Goal: Task Accomplishment & Management: Complete application form

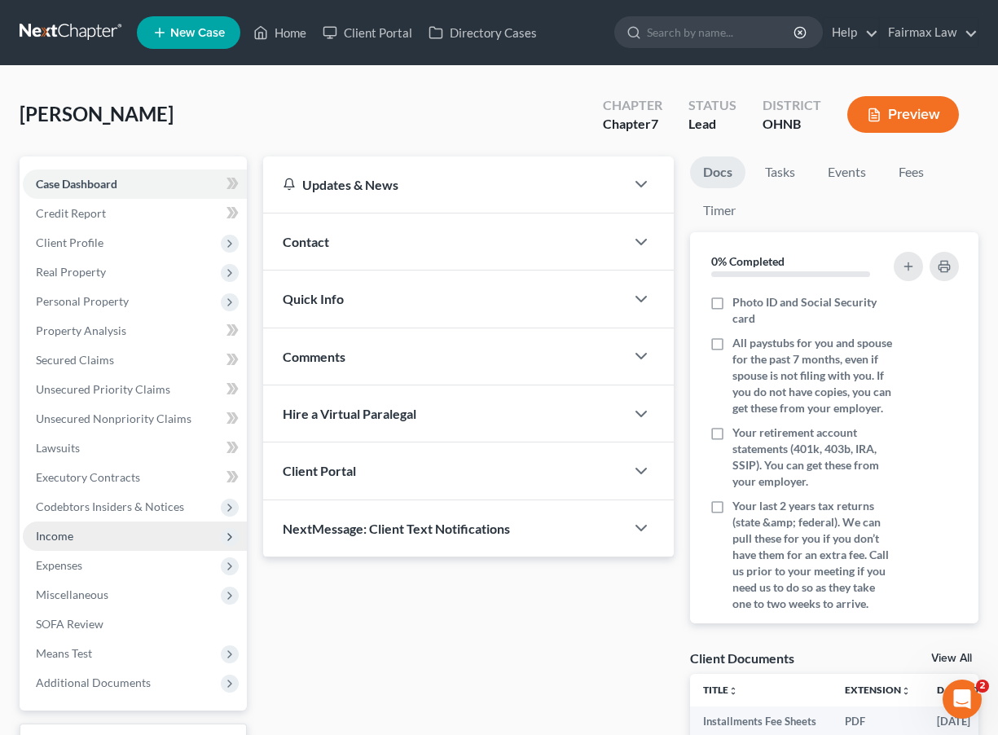
click at [141, 540] on span "Income" at bounding box center [135, 535] width 224 height 29
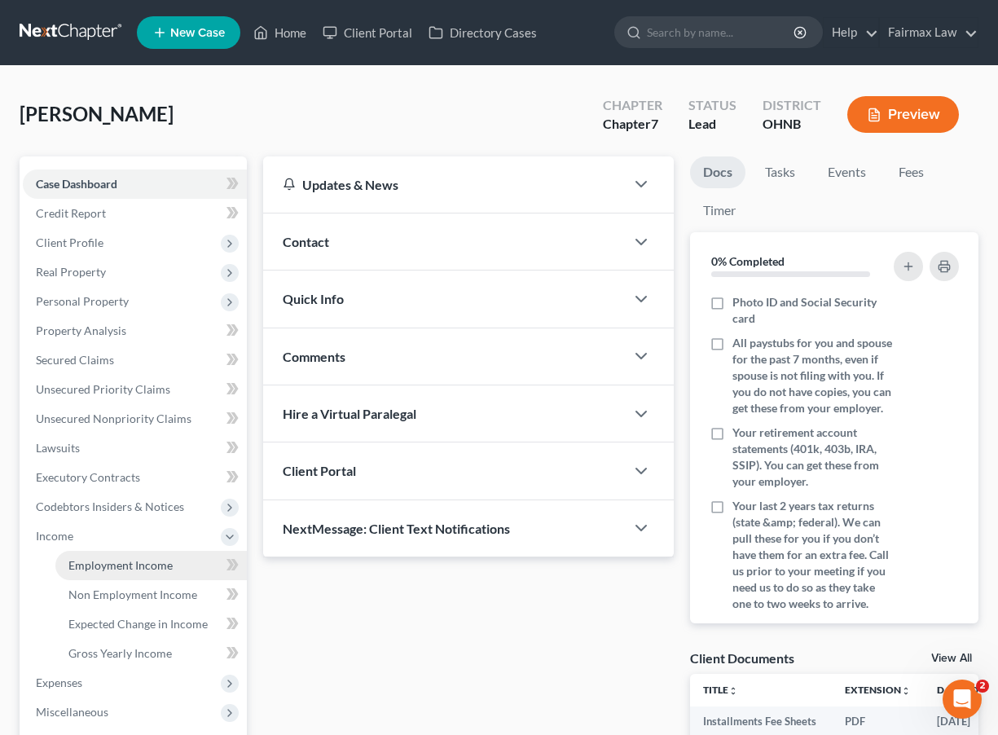
click at [131, 566] on span "Employment Income" at bounding box center [120, 565] width 104 height 14
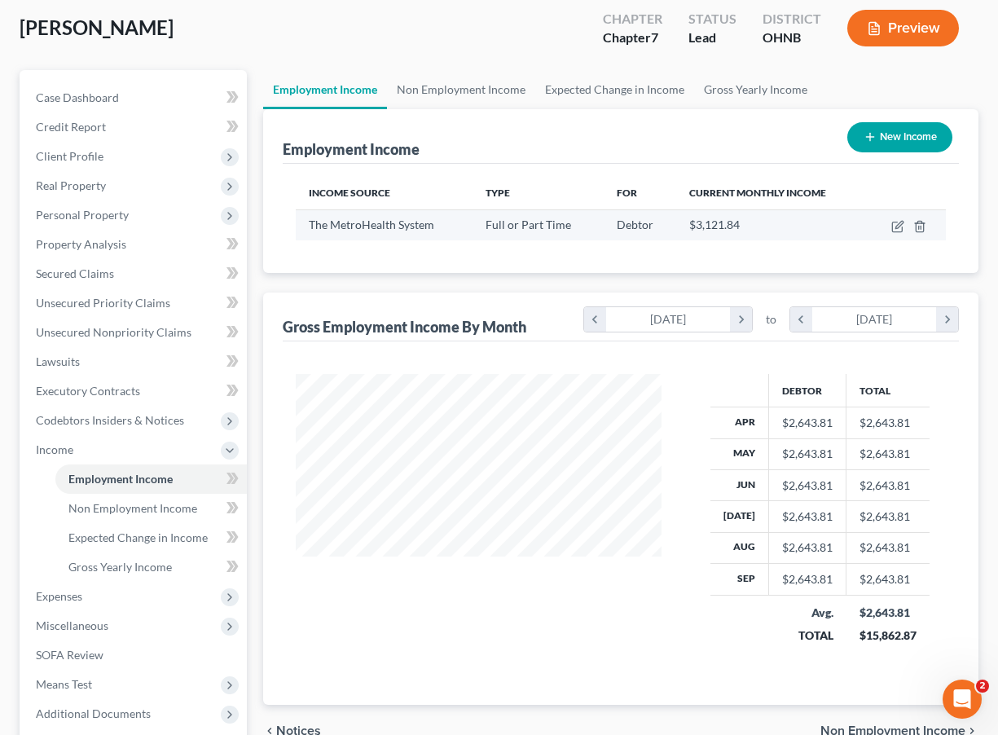
scroll to position [98, 0]
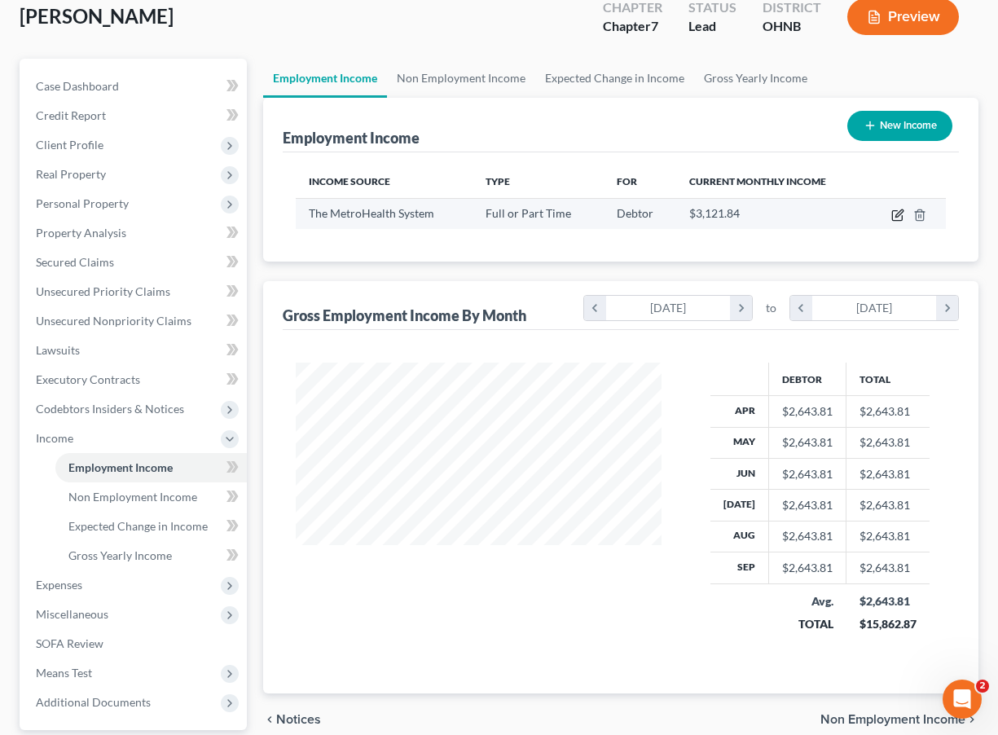
click at [894, 217] on icon "button" at bounding box center [897, 215] width 13 height 13
select select "0"
select select "36"
select select "2"
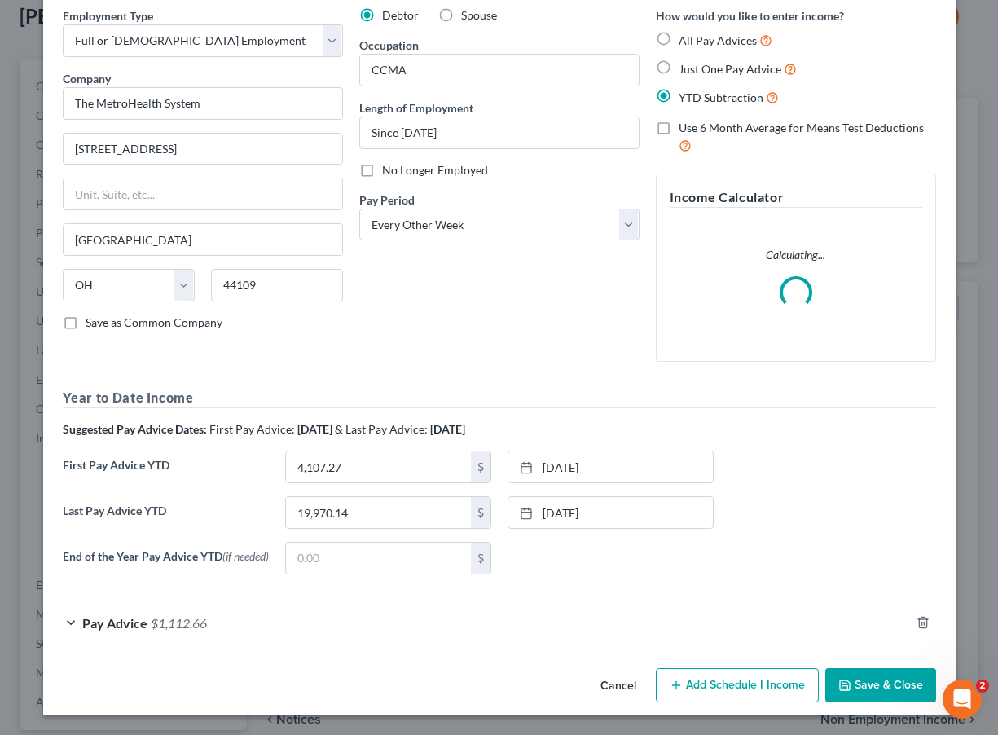
scroll to position [68, 0]
click at [442, 625] on div "Pay Advice $1,112.66" at bounding box center [476, 622] width 867 height 43
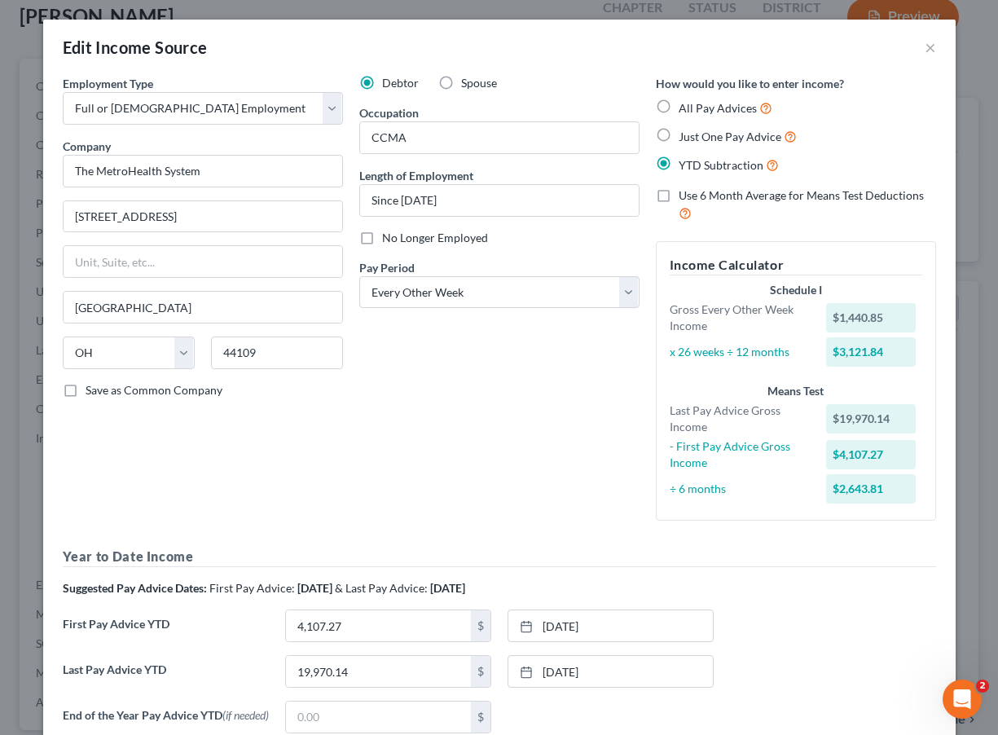
scroll to position [0, 0]
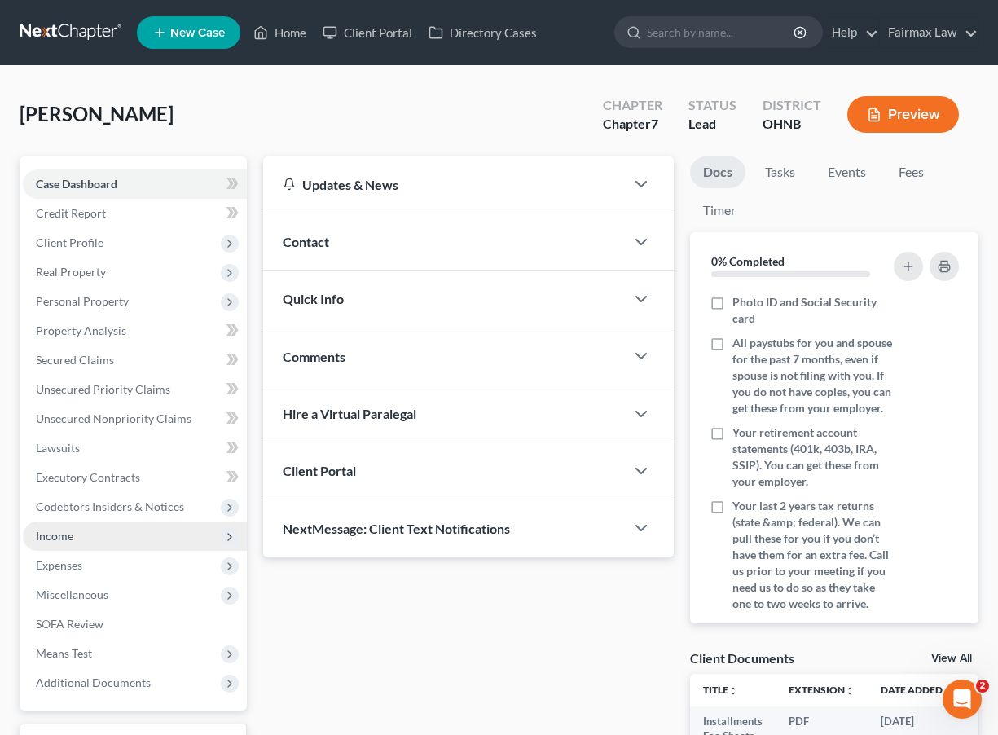
click at [97, 543] on span "Income" at bounding box center [135, 535] width 224 height 29
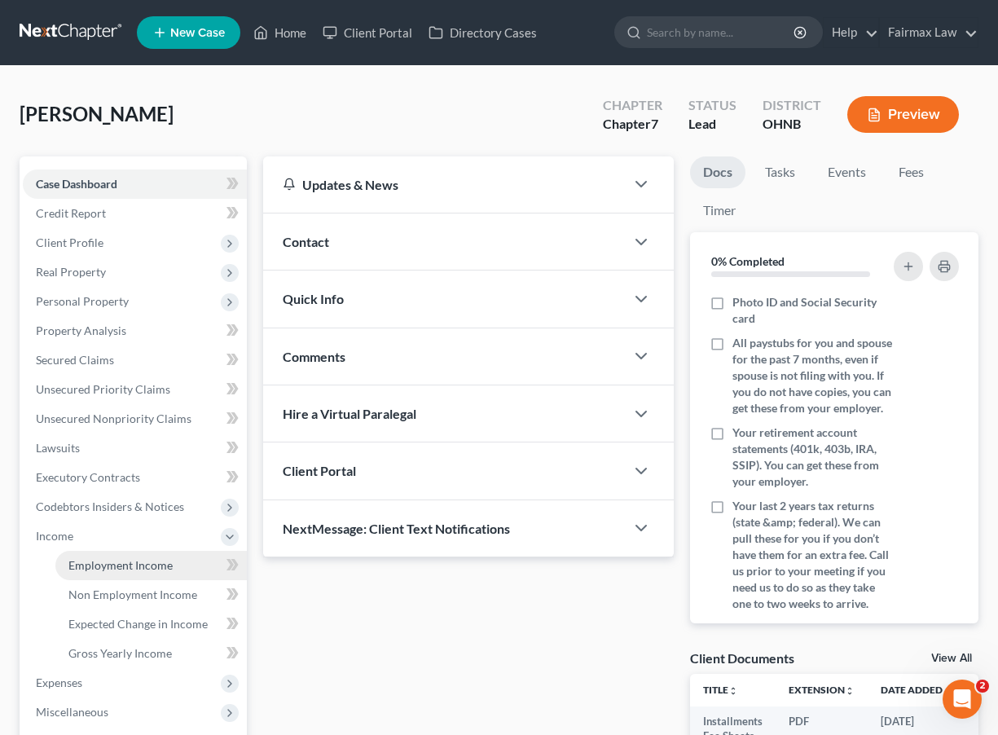
click at [130, 569] on span "Employment Income" at bounding box center [120, 565] width 104 height 14
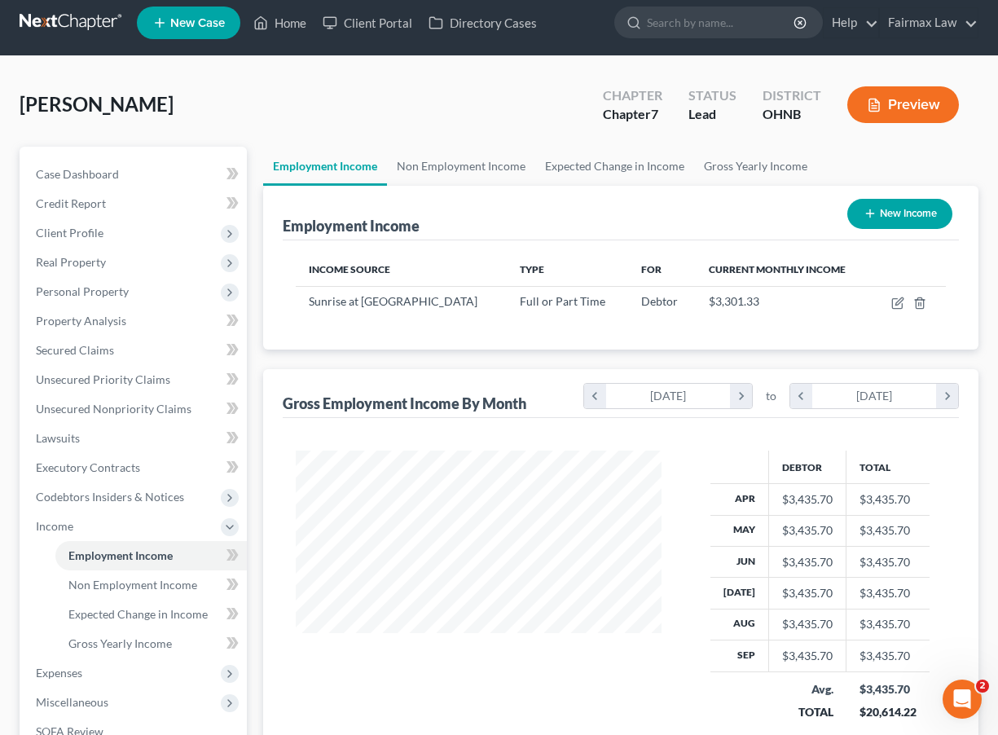
scroll to position [10, 0]
click at [896, 310] on td at bounding box center [908, 301] width 73 height 31
click at [898, 306] on icon "button" at bounding box center [897, 303] width 13 height 13
select select "0"
select select "36"
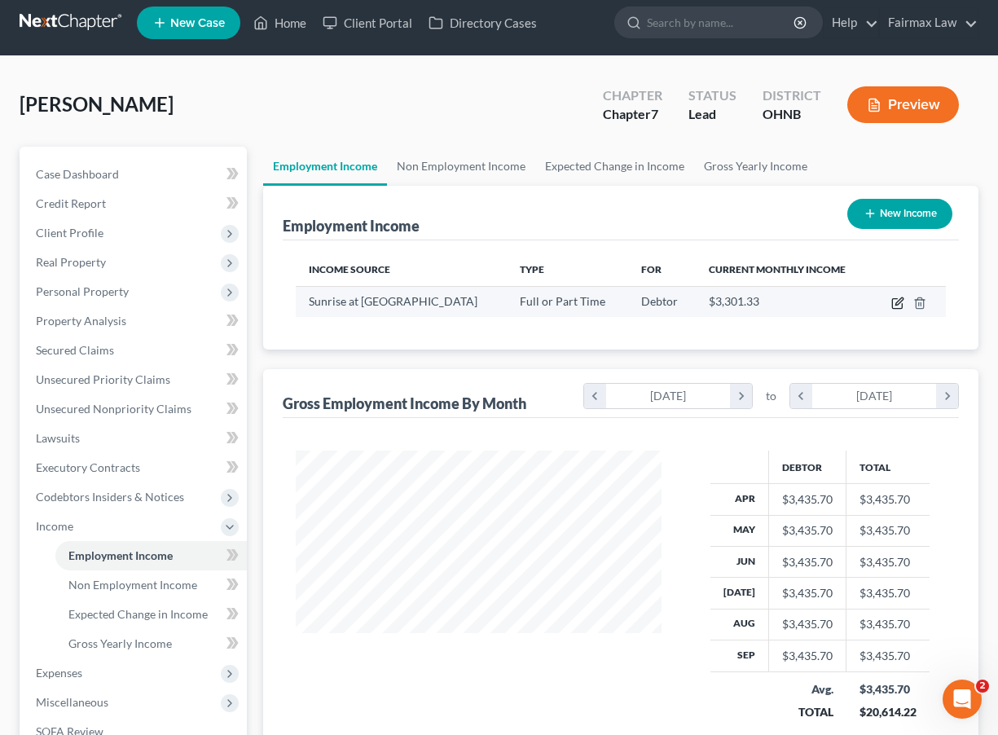
select select "2"
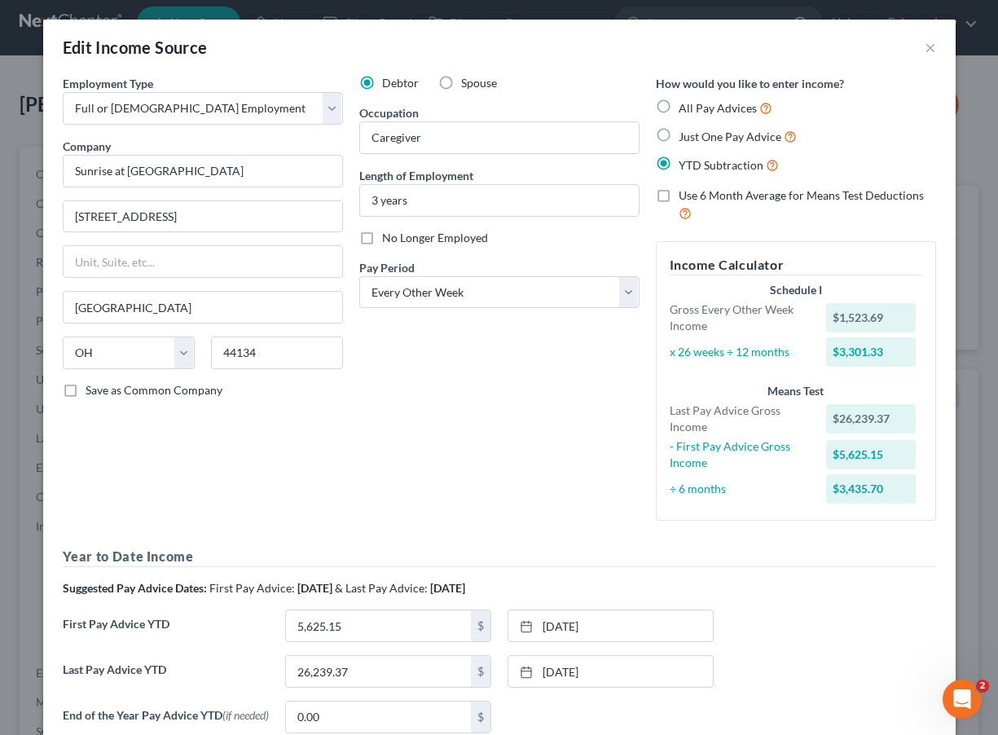
scroll to position [0, 0]
click at [931, 49] on button "×" at bounding box center [930, 47] width 11 height 20
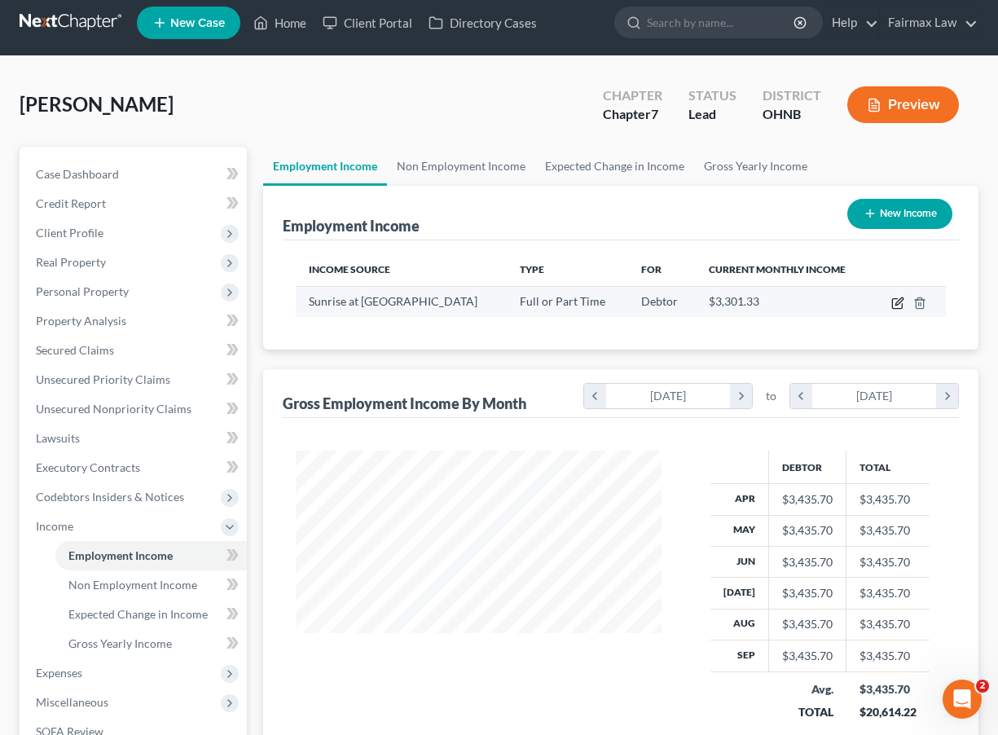
click at [896, 303] on icon "button" at bounding box center [898, 300] width 7 height 7
select select "0"
select select "36"
select select "2"
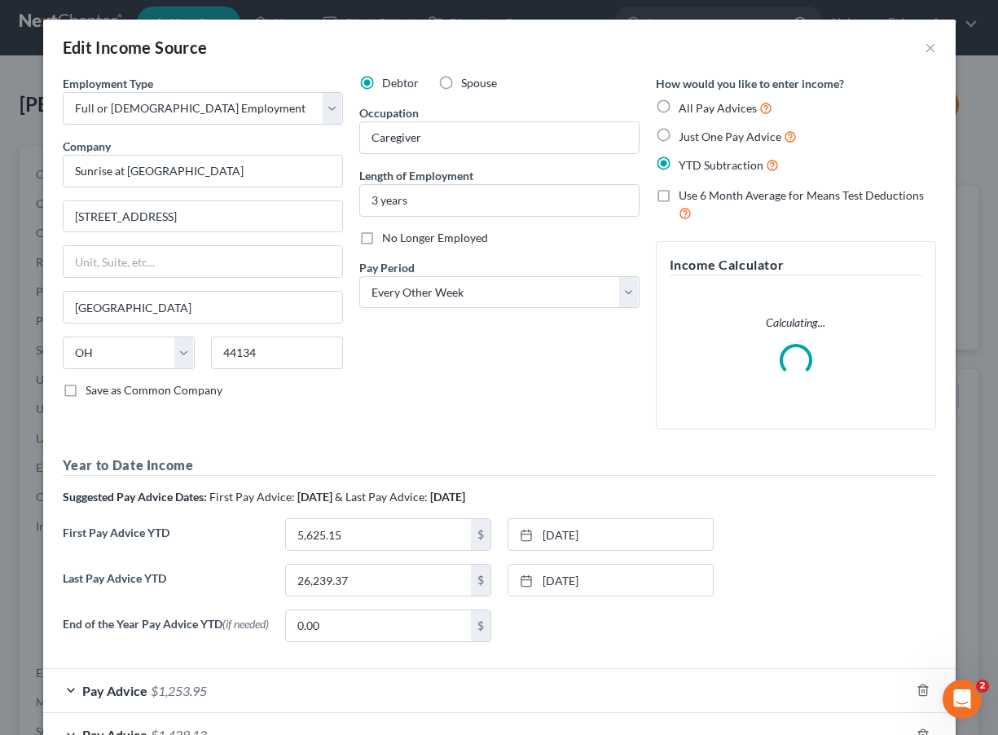
click at [896, 303] on div "Edit Income Source × Employment Type * Select Full or Part Time Employment Self…" at bounding box center [499, 367] width 998 height 735
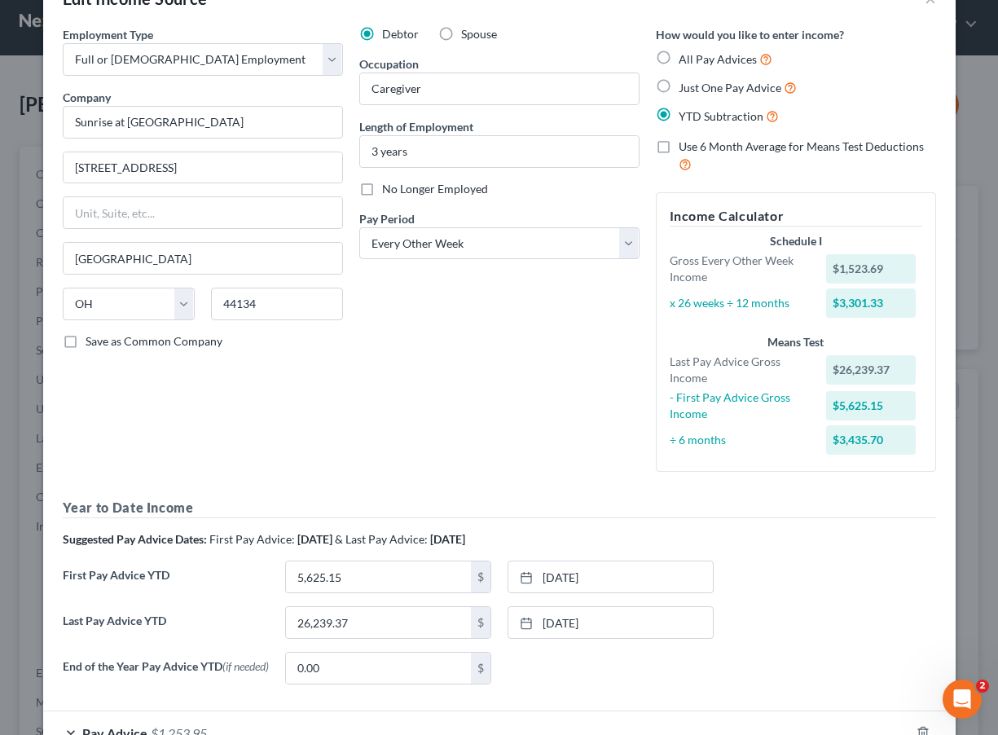
scroll to position [77, 0]
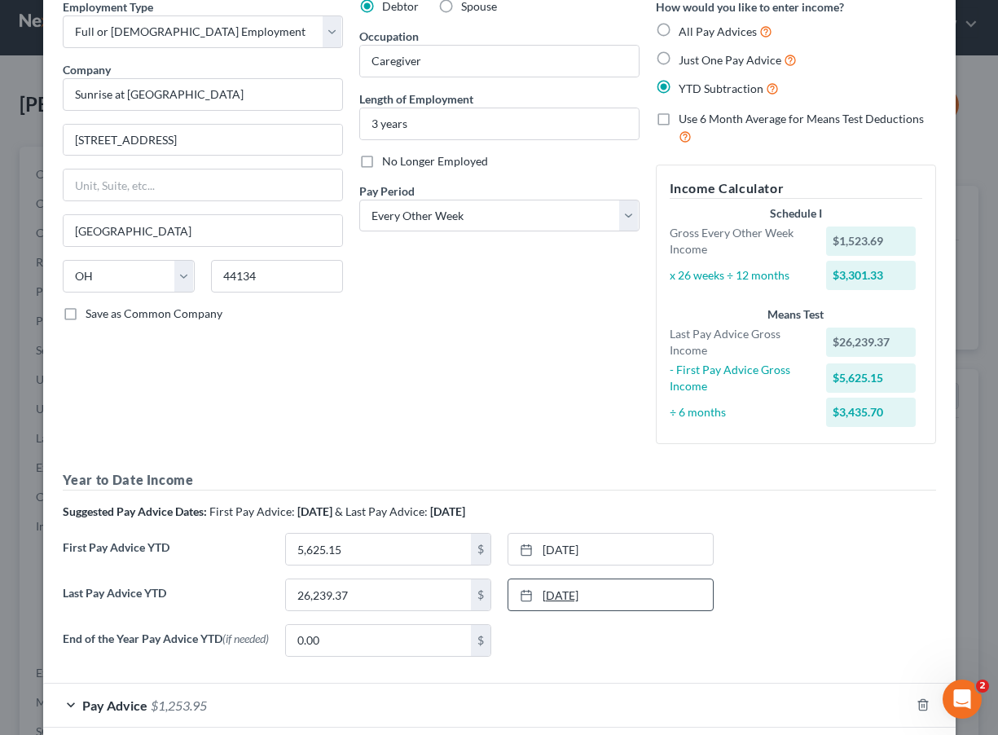
click at [573, 591] on link "8/21/2025" at bounding box center [610, 594] width 204 height 31
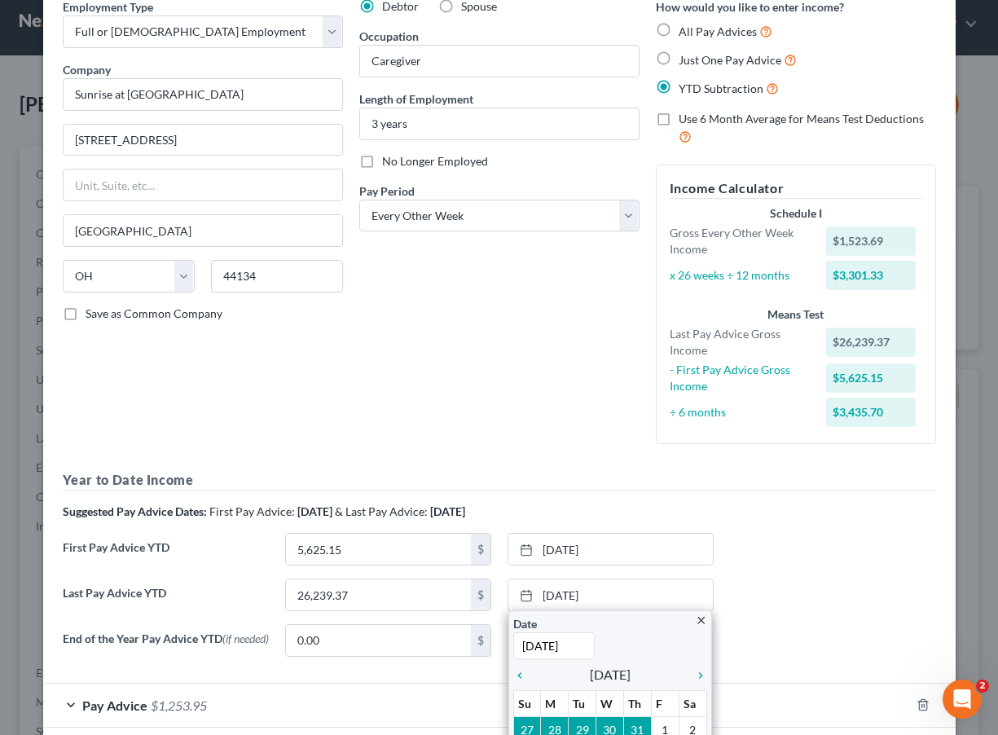
type input "9/18/2025"
click at [578, 411] on div "Debtor Spouse Occupation Caregiver Length of Employment 3 years No Longer Emplo…" at bounding box center [499, 227] width 297 height 459
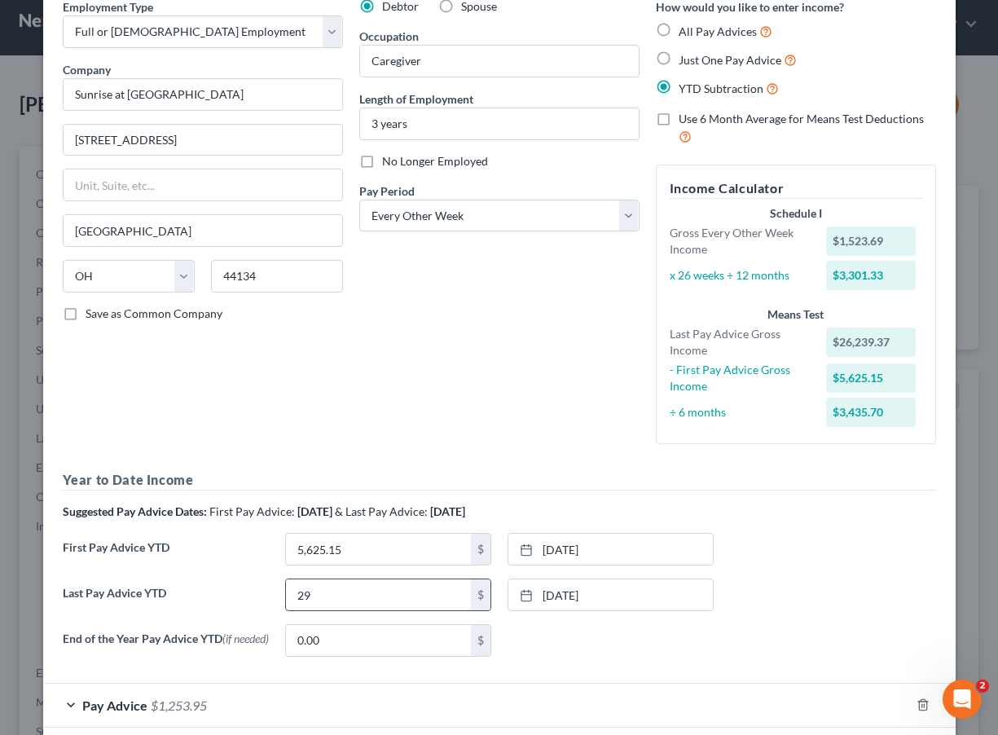
click at [388, 597] on input "29" at bounding box center [378, 594] width 185 height 31
click at [358, 587] on input "29,169" at bounding box center [378, 594] width 185 height 31
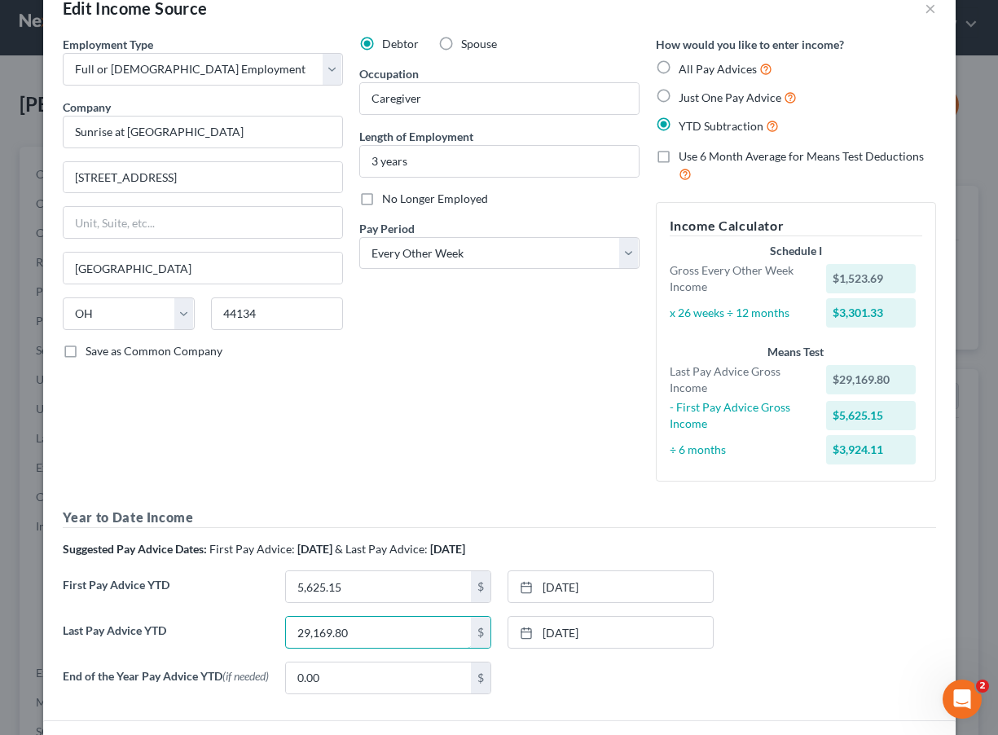
scroll to position [39, 0]
type input "29,169.80"
drag, startPoint x: 407, startPoint y: 588, endPoint x: 398, endPoint y: 588, distance: 9.0
click at [387, 577] on input "86" at bounding box center [378, 586] width 185 height 31
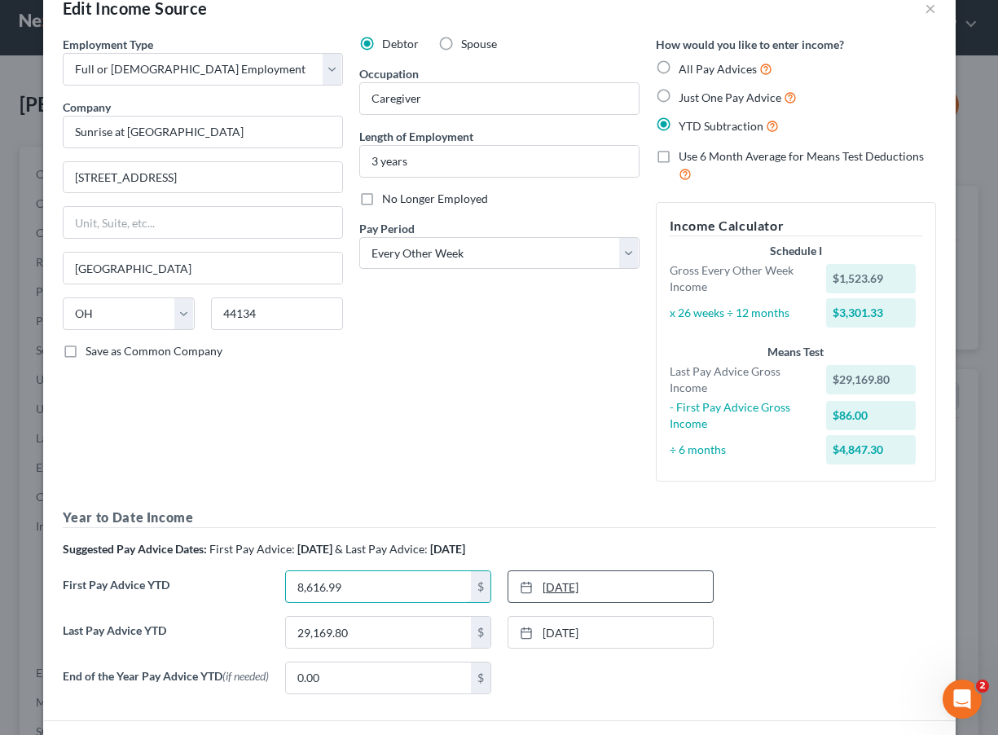
type input "8,616.99"
click at [609, 586] on link "2/20/2025" at bounding box center [610, 586] width 204 height 31
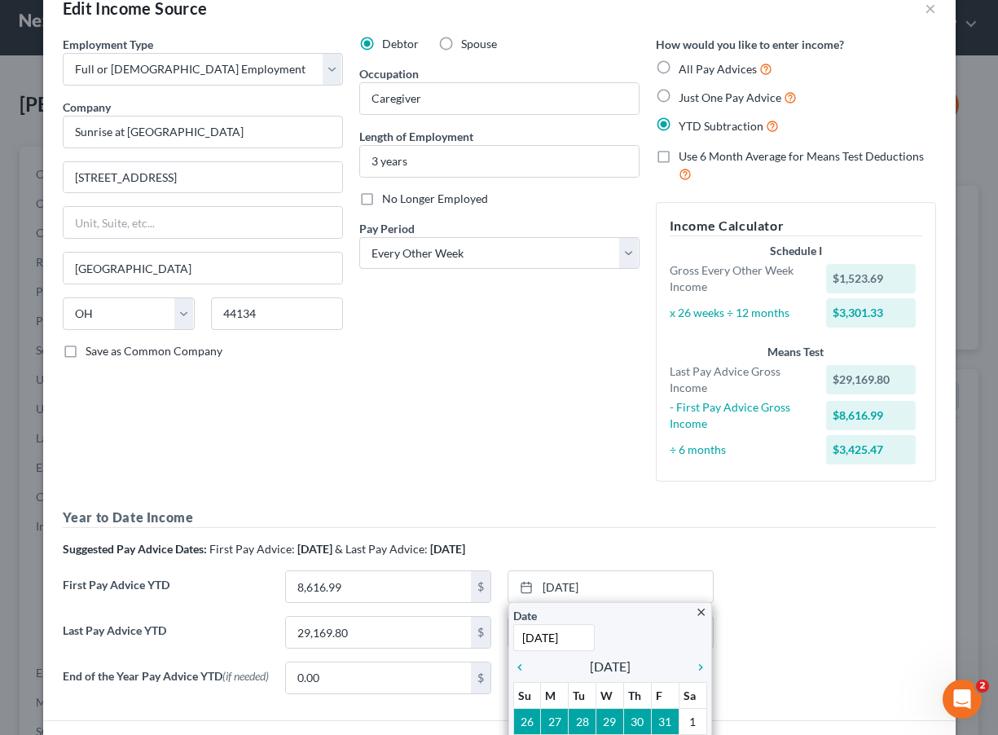
type input "3/20/2025"
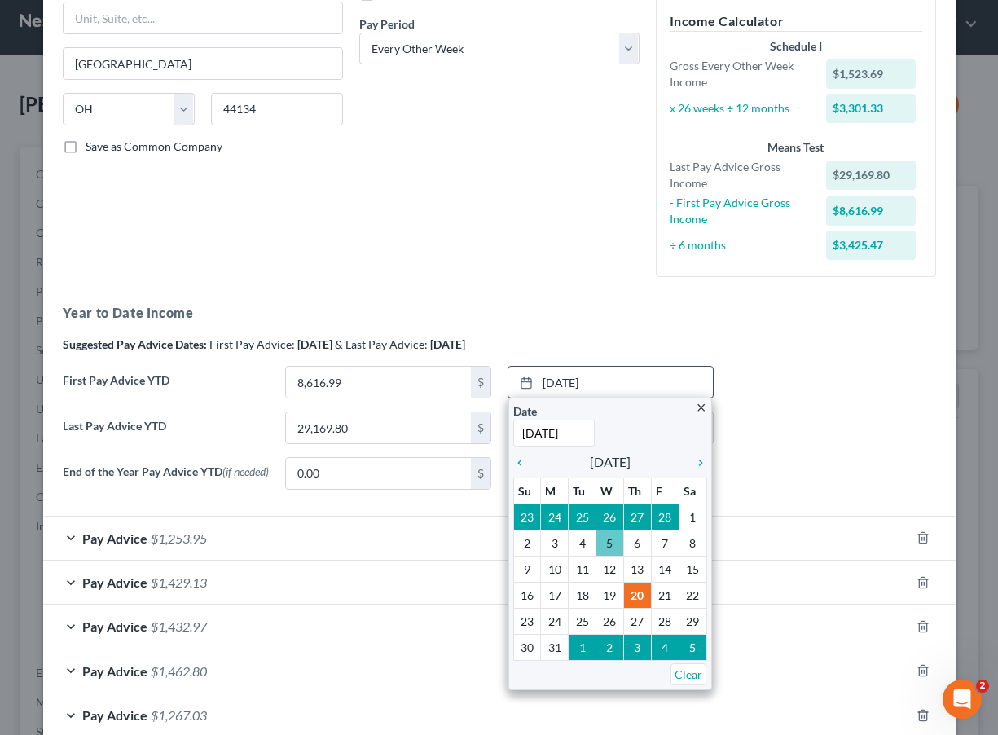
scroll to position [266, 0]
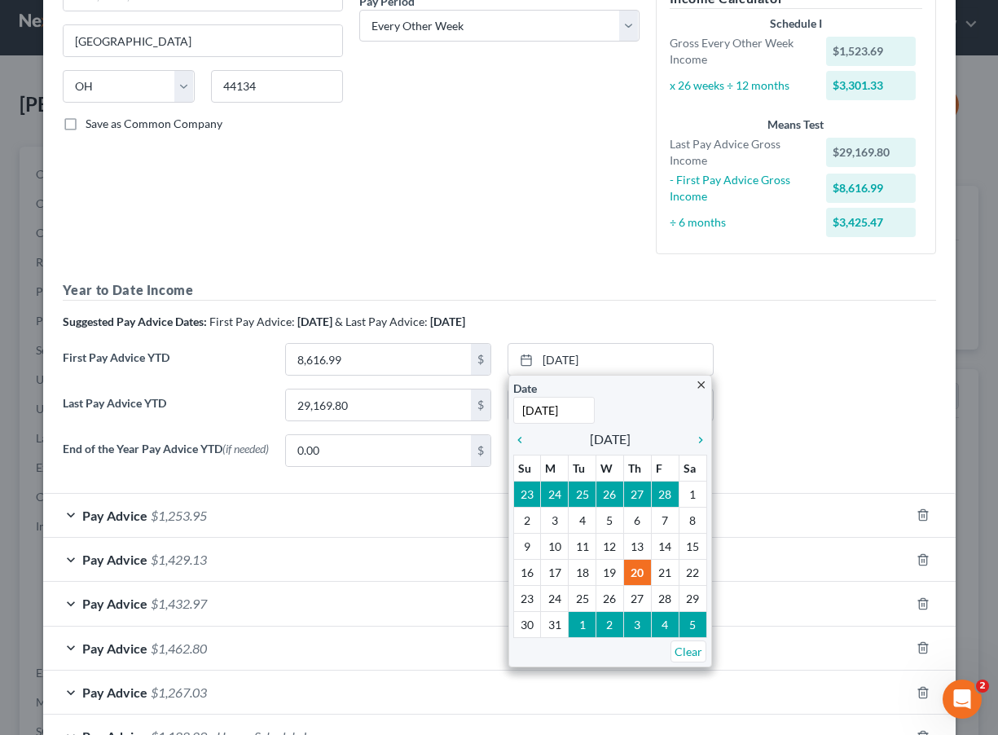
click at [790, 468] on div "End of the Year Pay Advice YTD (if needed) 0.00 $ None close Date Time chevron_…" at bounding box center [500, 457] width 890 height 46
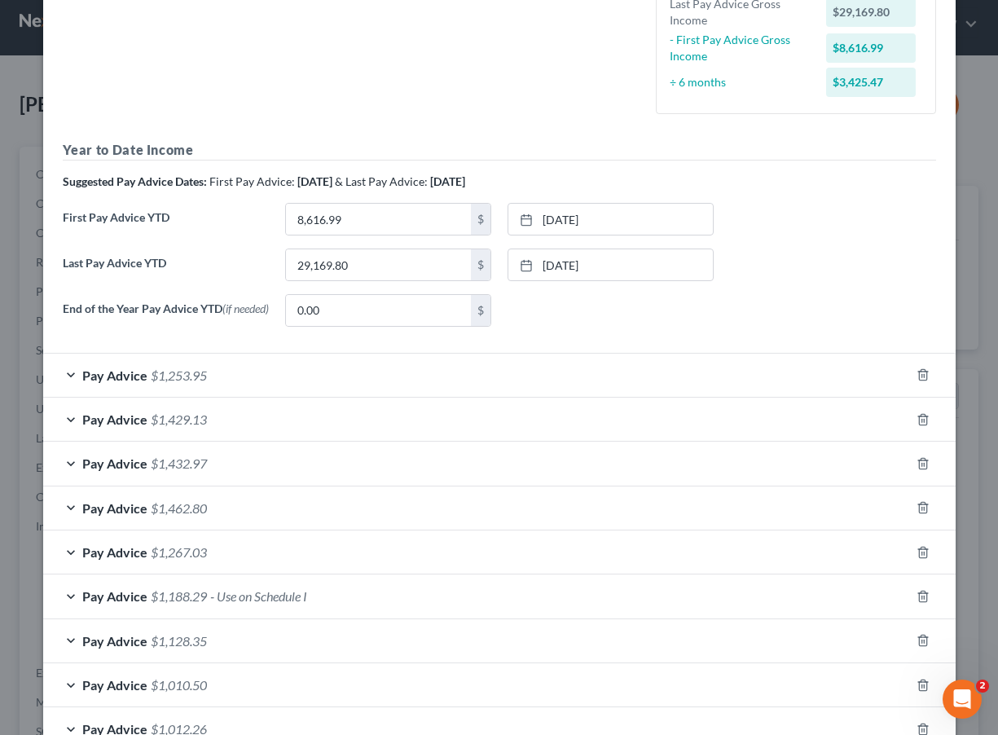
scroll to position [385, 0]
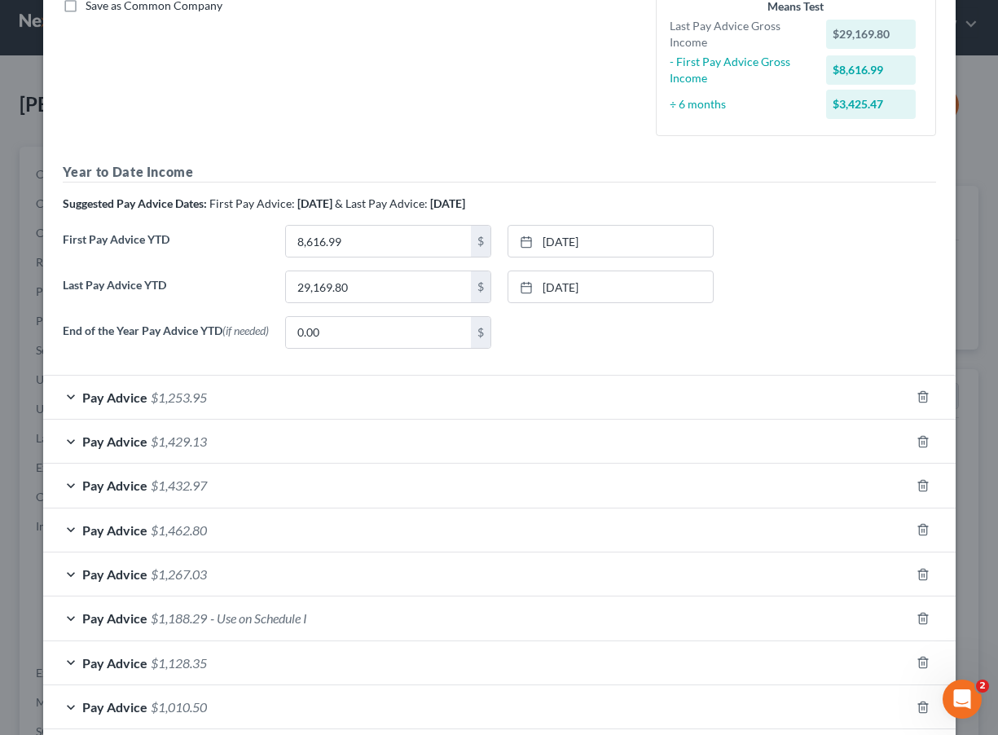
click at [338, 401] on div "Pay Advice $1,253.95" at bounding box center [476, 397] width 867 height 43
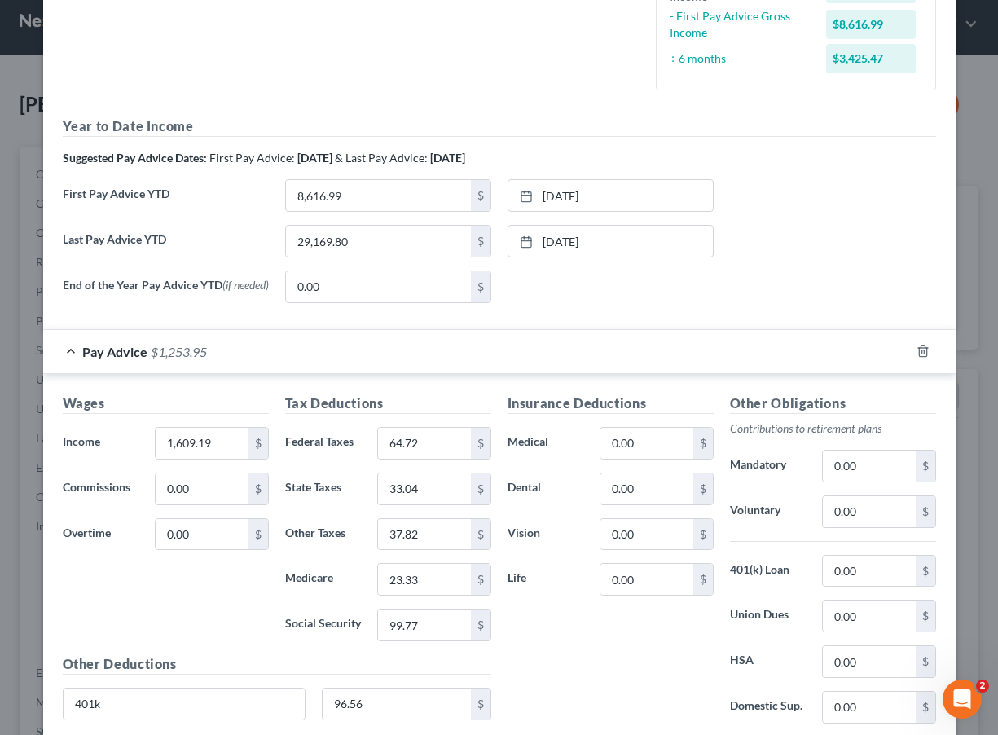
scroll to position [211, 0]
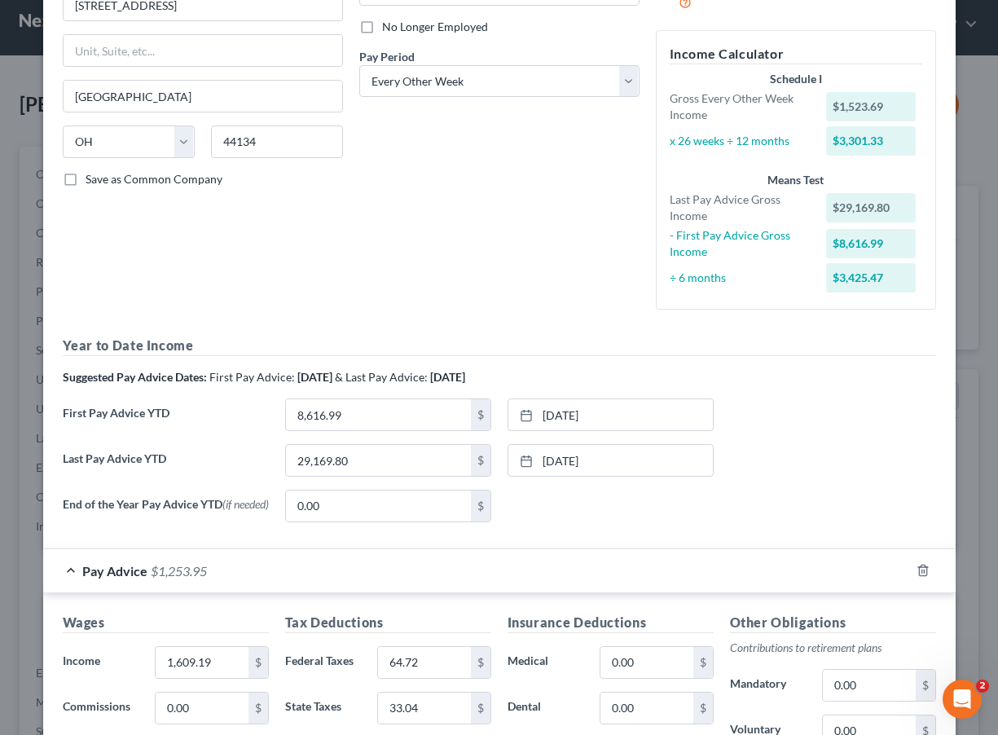
click at [147, 581] on div "Pay Advice $1,253.95" at bounding box center [476, 570] width 867 height 43
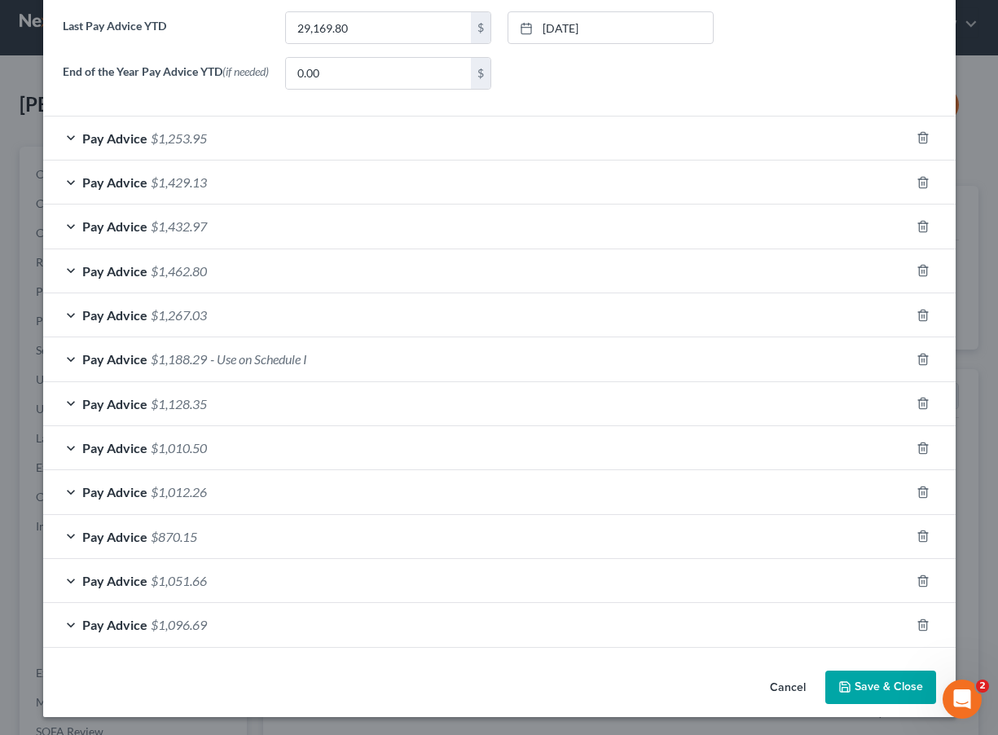
scroll to position [643, 0]
click at [902, 688] on button "Save & Close" at bounding box center [880, 688] width 111 height 34
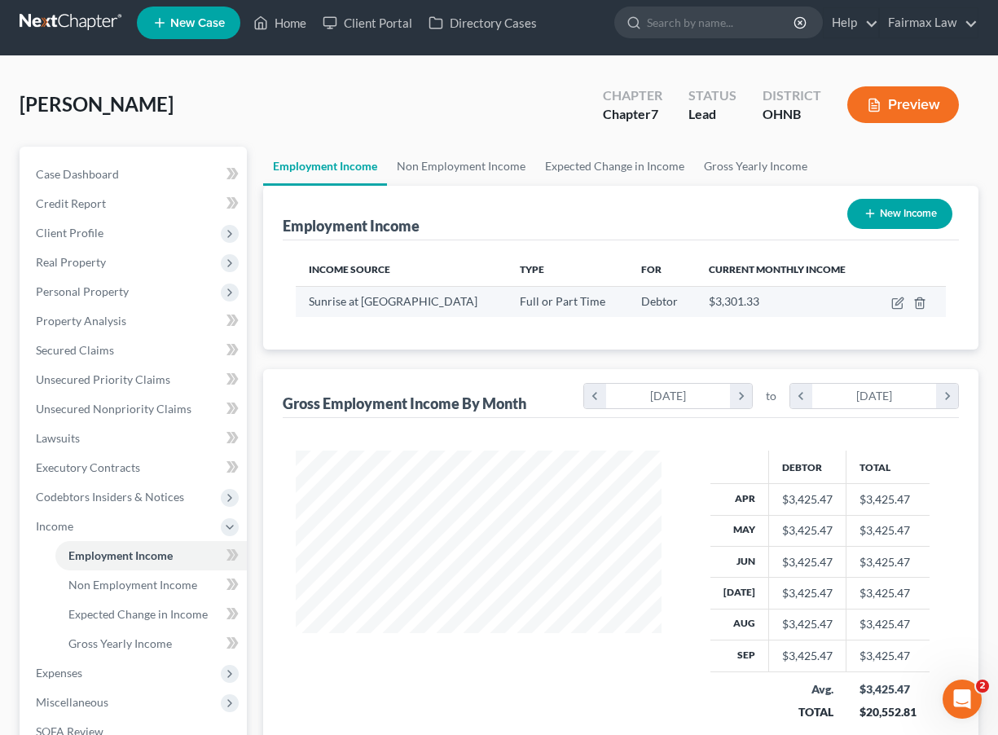
click at [897, 310] on td at bounding box center [908, 301] width 73 height 31
click at [897, 303] on icon "button" at bounding box center [898, 300] width 7 height 7
select select "0"
select select "36"
select select "2"
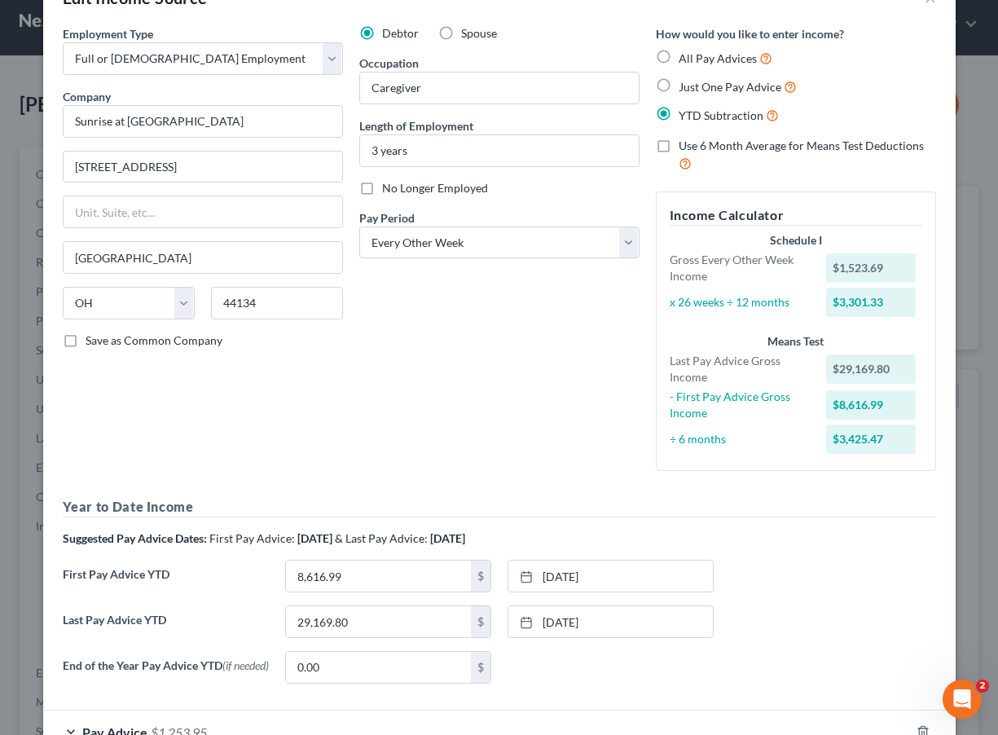
scroll to position [0, 0]
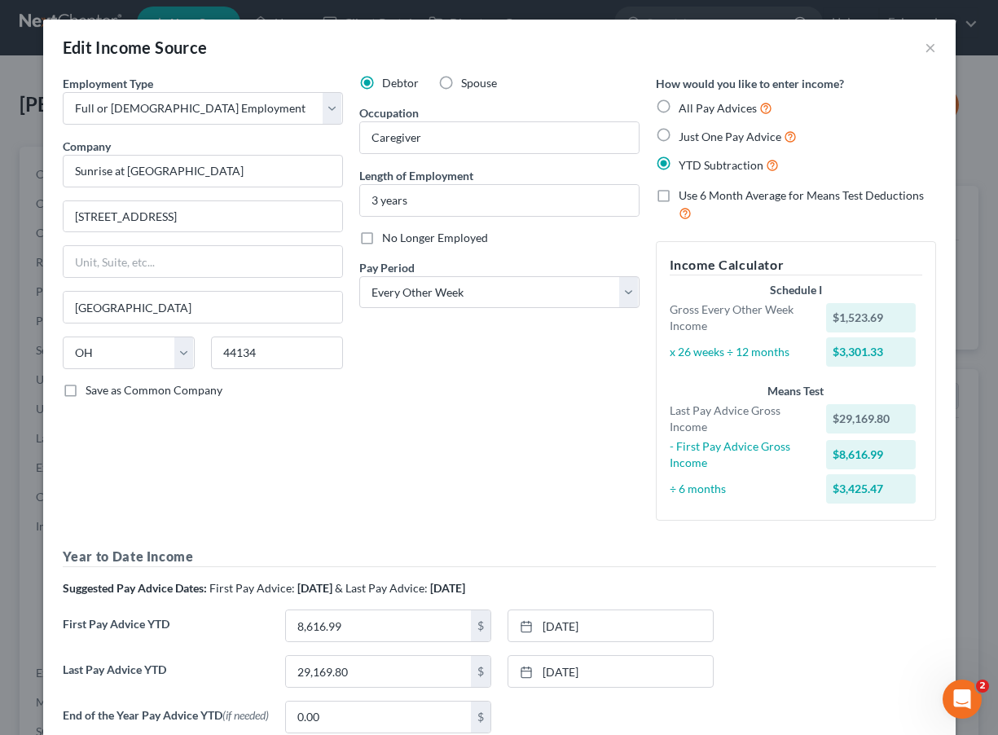
click at [707, 100] on label "All Pay Advices" at bounding box center [726, 108] width 94 height 19
click at [696, 100] on input "All Pay Advices" at bounding box center [690, 104] width 11 height 11
radio input "true"
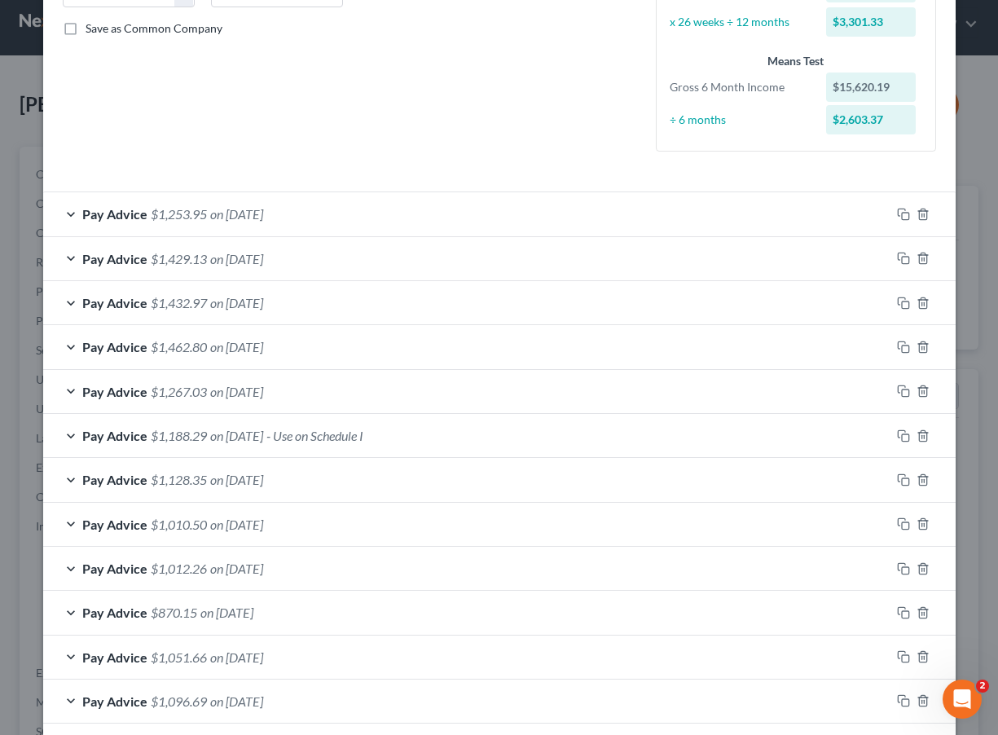
scroll to position [361, 0]
click at [327, 218] on div "Pay Advice $1,253.95 on 08/21/2025" at bounding box center [466, 214] width 847 height 43
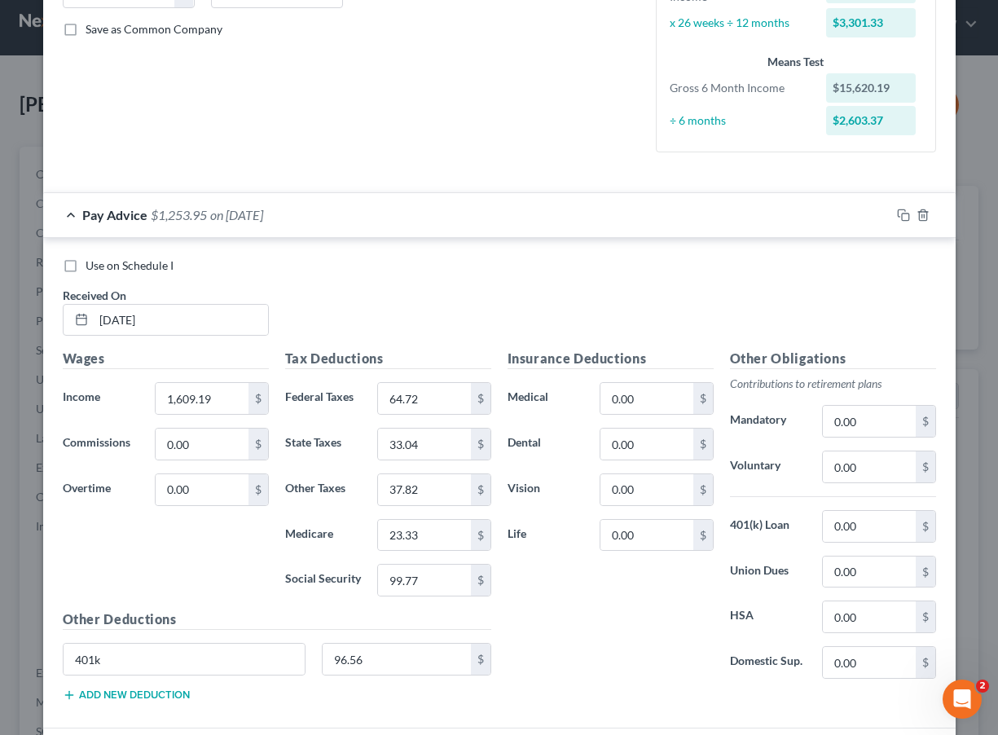
click at [111, 261] on span "Use on Schedule I" at bounding box center [130, 265] width 88 height 14
click at [103, 261] on input "Use on Schedule I" at bounding box center [97, 262] width 11 height 11
checkbox input "true"
click at [151, 211] on span "$1,253.95" at bounding box center [179, 214] width 56 height 15
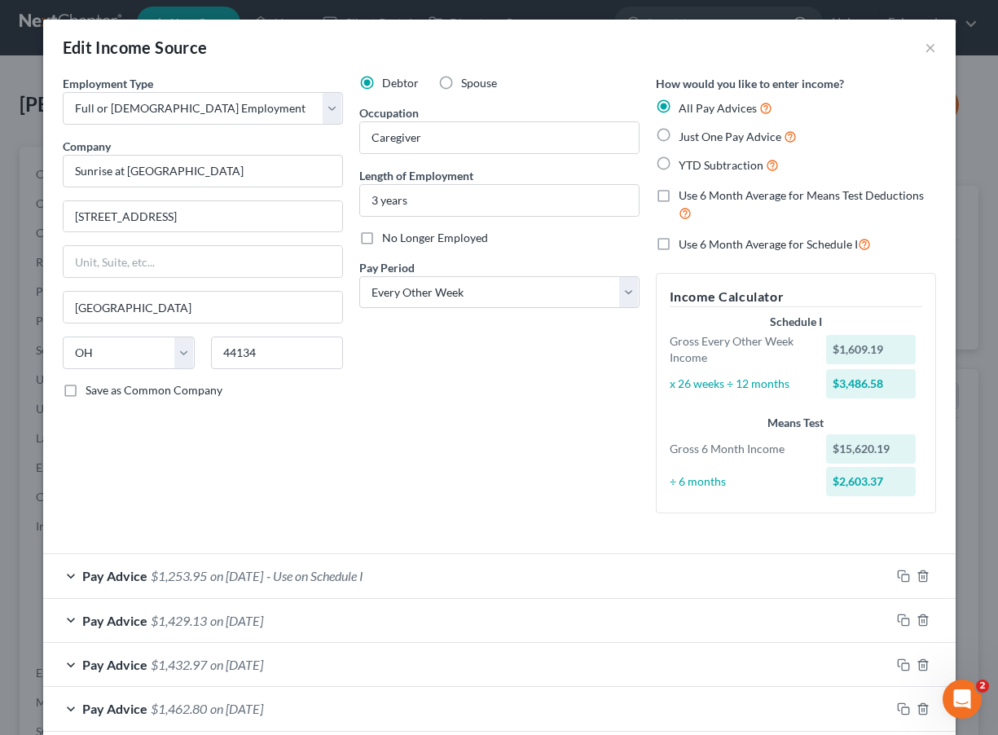
scroll to position [0, 0]
click at [691, 169] on span "YTD Subtraction" at bounding box center [721, 165] width 85 height 14
click at [691, 166] on input "YTD Subtraction" at bounding box center [690, 161] width 11 height 11
radio input "true"
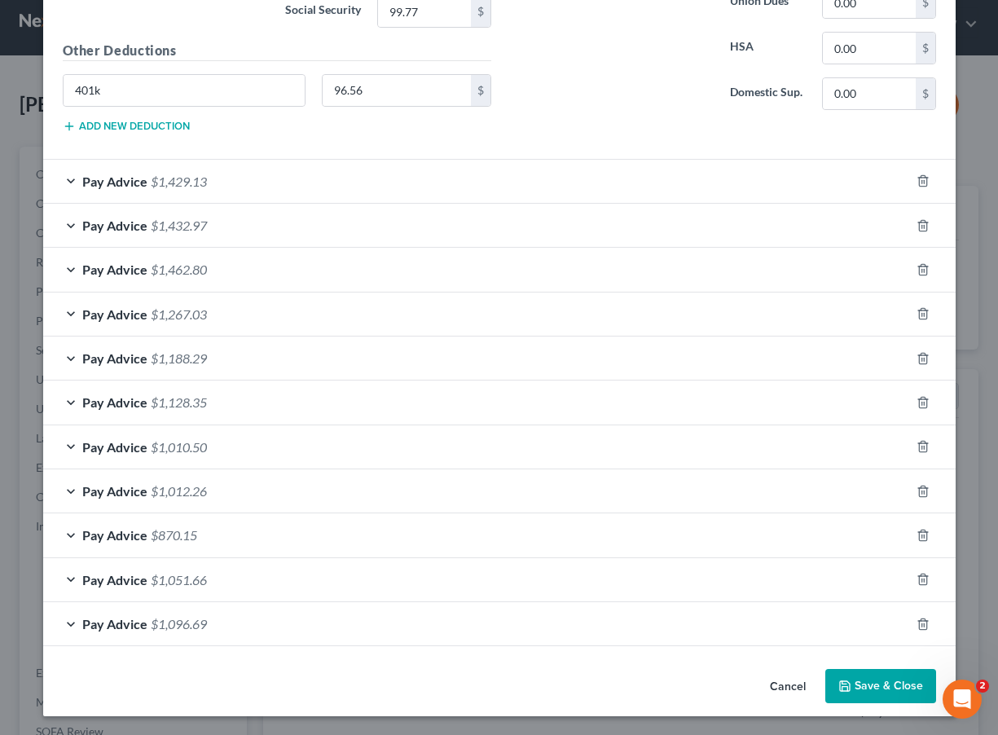
scroll to position [1042, 0]
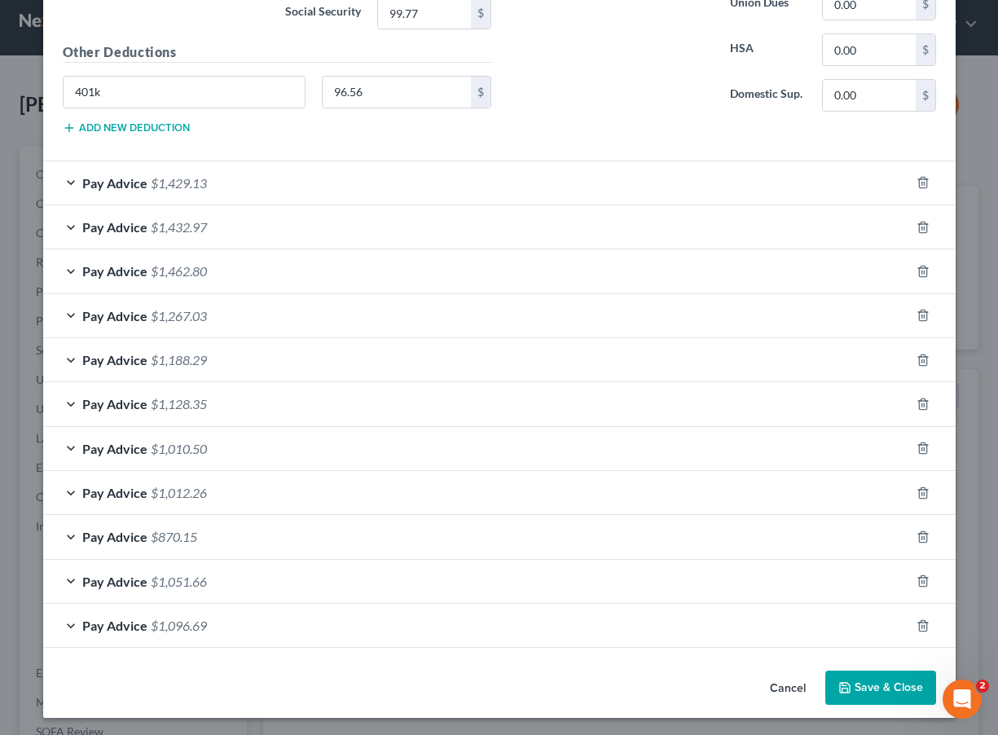
click at [887, 688] on button "Save & Close" at bounding box center [880, 687] width 111 height 34
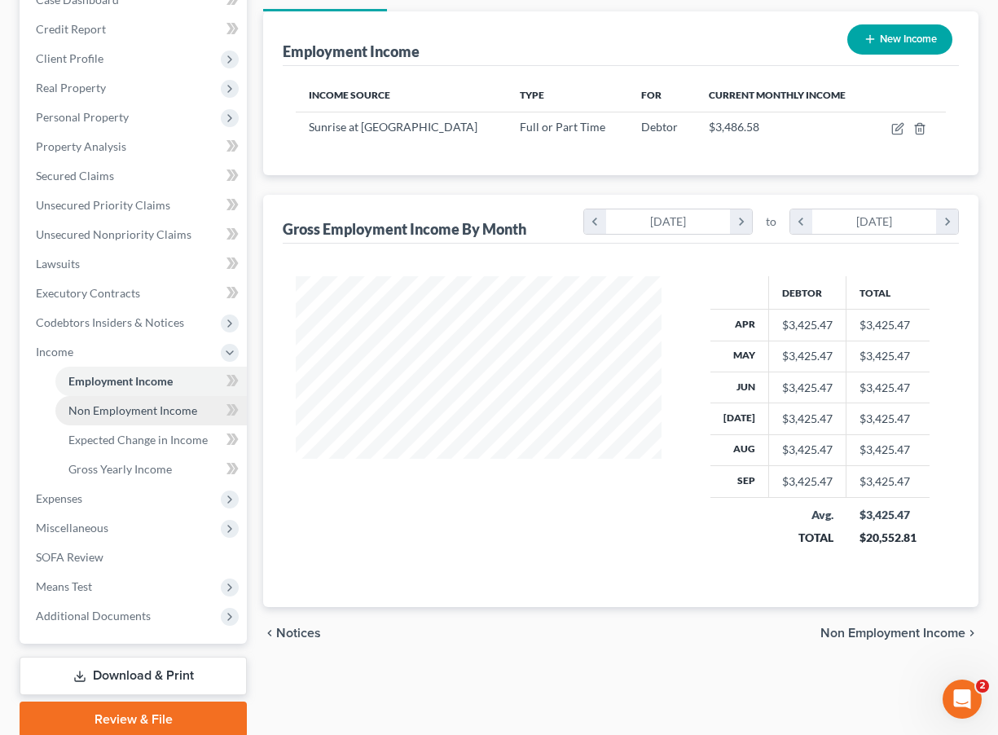
scroll to position [191, 0]
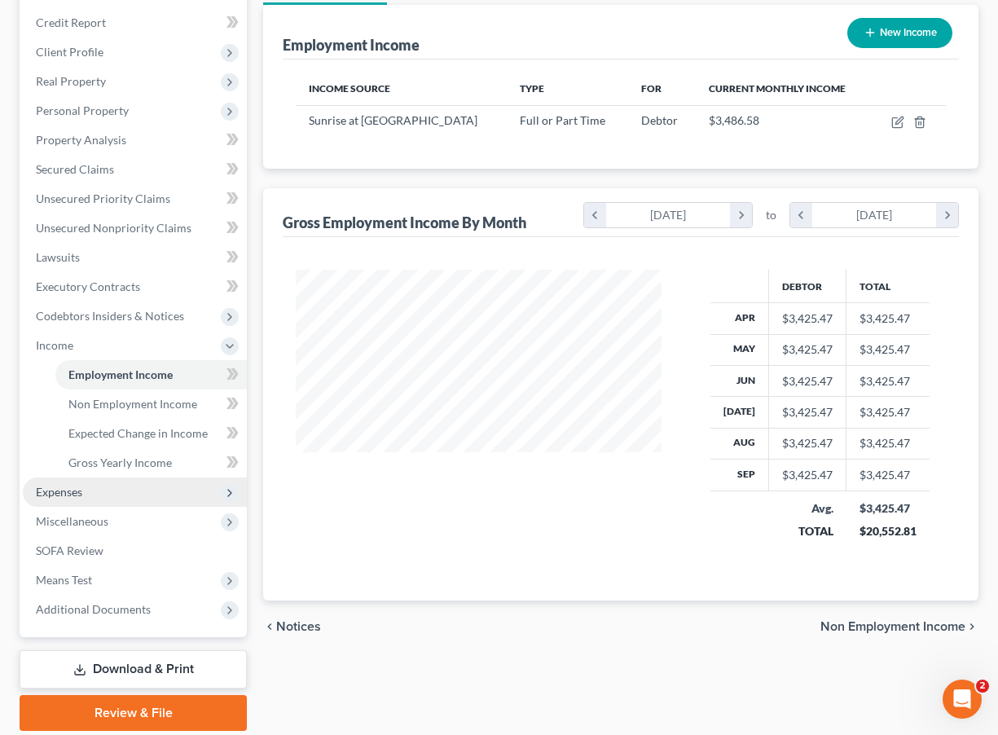
click at [111, 499] on span "Expenses" at bounding box center [135, 491] width 224 height 29
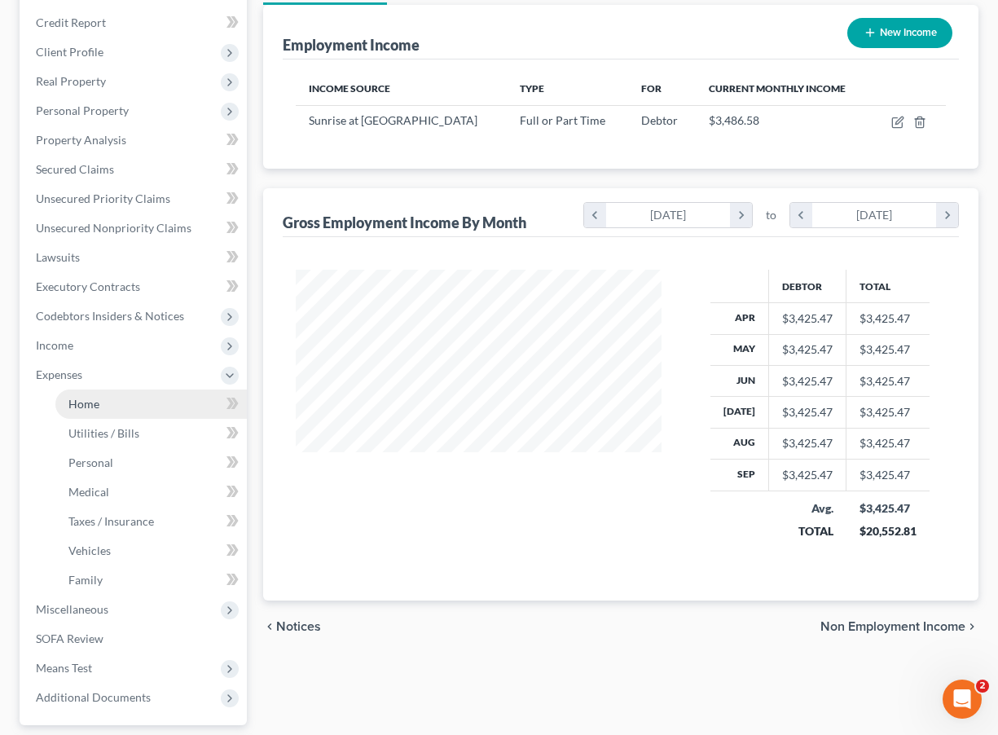
click at [104, 410] on link "Home" at bounding box center [150, 403] width 191 height 29
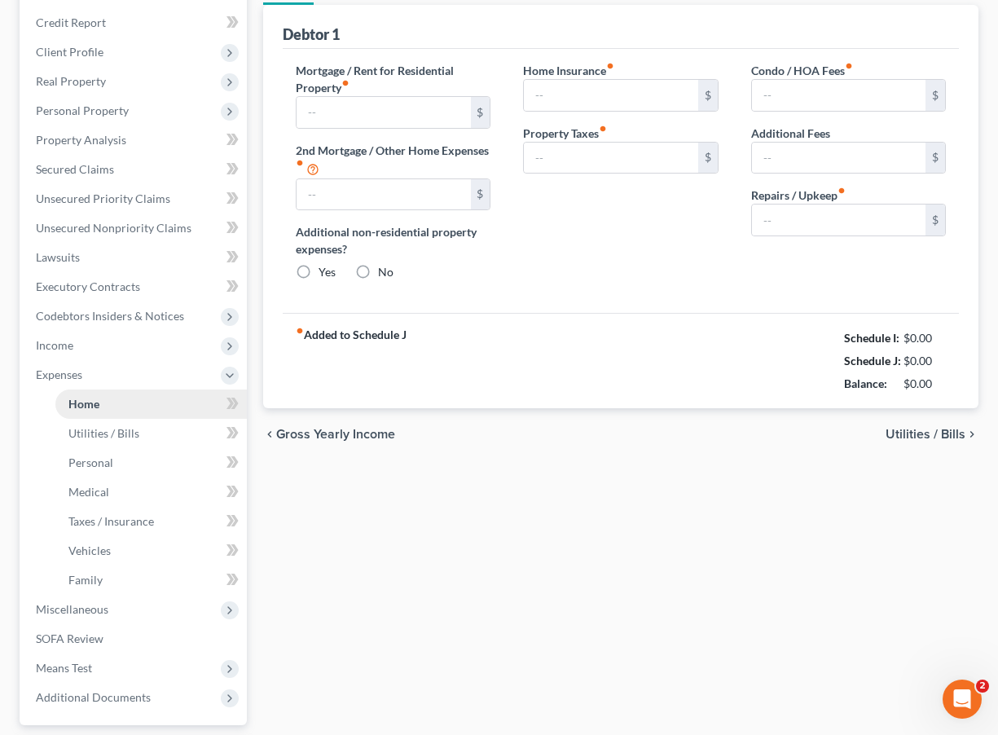
scroll to position [4, 0]
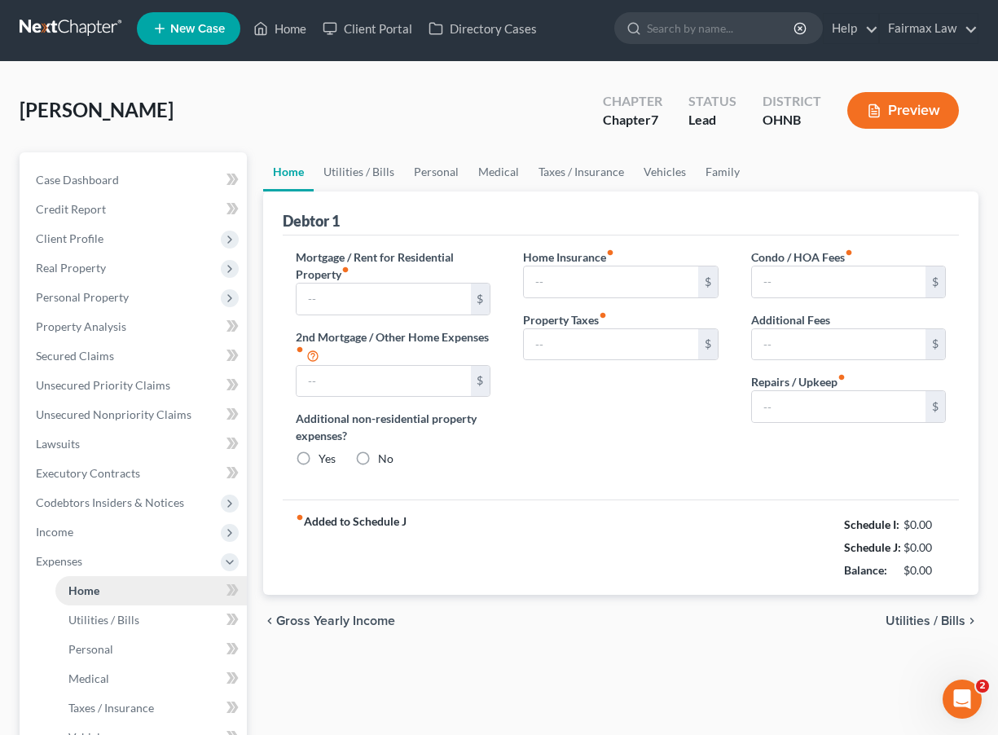
type input "0.00"
radio input "true"
type input "0.00"
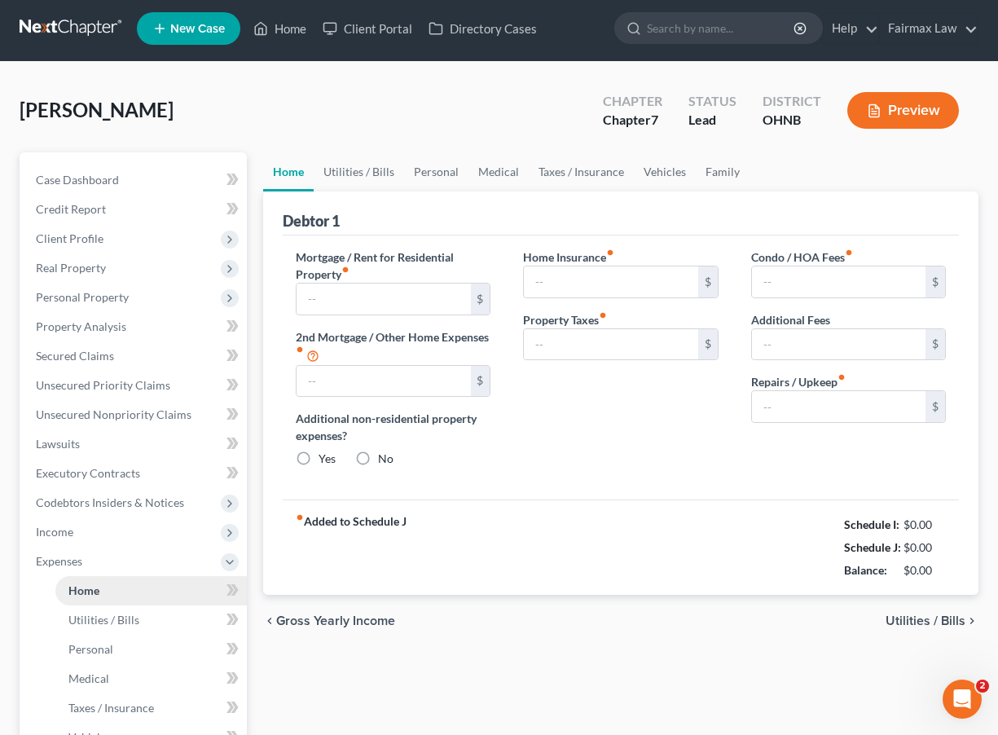
type input "0.00"
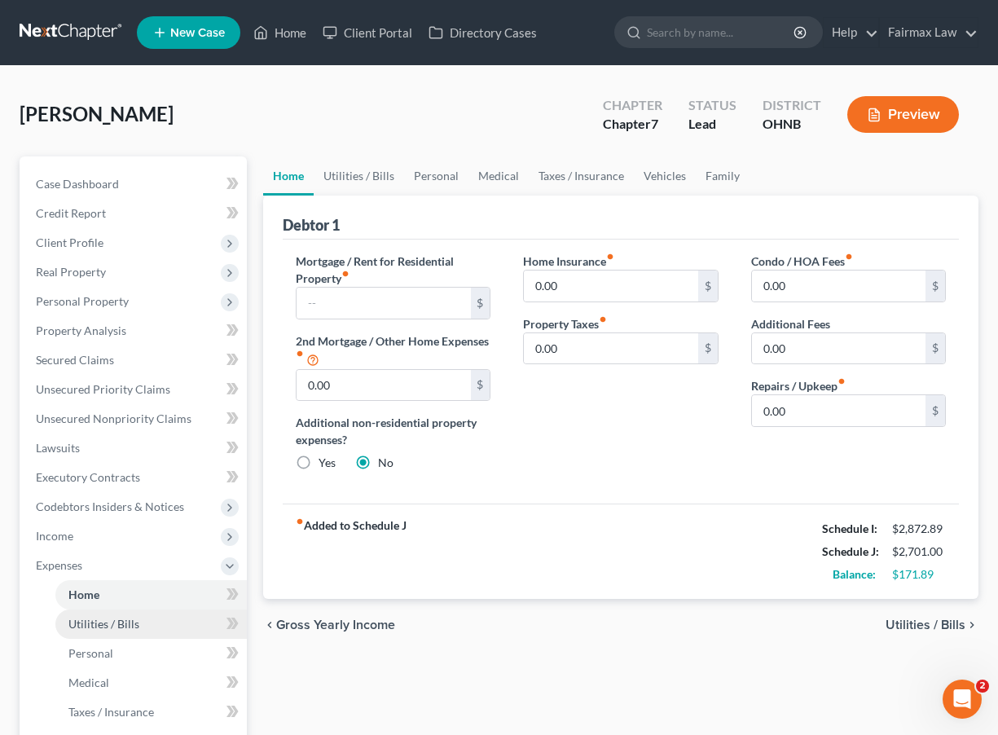
click at [116, 630] on span "Utilities / Bills" at bounding box center [103, 624] width 71 height 14
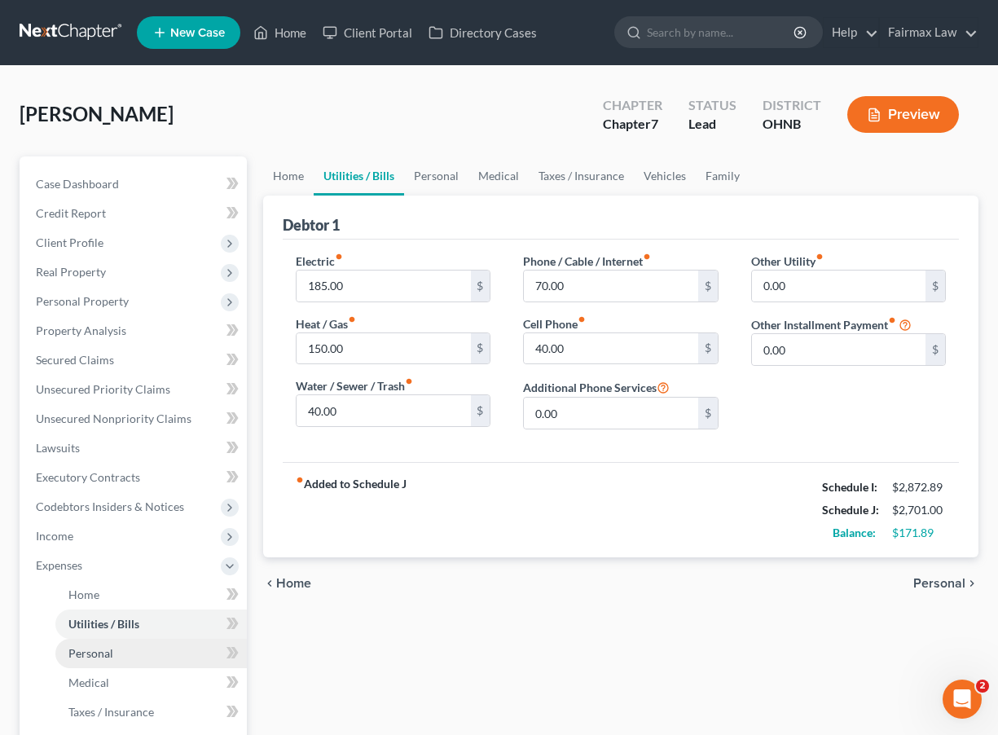
click at [113, 646] on link "Personal" at bounding box center [150, 653] width 191 height 29
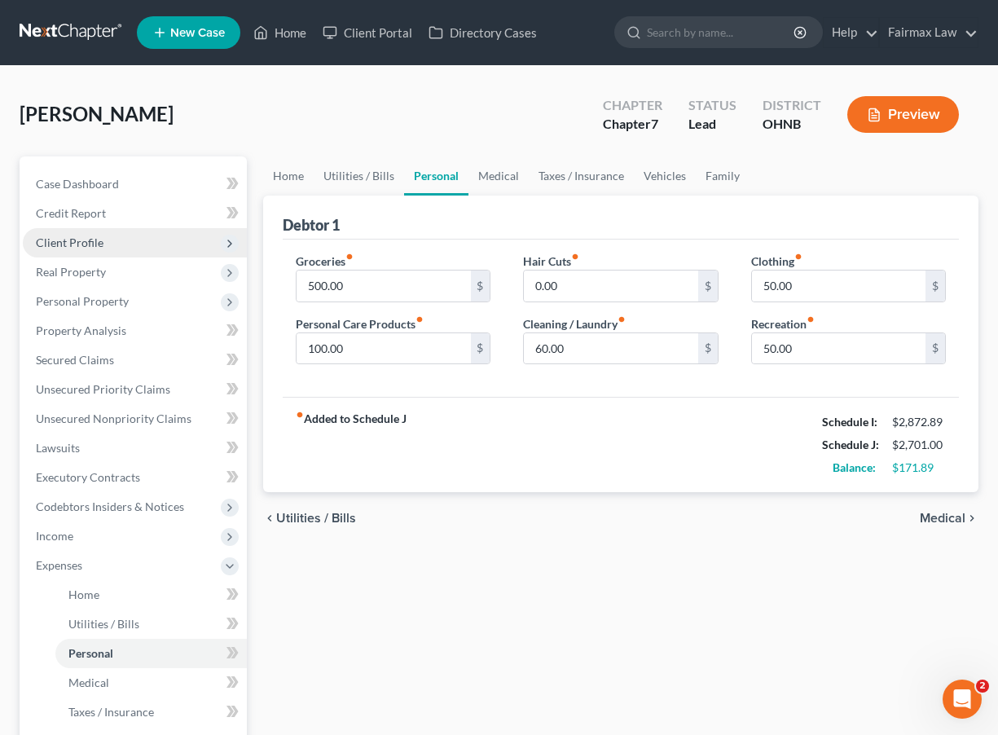
click at [134, 243] on span "Client Profile" at bounding box center [135, 242] width 224 height 29
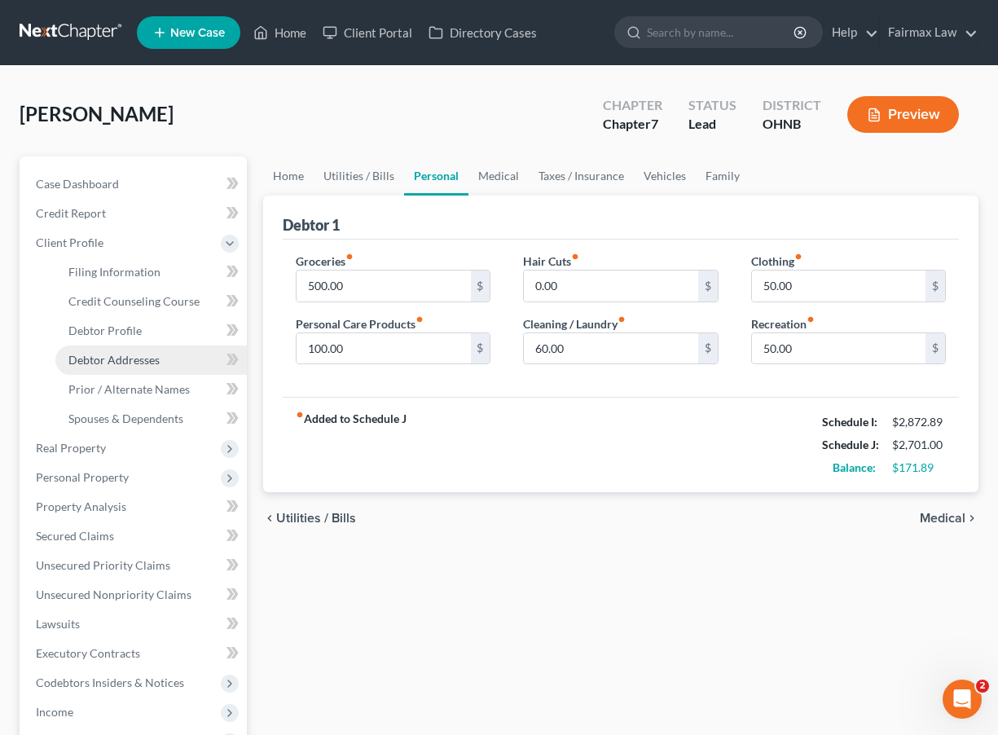
click at [118, 362] on span "Debtor Addresses" at bounding box center [113, 360] width 91 height 14
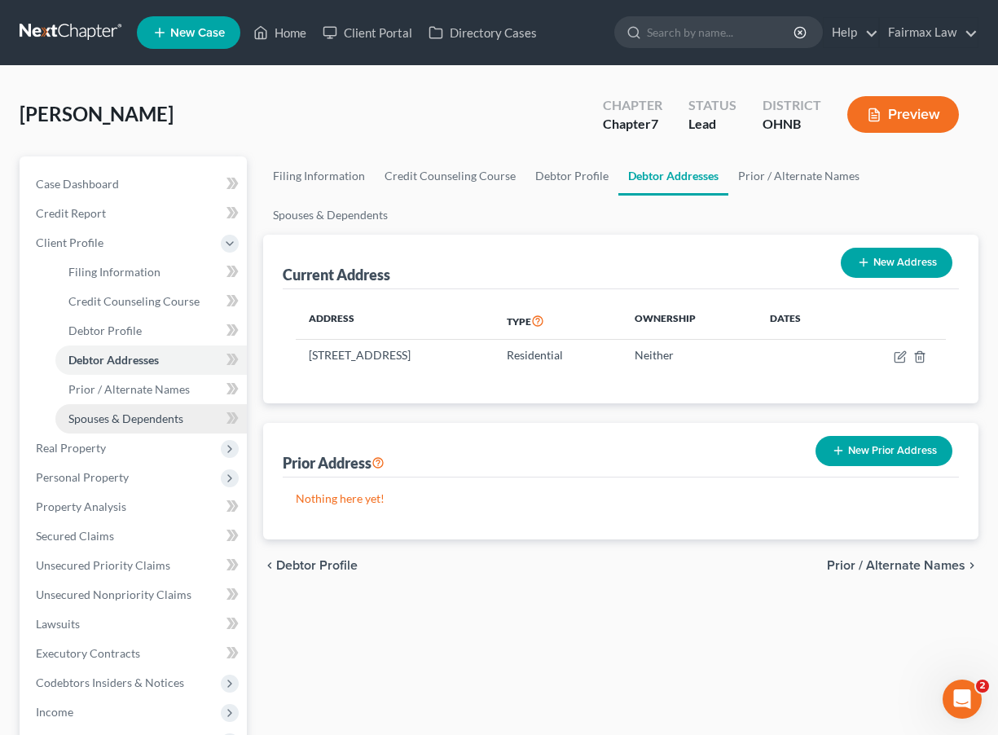
click at [118, 419] on span "Spouses & Dependents" at bounding box center [125, 418] width 115 height 14
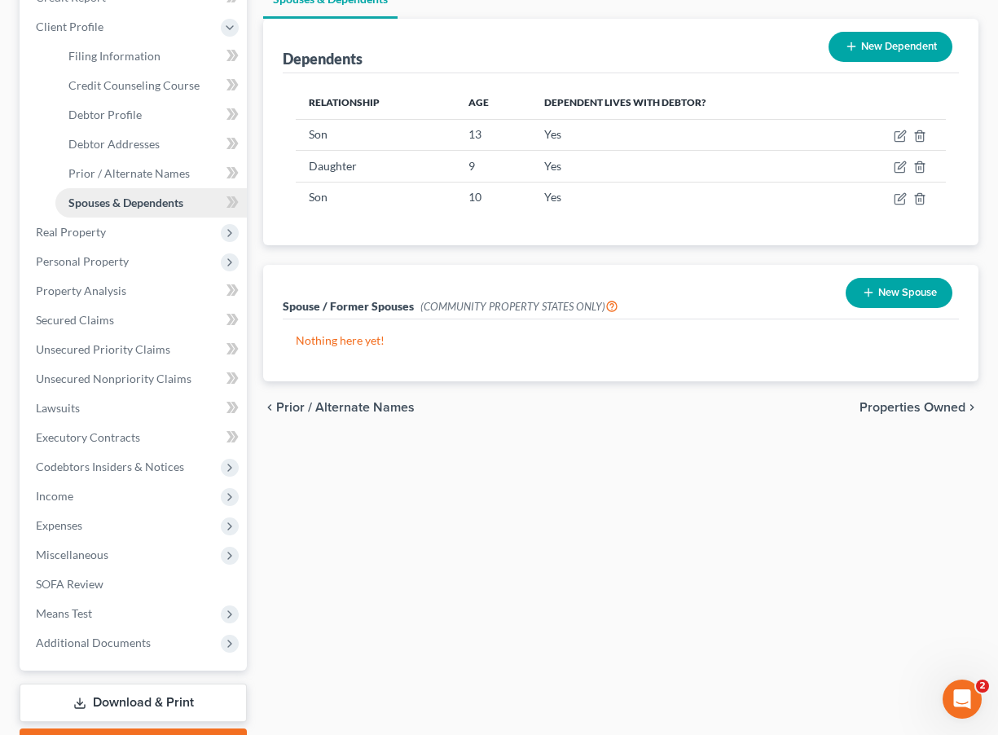
scroll to position [298, 0]
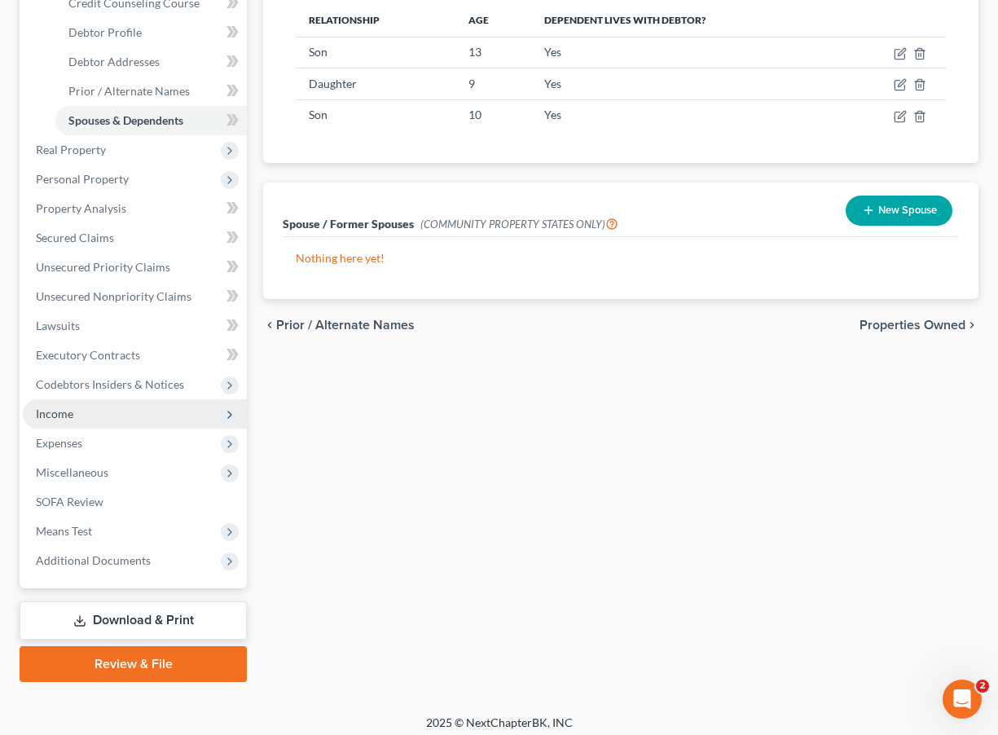
click at [103, 423] on span "Income" at bounding box center [135, 413] width 224 height 29
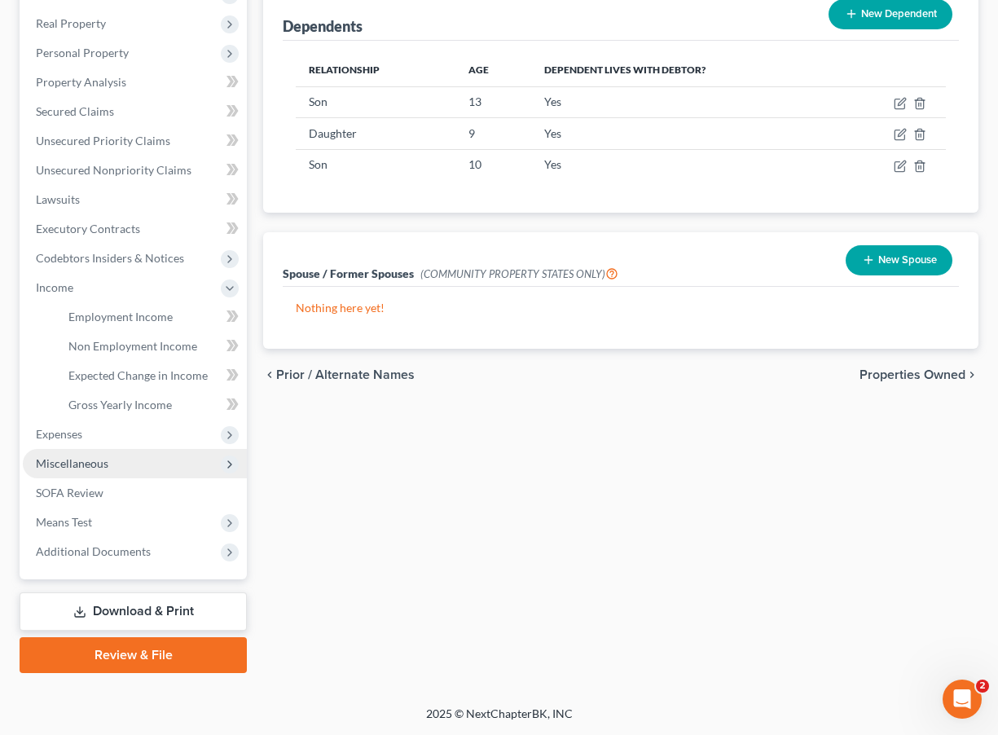
scroll to position [248, 0]
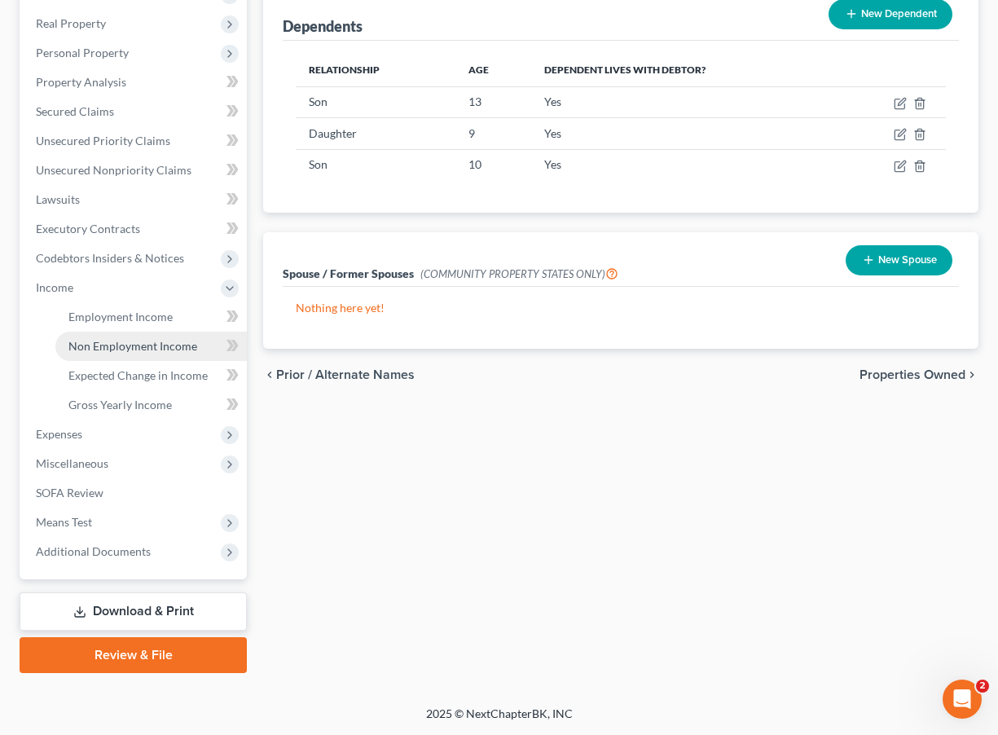
click at [98, 358] on link "Non Employment Income" at bounding box center [150, 346] width 191 height 29
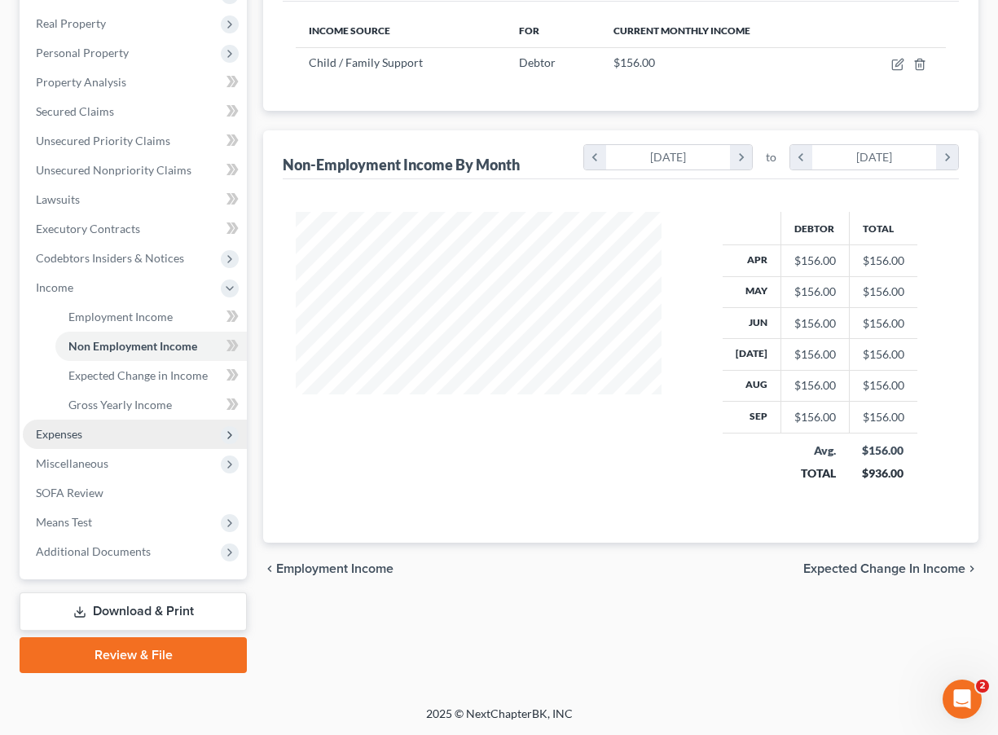
scroll to position [248, 0]
click at [89, 433] on span "Expenses" at bounding box center [135, 434] width 224 height 29
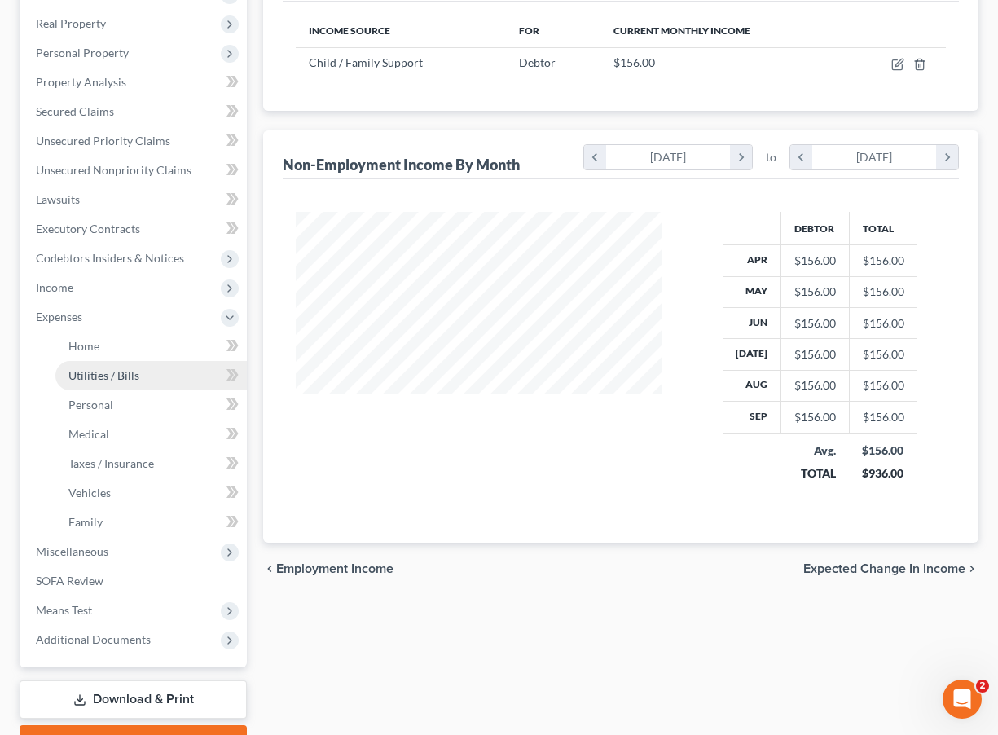
click at [108, 375] on span "Utilities / Bills" at bounding box center [103, 375] width 71 height 14
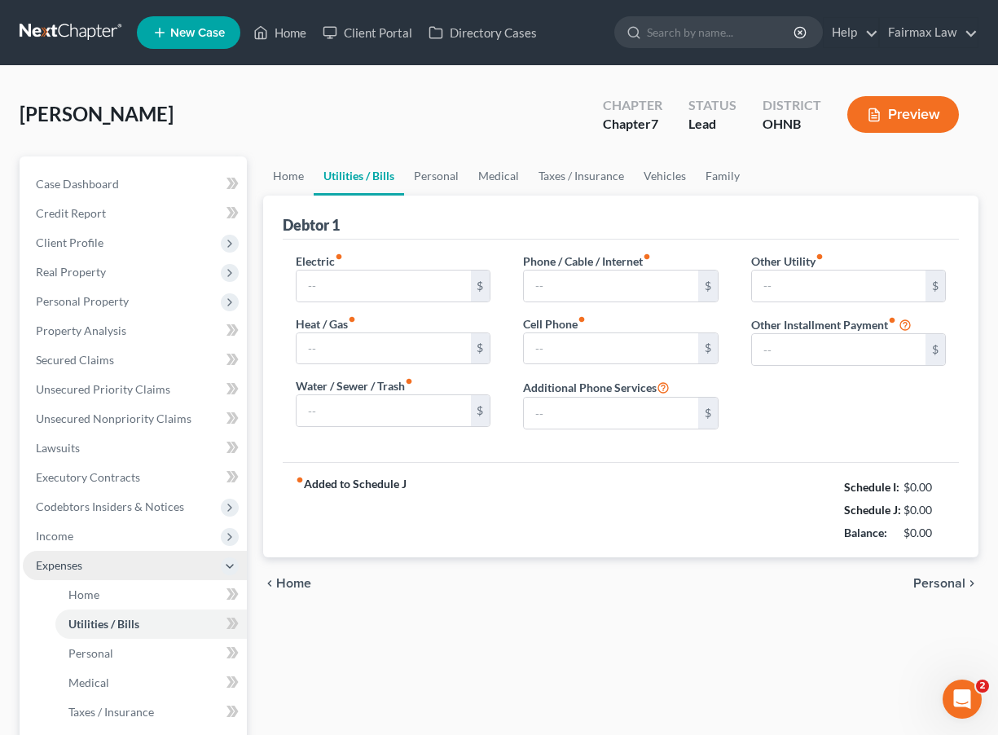
type input "185.00"
type input "150.00"
type input "40.00"
type input "70.00"
type input "40.00"
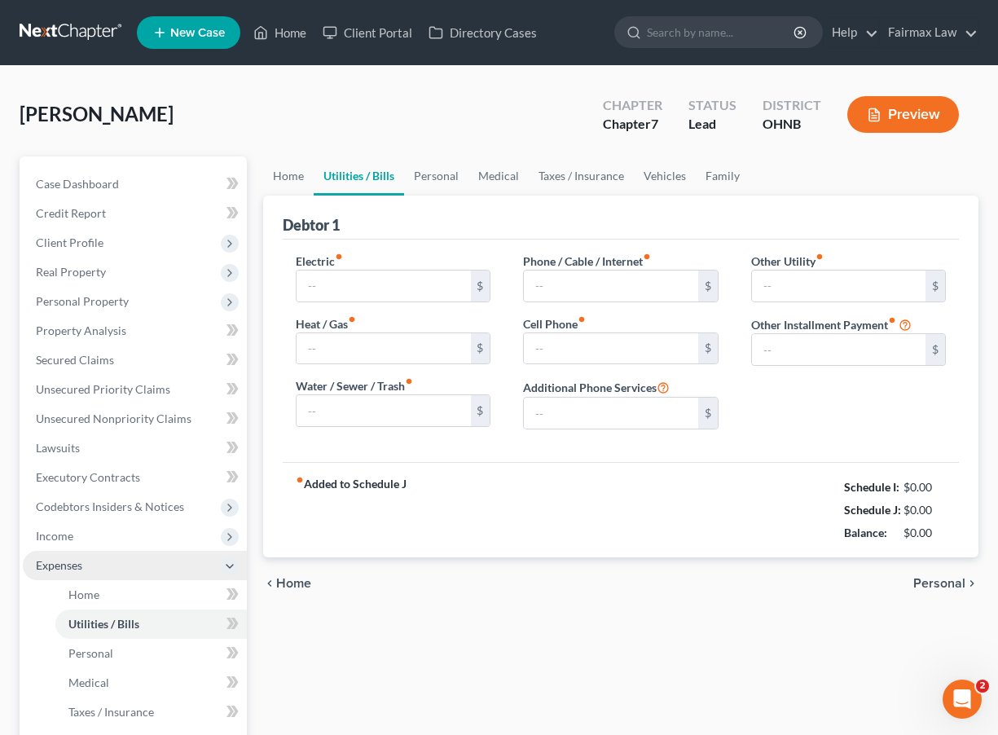
type input "0.00"
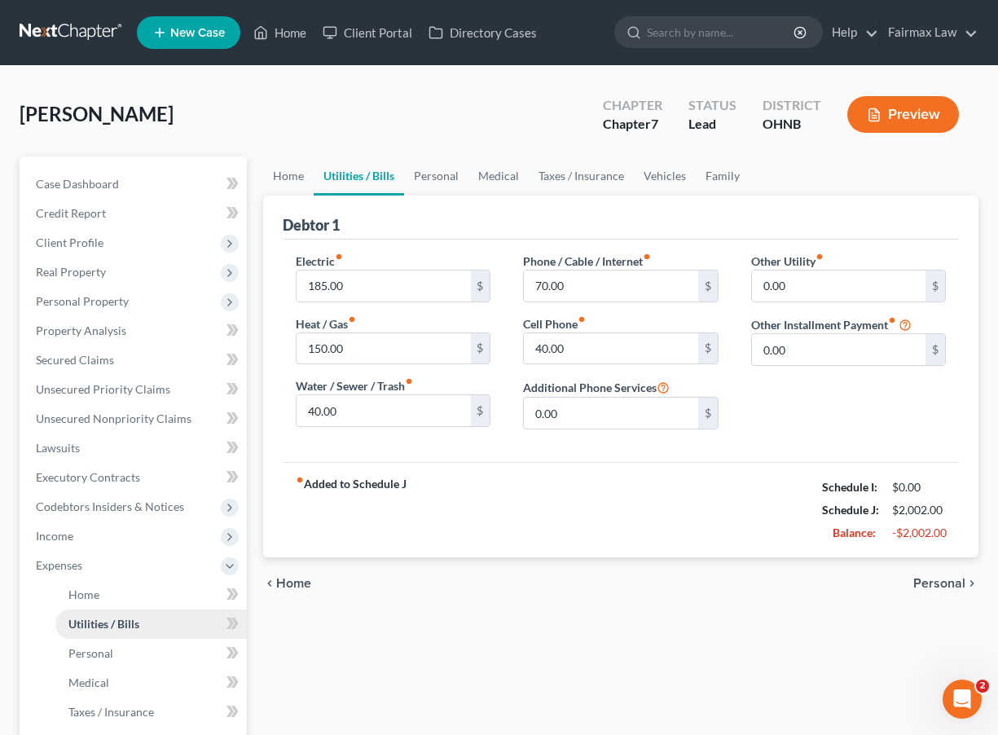
scroll to position [194, 0]
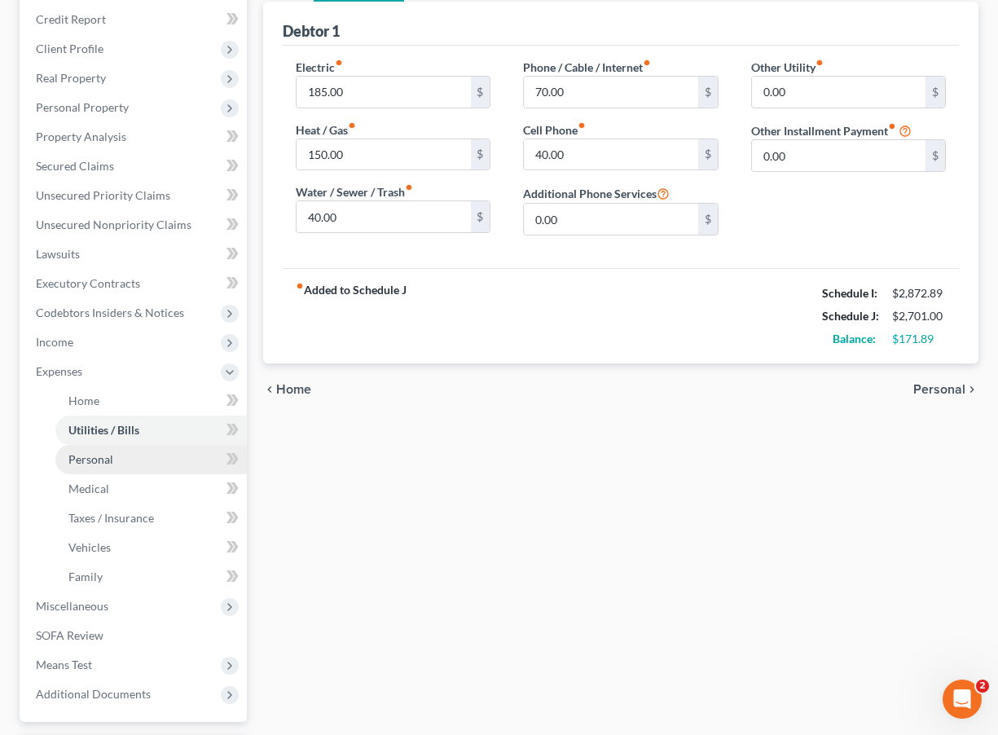
click at [110, 465] on span "Personal" at bounding box center [90, 459] width 45 height 14
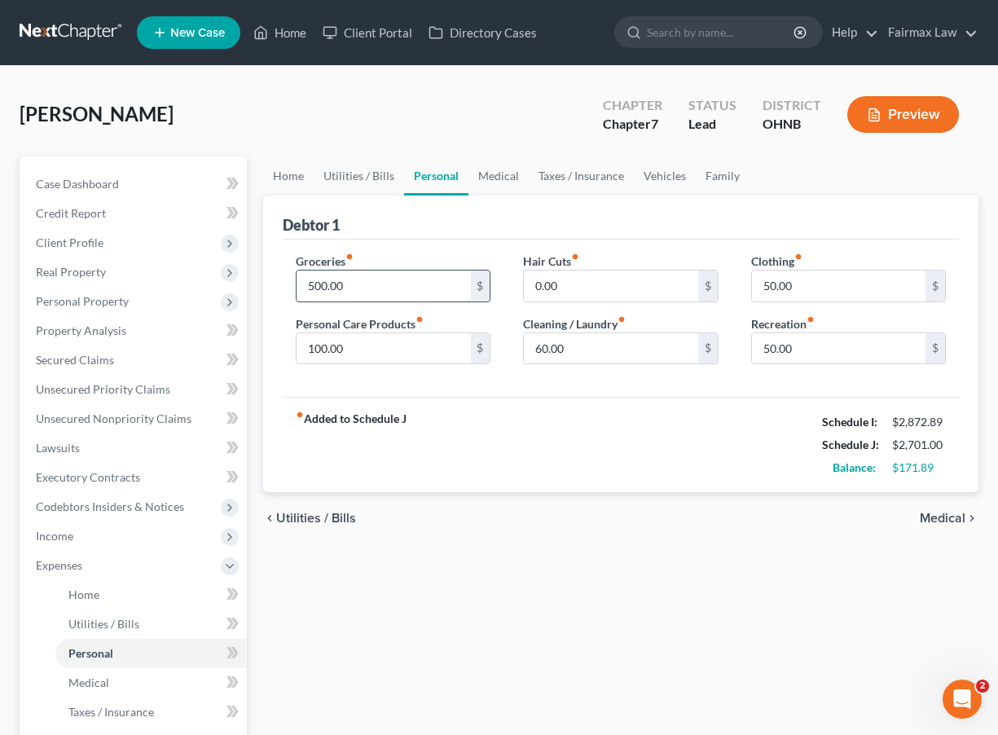
click at [323, 288] on input "500.00" at bounding box center [384, 285] width 174 height 31
click at [433, 688] on div "Home Utilities / Bills Personal Medical Taxes / Insurance Vehicles Family Debto…" at bounding box center [621, 582] width 732 height 853
click at [319, 287] on input "550.00" at bounding box center [384, 285] width 174 height 31
type input "600.00"
click at [441, 499] on div "chevron_left Utilities / Bills Medical chevron_right" at bounding box center [620, 518] width 715 height 52
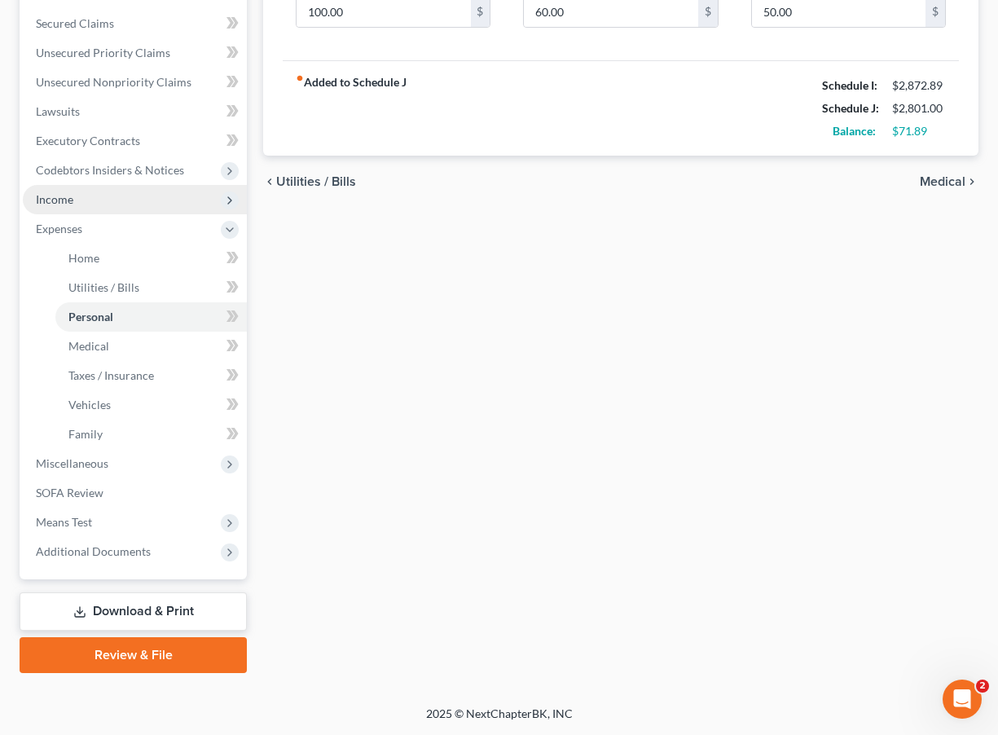
click at [112, 199] on span "Income" at bounding box center [135, 199] width 224 height 29
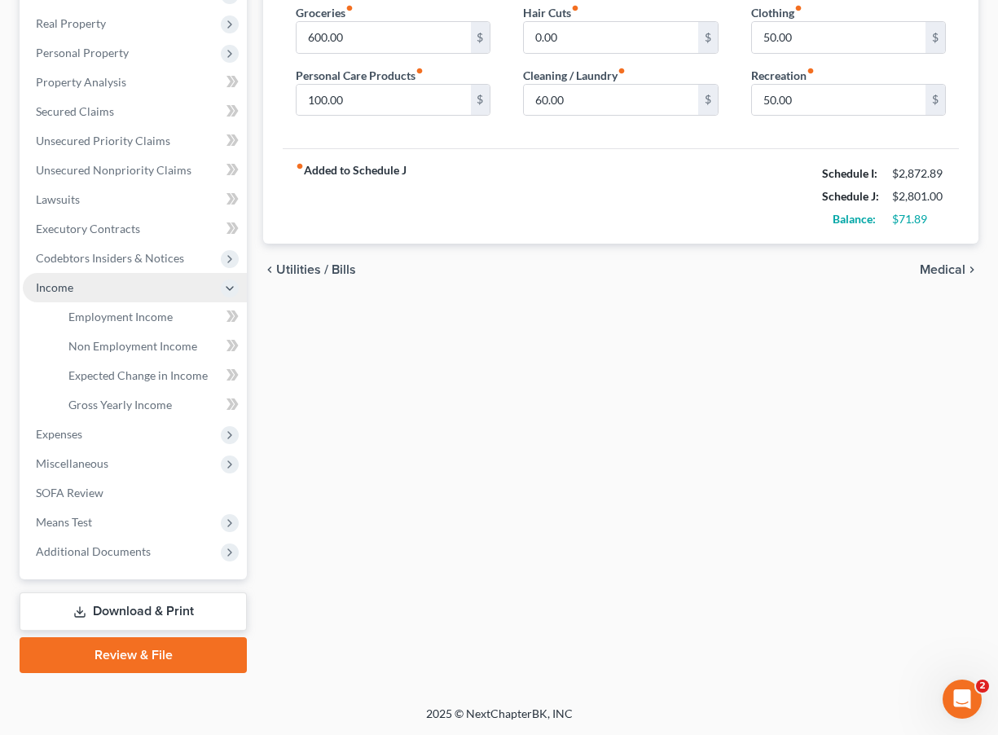
scroll to position [248, 0]
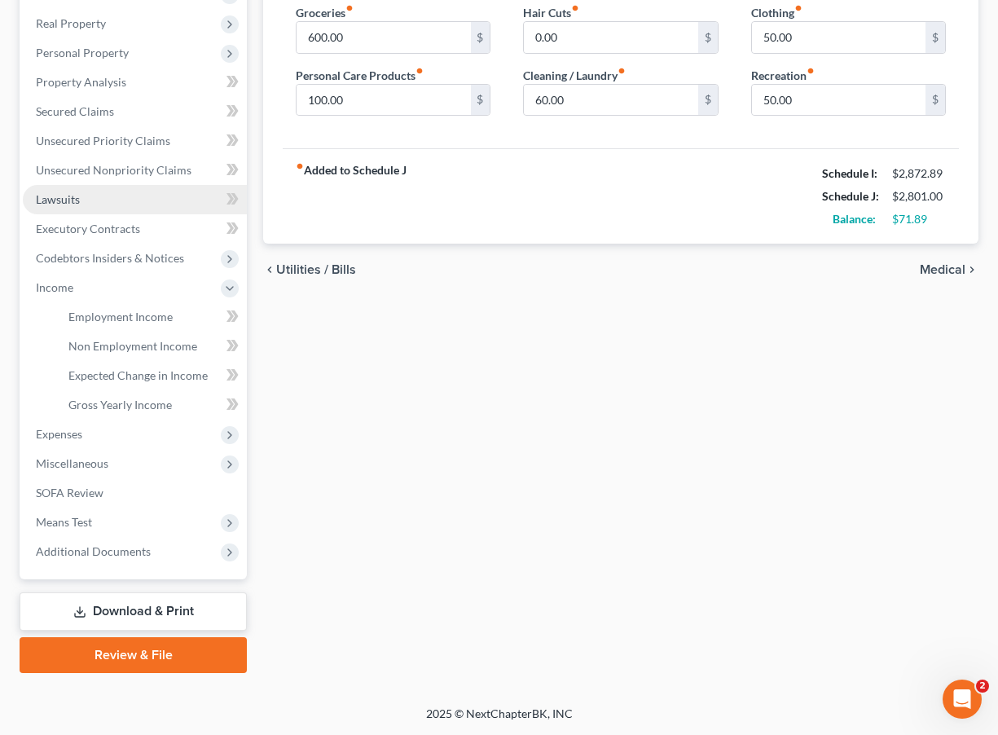
click at [112, 185] on link "Lawsuits" at bounding box center [135, 199] width 224 height 29
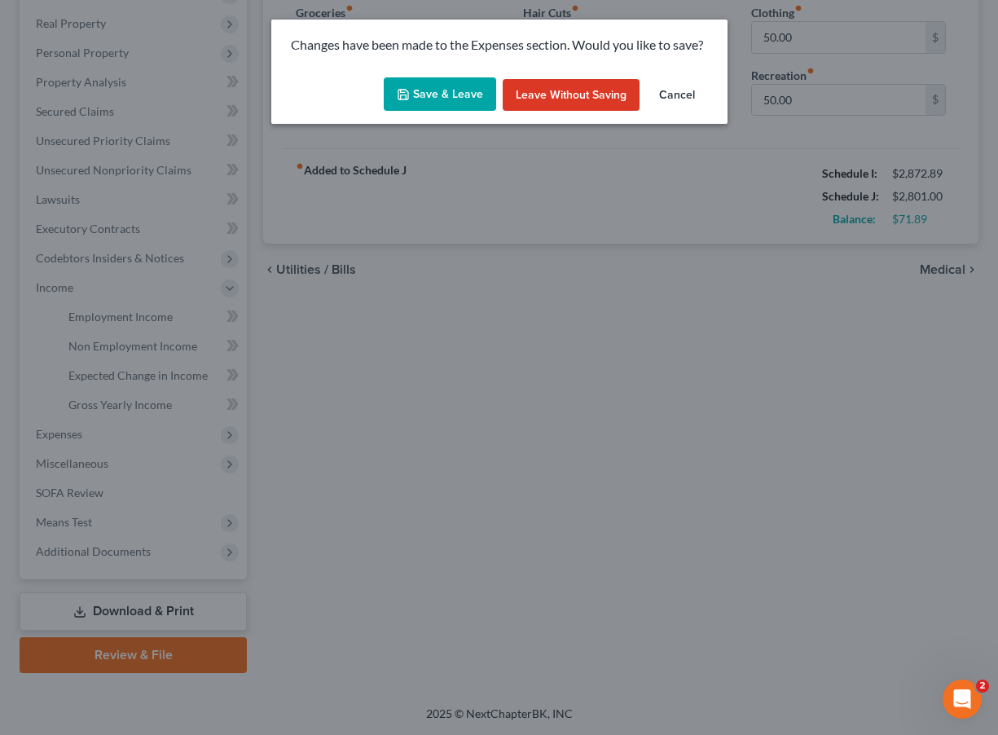
click at [422, 101] on button "Save & Leave" at bounding box center [440, 94] width 112 height 34
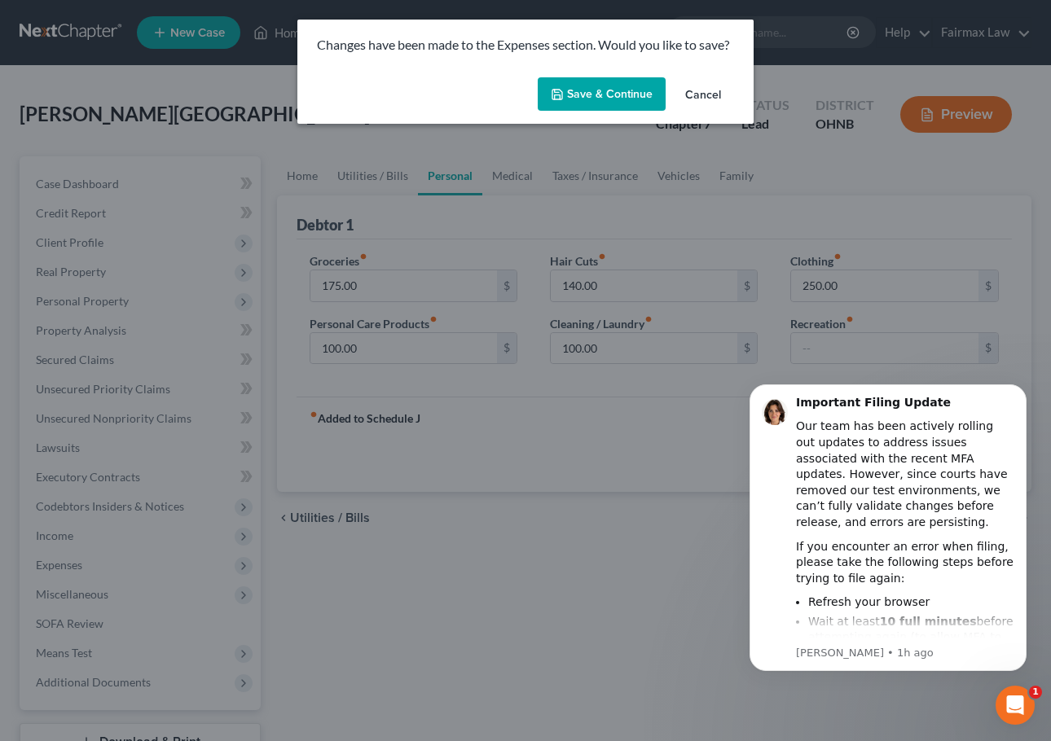
click at [169, 365] on div "Changes have been made to the Expenses section. Would you like to save? Save & …" at bounding box center [525, 370] width 1051 height 741
click at [641, 92] on button "Save & Continue" at bounding box center [602, 94] width 128 height 34
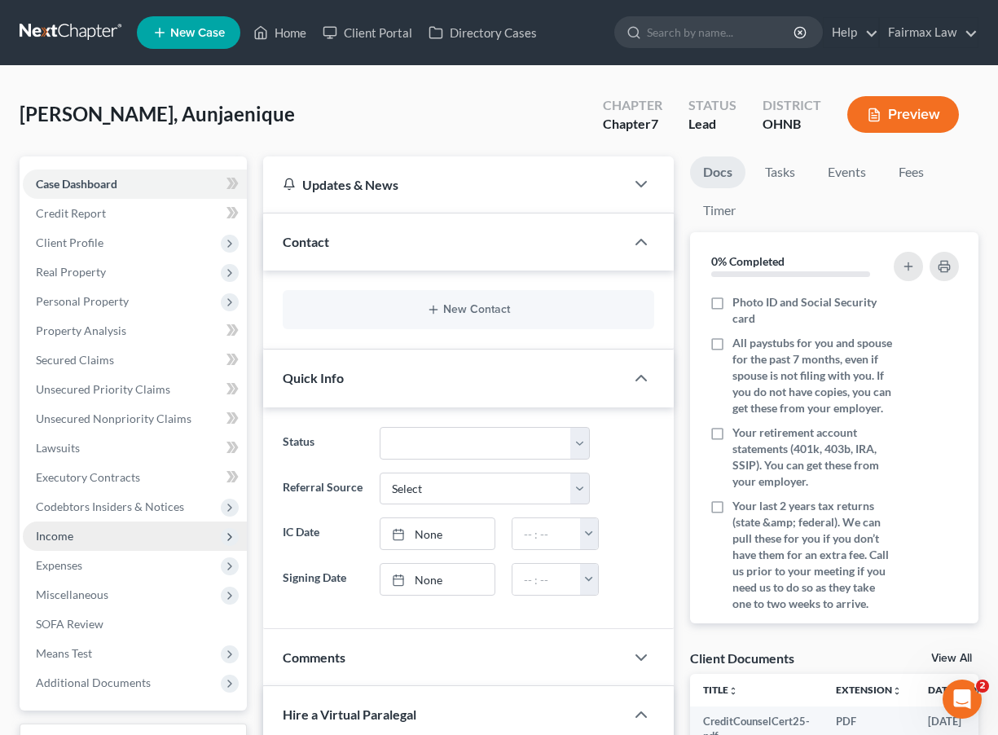
click at [174, 543] on span "Income" at bounding box center [135, 535] width 224 height 29
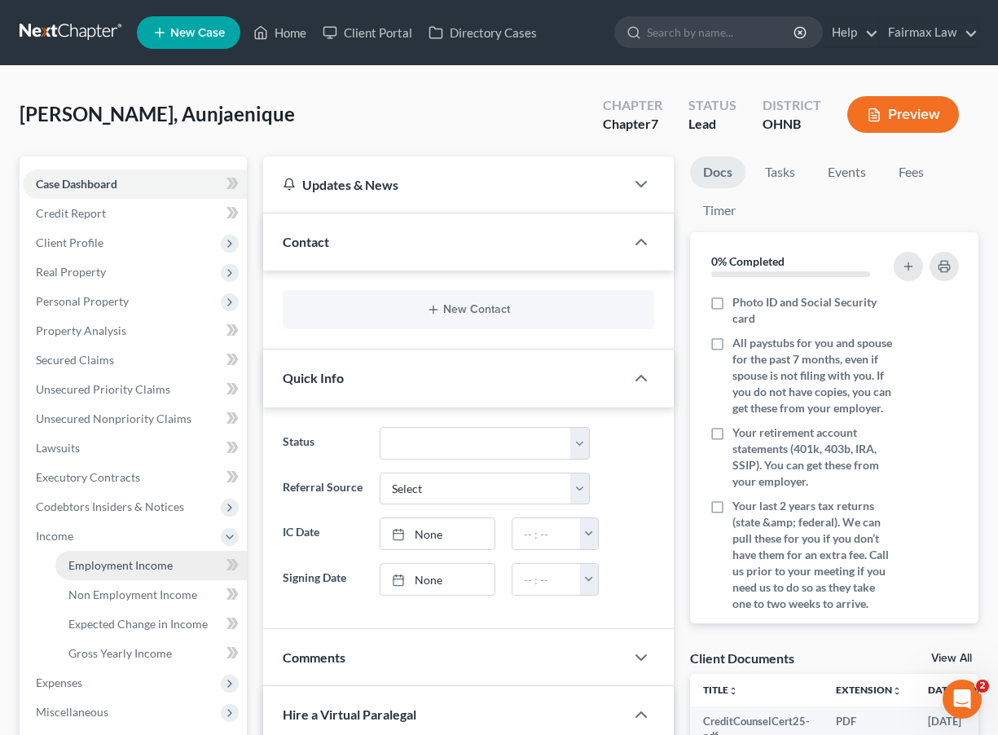
click at [162, 574] on link "Employment Income" at bounding box center [150, 565] width 191 height 29
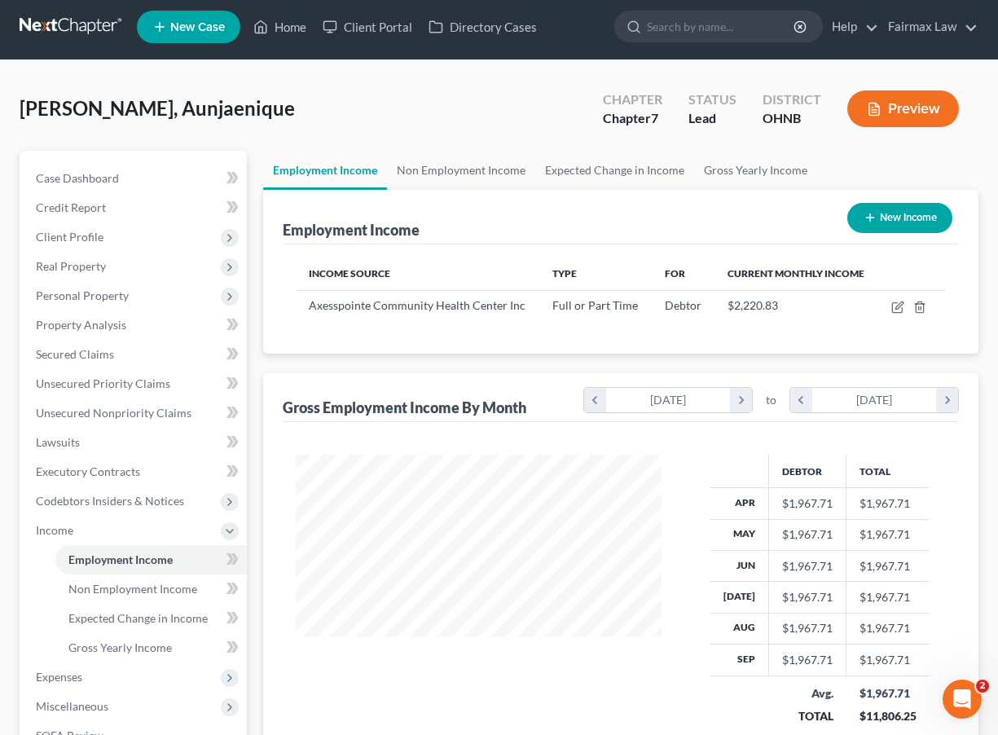
scroll to position [11, 0]
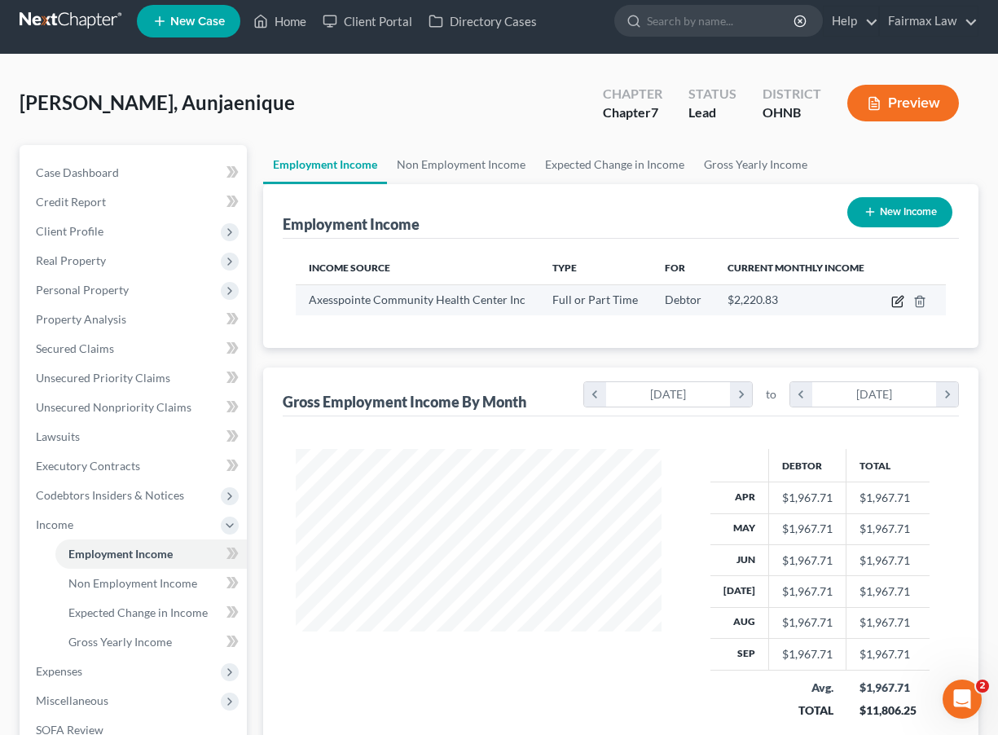
click at [898, 301] on icon "button" at bounding box center [898, 299] width 7 height 7
select select "0"
select select "36"
select select "2"
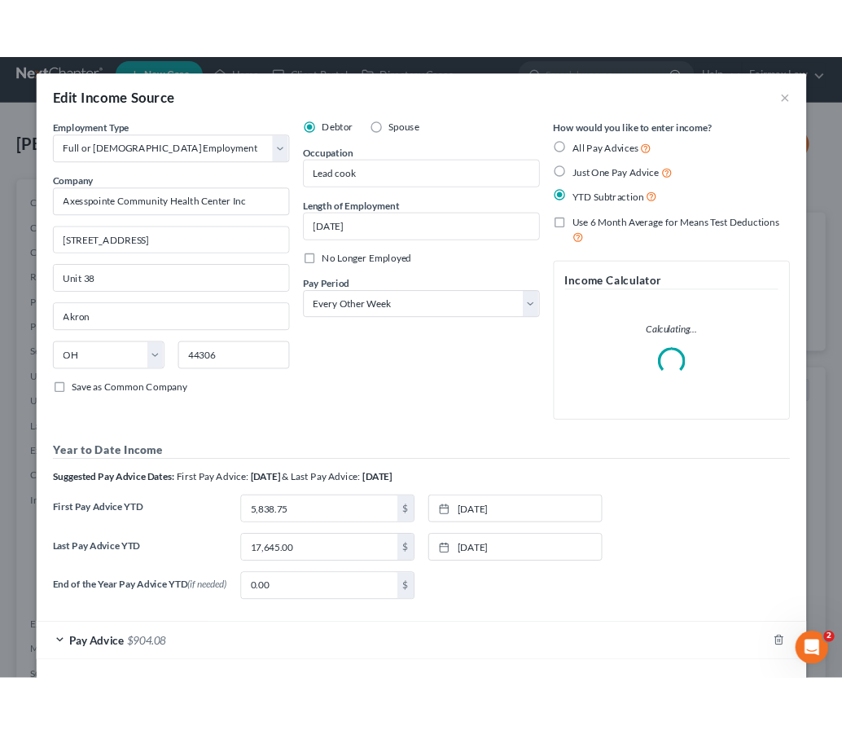
scroll to position [8, 0]
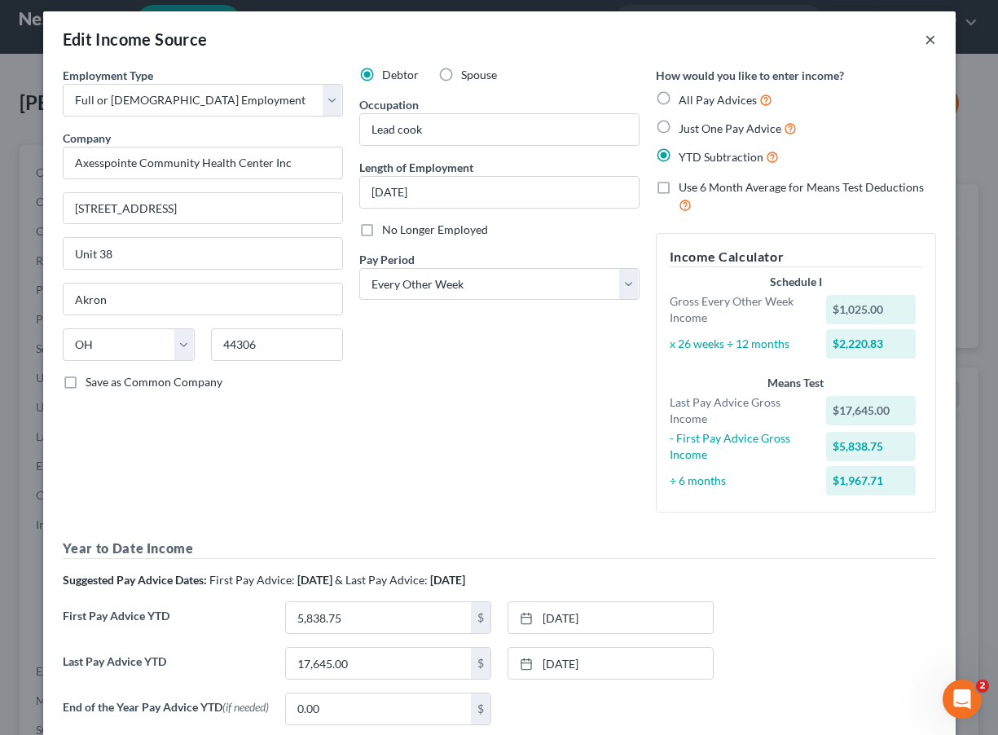
click at [928, 39] on button "×" at bounding box center [930, 39] width 11 height 20
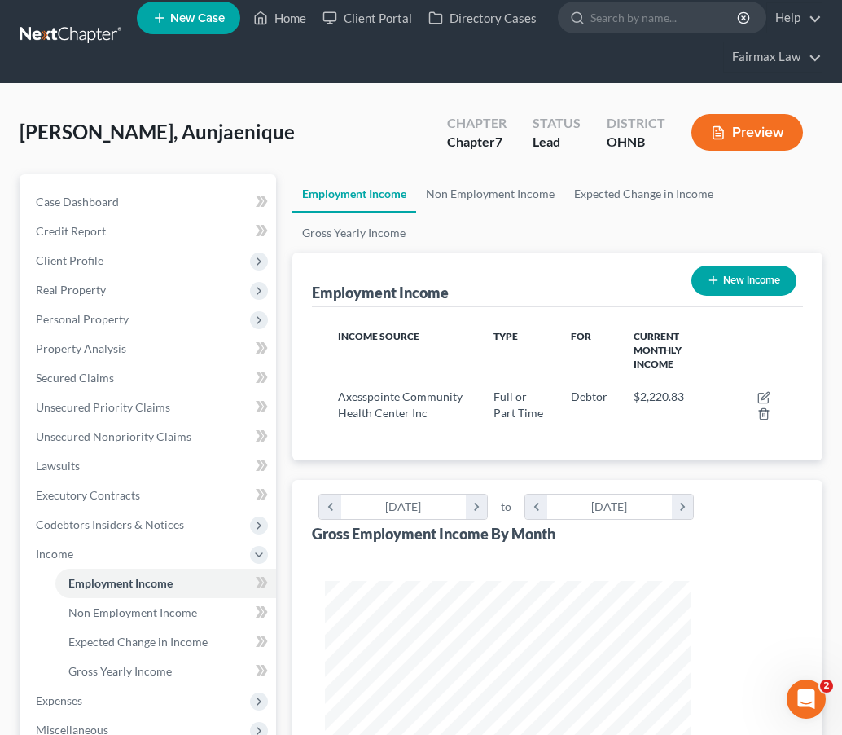
scroll to position [232, 497]
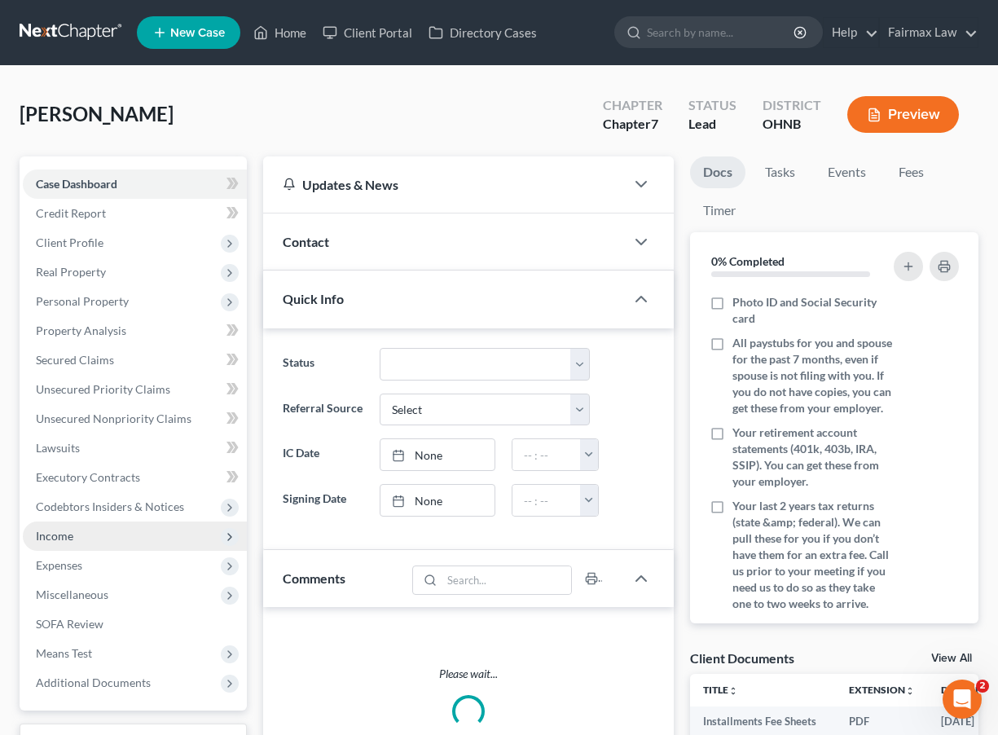
click at [145, 549] on span "Income" at bounding box center [135, 535] width 224 height 29
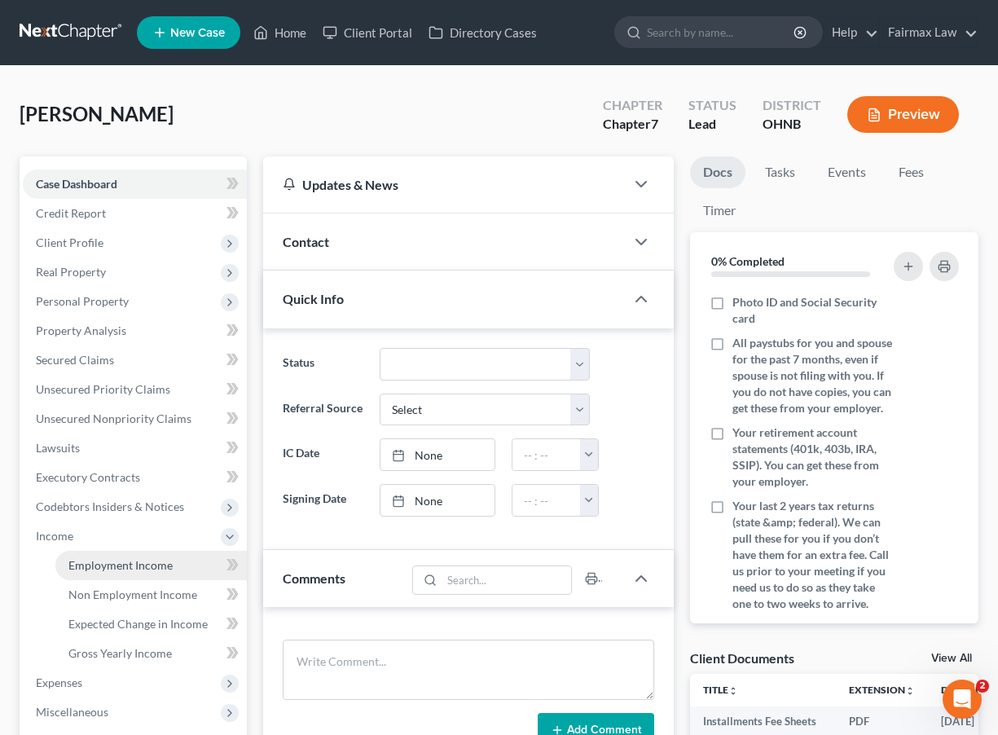
click at [146, 574] on link "Employment Income" at bounding box center [150, 565] width 191 height 29
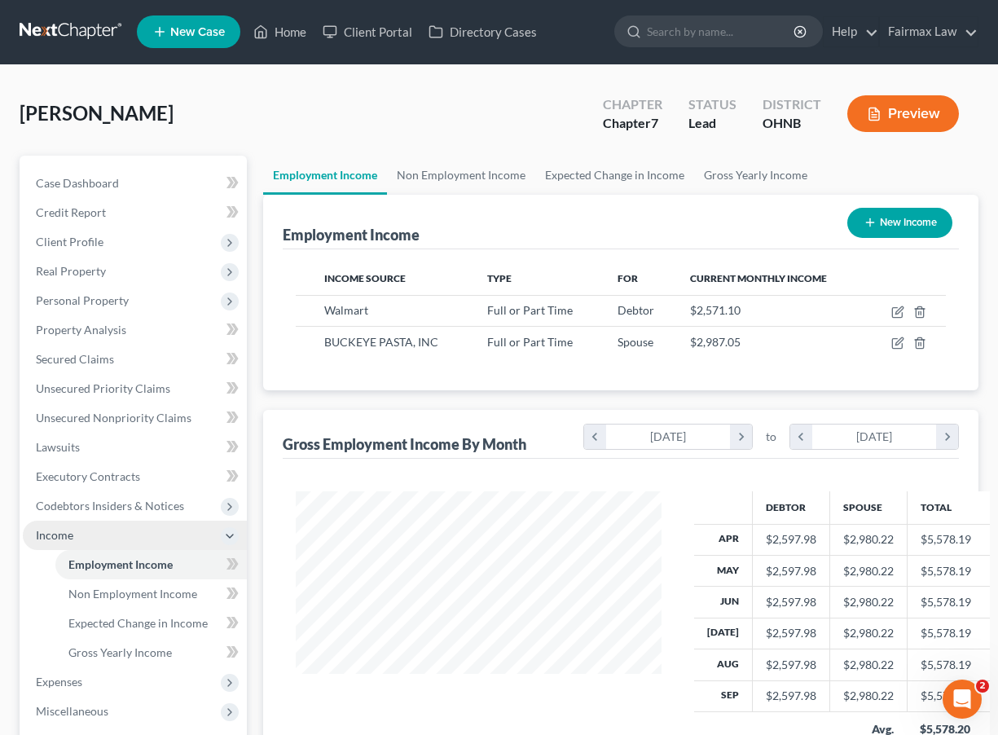
scroll to position [292, 398]
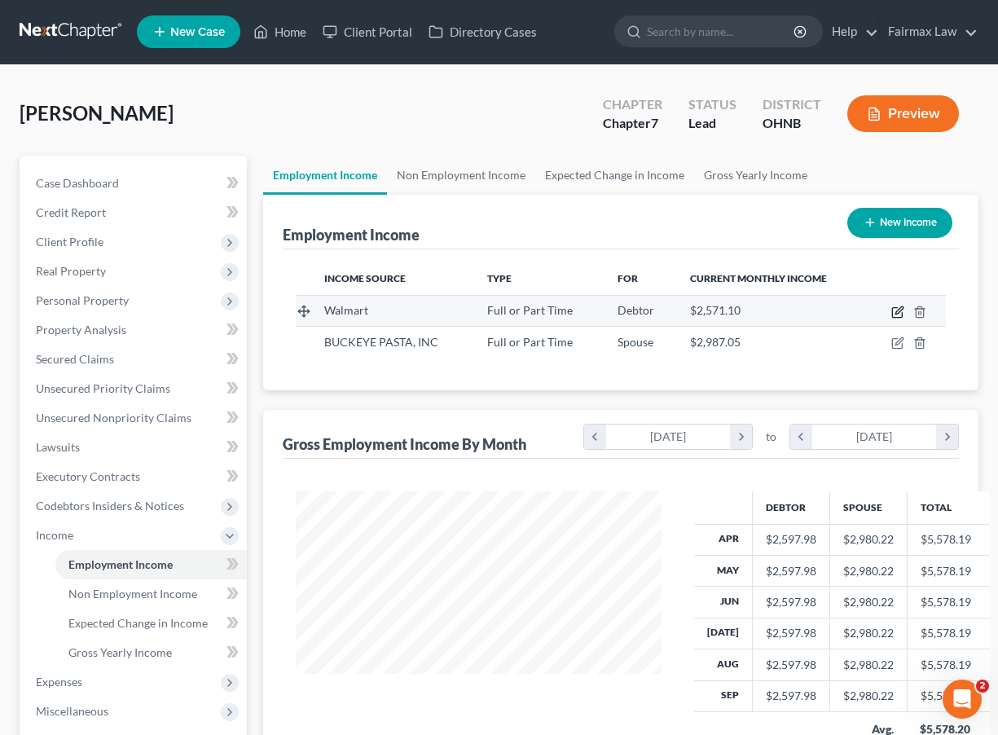
click at [899, 310] on icon "button" at bounding box center [898, 309] width 7 height 7
select select "0"
select select "36"
select select "2"
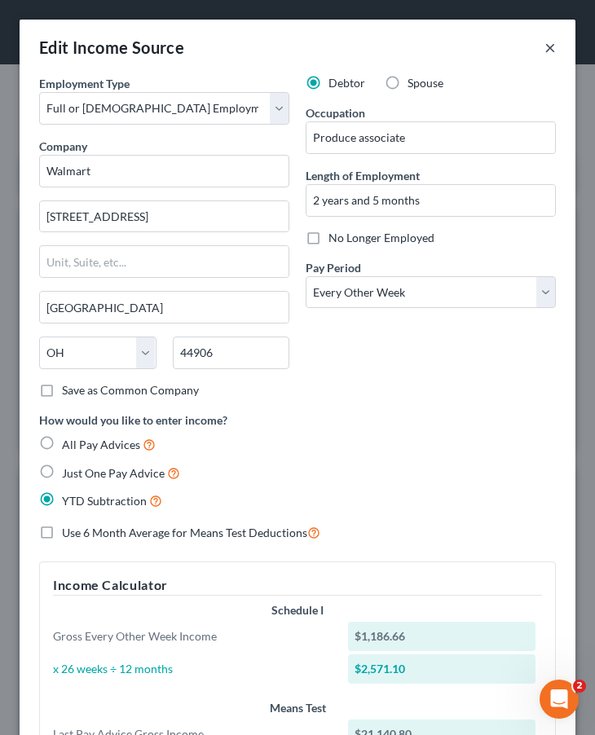
scroll to position [0, 0]
click at [550, 45] on button "×" at bounding box center [549, 47] width 11 height 20
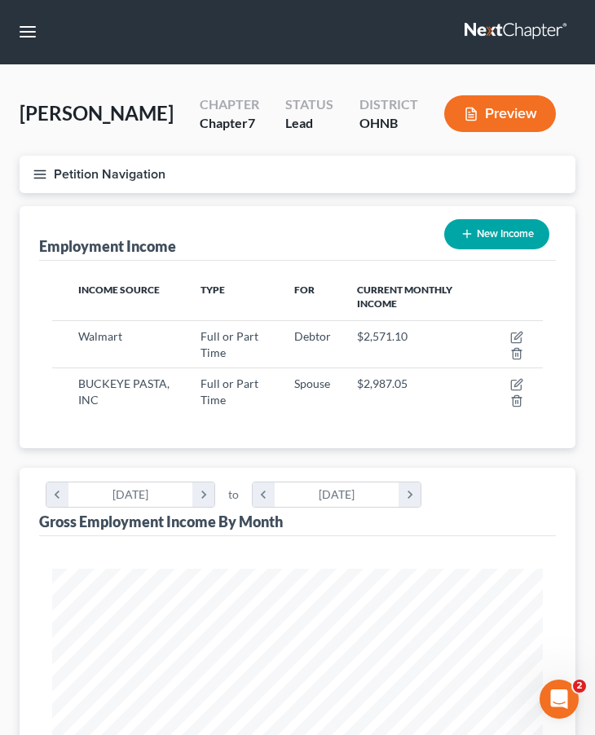
click at [40, 178] on line "button" at bounding box center [39, 178] width 11 height 0
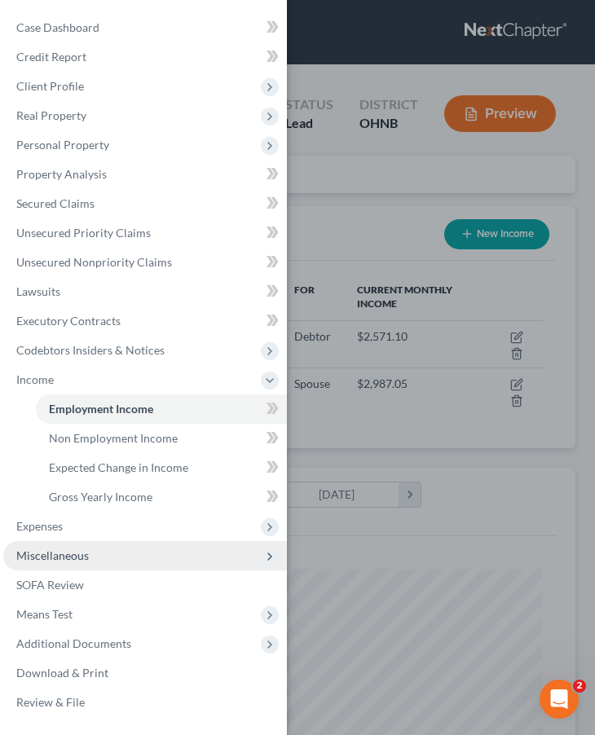
click at [79, 560] on span "Miscellaneous" at bounding box center [52, 555] width 73 height 14
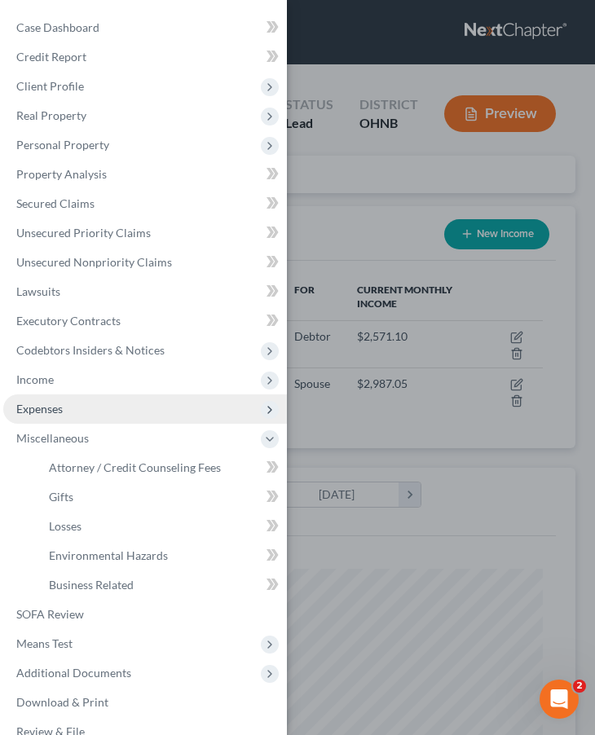
click at [63, 414] on span "Expenses" at bounding box center [39, 409] width 46 height 14
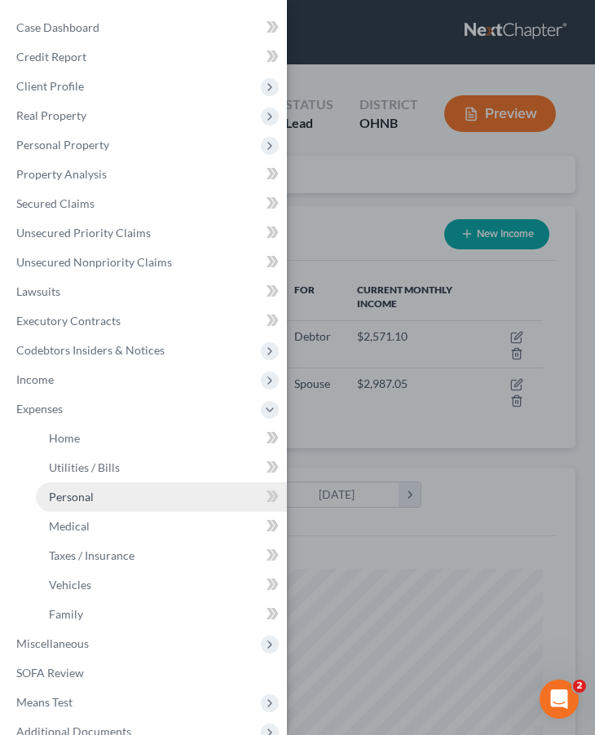
click at [87, 505] on link "Personal" at bounding box center [161, 496] width 251 height 29
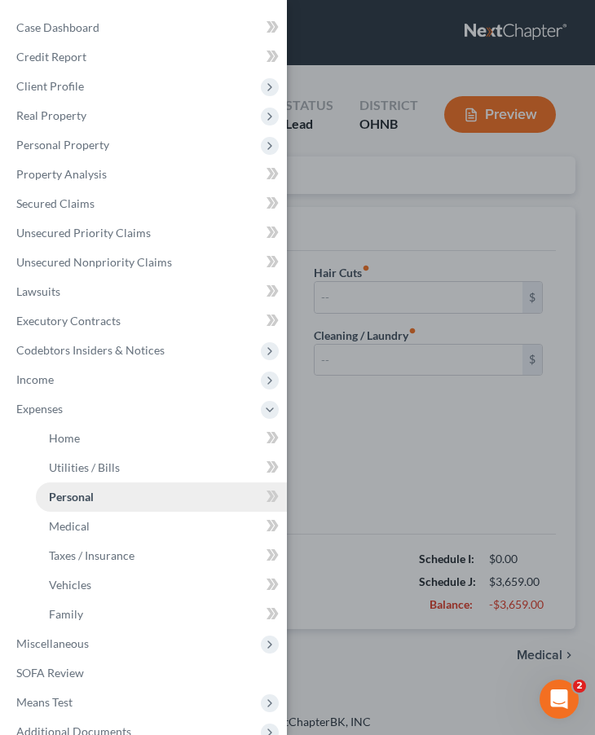
type input "1,200.00"
type input "50.00"
type input "0.00"
type input "50.00"
type input "80.00"
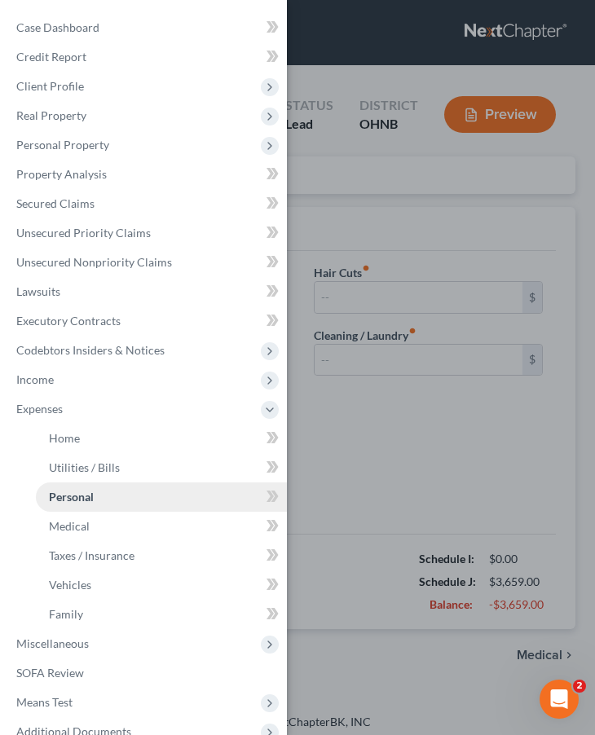
type input "65.00"
click at [389, 432] on div "Case Dashboard Payments Invoices Payments Payments Credit Report Client Profile" at bounding box center [297, 367] width 595 height 735
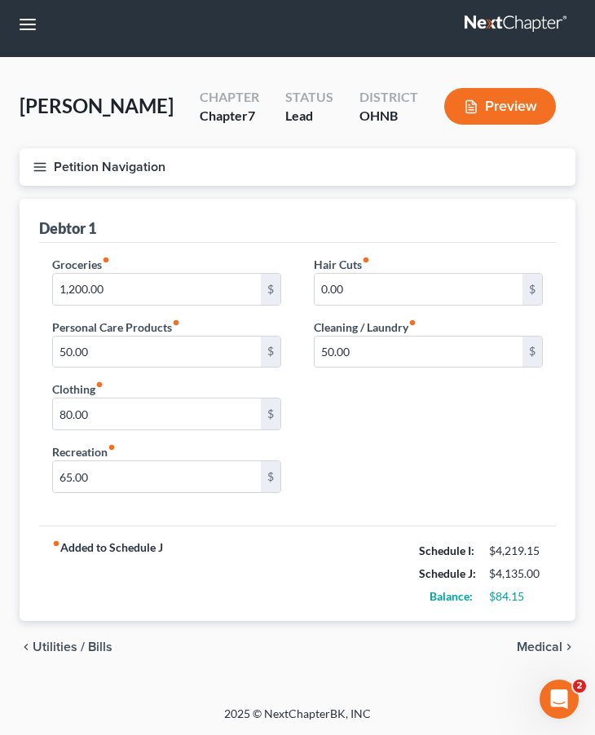
scroll to position [8, 0]
click at [43, 169] on icon "button" at bounding box center [40, 167] width 15 height 15
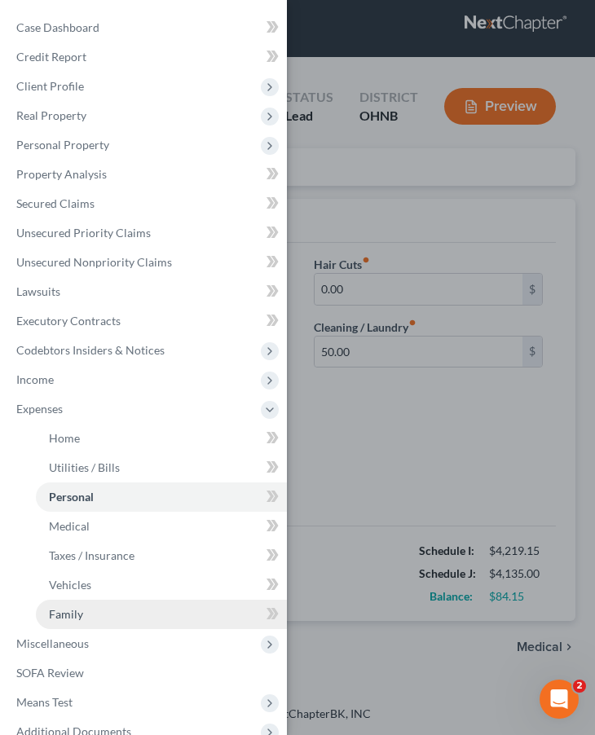
click at [68, 621] on link "Family" at bounding box center [161, 614] width 251 height 29
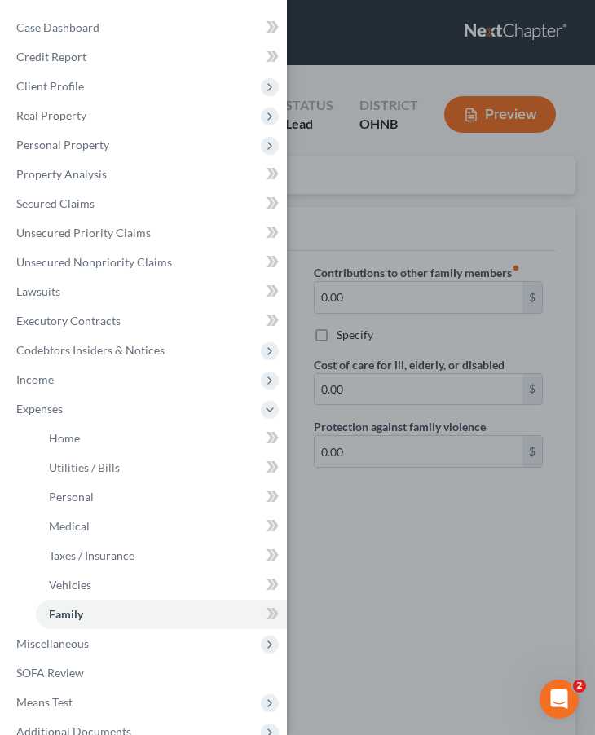
click at [392, 499] on div "Case Dashboard Payments Invoices Payments Payments Credit Report Client Profile" at bounding box center [297, 367] width 595 height 735
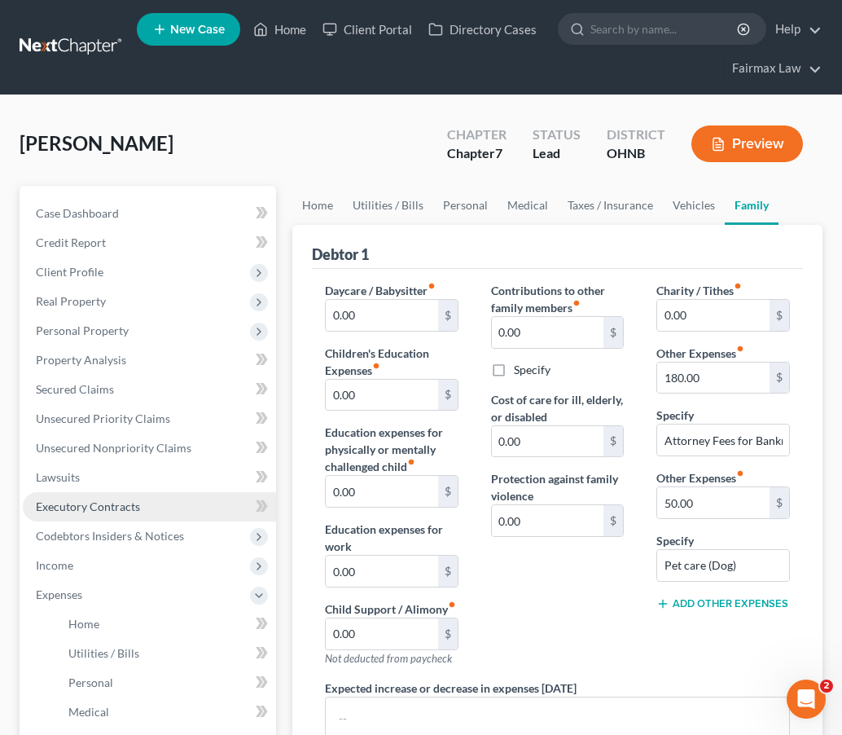
click at [112, 504] on span "Executory Contracts" at bounding box center [88, 506] width 104 height 14
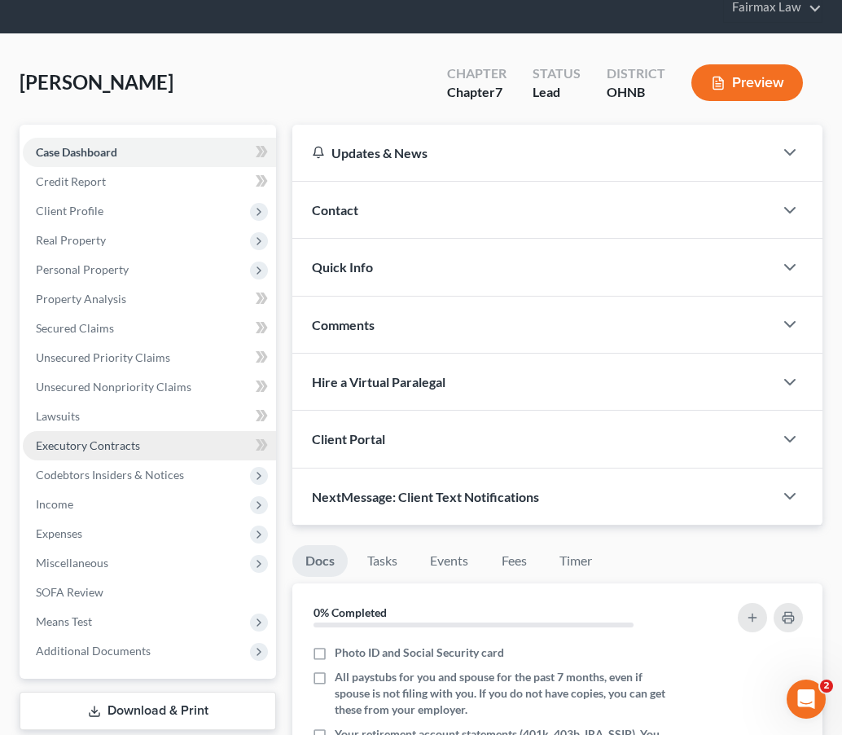
scroll to position [178, 0]
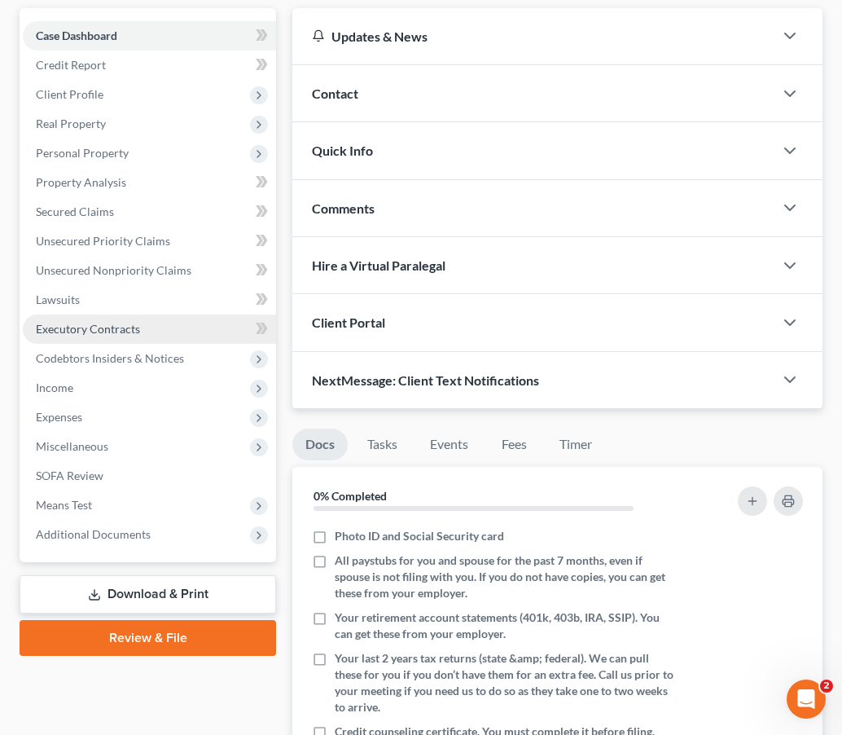
click at [141, 336] on link "Executory Contracts" at bounding box center [149, 328] width 253 height 29
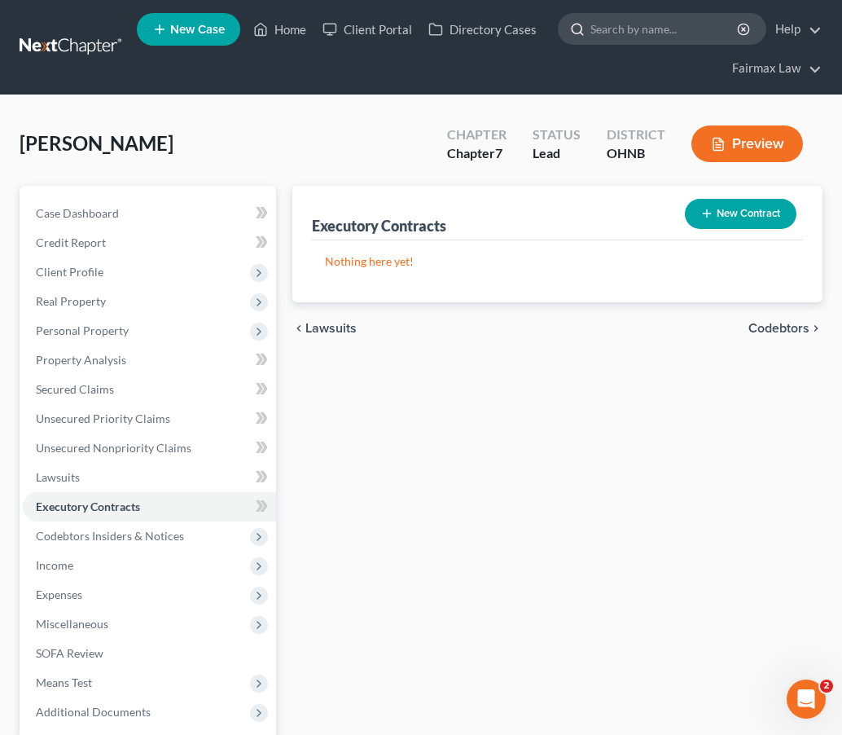
click at [663, 24] on input "search" at bounding box center [665, 29] width 149 height 30
type input "a"
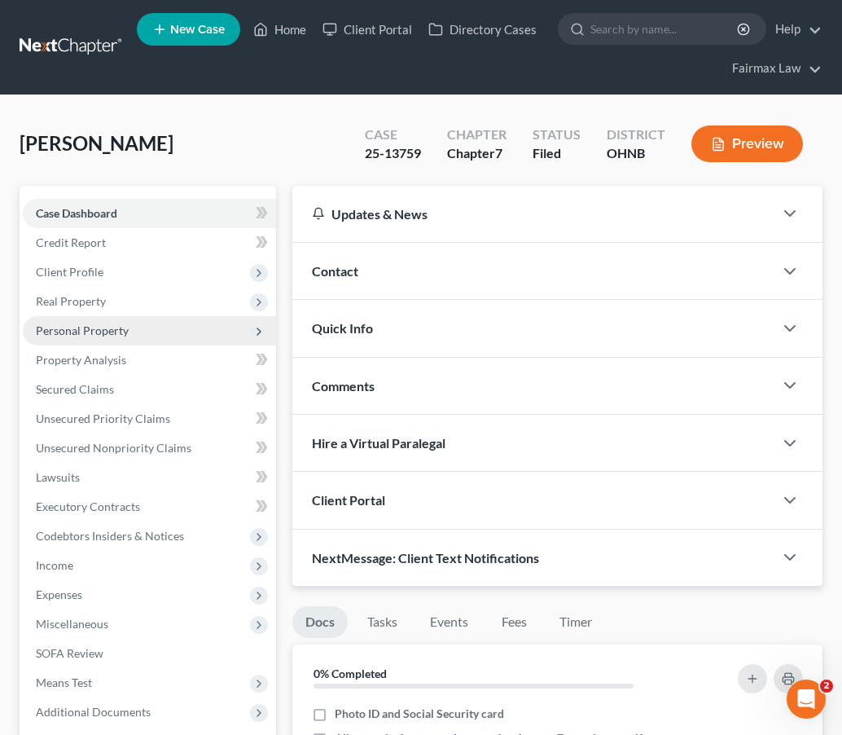
click at [103, 332] on span "Personal Property" at bounding box center [82, 330] width 93 height 14
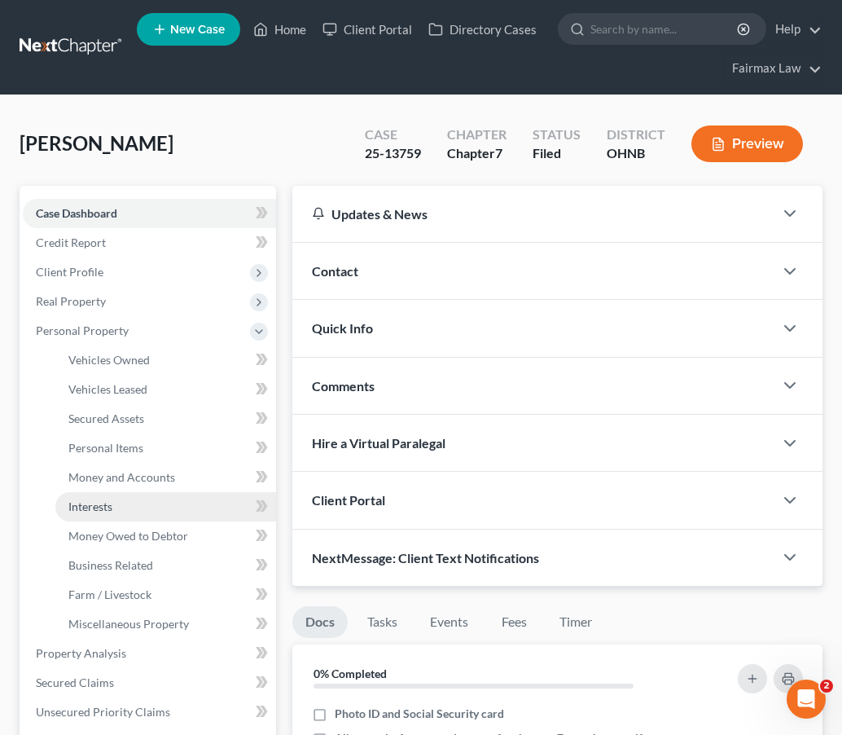
click at [98, 512] on span "Interests" at bounding box center [90, 506] width 44 height 14
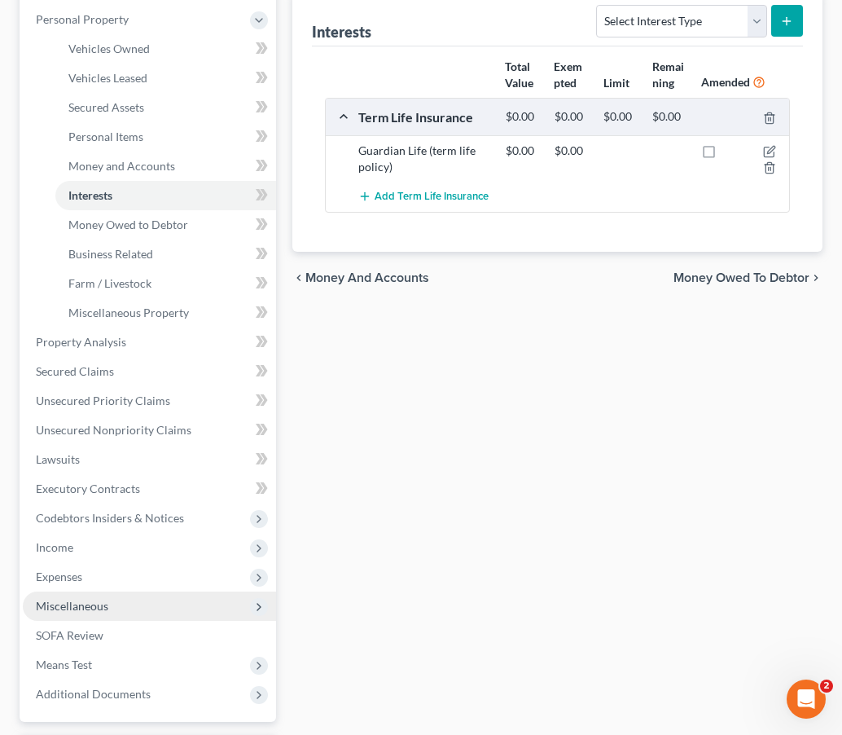
scroll to position [313, 0]
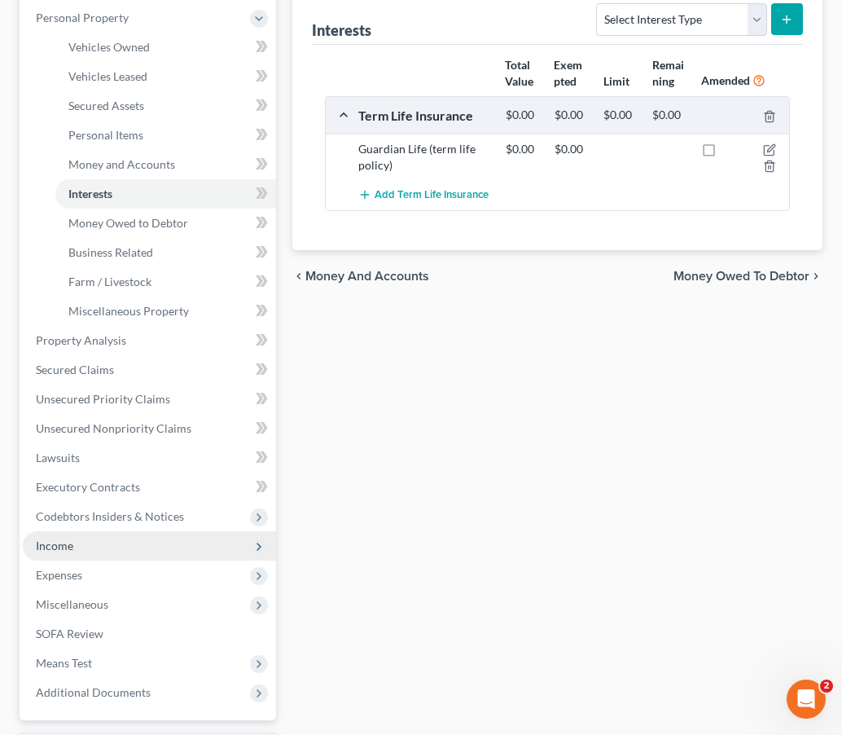
click at [84, 555] on span "Income" at bounding box center [149, 545] width 253 height 29
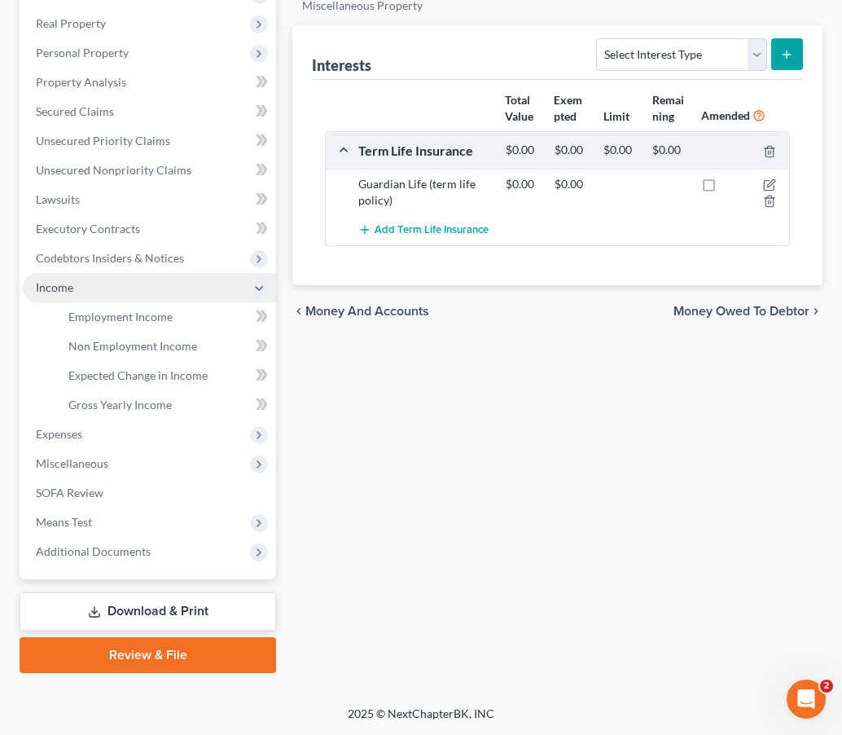
scroll to position [278, 0]
click at [115, 288] on span "Income" at bounding box center [149, 287] width 253 height 29
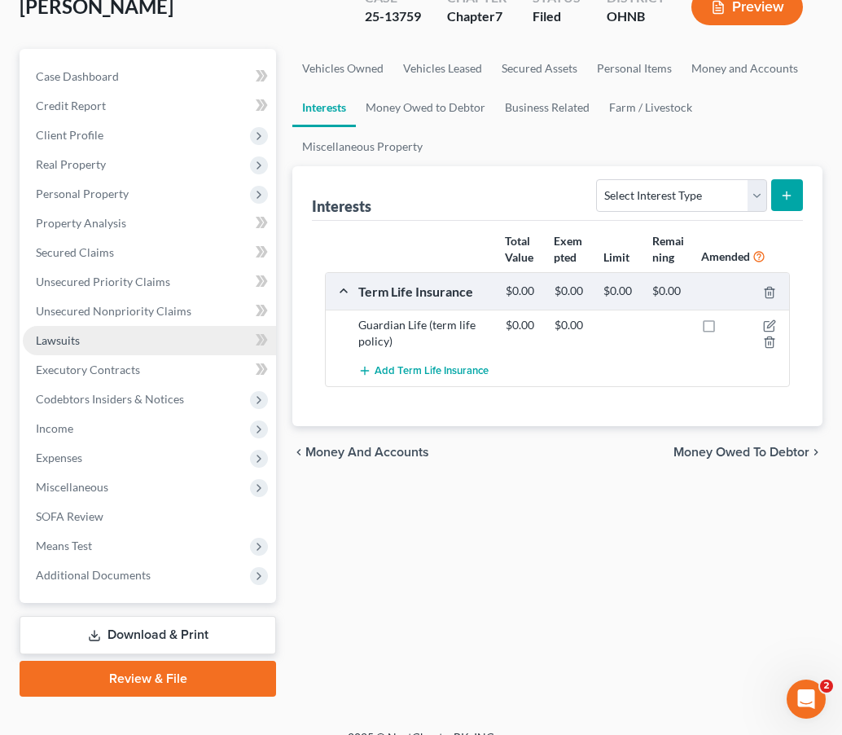
scroll to position [138, 0]
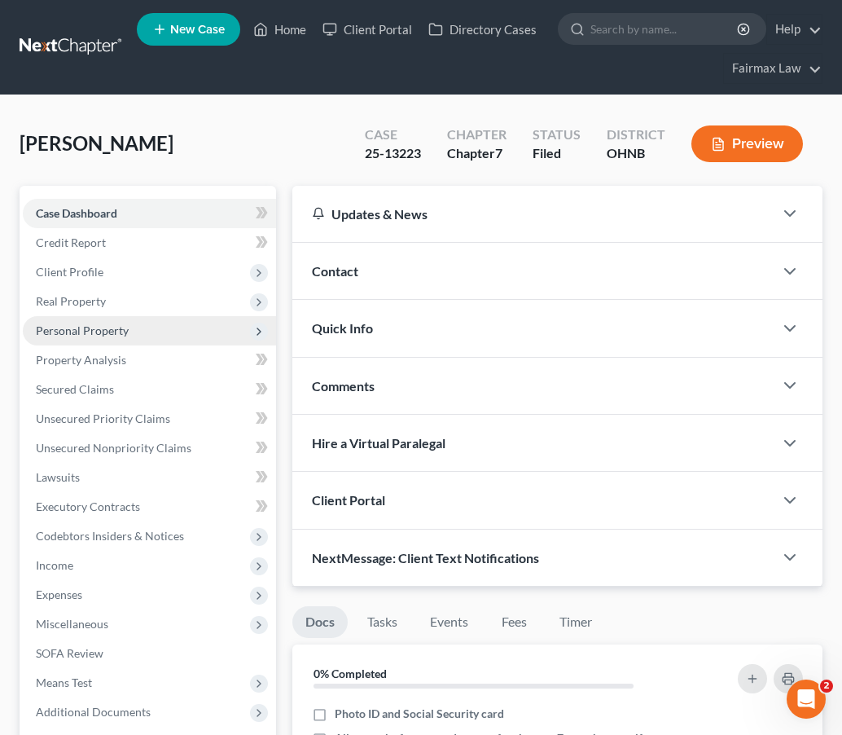
click at [157, 333] on span "Personal Property" at bounding box center [149, 330] width 253 height 29
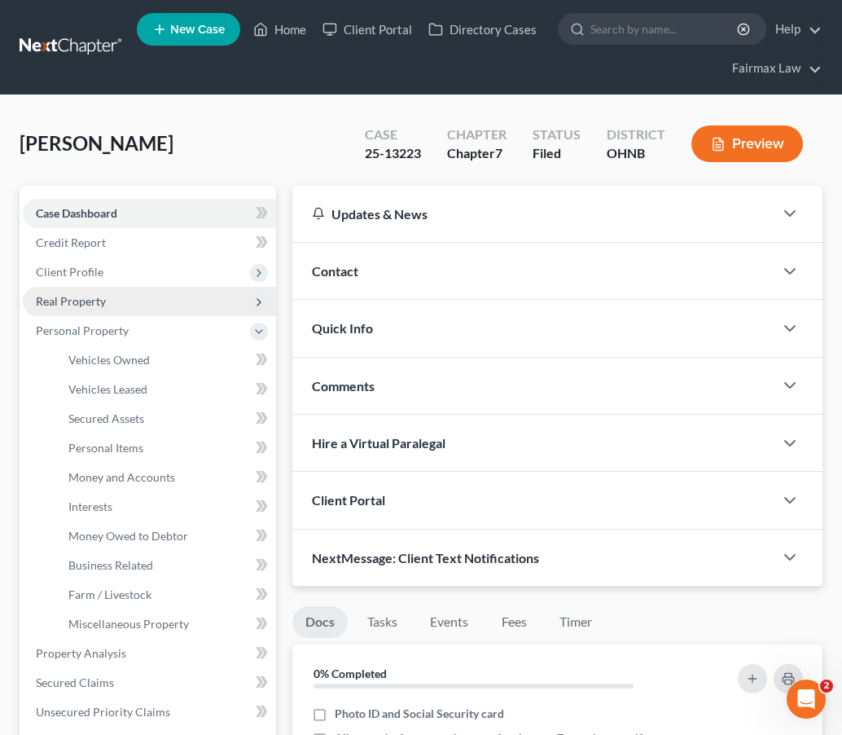
click at [144, 289] on span "Real Property" at bounding box center [149, 301] width 253 height 29
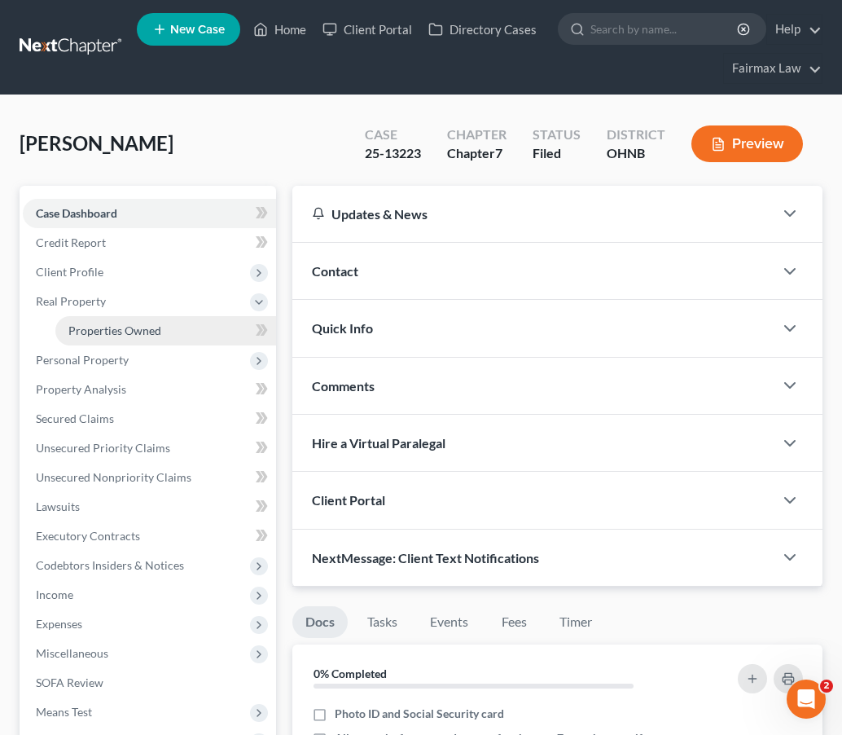
click at [135, 328] on span "Properties Owned" at bounding box center [114, 330] width 93 height 14
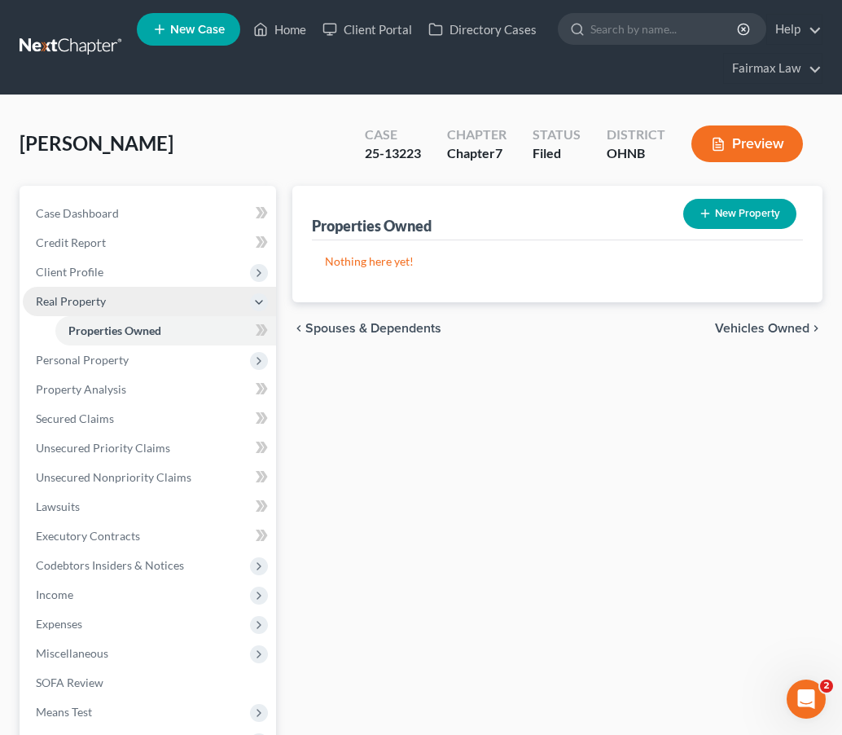
click at [138, 288] on span "Real Property" at bounding box center [149, 301] width 253 height 29
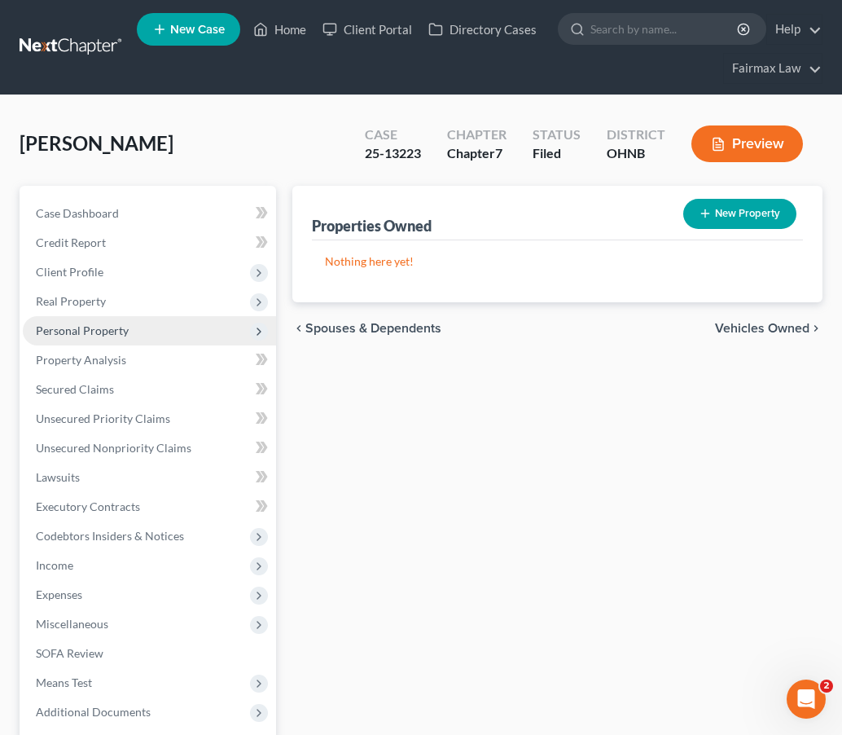
click at [134, 320] on span "Personal Property" at bounding box center [149, 330] width 253 height 29
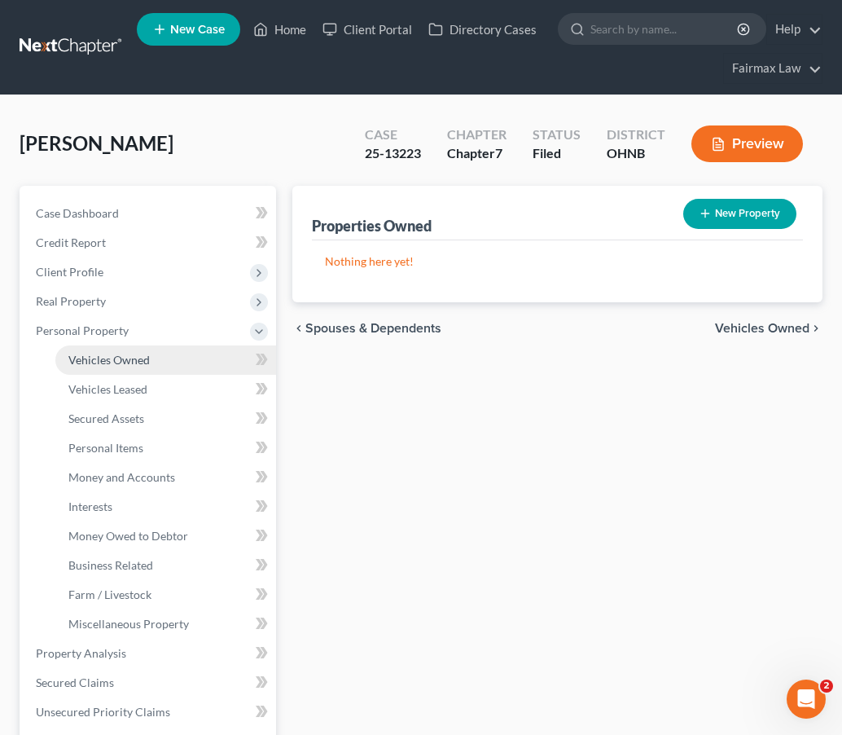
click at [134, 355] on span "Vehicles Owned" at bounding box center [108, 360] width 81 height 14
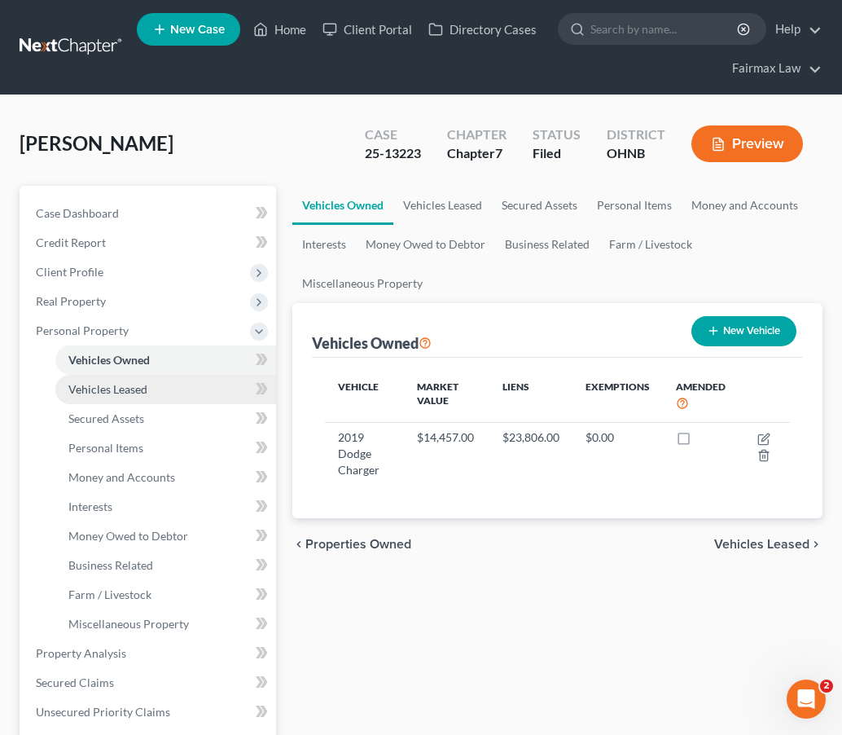
click at [131, 385] on span "Vehicles Leased" at bounding box center [107, 389] width 79 height 14
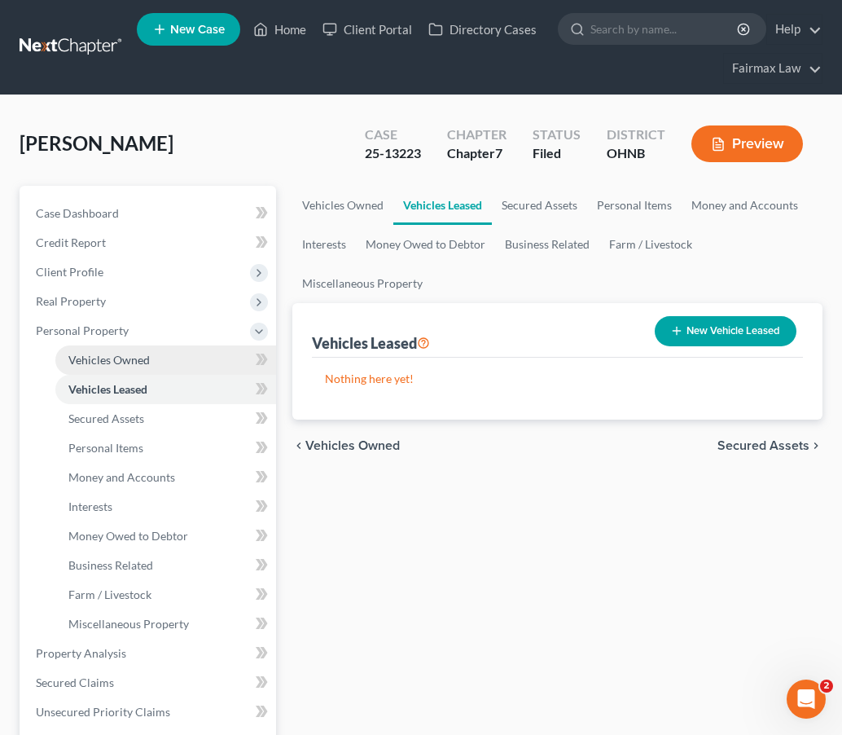
click at [131, 364] on span "Vehicles Owned" at bounding box center [108, 360] width 81 height 14
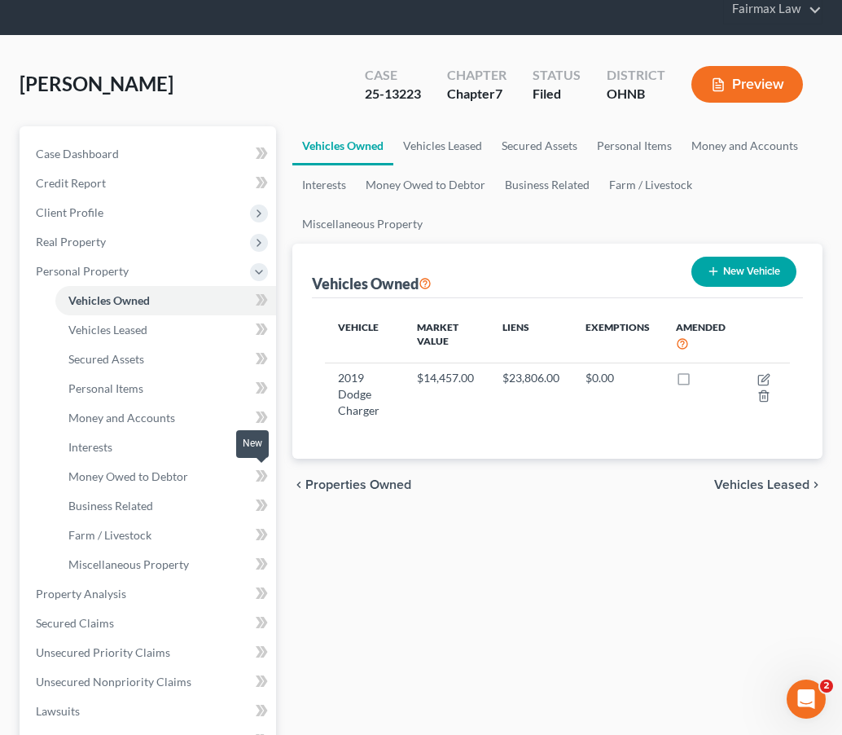
scroll to position [277, 0]
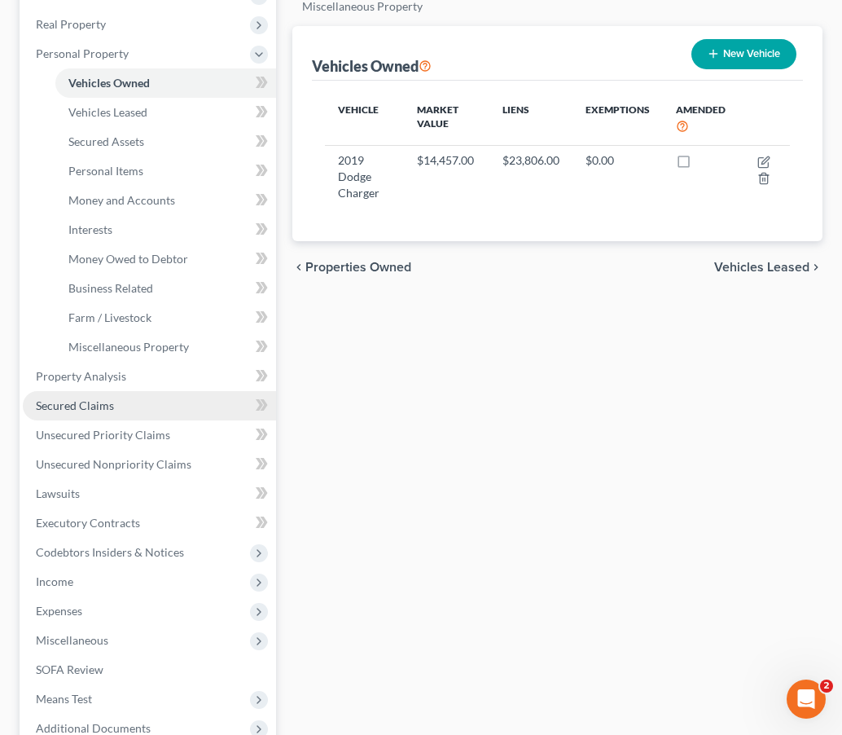
click at [160, 406] on link "Secured Claims" at bounding box center [149, 405] width 253 height 29
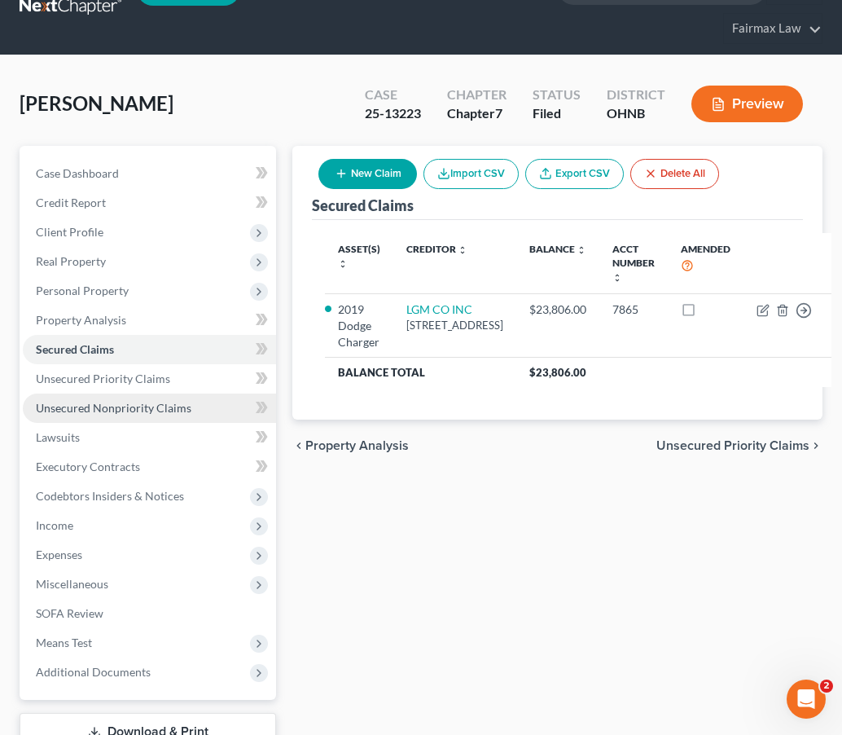
scroll to position [42, 0]
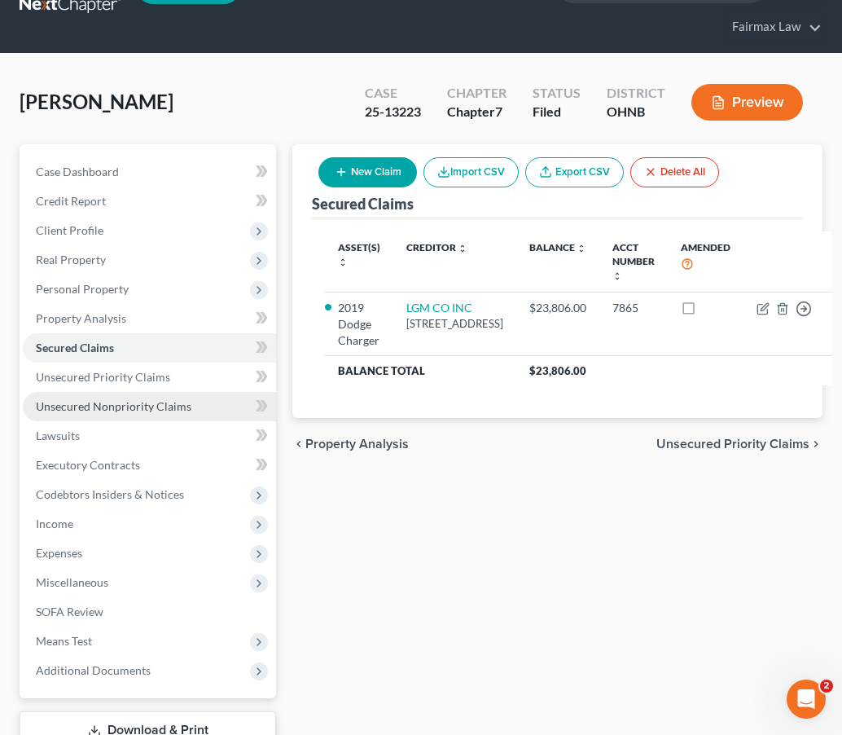
click at [151, 395] on link "Unsecured Nonpriority Claims" at bounding box center [149, 406] width 253 height 29
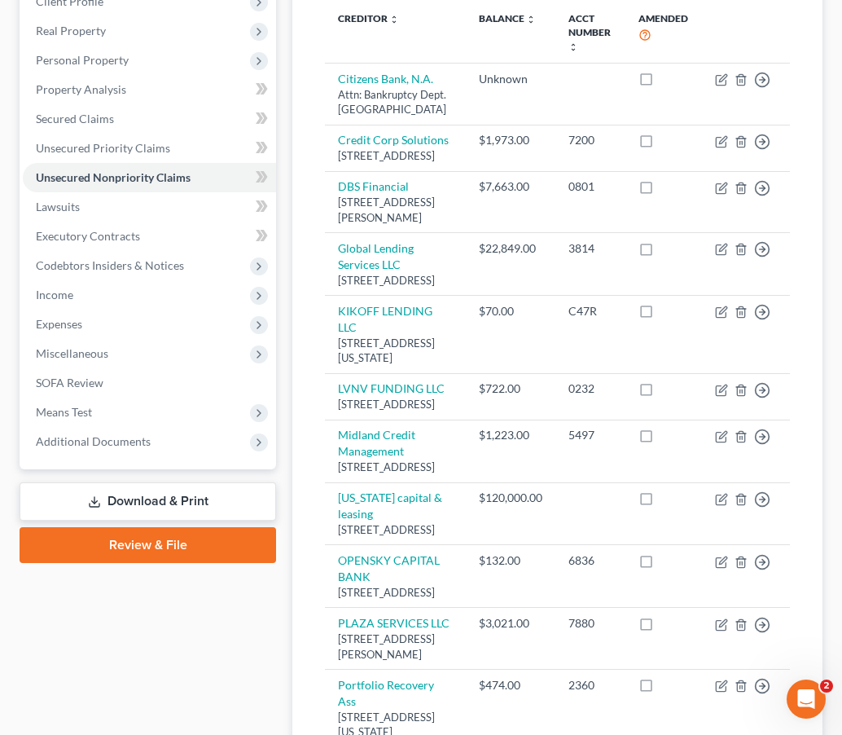
scroll to position [214, 0]
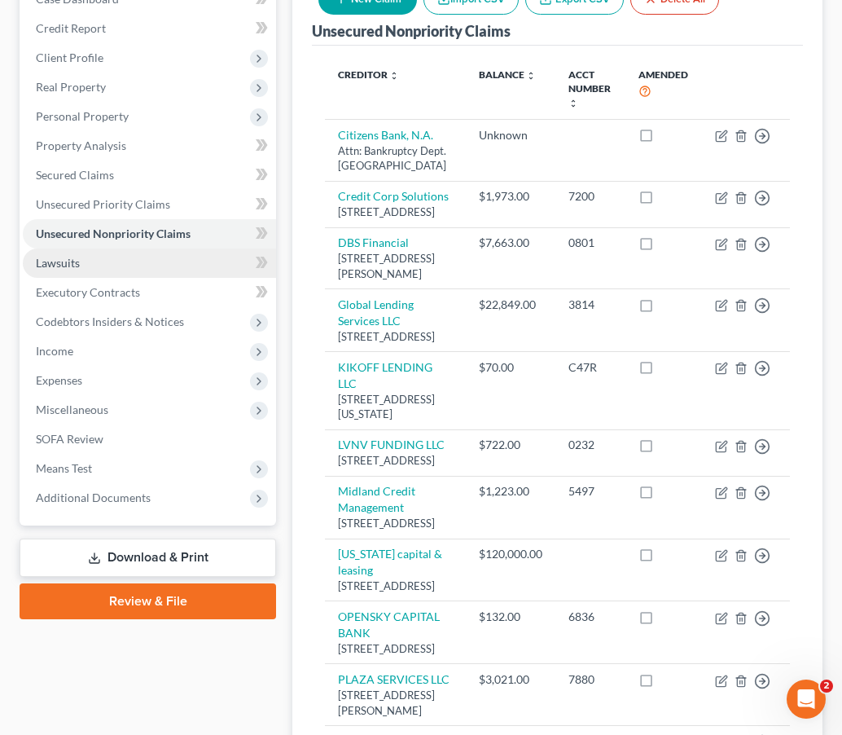
click at [97, 268] on link "Lawsuits" at bounding box center [149, 262] width 253 height 29
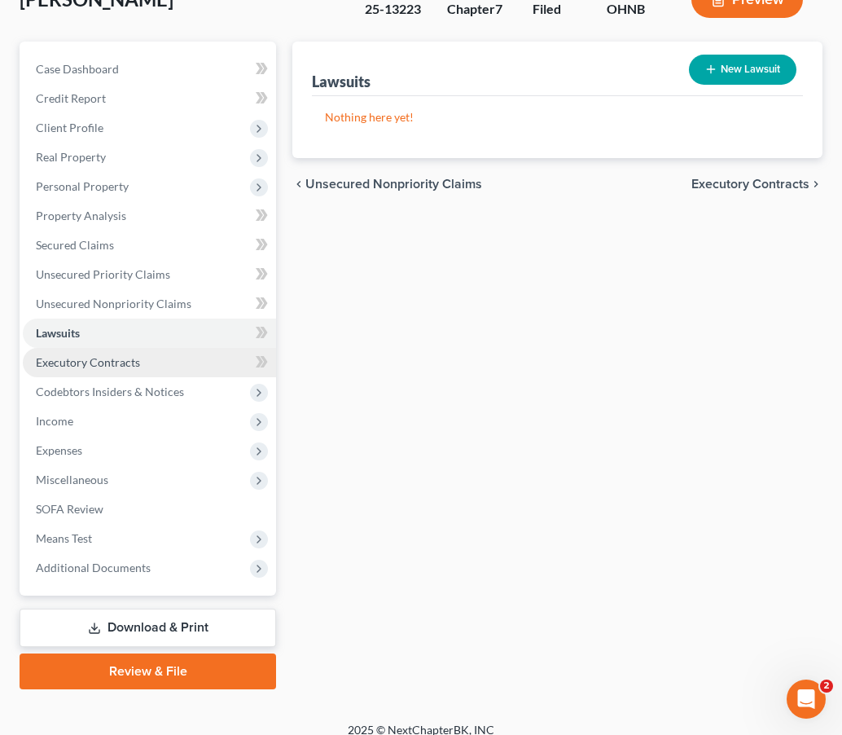
click at [76, 367] on span "Executory Contracts" at bounding box center [88, 362] width 104 height 14
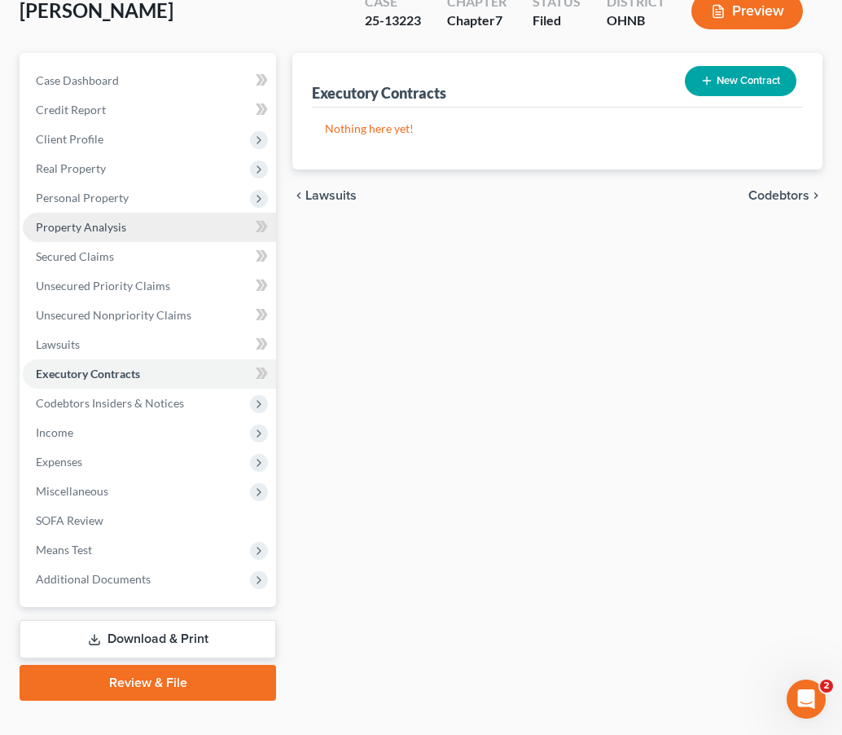
scroll to position [136, 0]
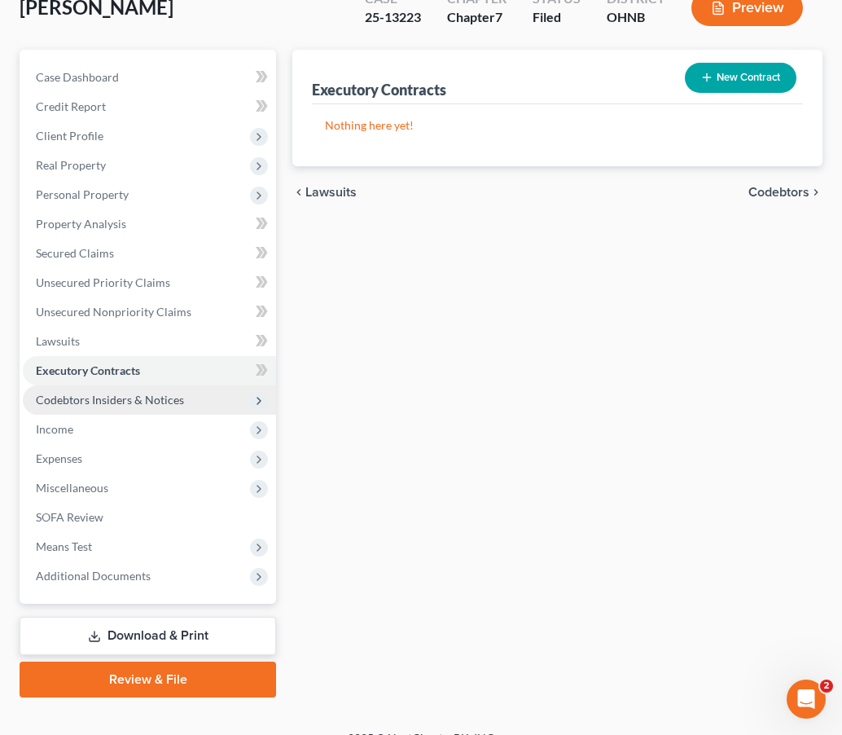
click at [77, 410] on span "Codebtors Insiders & Notices" at bounding box center [149, 399] width 253 height 29
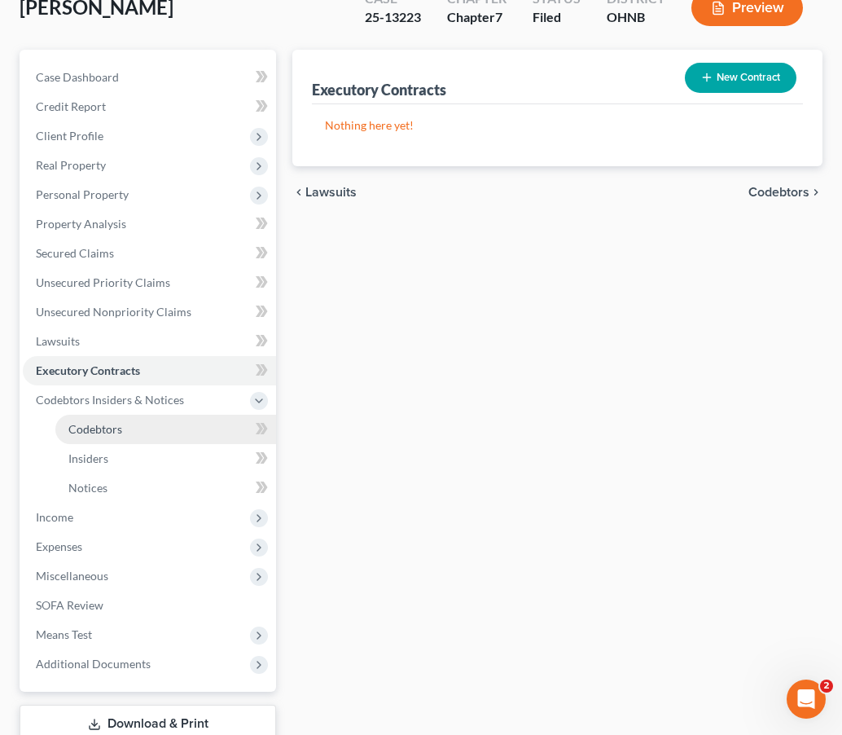
click at [88, 433] on span "Codebtors" at bounding box center [95, 429] width 54 height 14
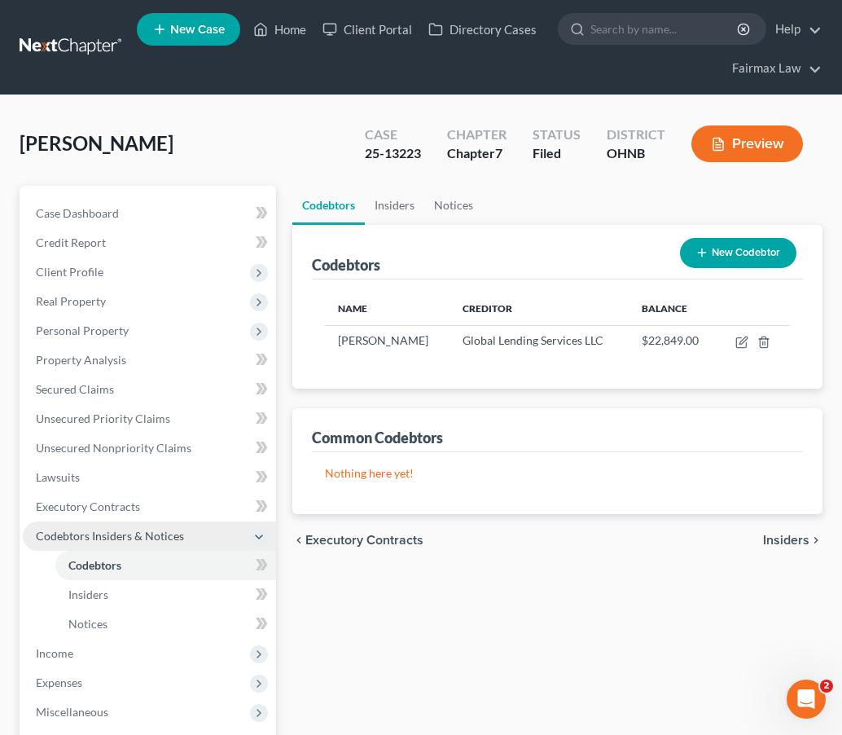
click at [117, 531] on span "Codebtors Insiders & Notices" at bounding box center [110, 536] width 148 height 14
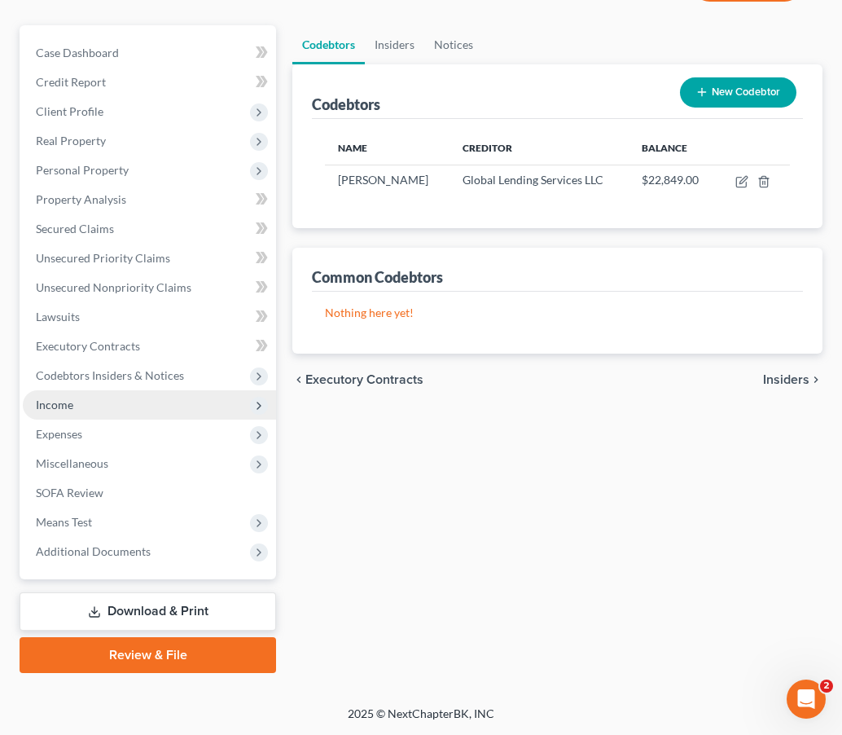
scroll to position [160, 0]
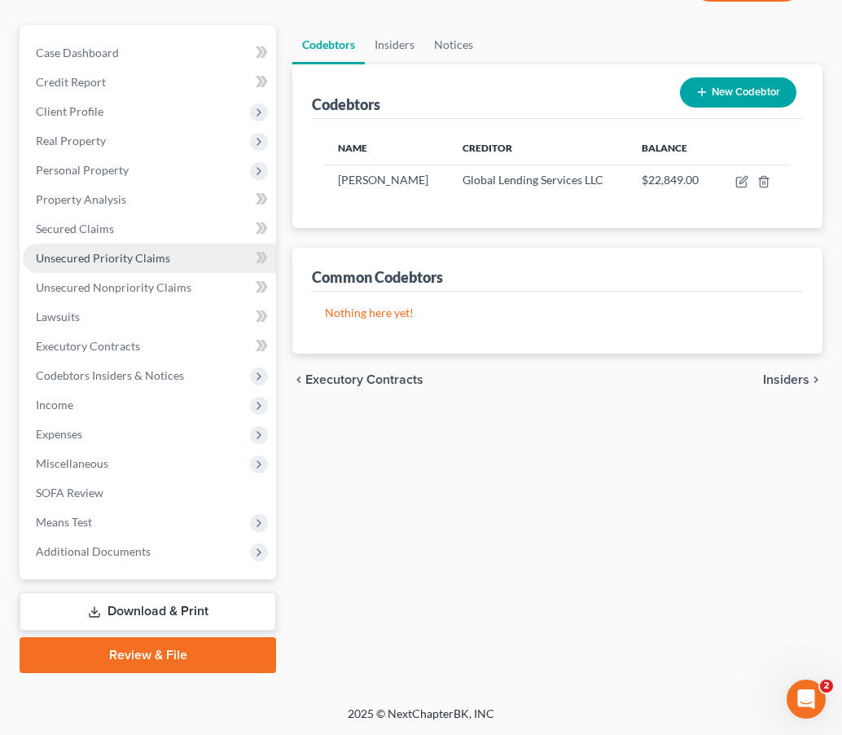
click at [125, 268] on link "Unsecured Priority Claims" at bounding box center [149, 258] width 253 height 29
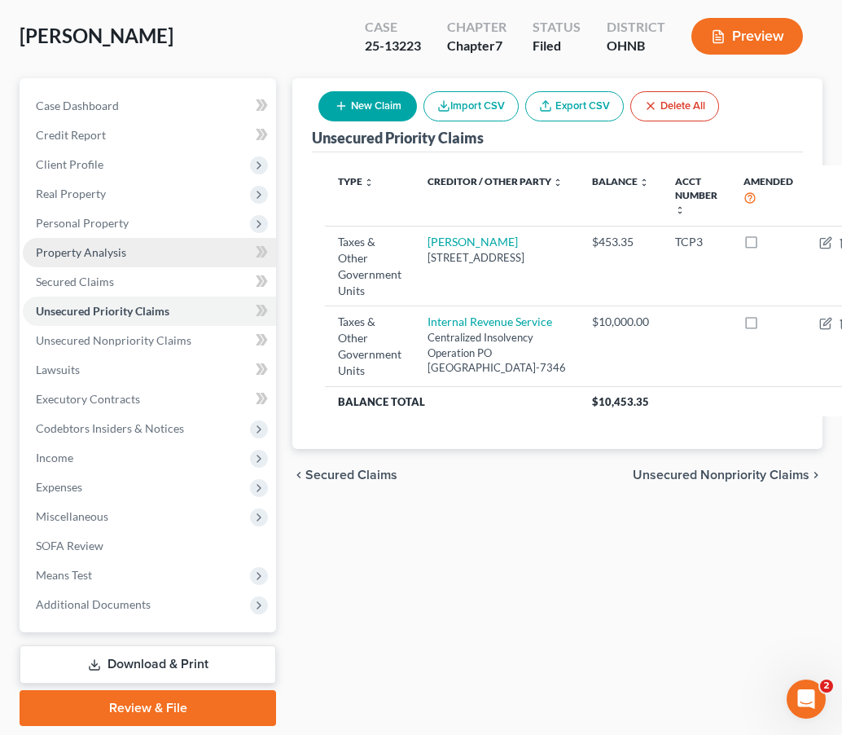
scroll to position [109, 0]
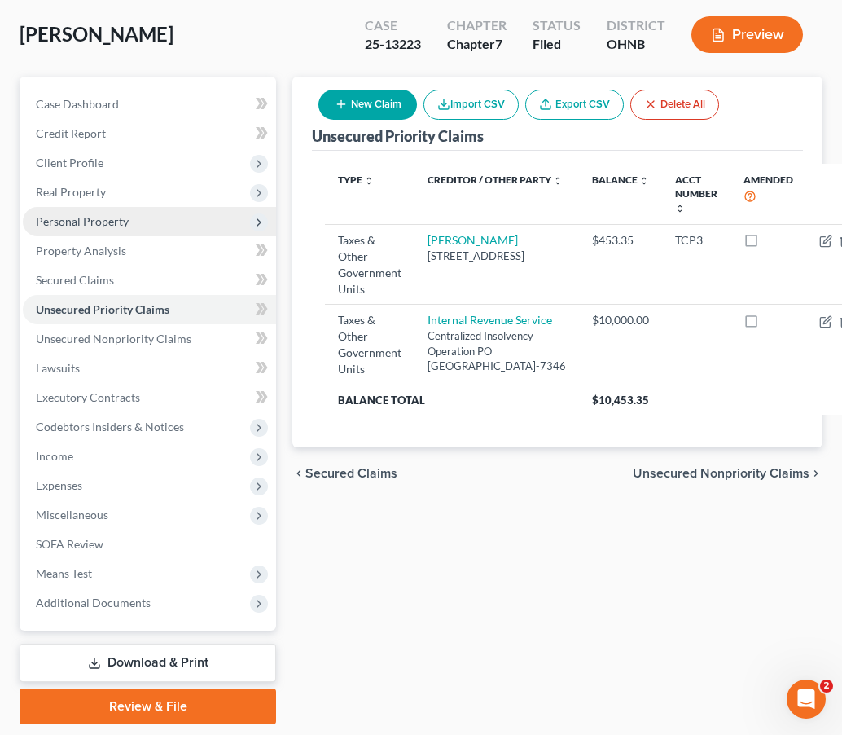
click at [118, 227] on span "Personal Property" at bounding box center [82, 221] width 93 height 14
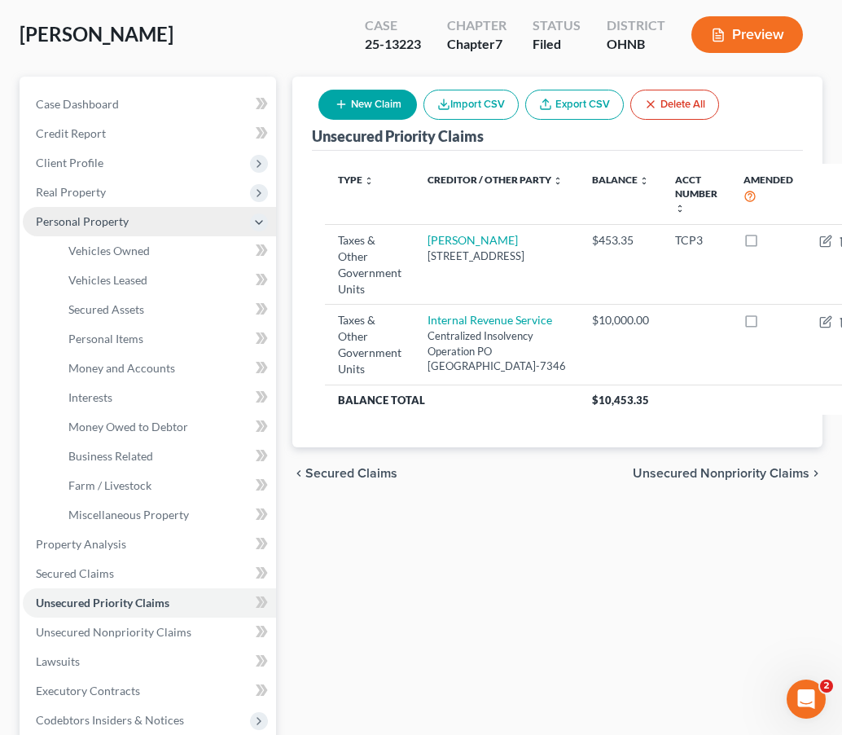
click at [148, 225] on span "Personal Property" at bounding box center [149, 221] width 253 height 29
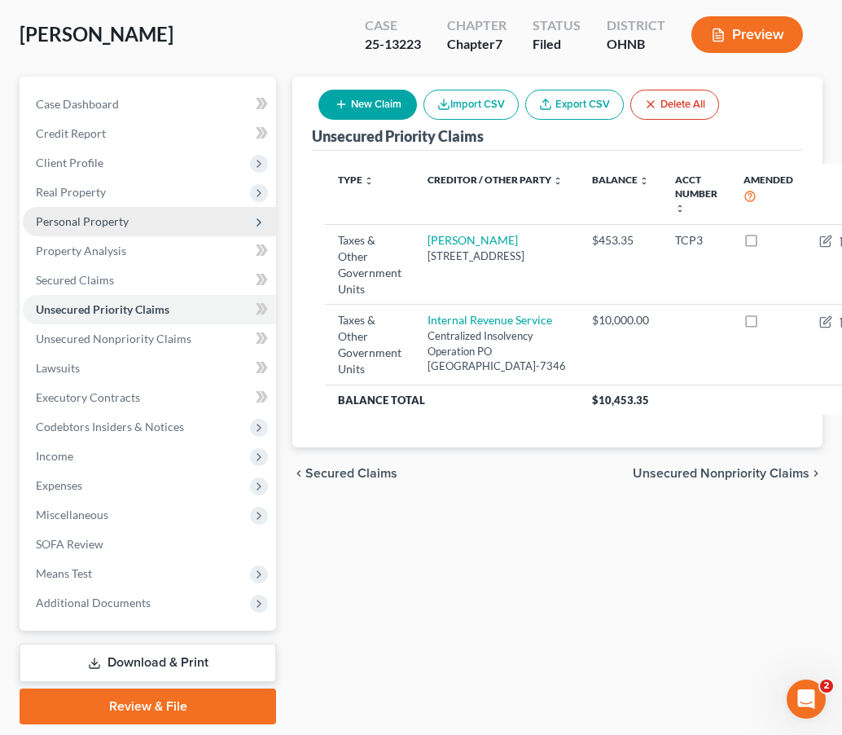
click at [148, 225] on span "Personal Property" at bounding box center [149, 221] width 253 height 29
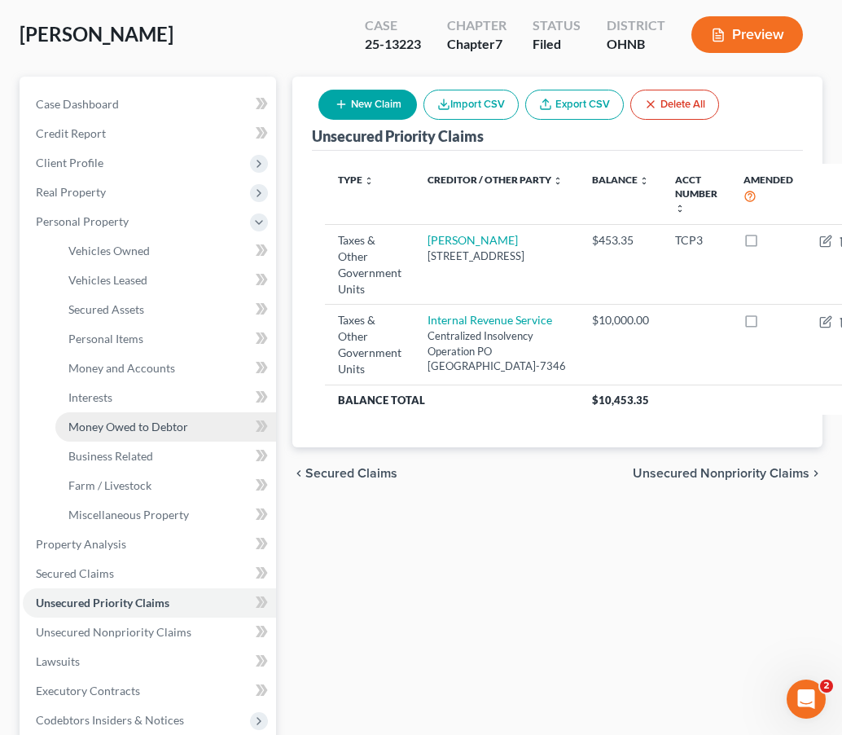
click at [130, 421] on span "Money Owed to Debtor" at bounding box center [128, 427] width 120 height 14
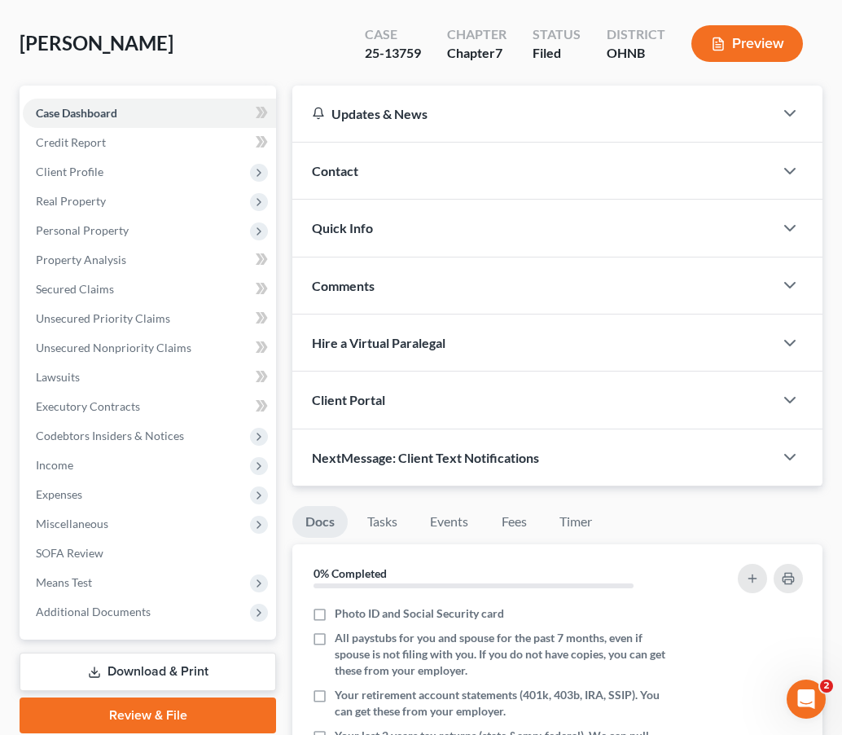
scroll to position [110, 0]
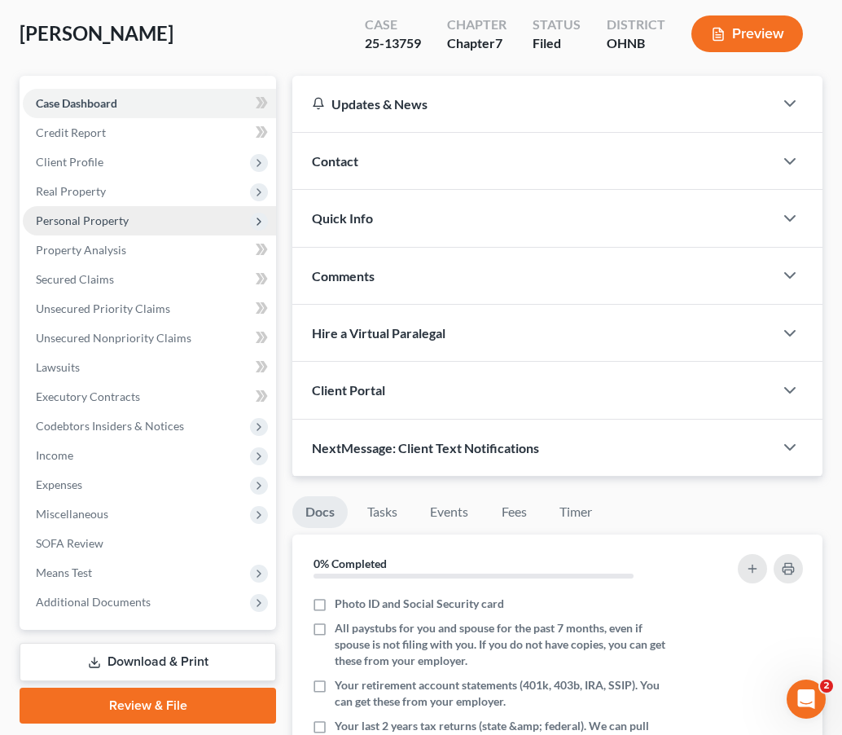
click at [175, 227] on span "Personal Property" at bounding box center [149, 220] width 253 height 29
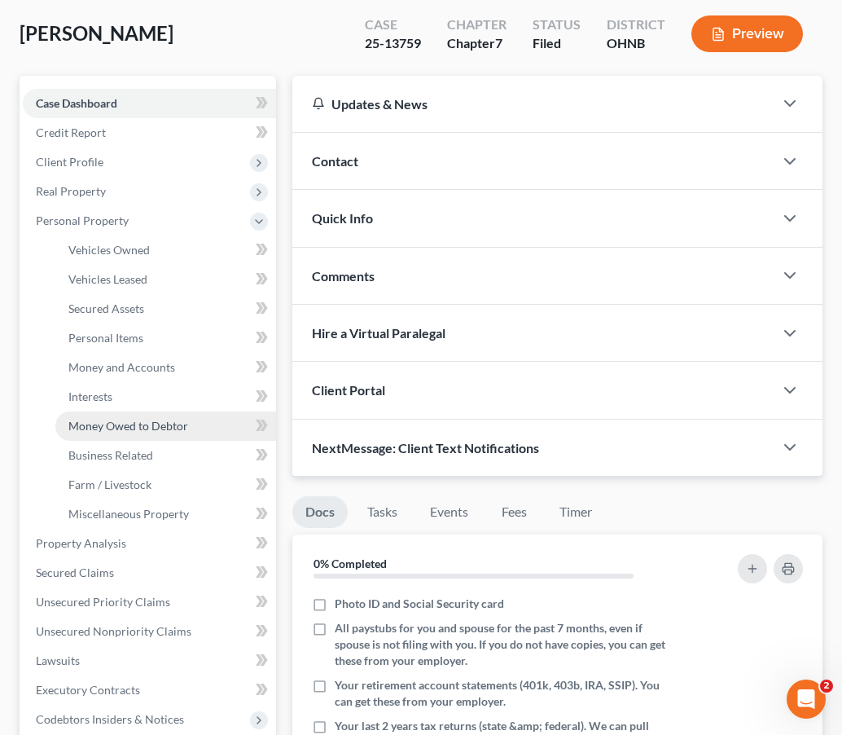
click at [130, 426] on span "Money Owed to Debtor" at bounding box center [128, 426] width 120 height 14
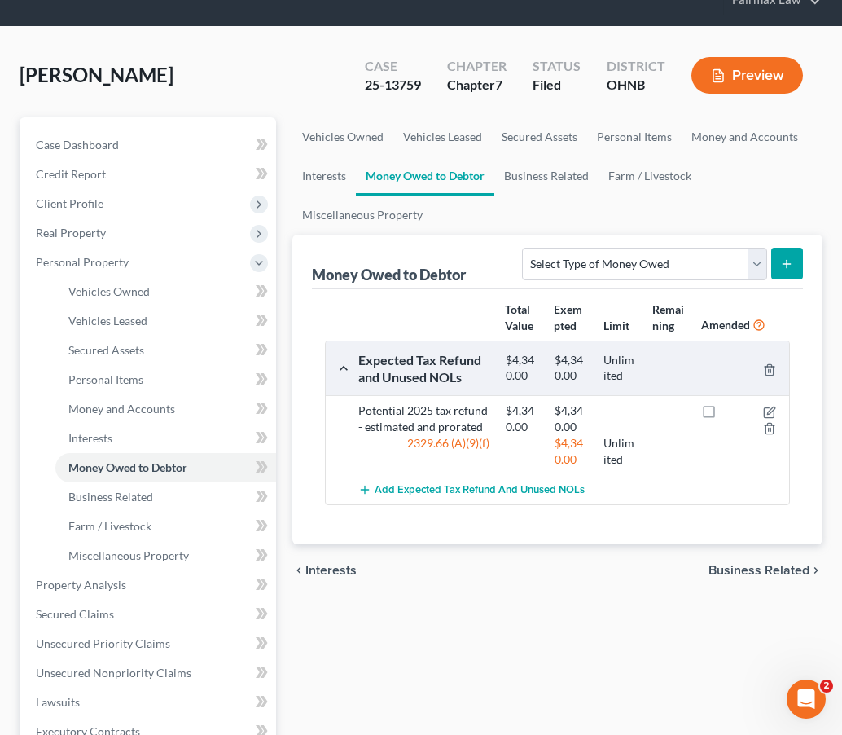
scroll to position [70, 0]
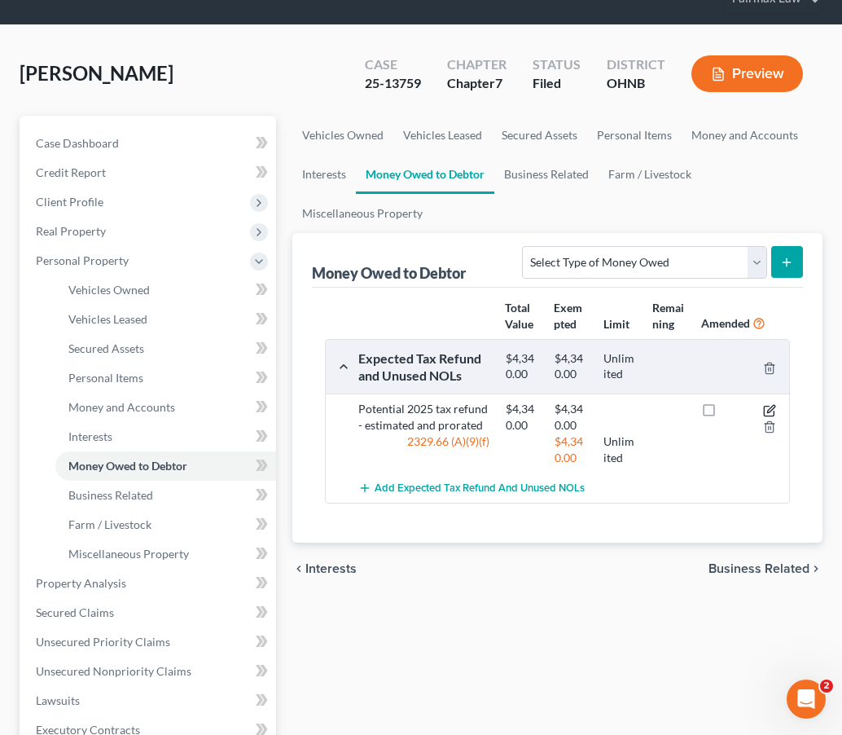
click at [771, 409] on icon "button" at bounding box center [769, 410] width 13 height 13
select select "0"
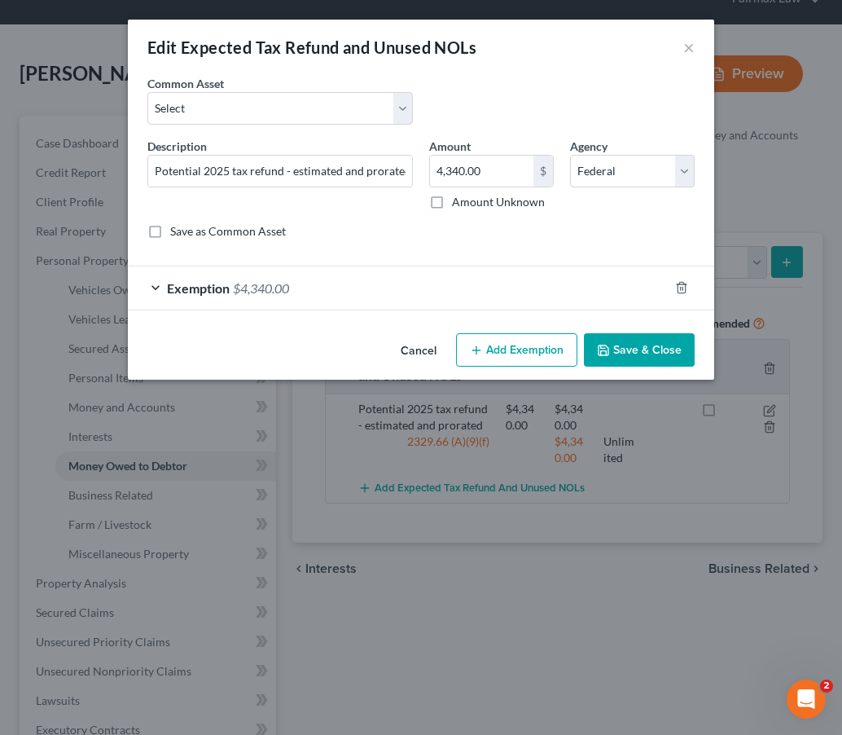
click at [431, 289] on div "Exemption $4,340.00" at bounding box center [398, 287] width 541 height 43
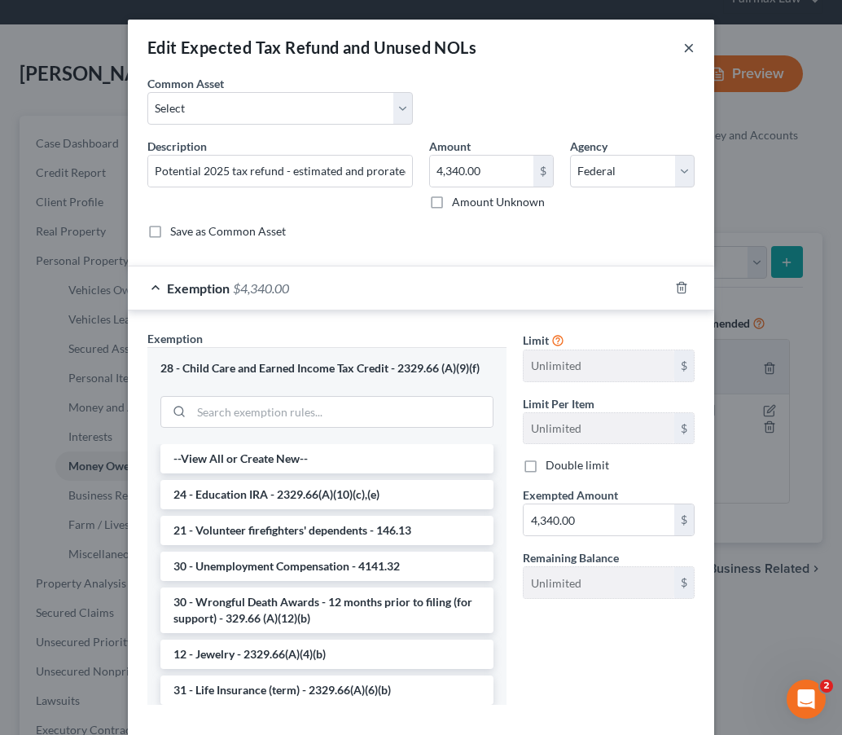
click at [688, 51] on button "×" at bounding box center [688, 47] width 11 height 20
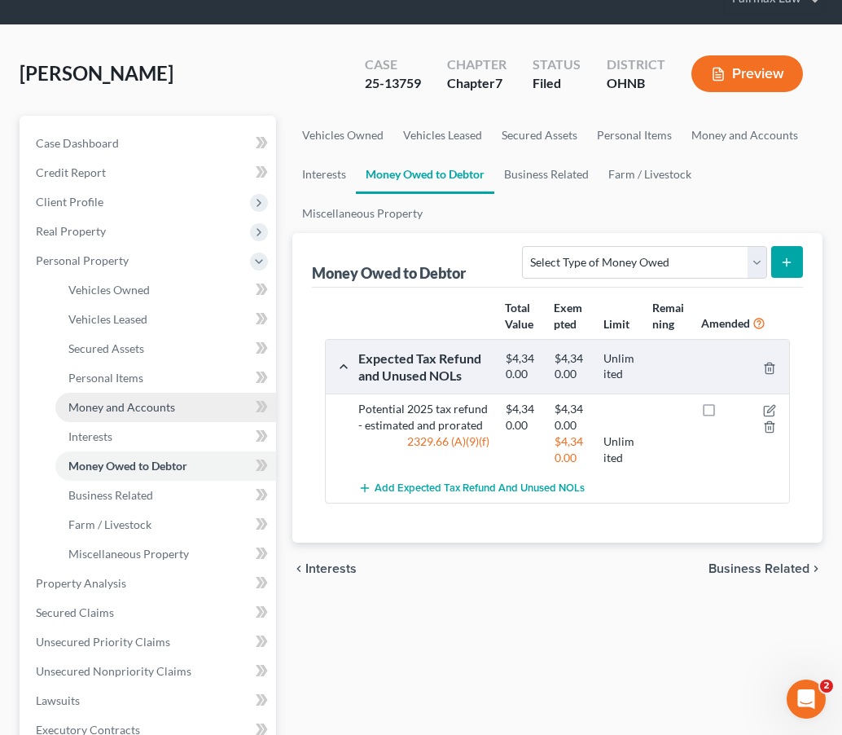
click at [139, 407] on span "Money and Accounts" at bounding box center [121, 407] width 107 height 14
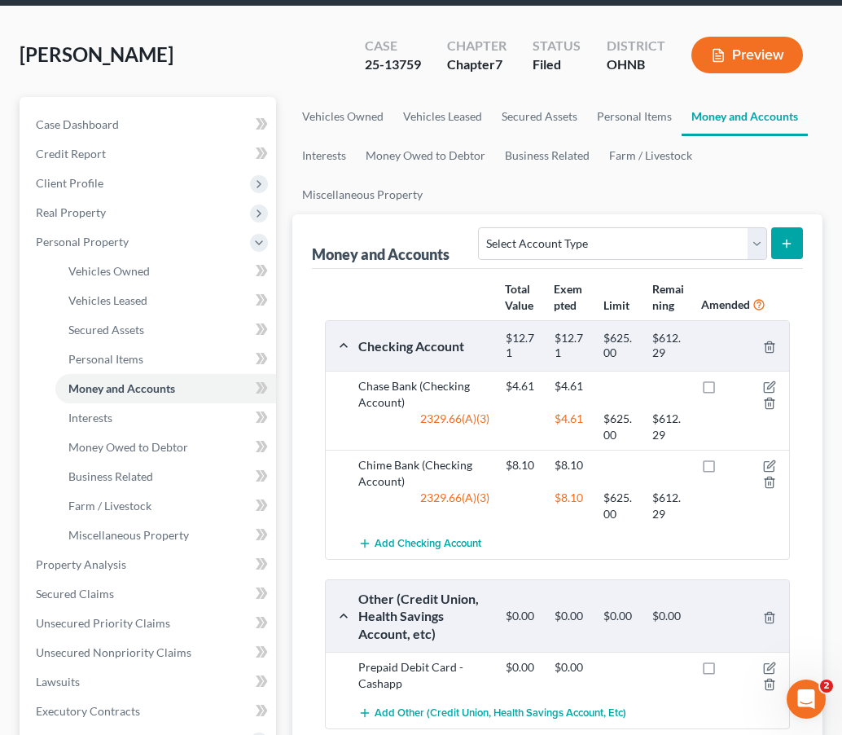
scroll to position [90, 0]
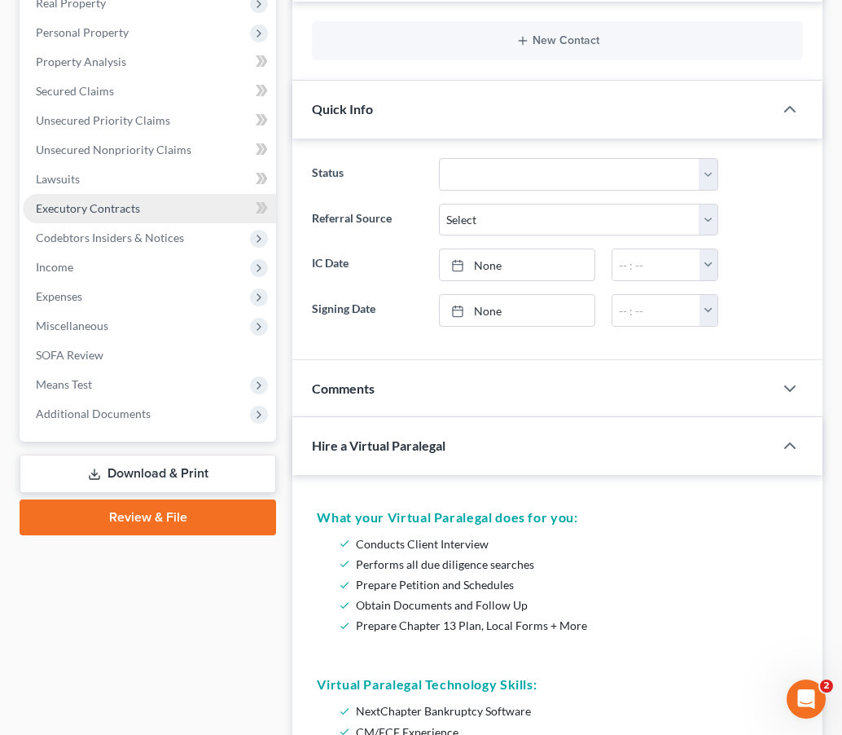
click at [119, 210] on span "Executory Contracts" at bounding box center [88, 208] width 104 height 14
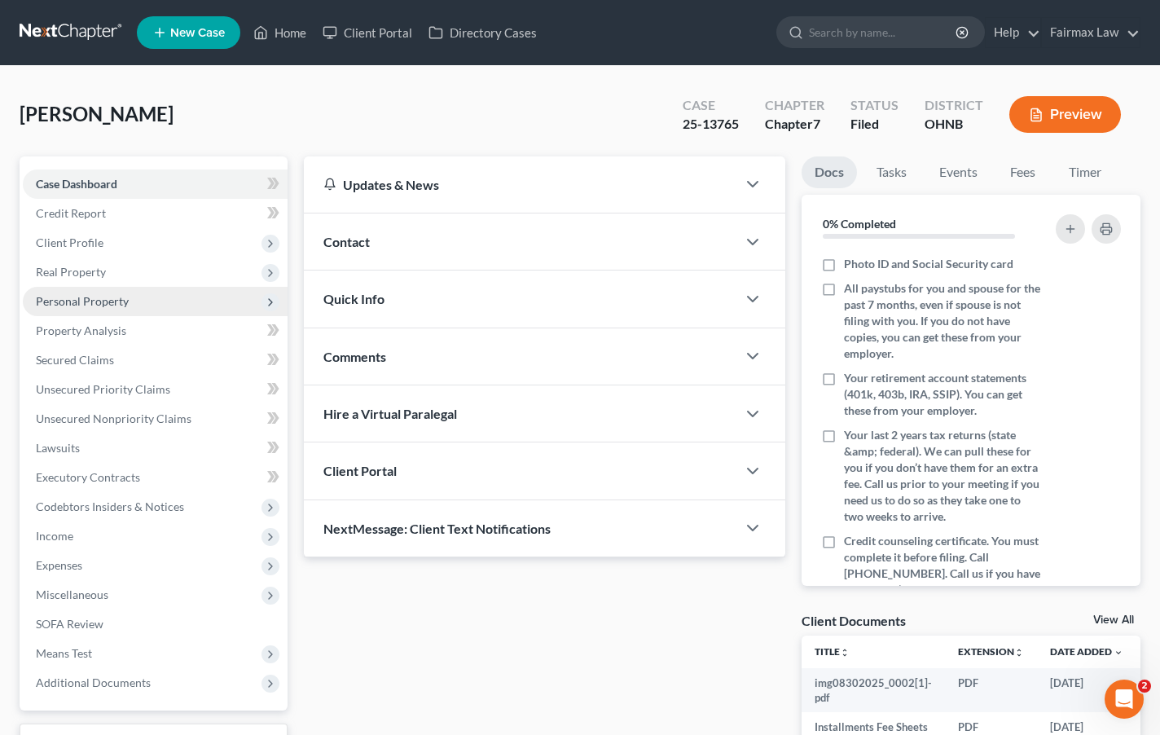
click at [148, 299] on span "Personal Property" at bounding box center [155, 301] width 265 height 29
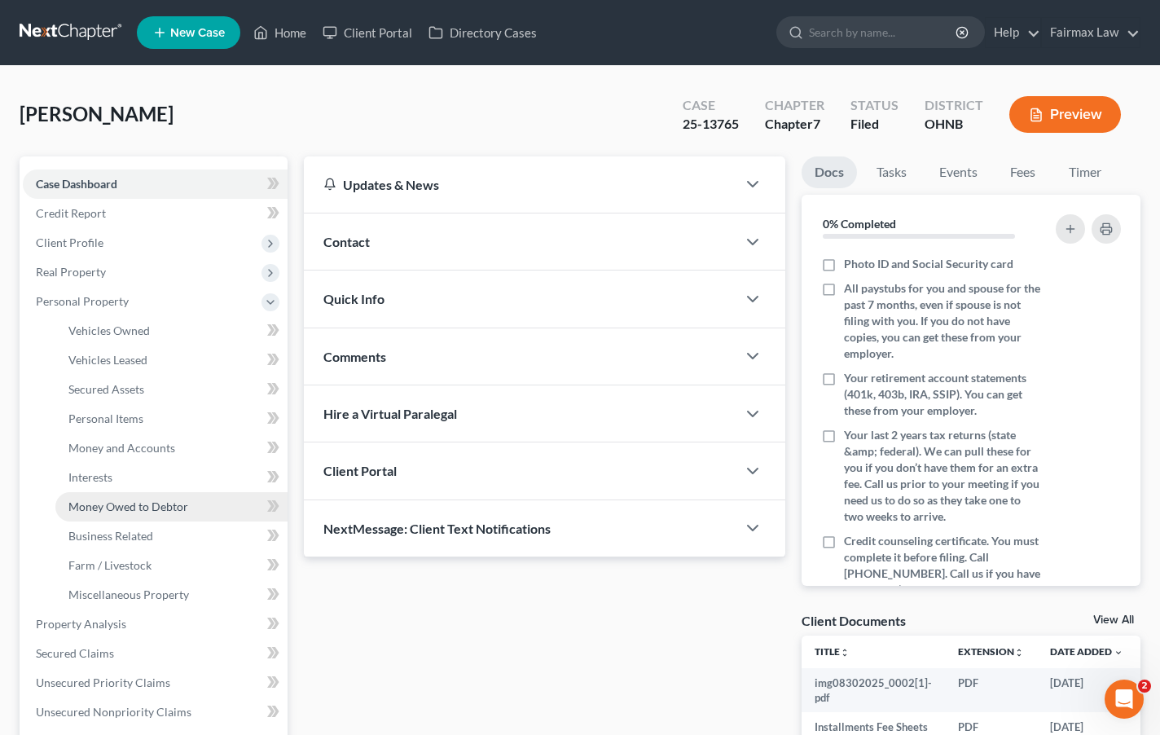
click at [185, 515] on link "Money Owed to Debtor" at bounding box center [171, 506] width 232 height 29
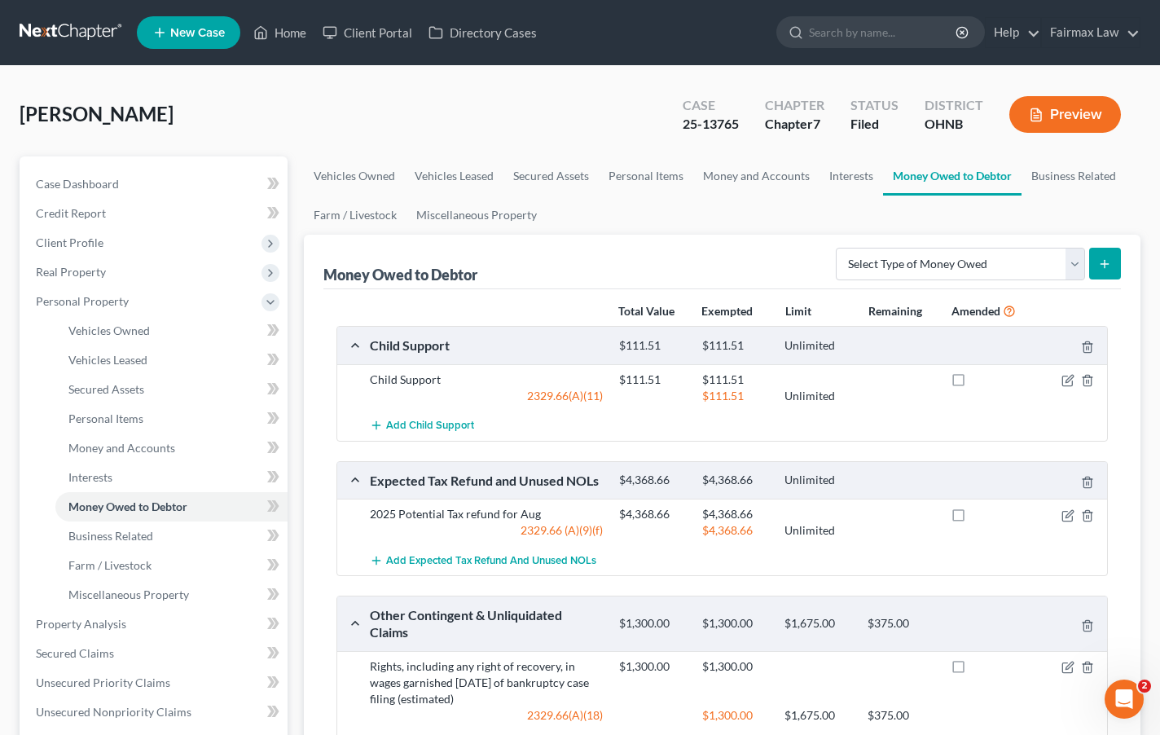
click at [1075, 125] on button "Preview" at bounding box center [1065, 114] width 112 height 37
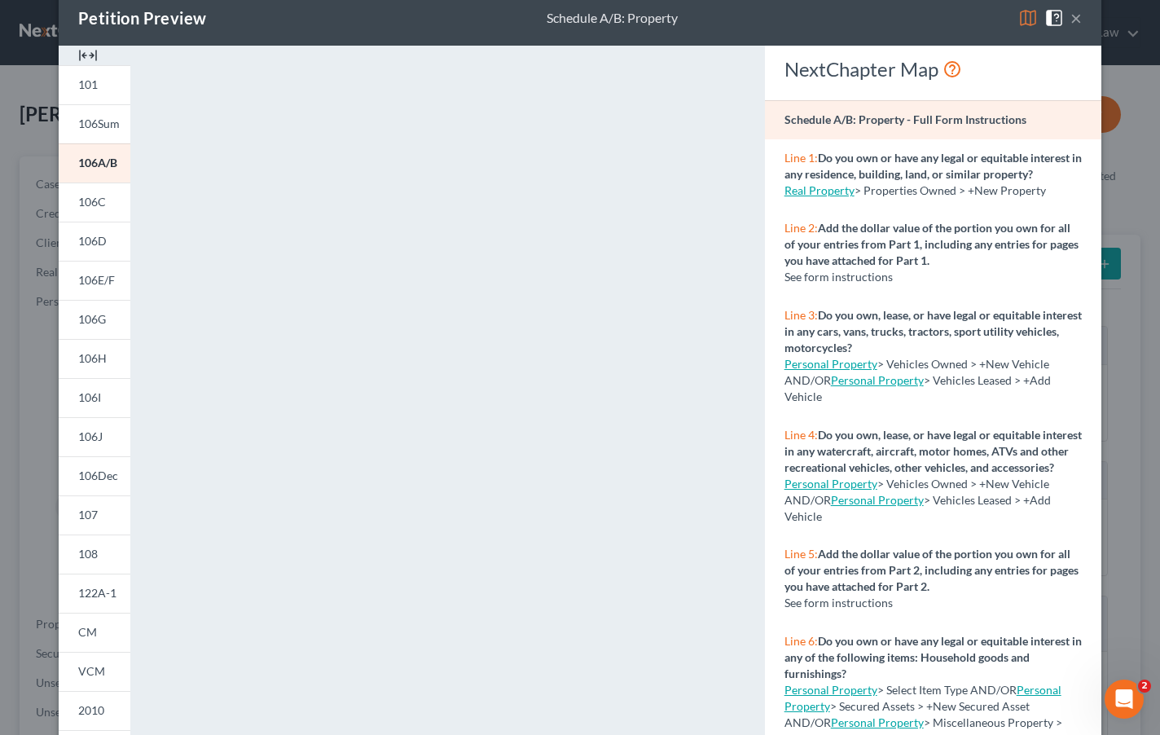
scroll to position [35, 0]
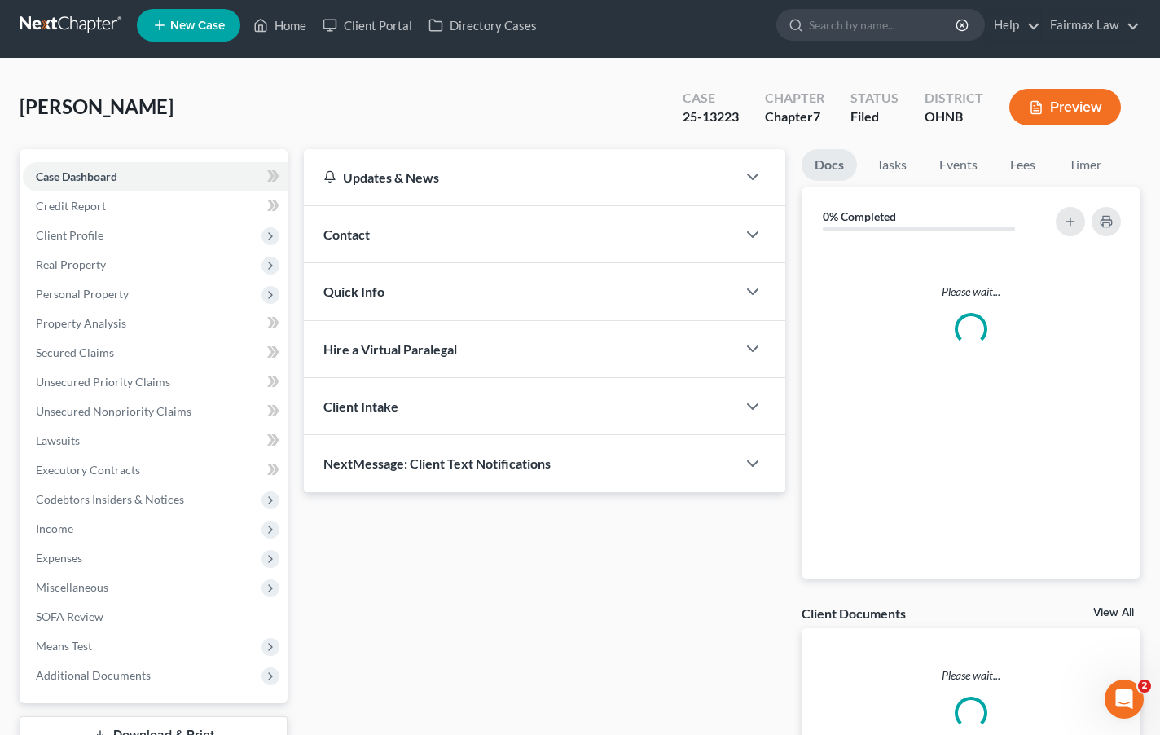
scroll to position [9, 0]
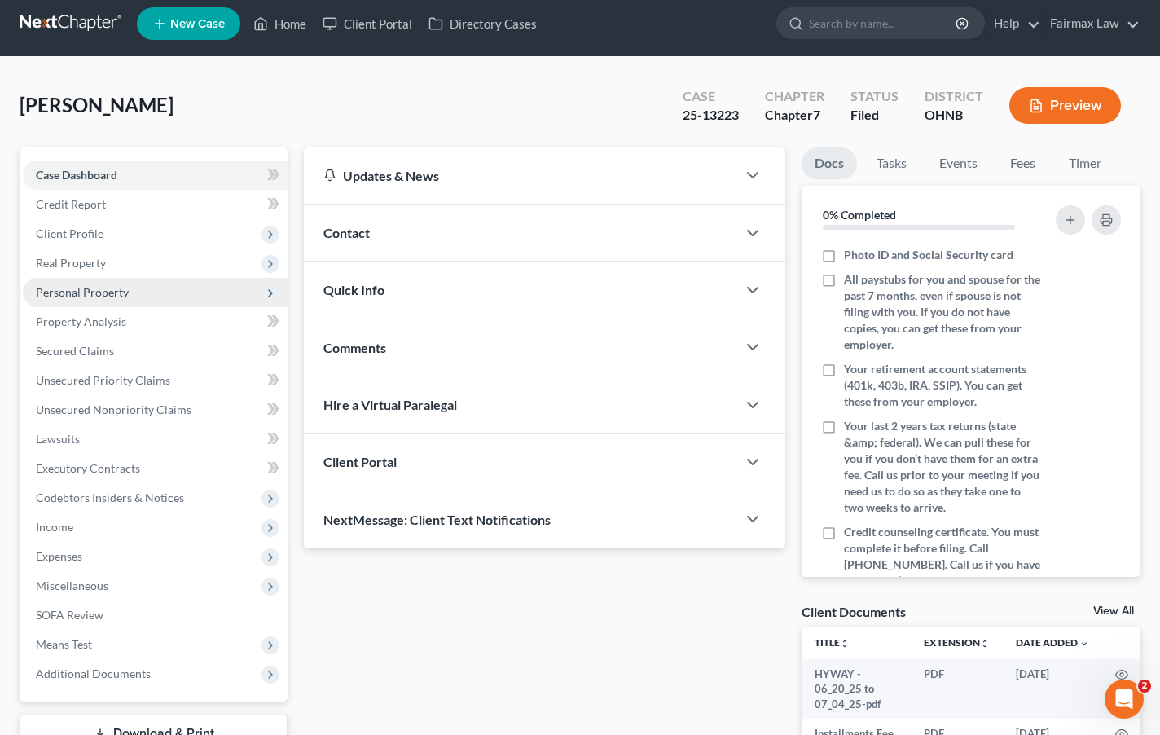
click at [170, 292] on span "Personal Property" at bounding box center [155, 292] width 265 height 29
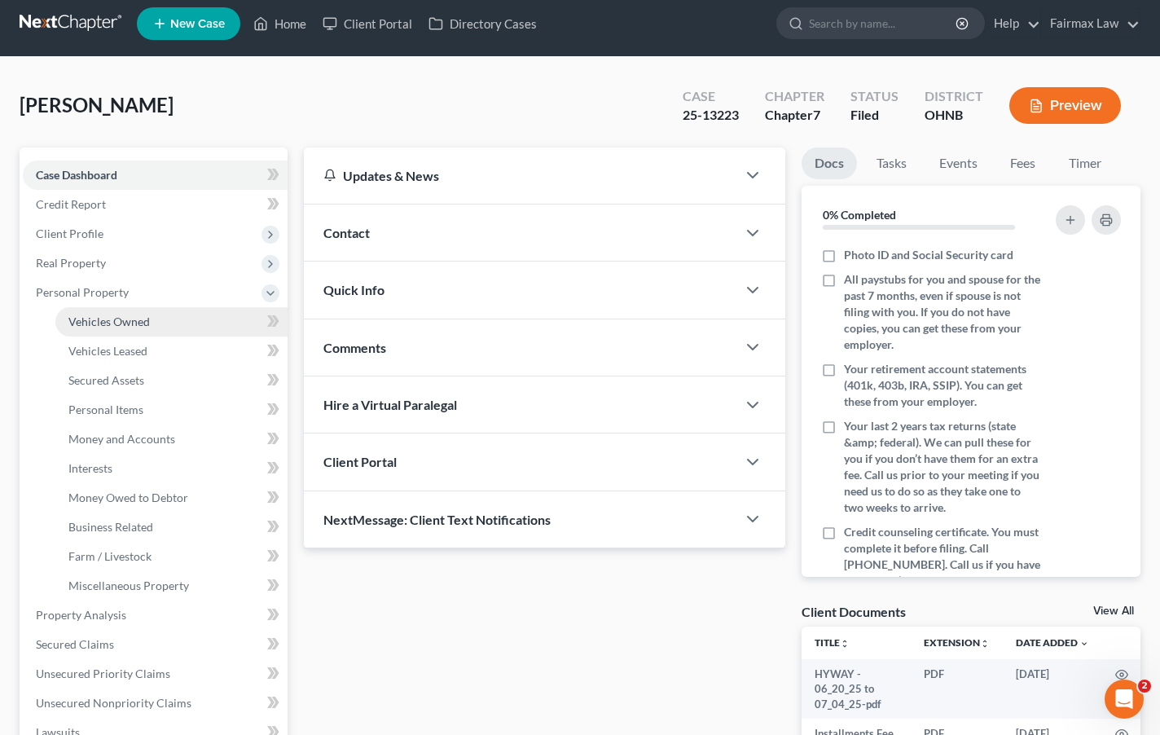
click at [172, 322] on link "Vehicles Owned" at bounding box center [171, 321] width 232 height 29
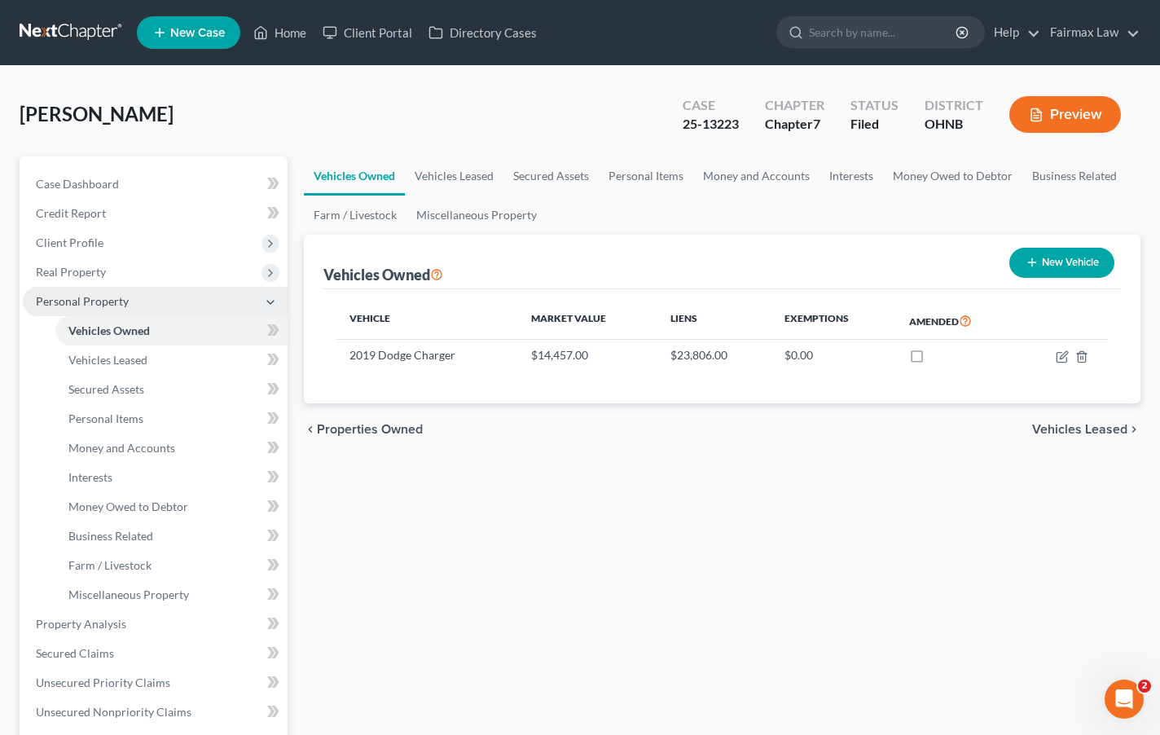
click at [180, 294] on span "Personal Property" at bounding box center [155, 301] width 265 height 29
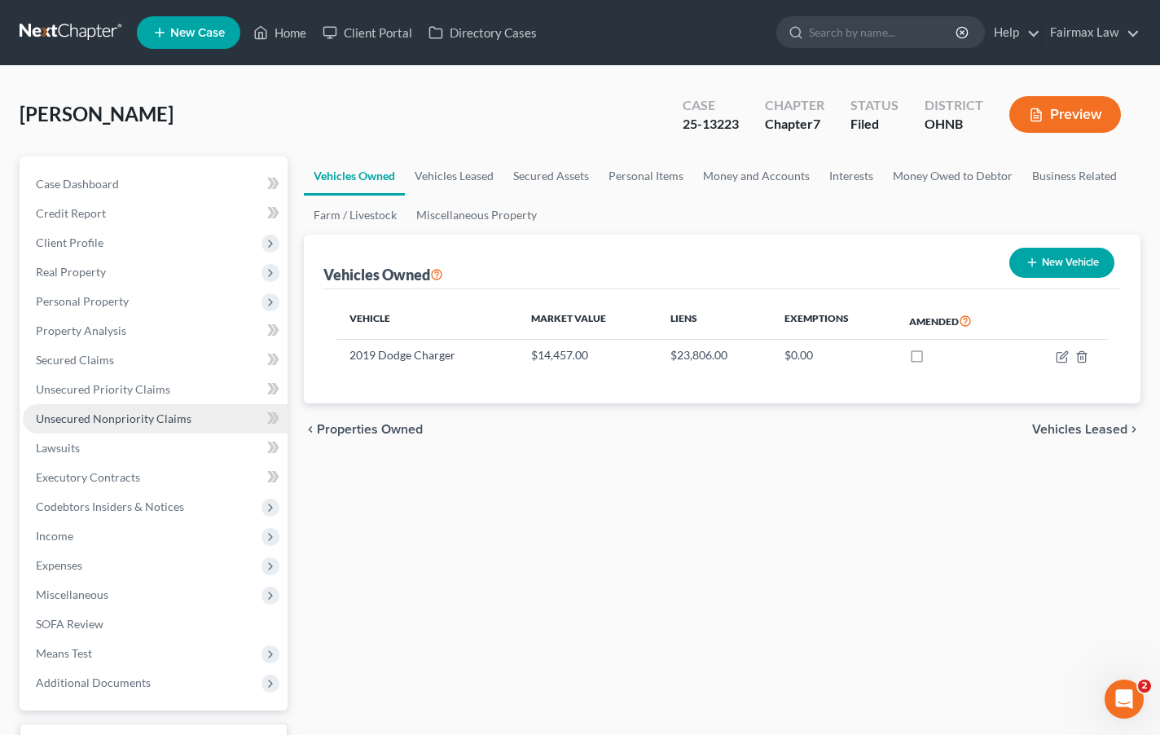
click at [203, 408] on link "Unsecured Nonpriority Claims" at bounding box center [155, 418] width 265 height 29
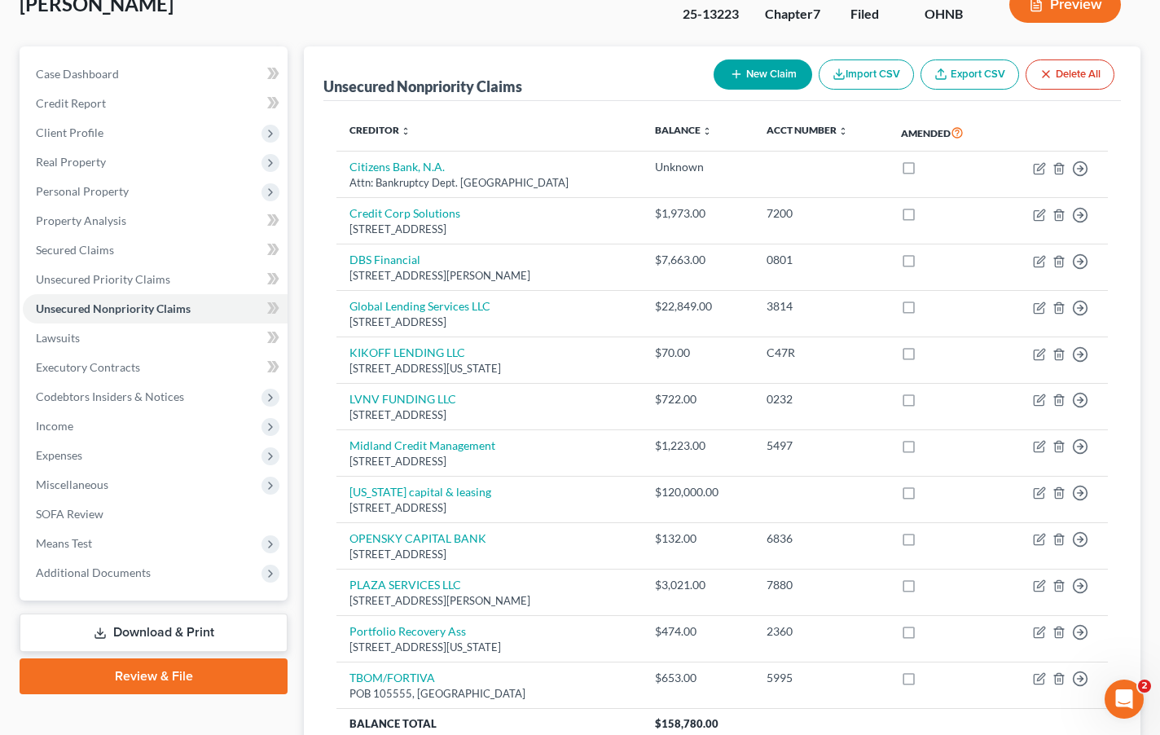
scroll to position [118, 0]
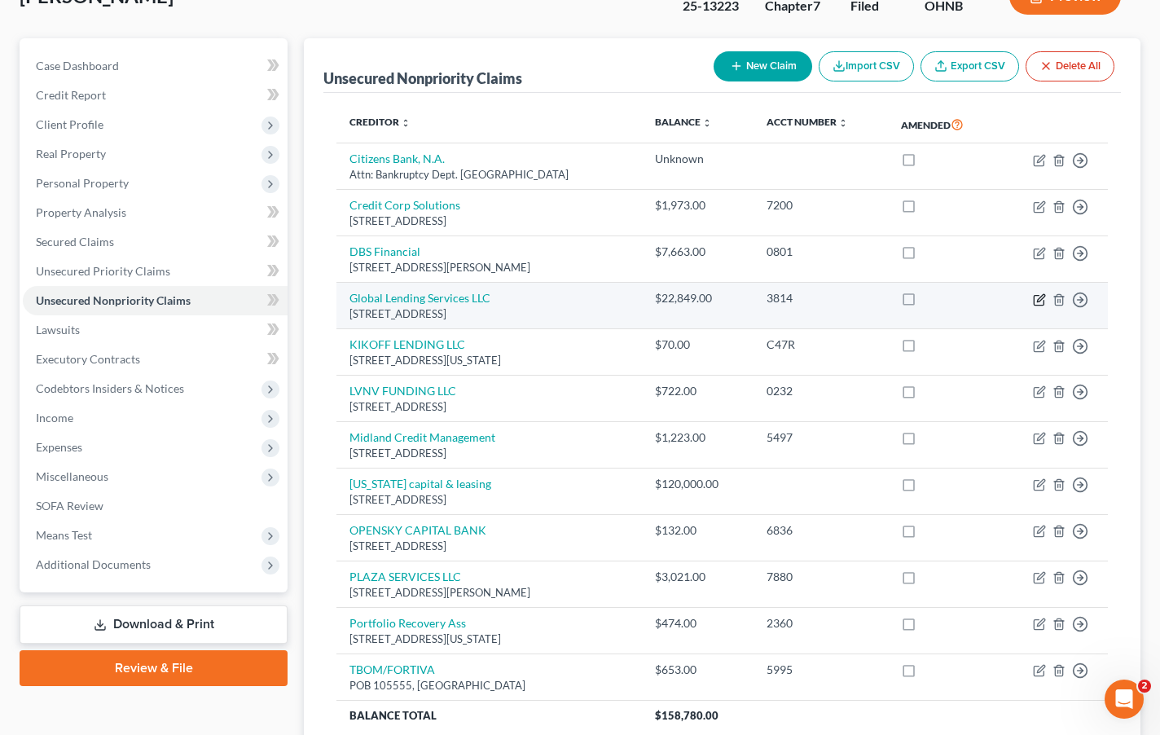
click at [1033, 301] on icon "button" at bounding box center [1039, 299] width 13 height 13
select select "35"
select select "14"
select select "0"
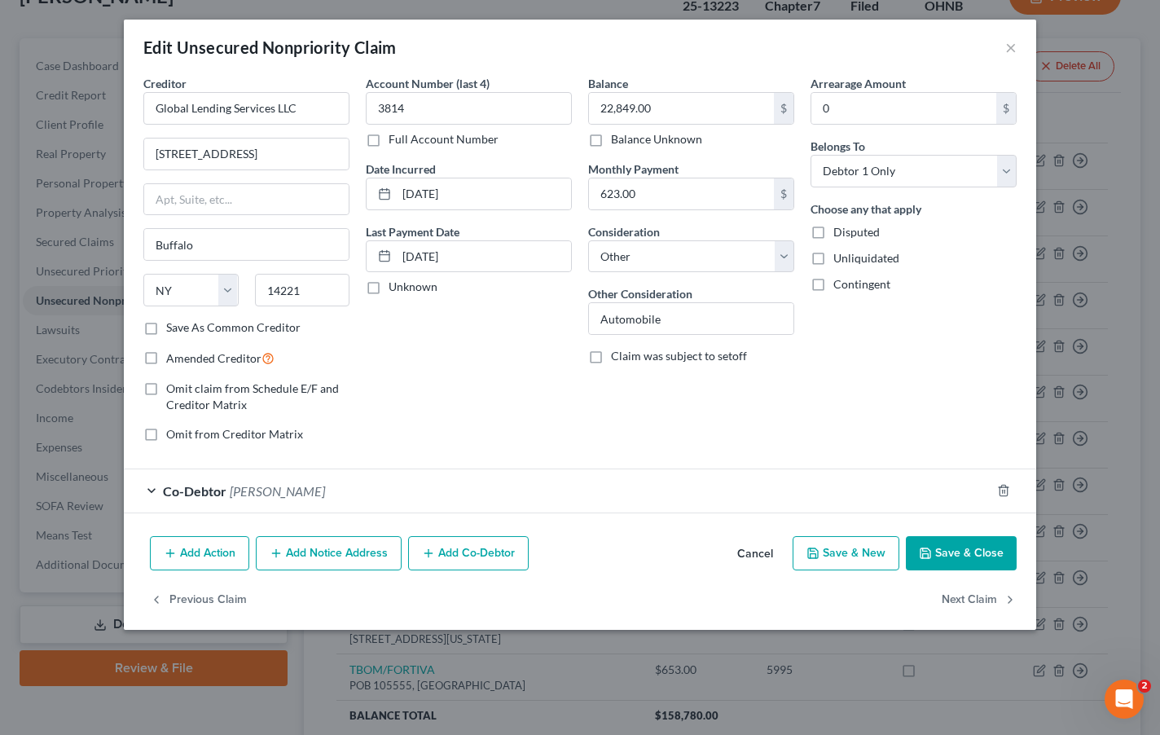
click at [745, 518] on div "Creditor * Global Lending Services LLC [STREET_ADDRESS][GEOGRAPHIC_DATA] [US_ST…" at bounding box center [580, 302] width 912 height 455
click at [745, 506] on div "Co-Debtor [PERSON_NAME]" at bounding box center [557, 490] width 867 height 43
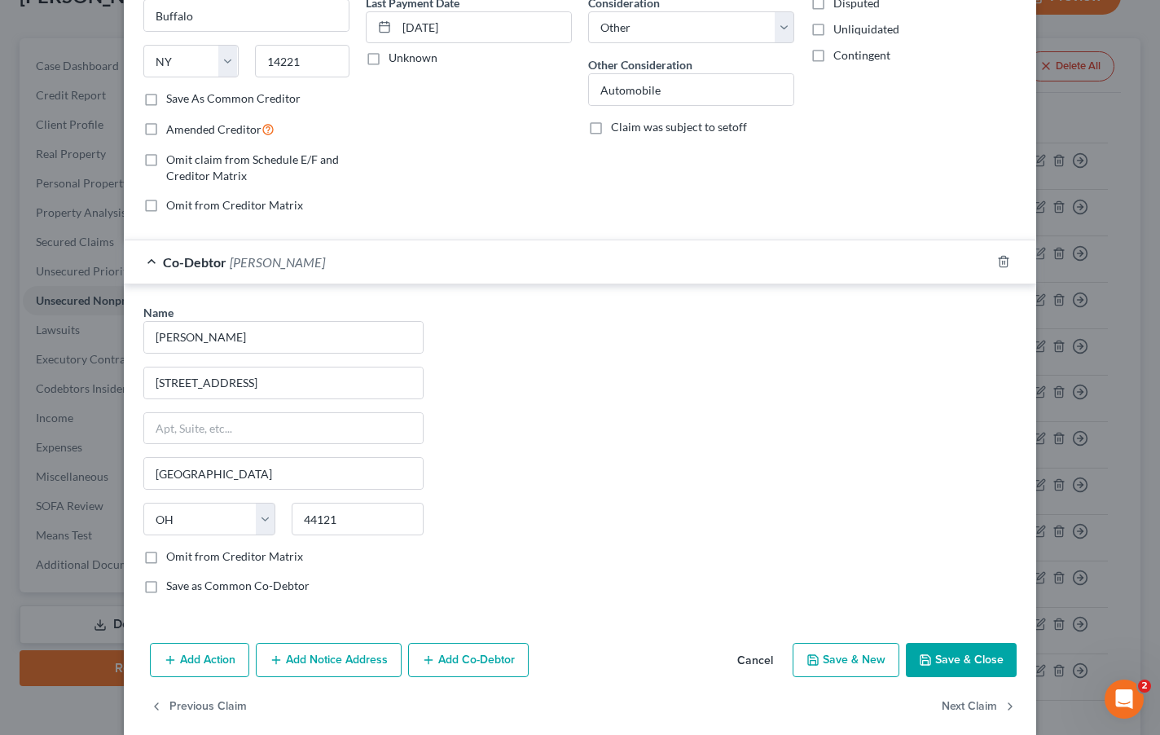
scroll to position [237, 0]
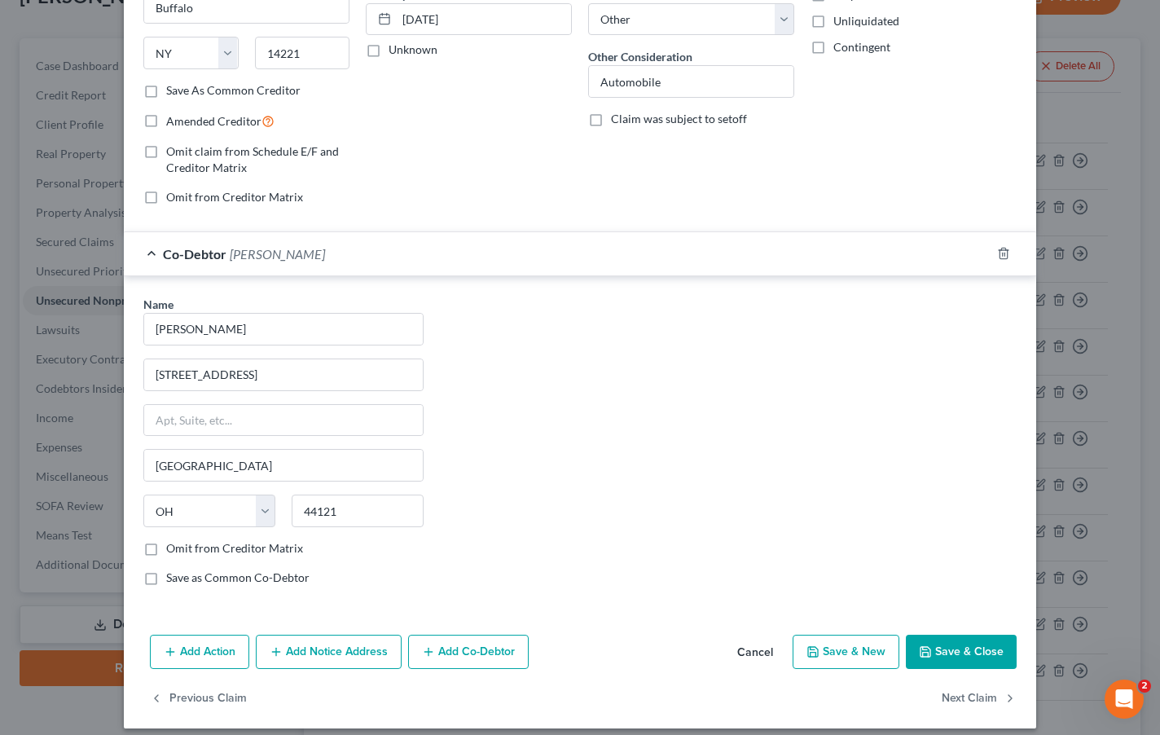
click at [786, 245] on div "Co-Debtor [PERSON_NAME]" at bounding box center [557, 253] width 867 height 43
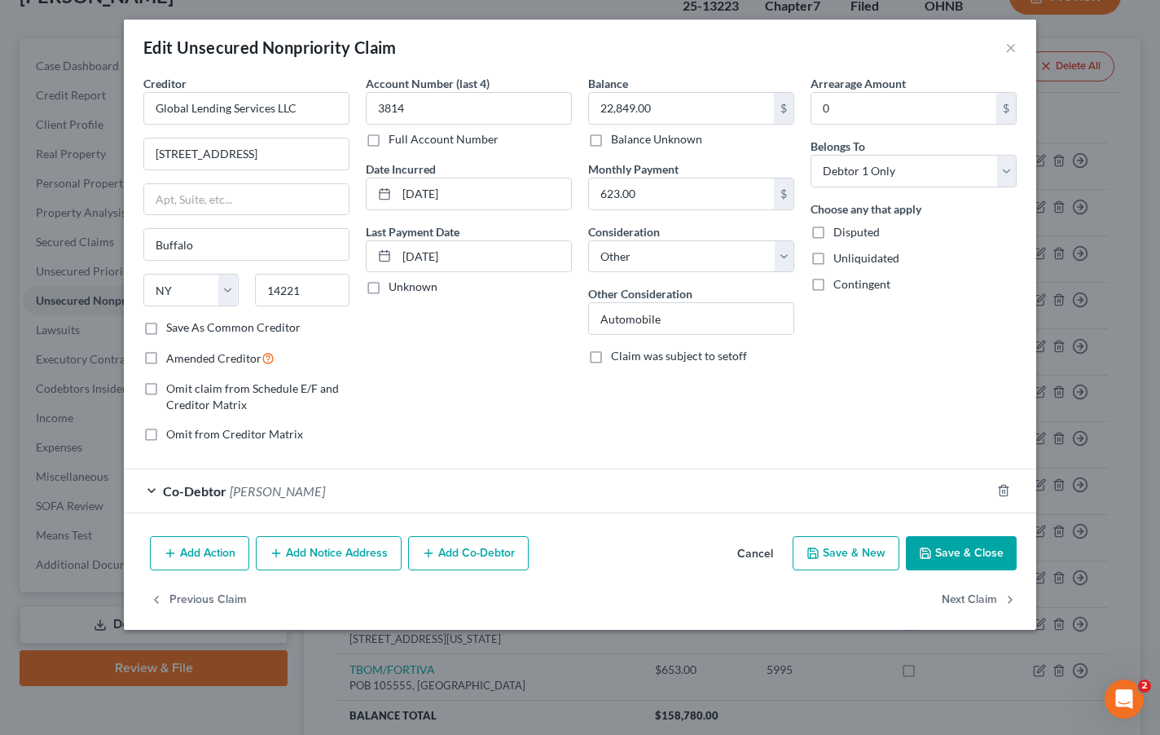
scroll to position [0, 0]
click at [1006, 46] on button "×" at bounding box center [1010, 47] width 11 height 20
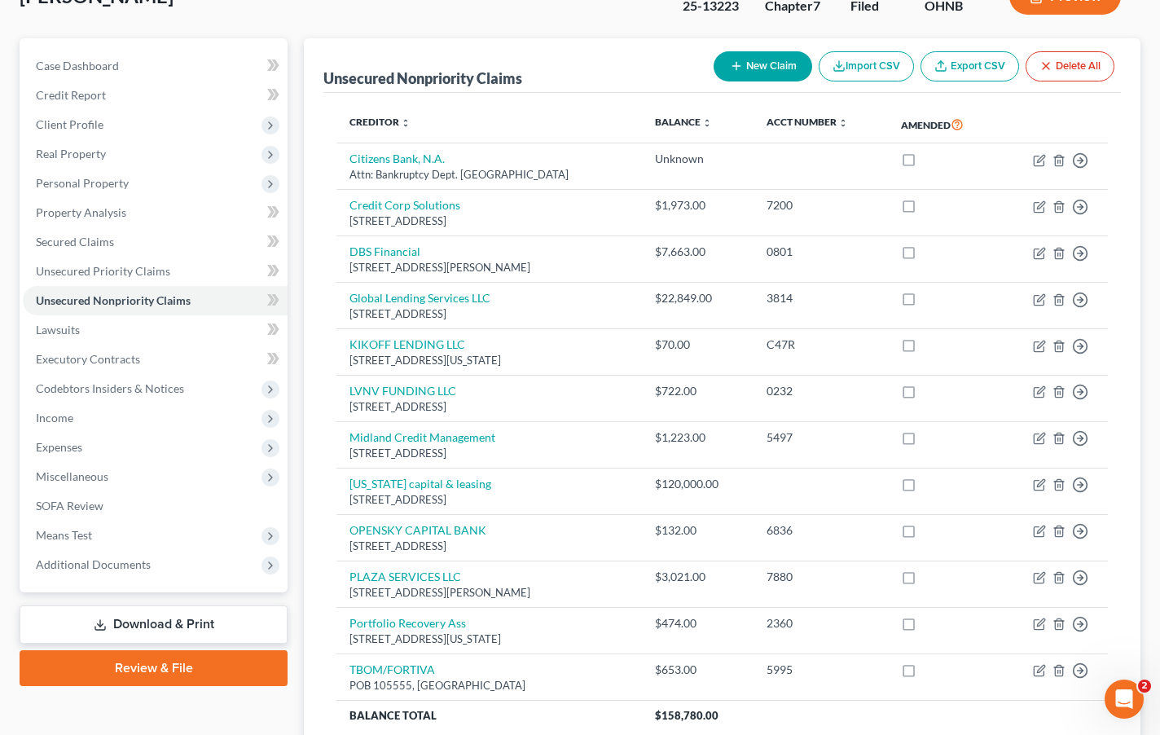
click at [437, 3] on div "[PERSON_NAME] Upgraded Case 25-13223 Chapter Chapter 7 Status [GEOGRAPHIC_DATA]…" at bounding box center [580, 2] width 1121 height 71
click at [441, 1] on div "[PERSON_NAME] Upgraded Case 25-13223 Chapter Chapter 7 Status [GEOGRAPHIC_DATA]…" at bounding box center [580, 2] width 1121 height 71
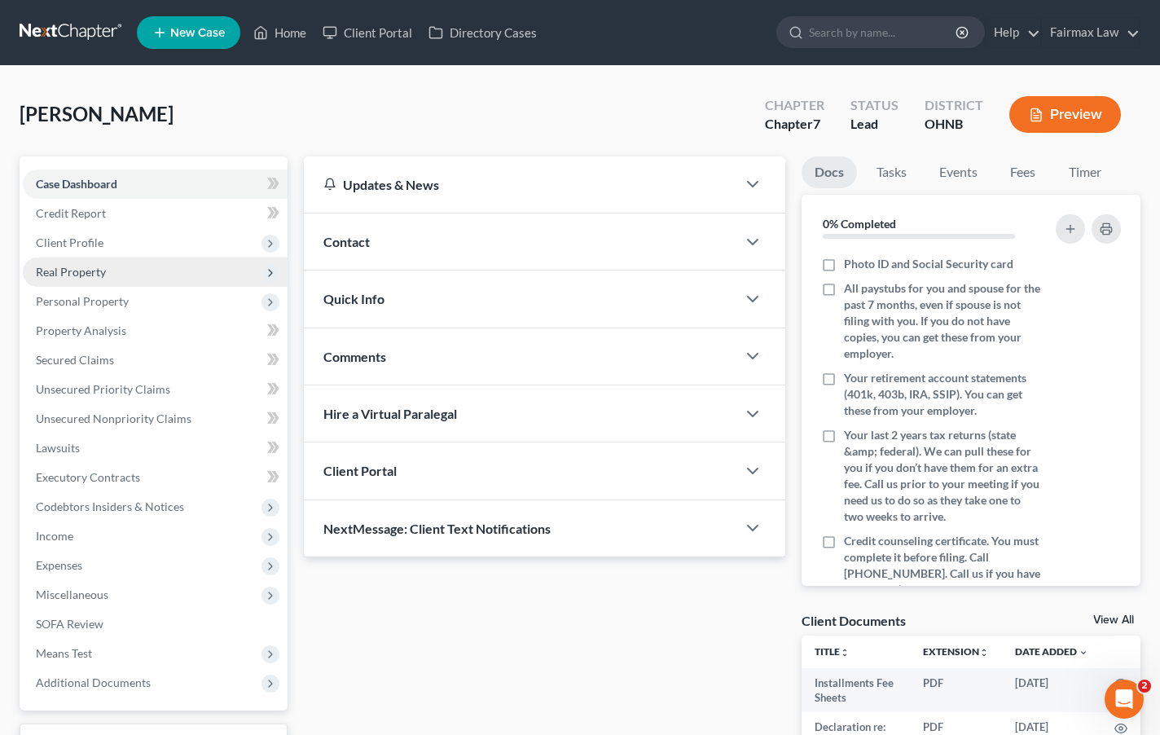
click at [72, 257] on span "Real Property" at bounding box center [155, 271] width 265 height 29
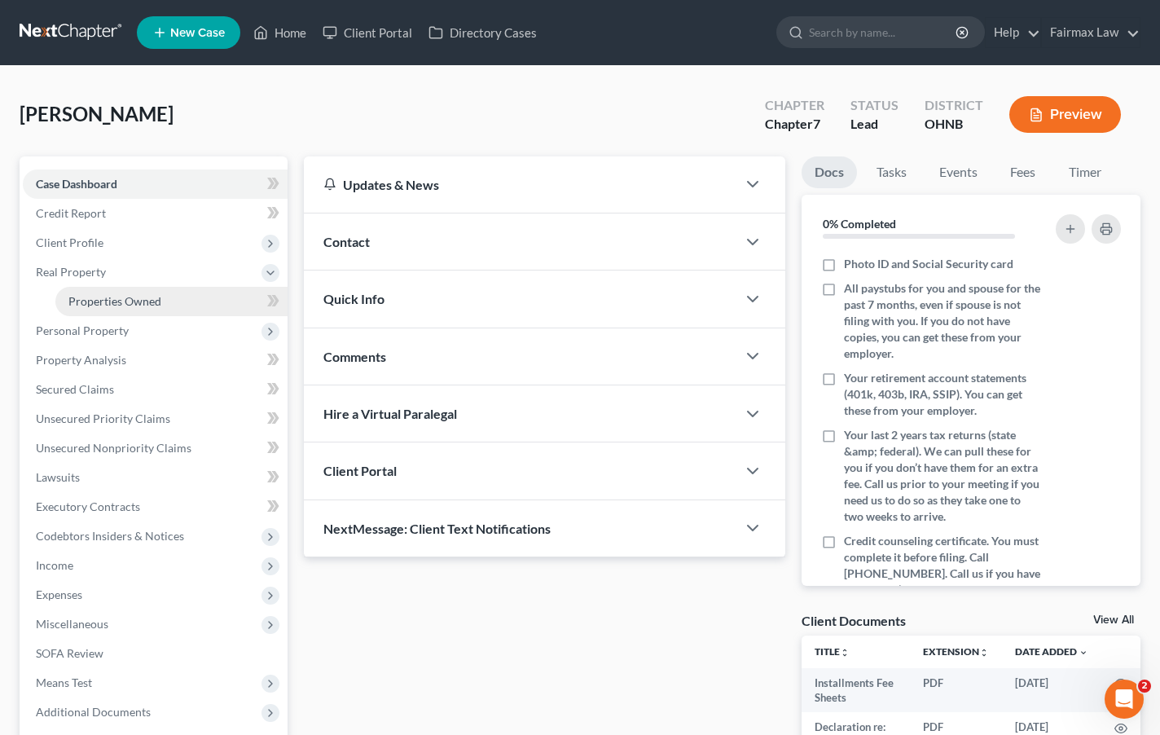
click at [73, 291] on link "Properties Owned" at bounding box center [171, 301] width 232 height 29
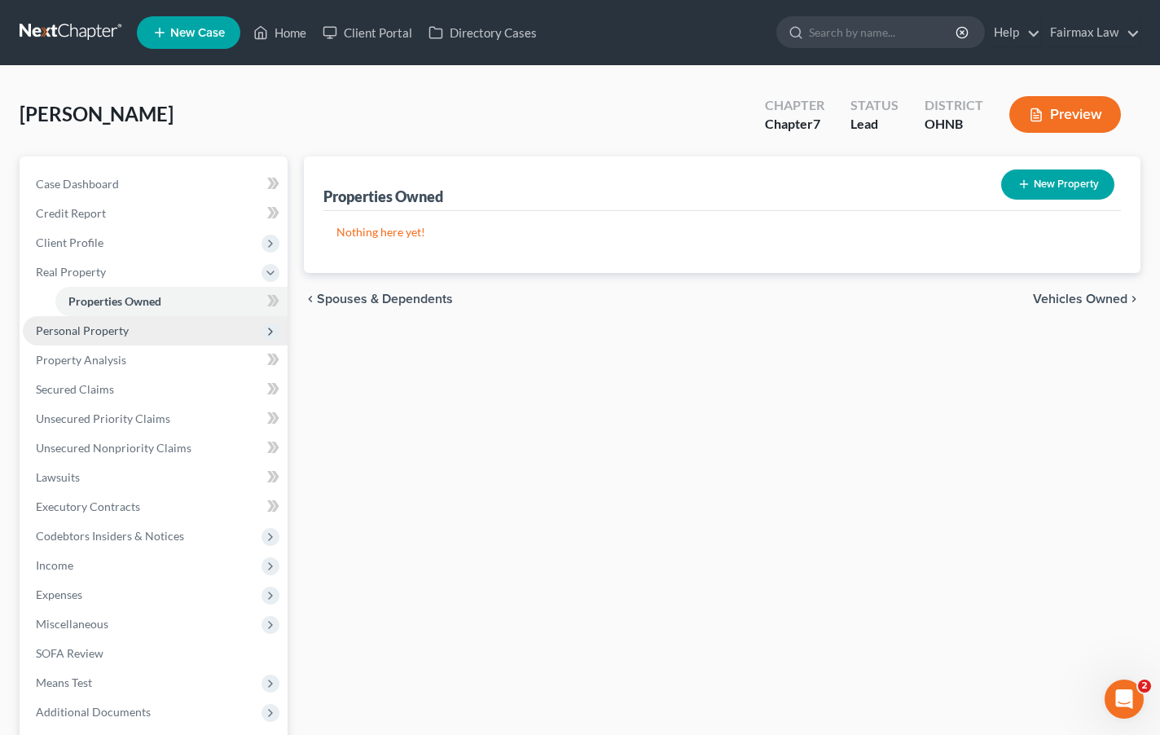
click at [125, 318] on span "Personal Property" at bounding box center [155, 330] width 265 height 29
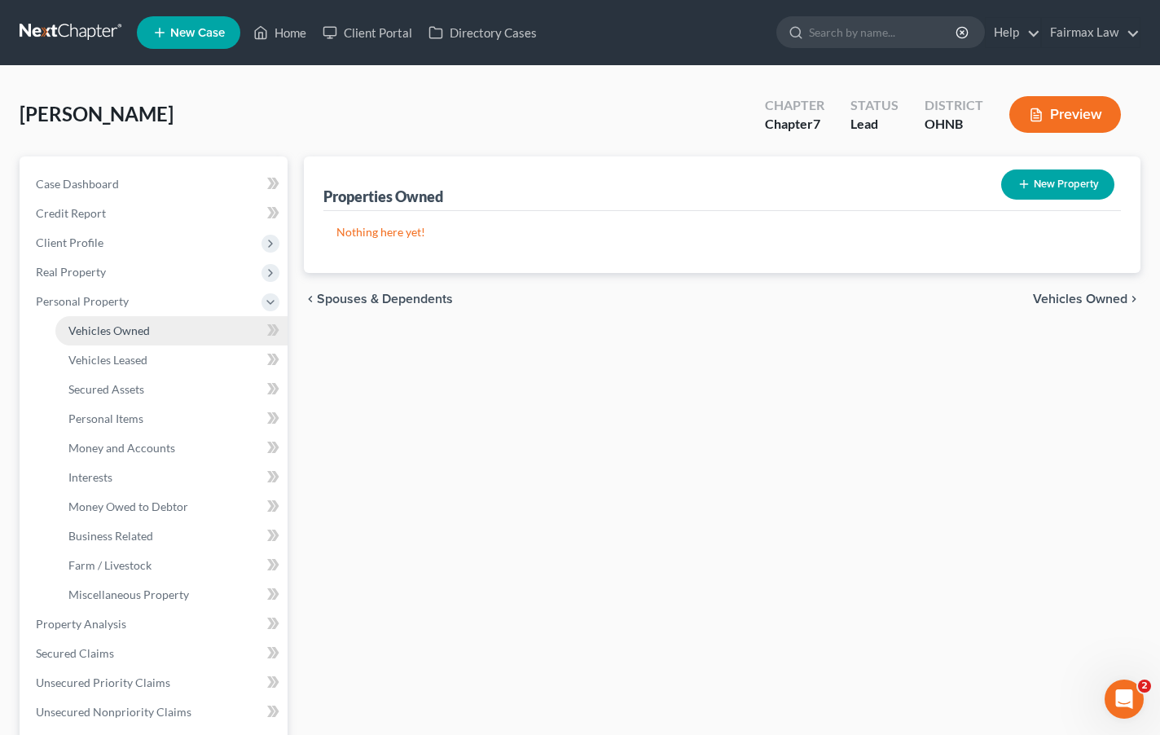
click at [119, 333] on span "Vehicles Owned" at bounding box center [108, 330] width 81 height 14
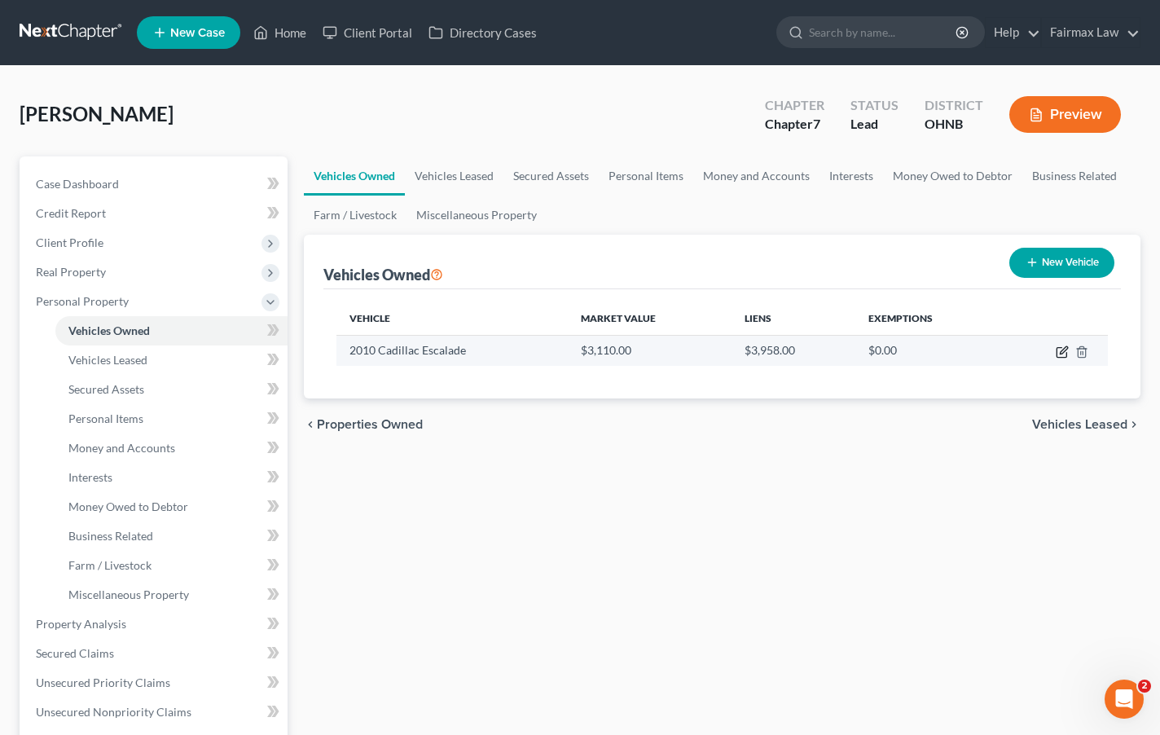
click at [1062, 354] on icon "button" at bounding box center [1062, 351] width 13 height 13
select select "0"
select select "16"
select select "3"
select select "0"
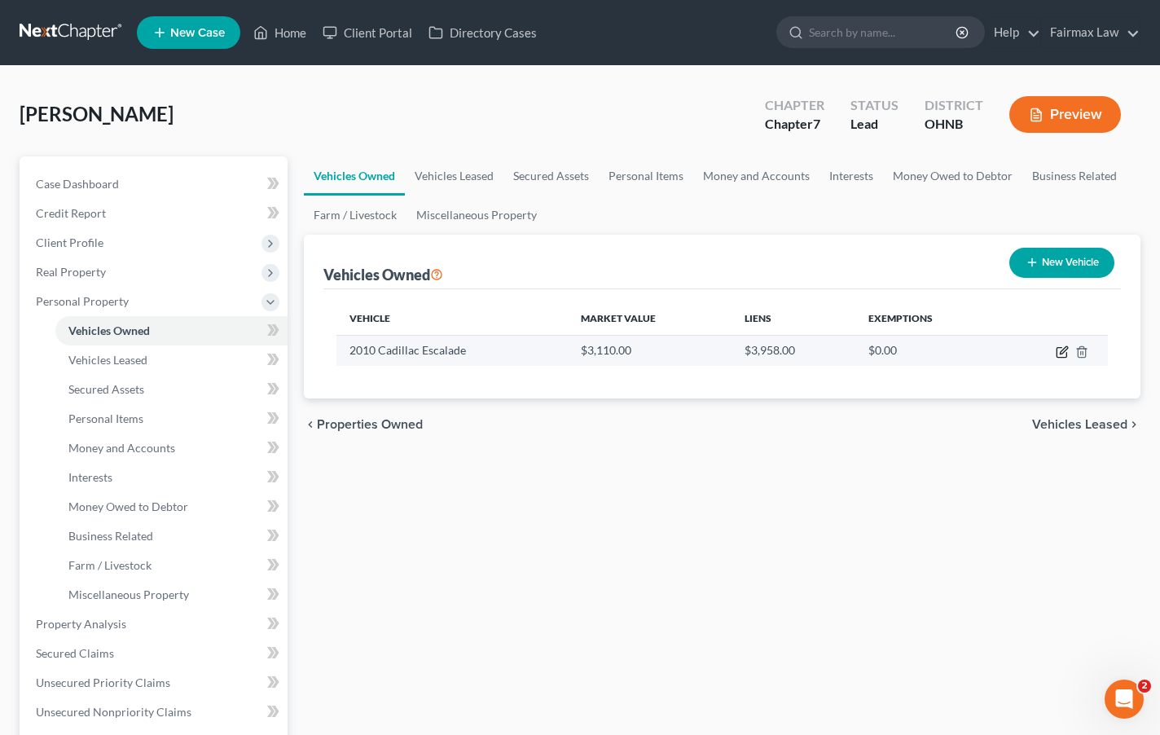
select select "10"
select select "0"
select select "2"
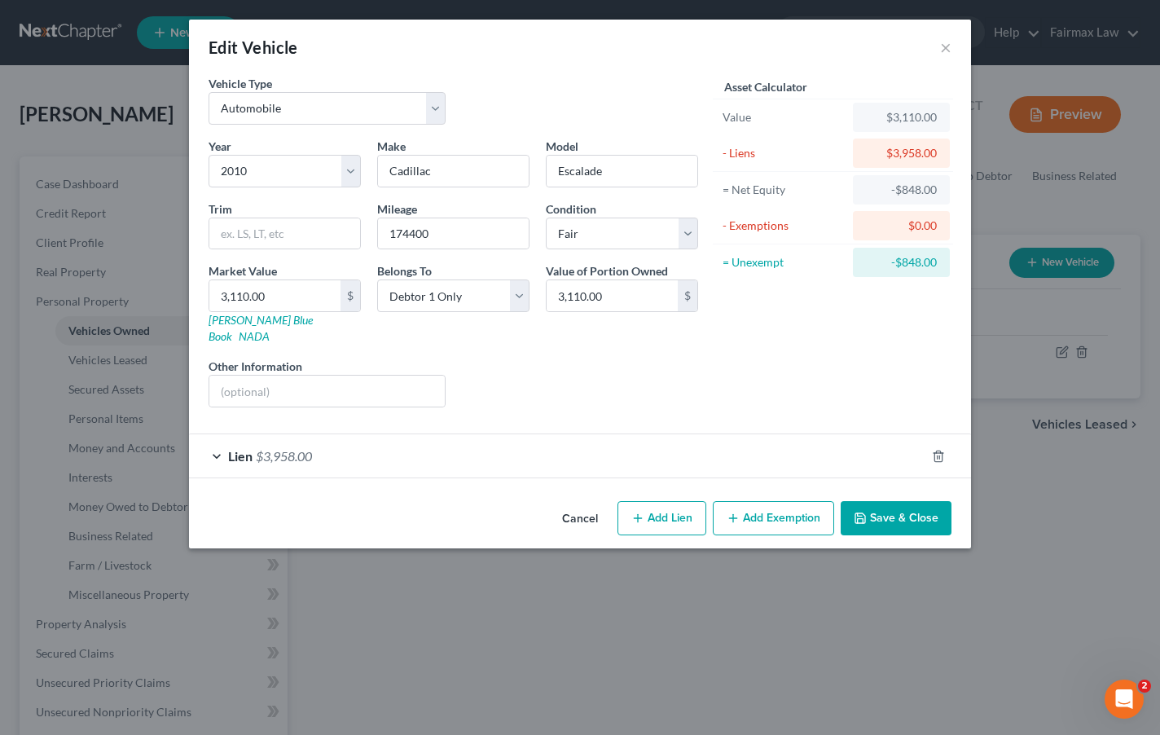
click at [632, 434] on div "Lien $3,958.00" at bounding box center [557, 455] width 736 height 43
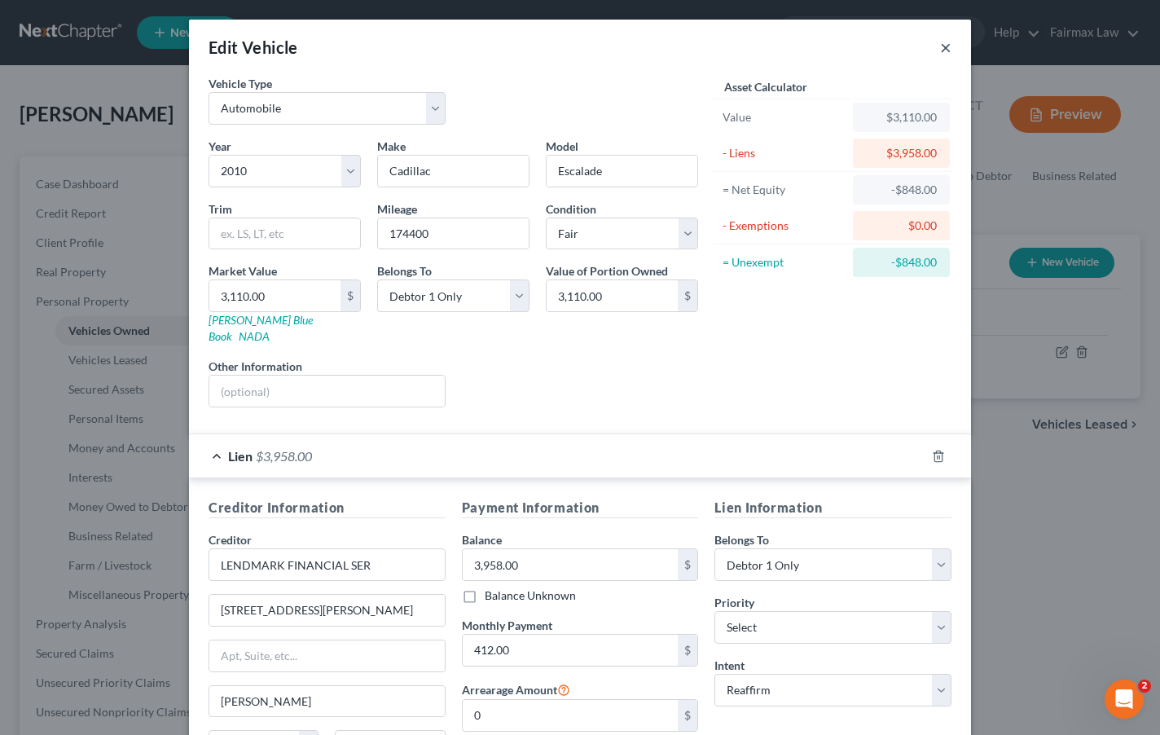
click at [943, 46] on button "×" at bounding box center [945, 47] width 11 height 20
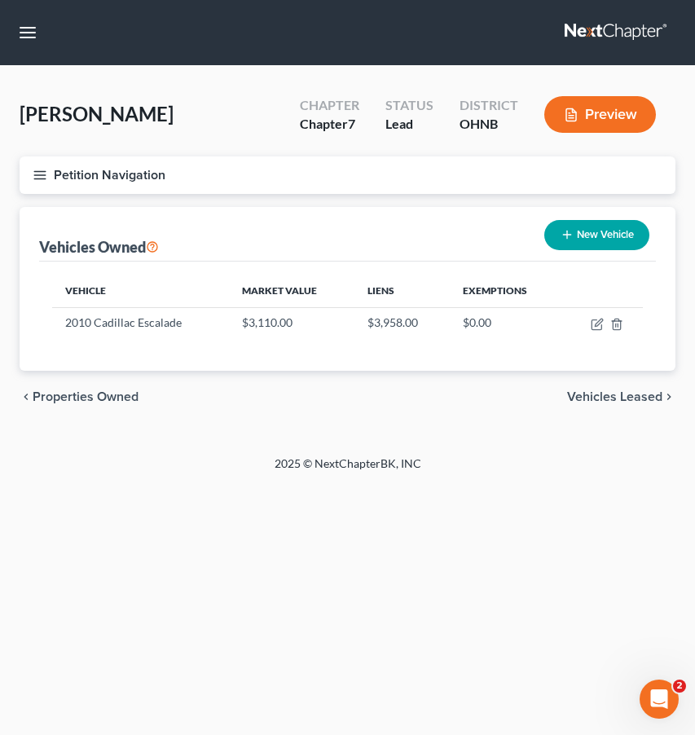
click at [50, 173] on button "Petition Navigation" at bounding box center [348, 174] width 656 height 37
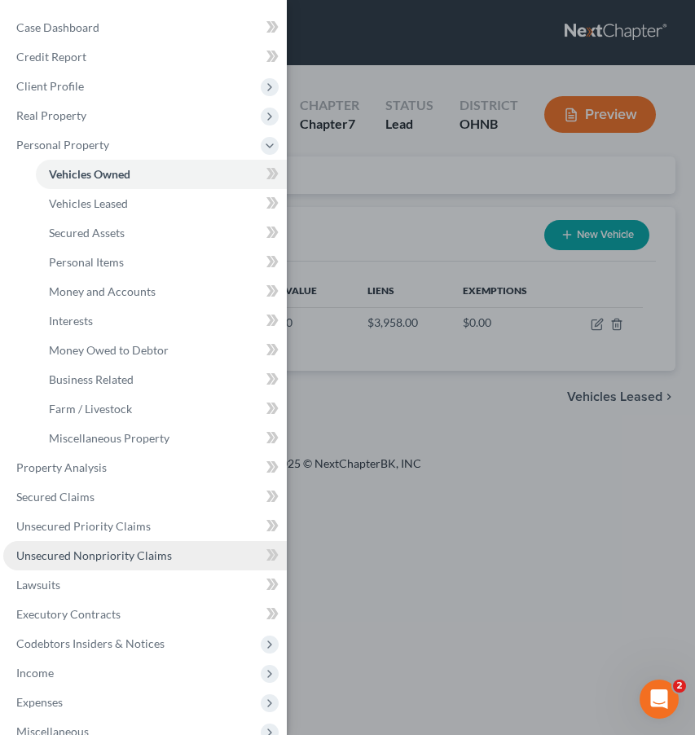
click at [94, 557] on span "Unsecured Nonpriority Claims" at bounding box center [94, 555] width 156 height 14
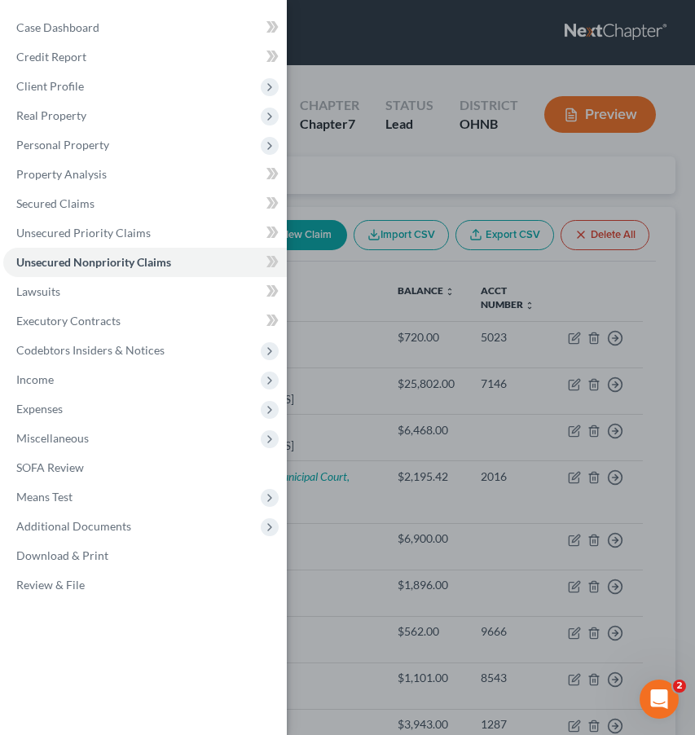
click at [411, 474] on div "Case Dashboard Payments Invoices Payments Payments Credit Report Client Profile" at bounding box center [347, 367] width 695 height 735
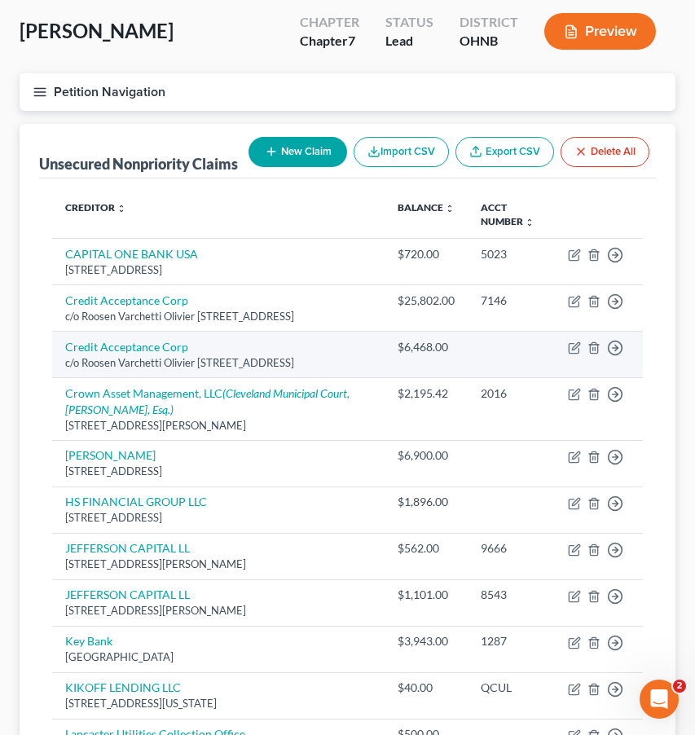
scroll to position [91, 0]
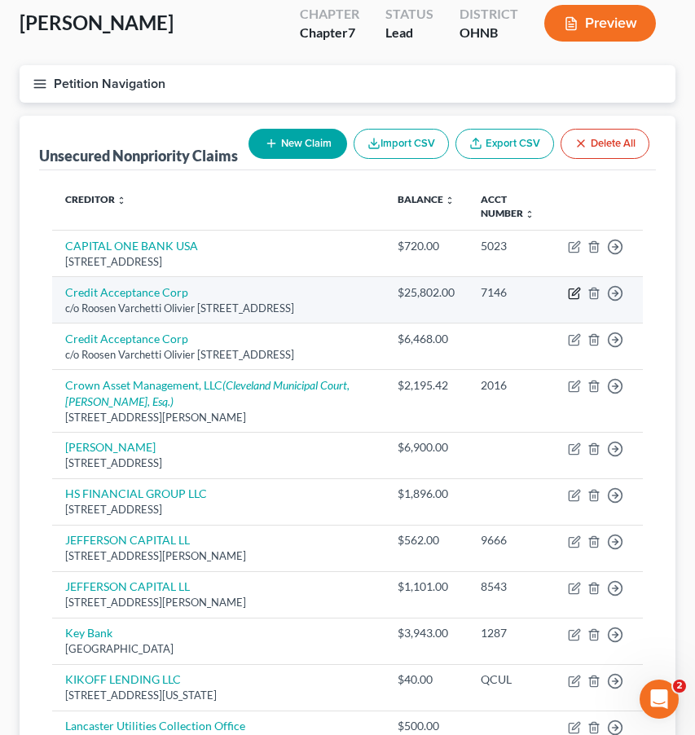
click at [572, 300] on icon "button" at bounding box center [574, 293] width 13 height 13
select select "23"
select select "14"
select select "0"
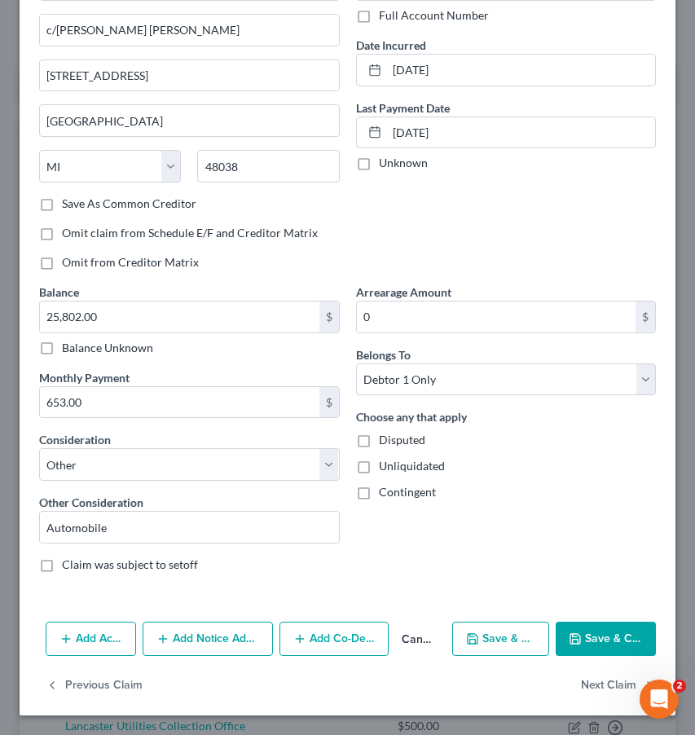
click at [107, 646] on button "Add Action" at bounding box center [91, 639] width 90 height 34
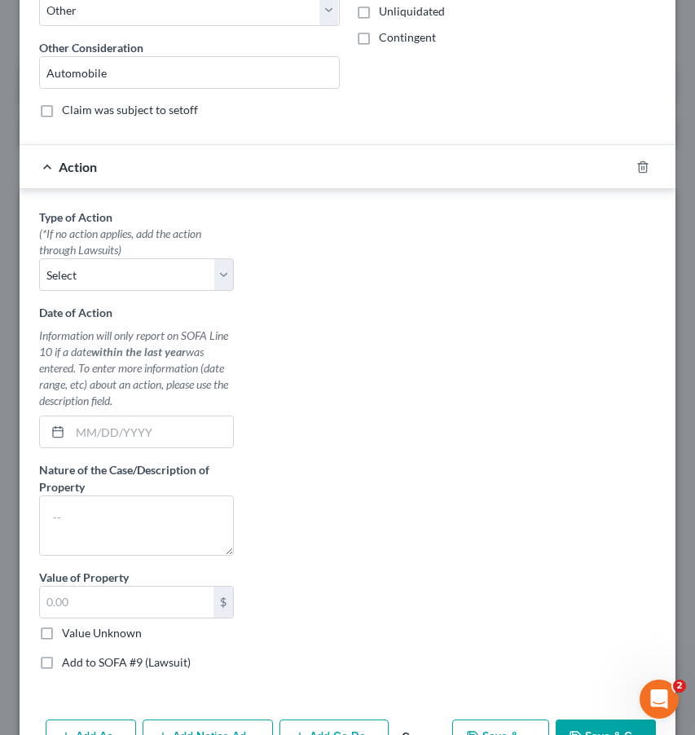
scroll to position [676, 0]
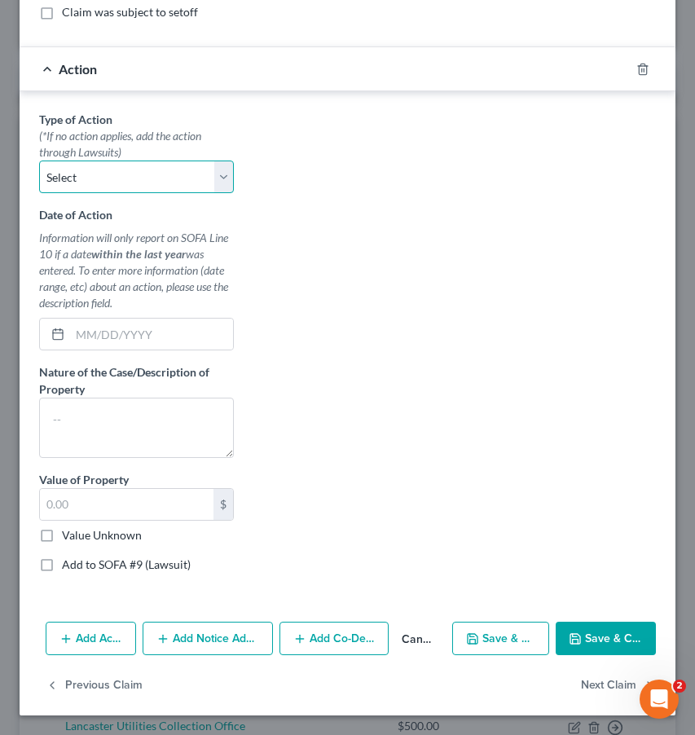
select select "0"
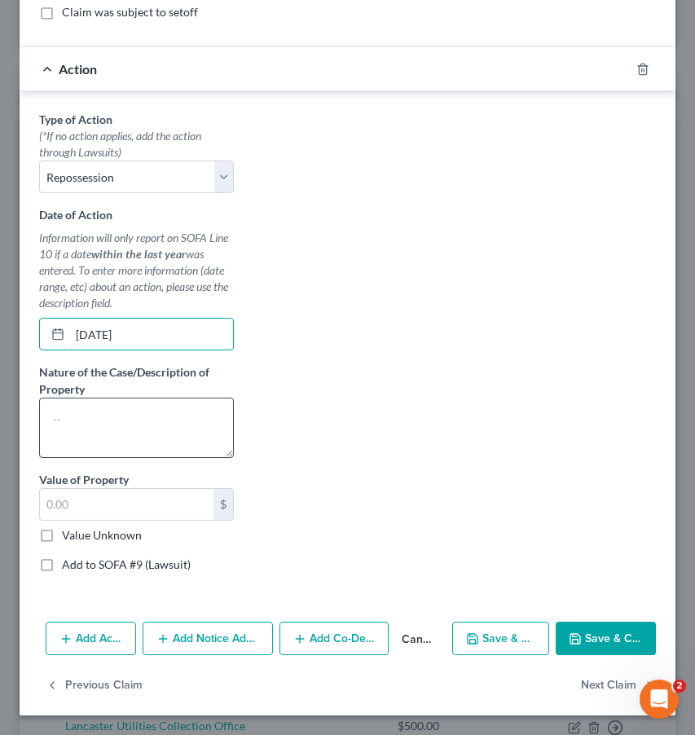
type input "[DATE]"
click at [103, 442] on textarea at bounding box center [136, 428] width 195 height 60
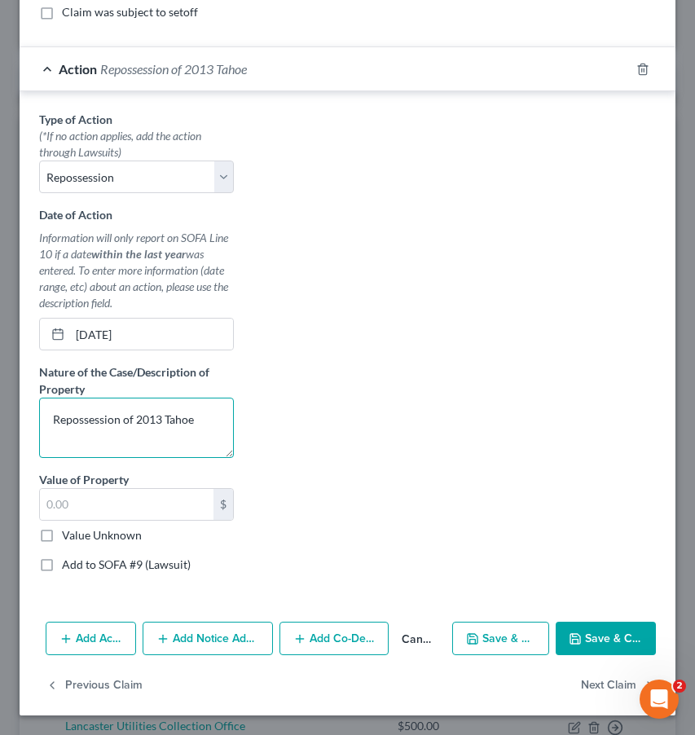
click at [165, 423] on textarea "Repossession of 2013 Tahoe" at bounding box center [136, 428] width 195 height 60
type textarea "Repossession of 2013 GMC Tahoe"
click at [597, 639] on button "Save & Close" at bounding box center [606, 639] width 100 height 34
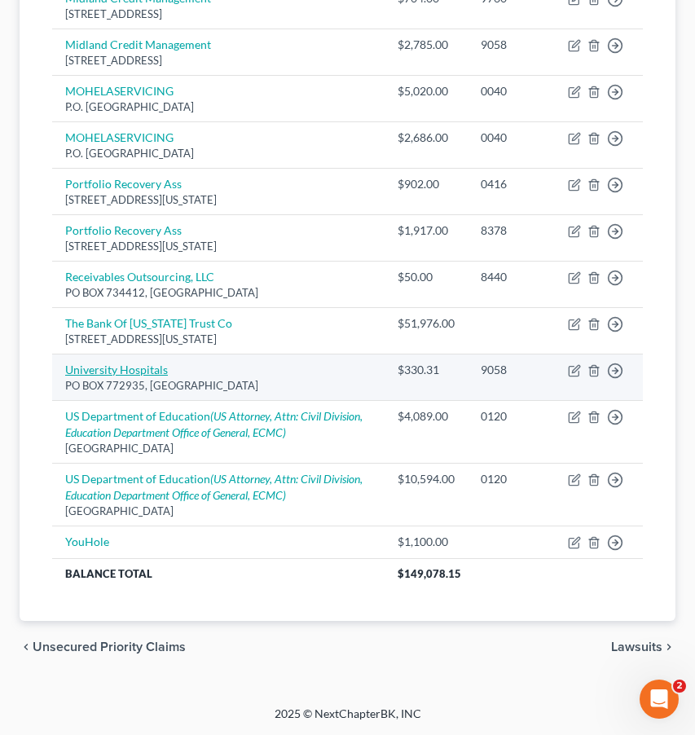
scroll to position [1111, 0]
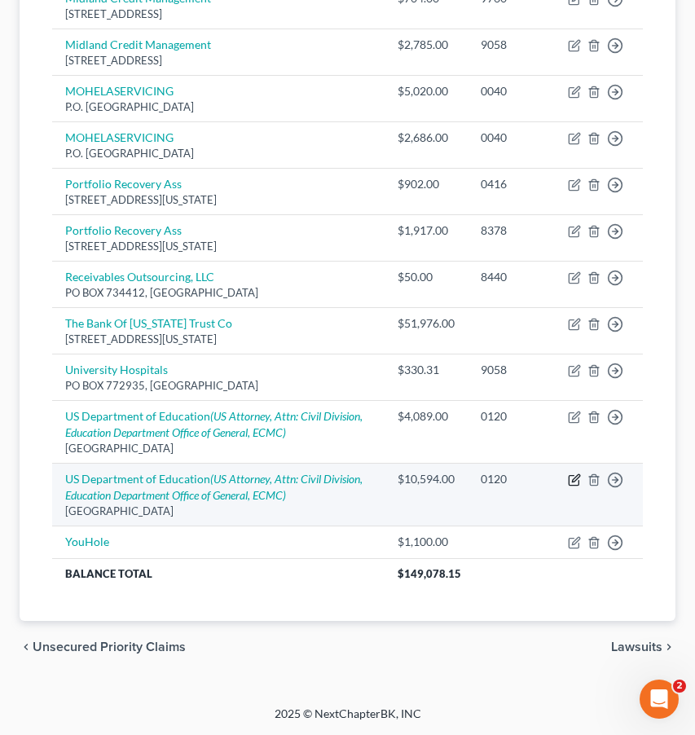
click at [571, 486] on icon "button" at bounding box center [574, 479] width 13 height 13
select select "26"
select select "14"
select select "0"
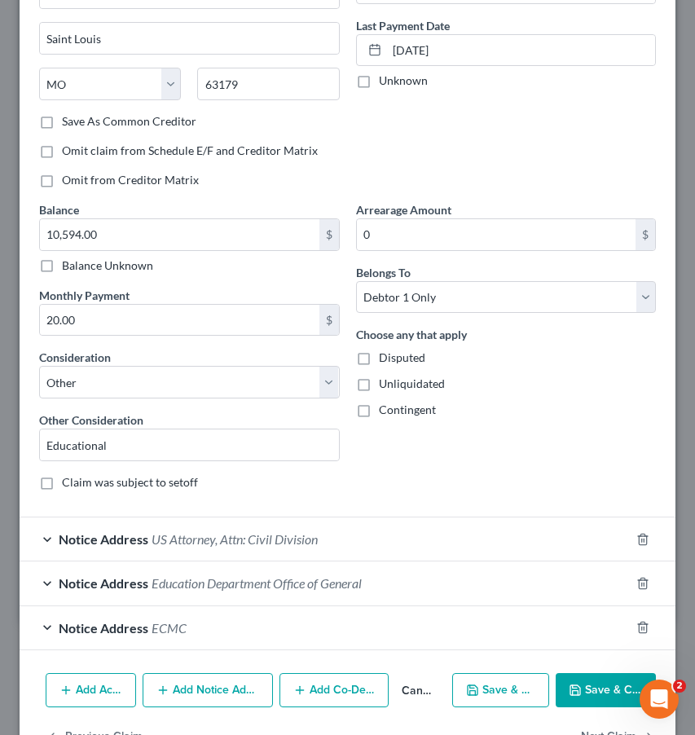
scroll to position [257, 0]
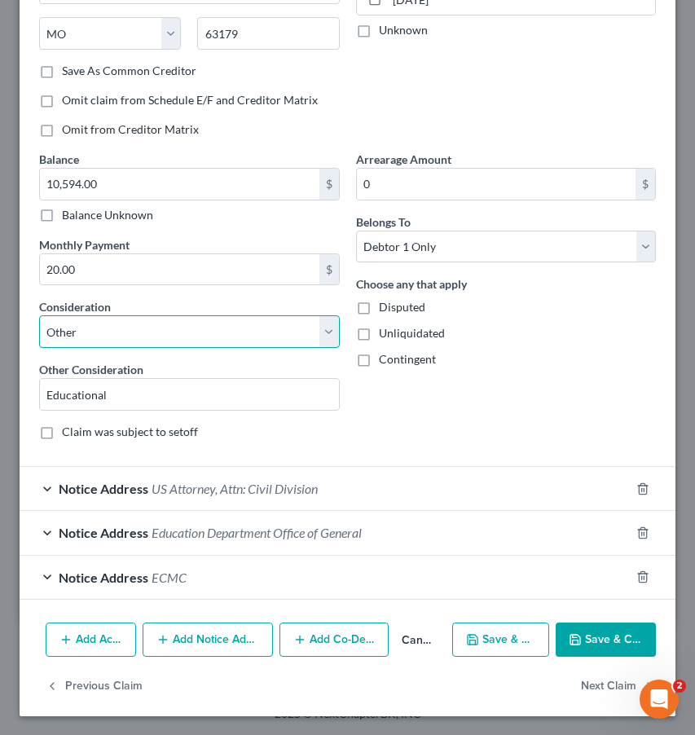
select select "17"
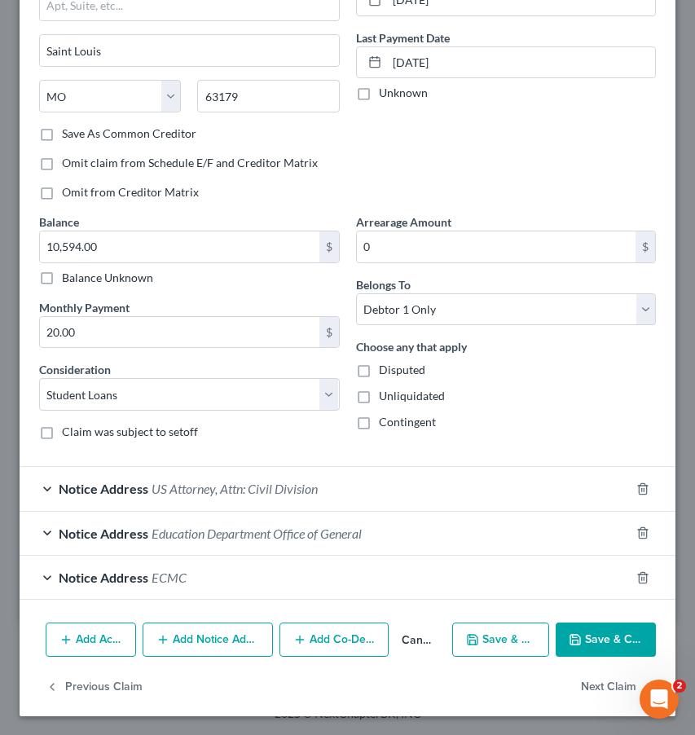
click at [583, 629] on button "Save & Close" at bounding box center [606, 639] width 100 height 34
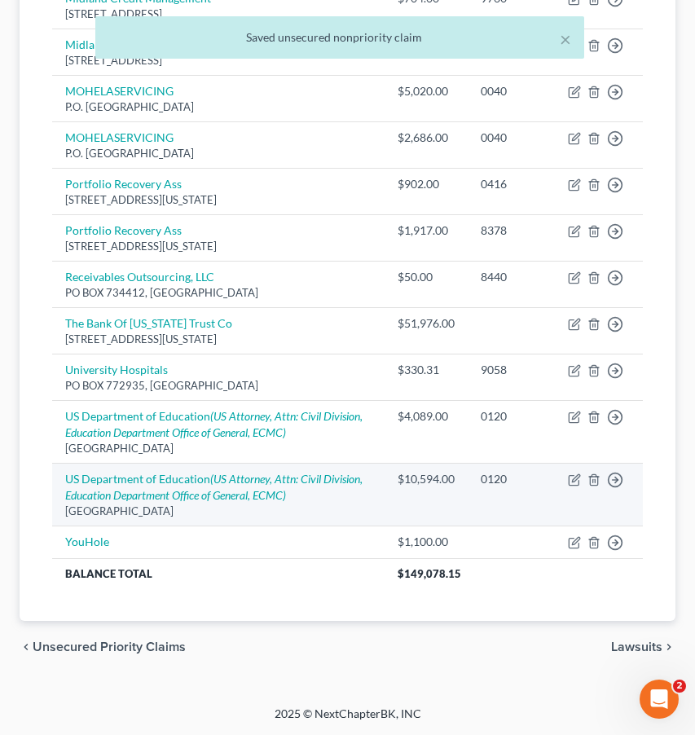
click at [576, 510] on td "Move to D Move to E Move to G Move to Notice Only" at bounding box center [599, 494] width 88 height 63
click at [576, 486] on icon "button" at bounding box center [574, 479] width 13 height 13
select select "26"
select select "17"
select select "0"
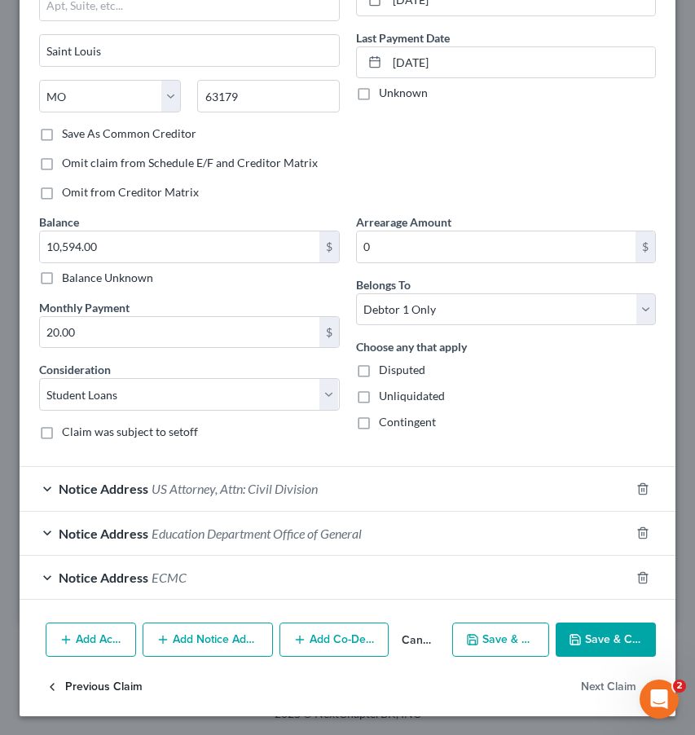
click at [99, 683] on button "Previous Claim" at bounding box center [94, 687] width 97 height 34
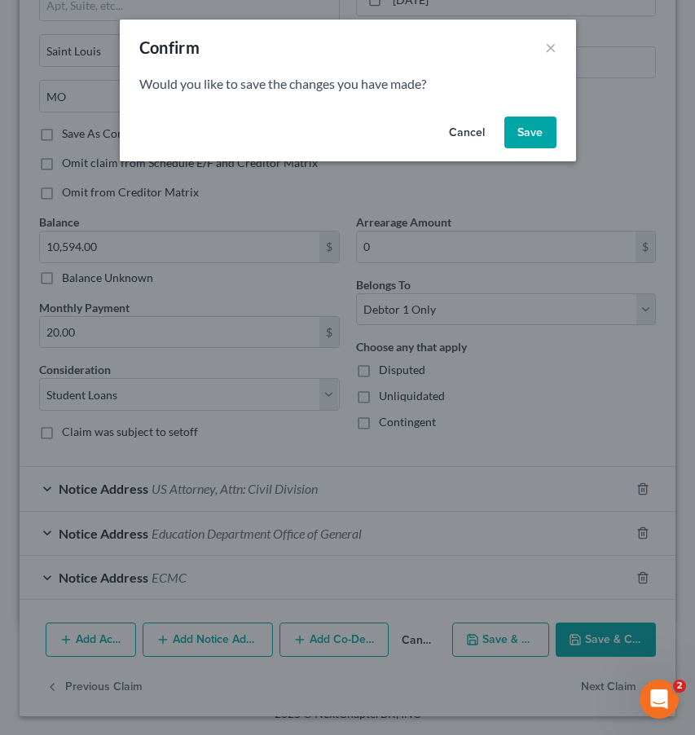
click at [531, 123] on button "Save" at bounding box center [530, 132] width 52 height 33
select select "26"
select select "14"
select select "0"
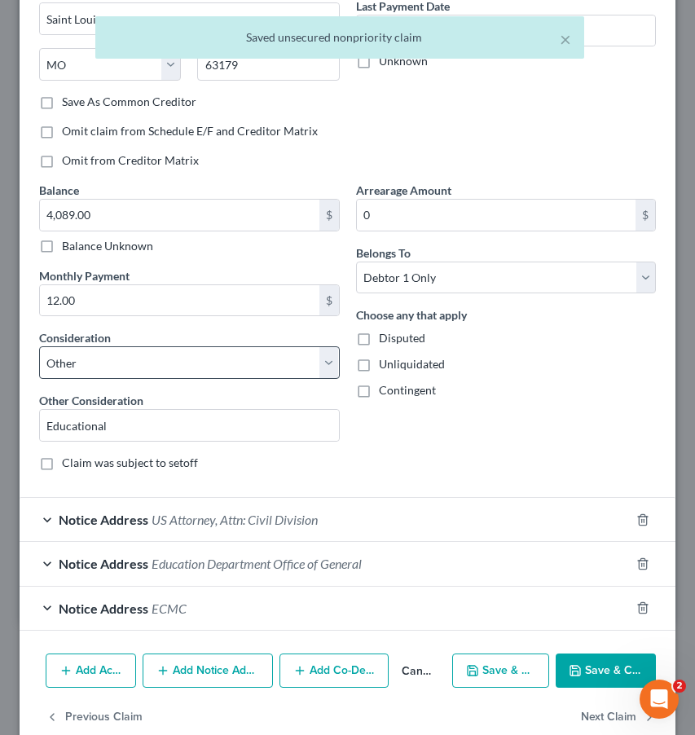
scroll to position [228, 0]
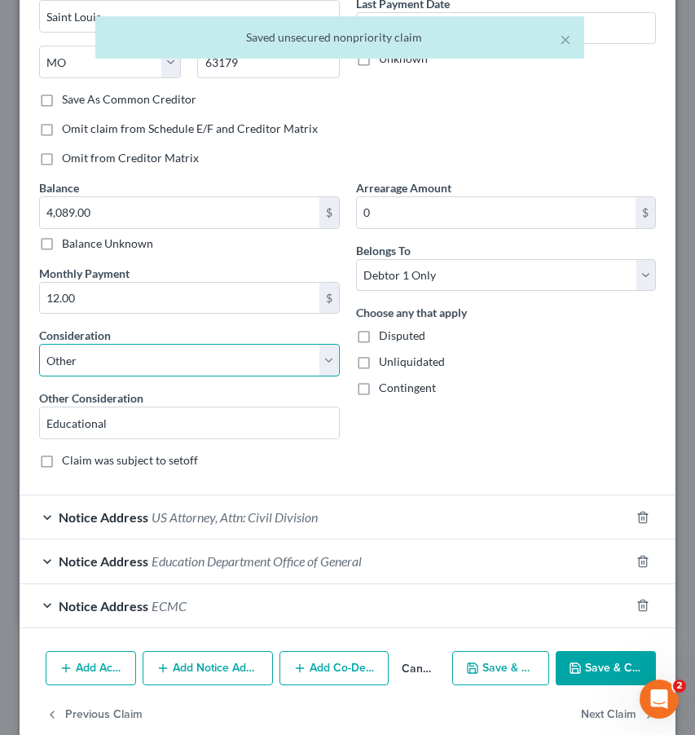
select select "17"
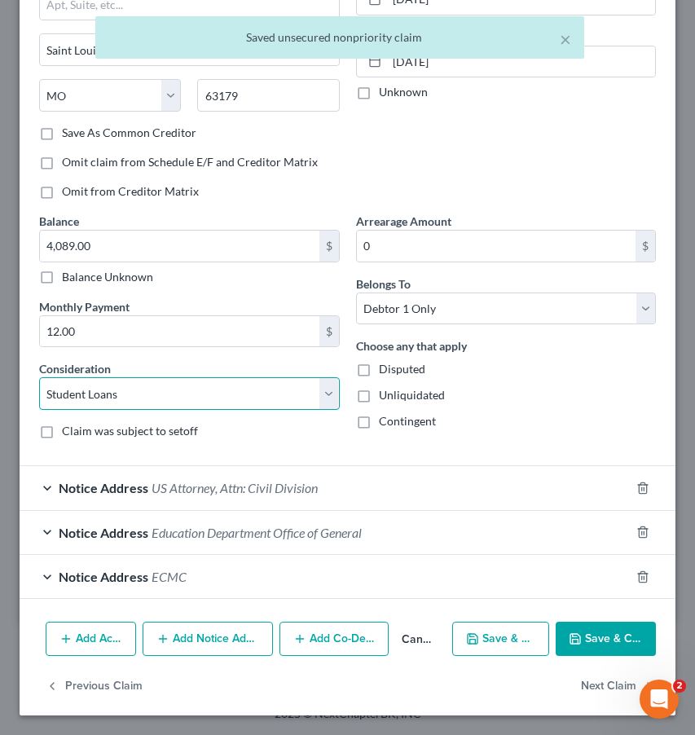
scroll to position [194, 0]
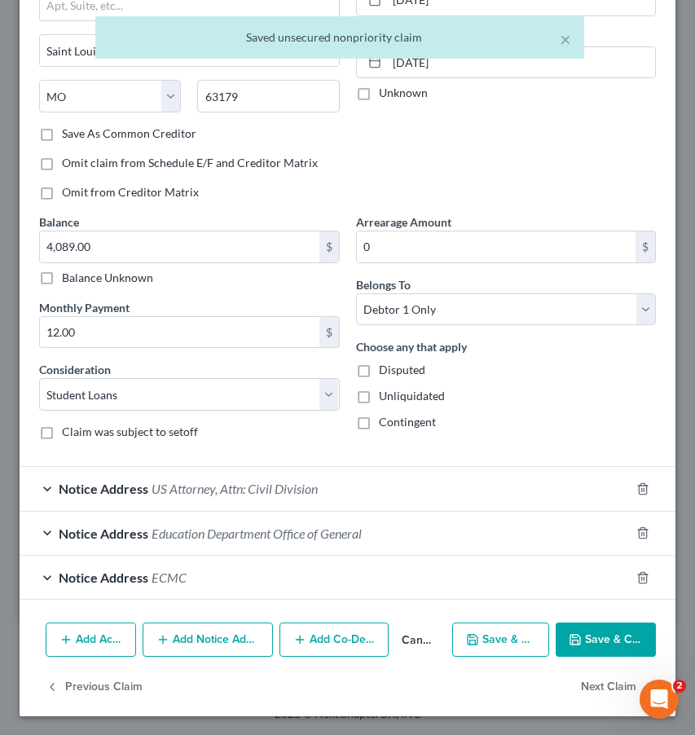
click at [601, 646] on button "Save & Close" at bounding box center [606, 639] width 100 height 34
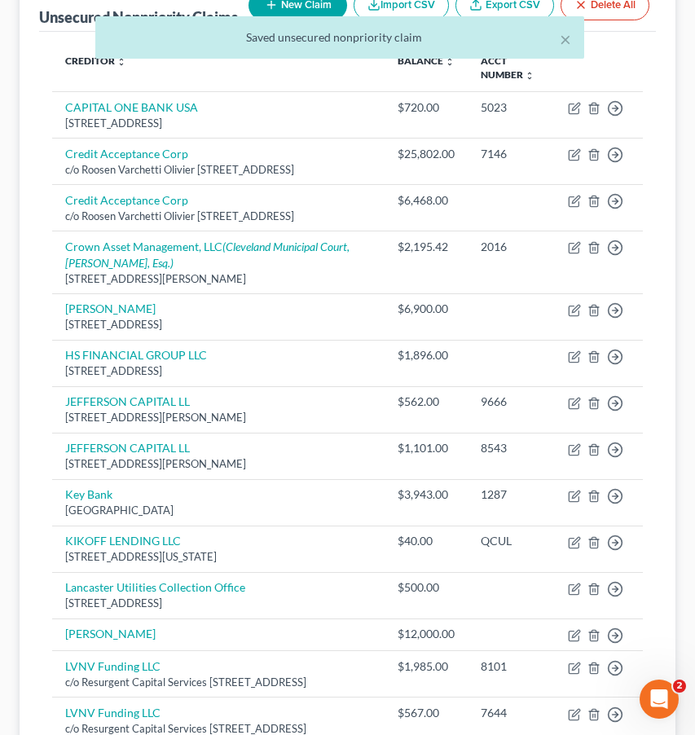
scroll to position [61, 0]
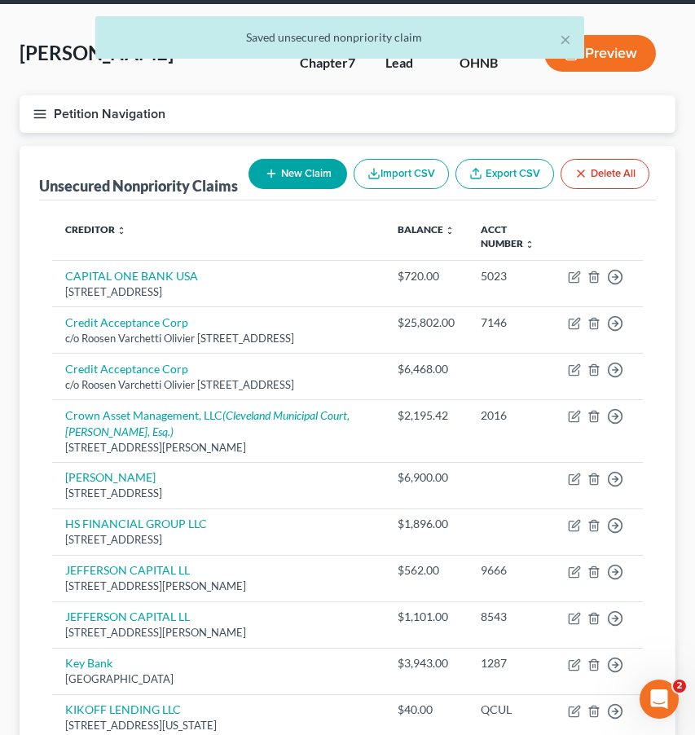
click at [55, 112] on button "Petition Navigation" at bounding box center [348, 113] width 656 height 37
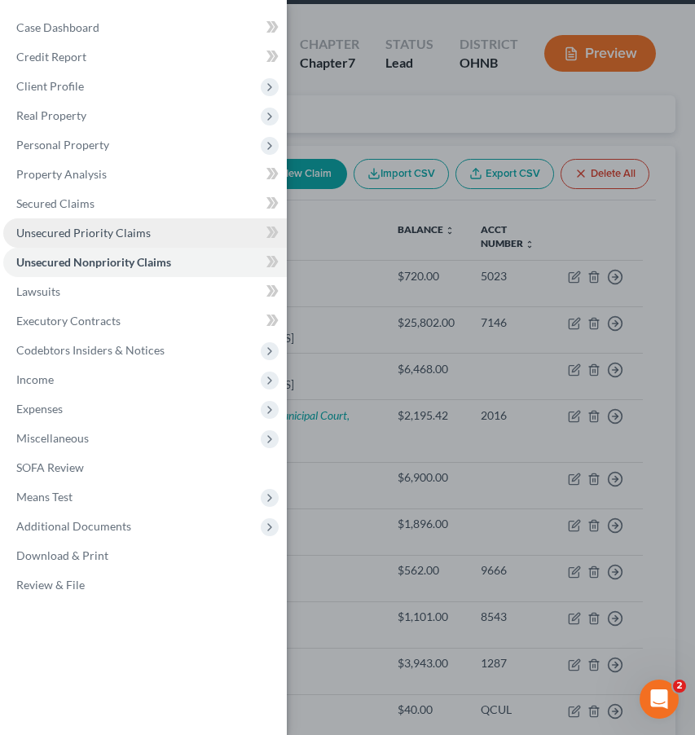
click at [94, 236] on span "Unsecured Priority Claims" at bounding box center [83, 233] width 134 height 14
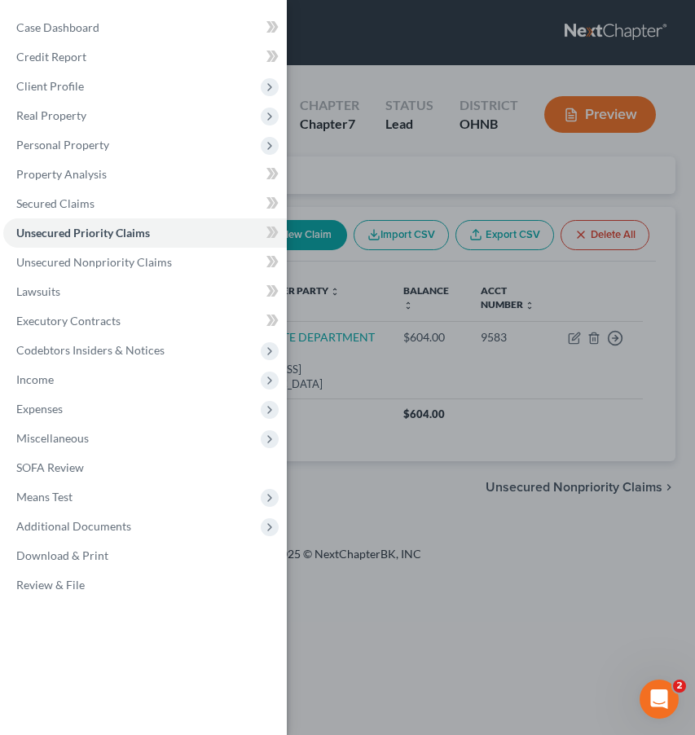
click at [323, 297] on div "Case Dashboard Payments Invoices Payments Payments Credit Report Client Profile" at bounding box center [347, 367] width 695 height 735
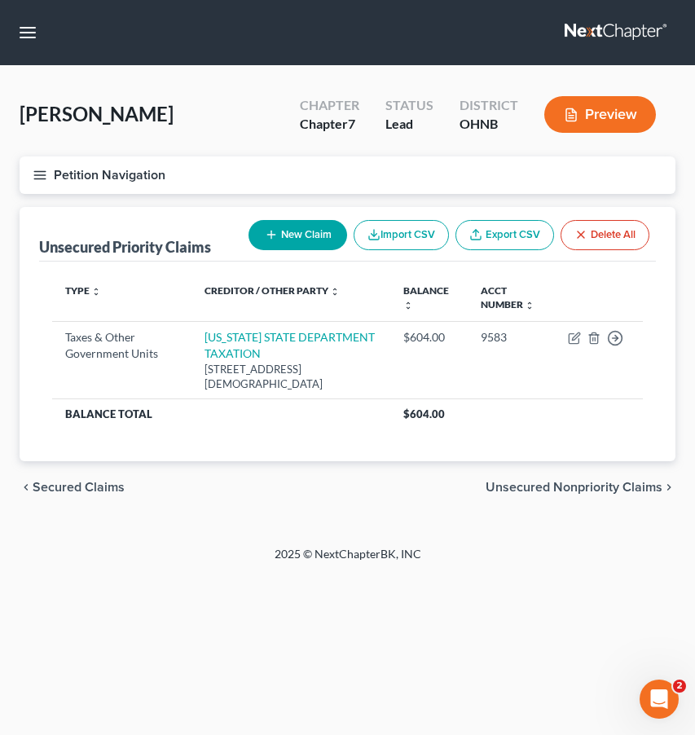
click at [35, 178] on icon "button" at bounding box center [40, 175] width 15 height 15
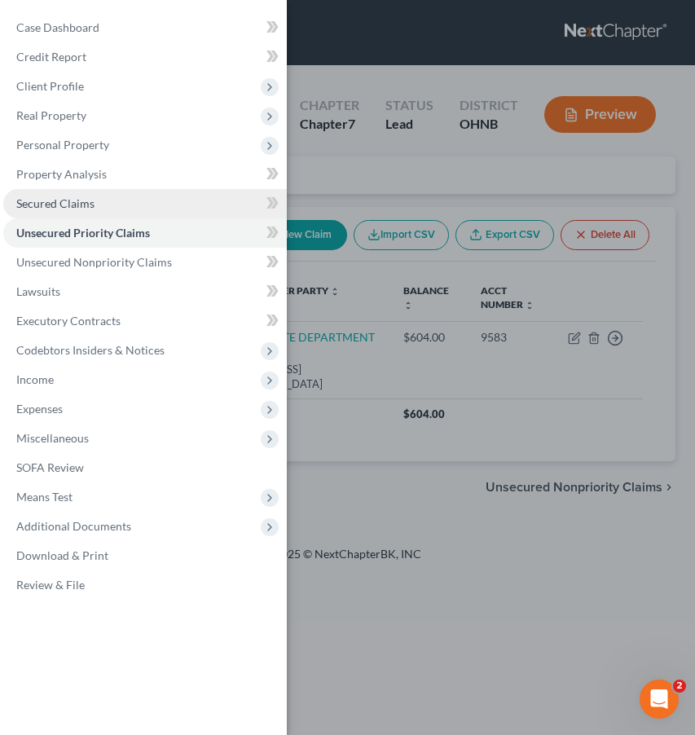
click at [58, 209] on span "Secured Claims" at bounding box center [55, 203] width 78 height 14
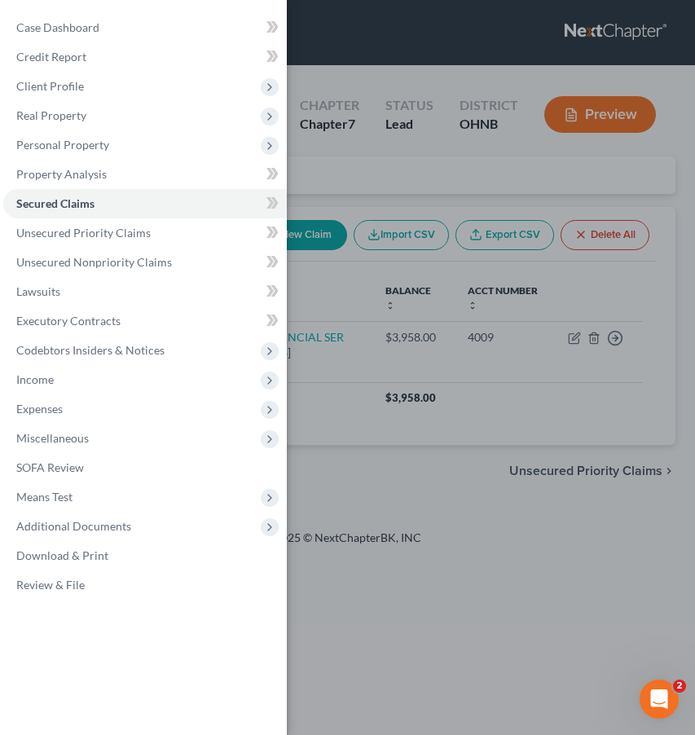
click at [345, 182] on div "Case Dashboard Payments Invoices Payments Payments Credit Report Client Profile" at bounding box center [347, 367] width 695 height 735
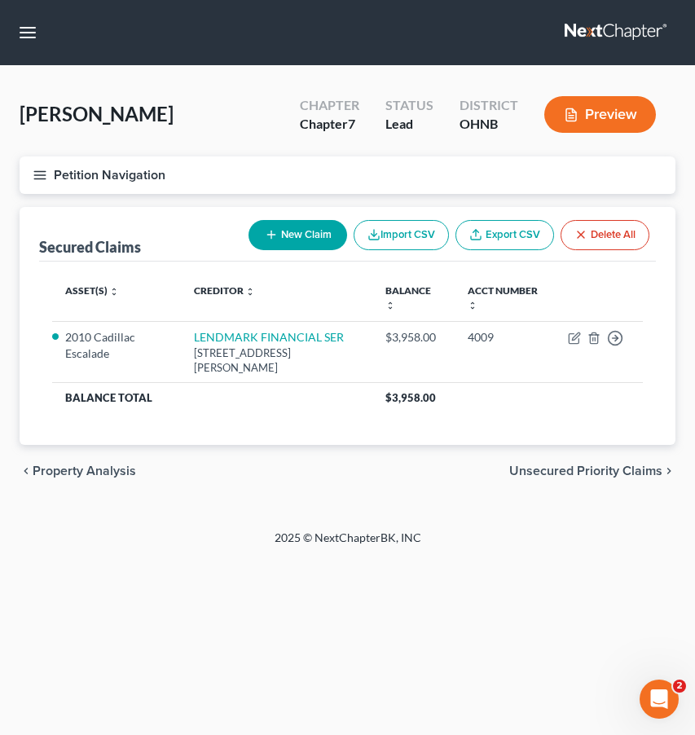
click at [37, 162] on button "Petition Navigation" at bounding box center [348, 174] width 656 height 37
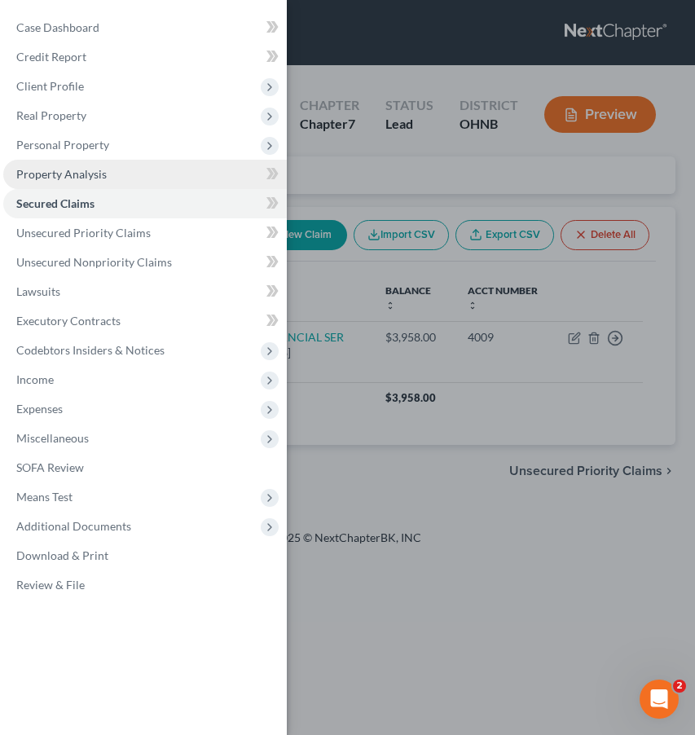
click at [70, 178] on span "Property Analysis" at bounding box center [61, 174] width 90 height 14
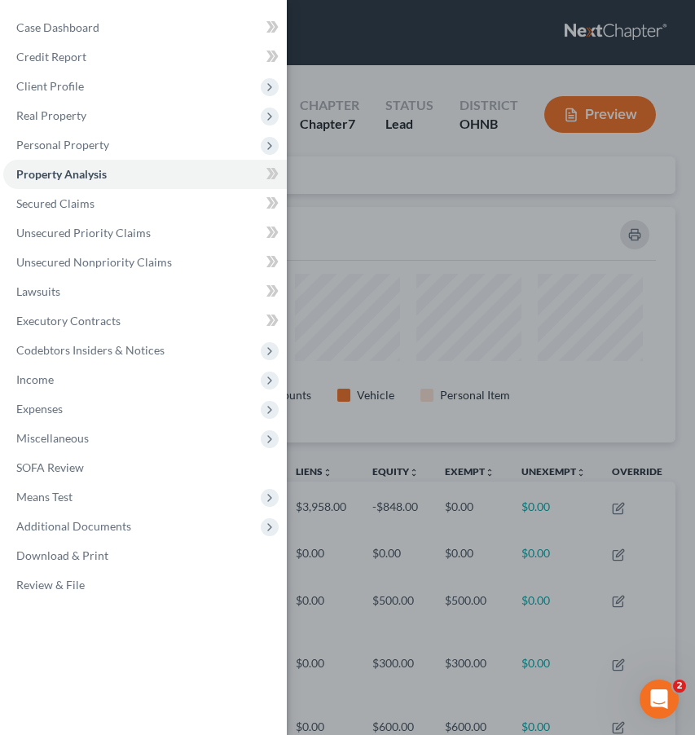
click at [342, 188] on div "Case Dashboard Payments Invoices Payments Payments Credit Report Client Profile" at bounding box center [347, 367] width 695 height 735
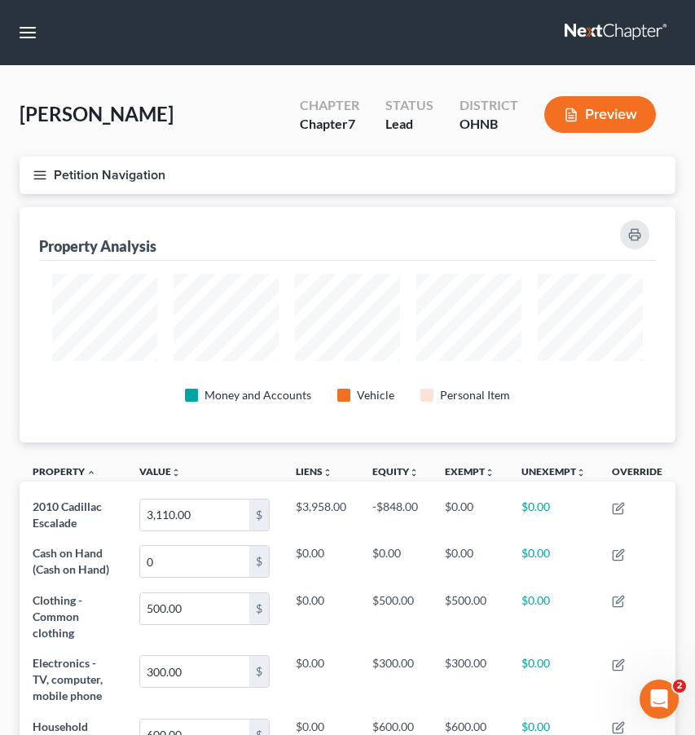
click at [40, 176] on icon "button" at bounding box center [40, 175] width 15 height 15
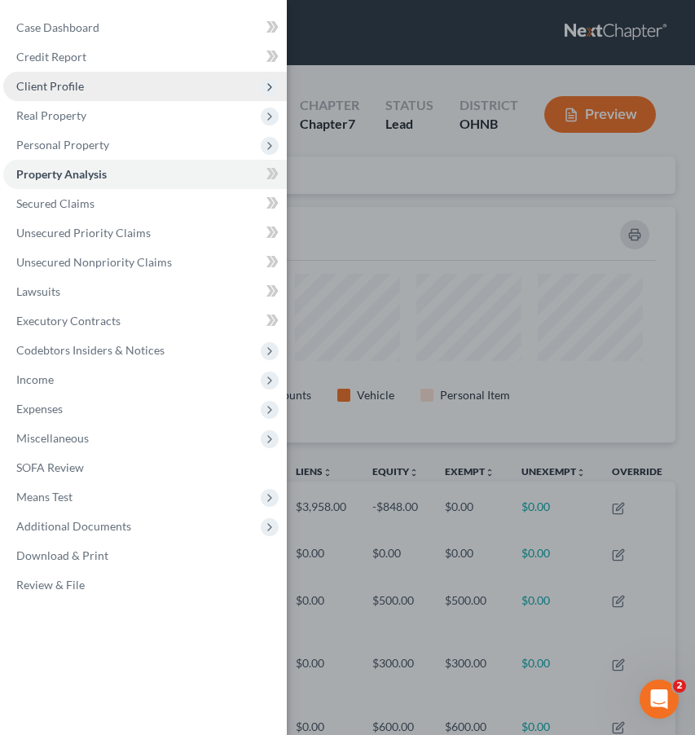
click at [122, 90] on span "Client Profile" at bounding box center [144, 86] width 283 height 29
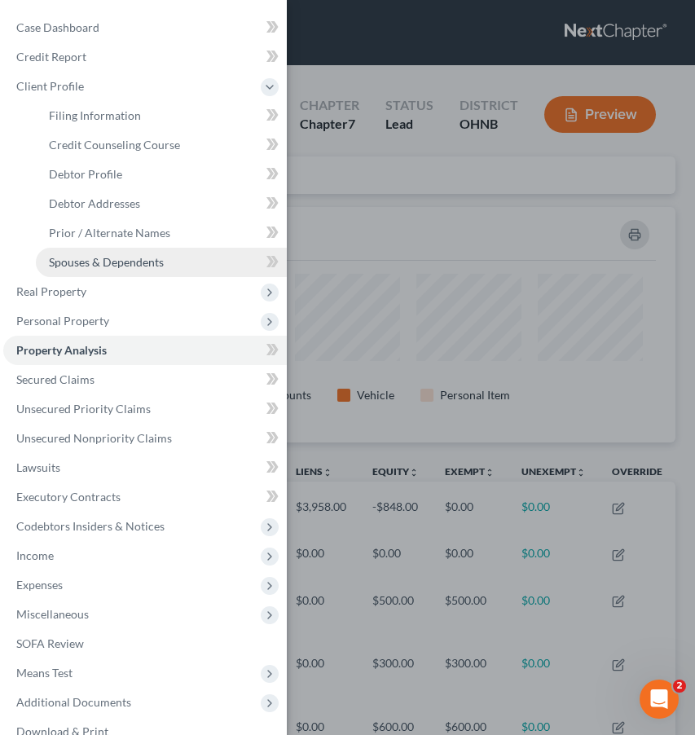
click at [115, 266] on span "Spouses & Dependents" at bounding box center [106, 262] width 115 height 14
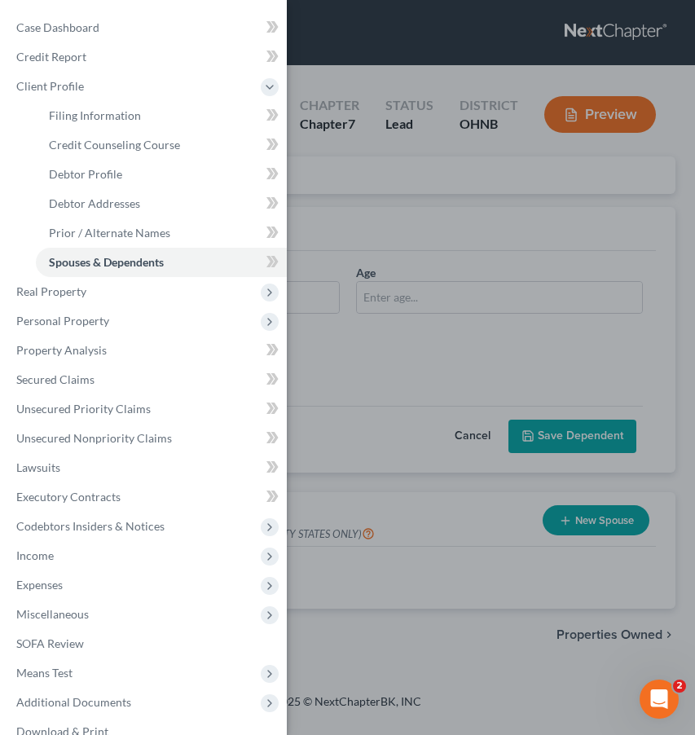
click at [332, 238] on div "Case Dashboard Payments Invoices Payments Payments Credit Report Client Profile" at bounding box center [347, 367] width 695 height 735
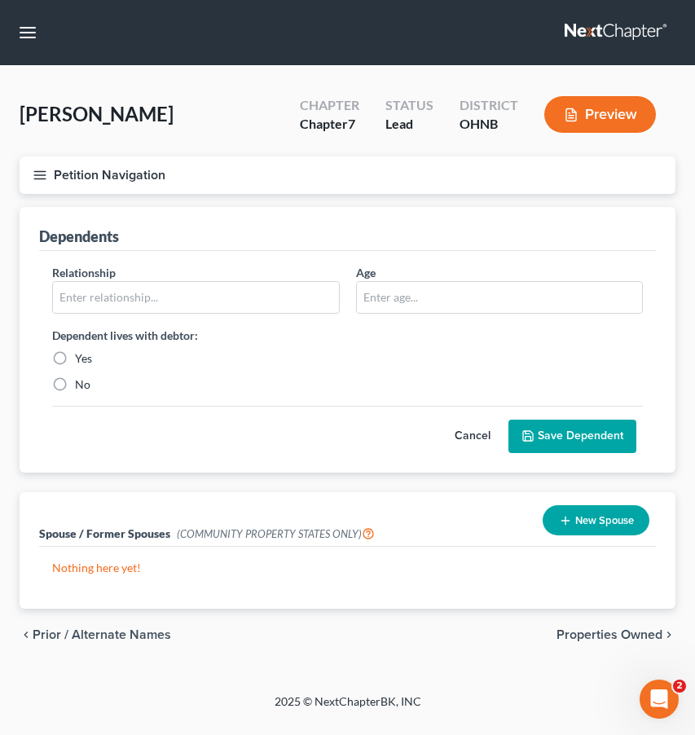
click at [45, 178] on line "button" at bounding box center [39, 178] width 11 height 0
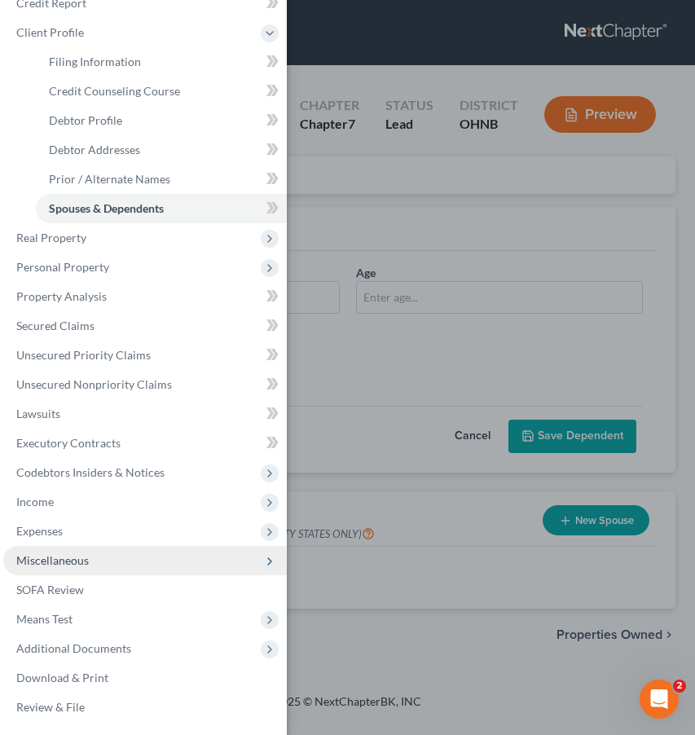
scroll to position [54, 0]
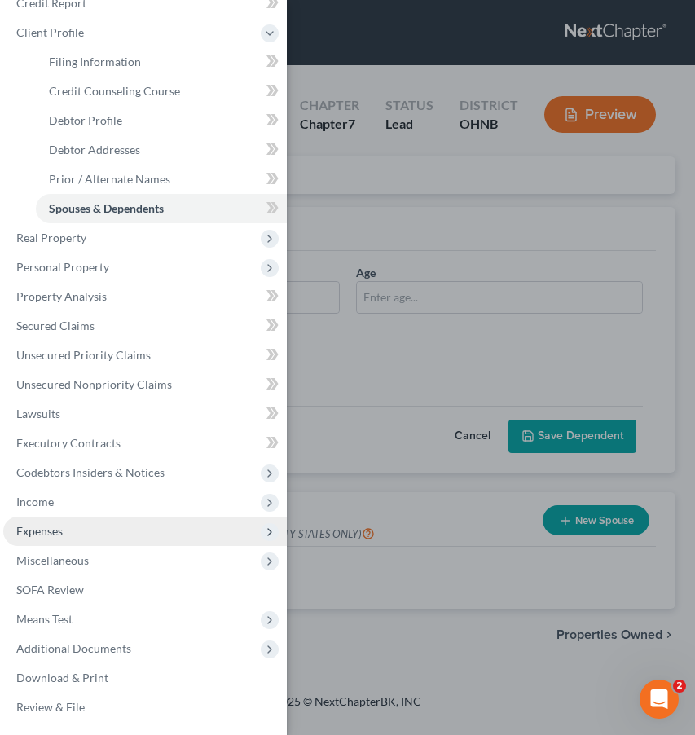
click at [76, 532] on span "Expenses" at bounding box center [144, 530] width 283 height 29
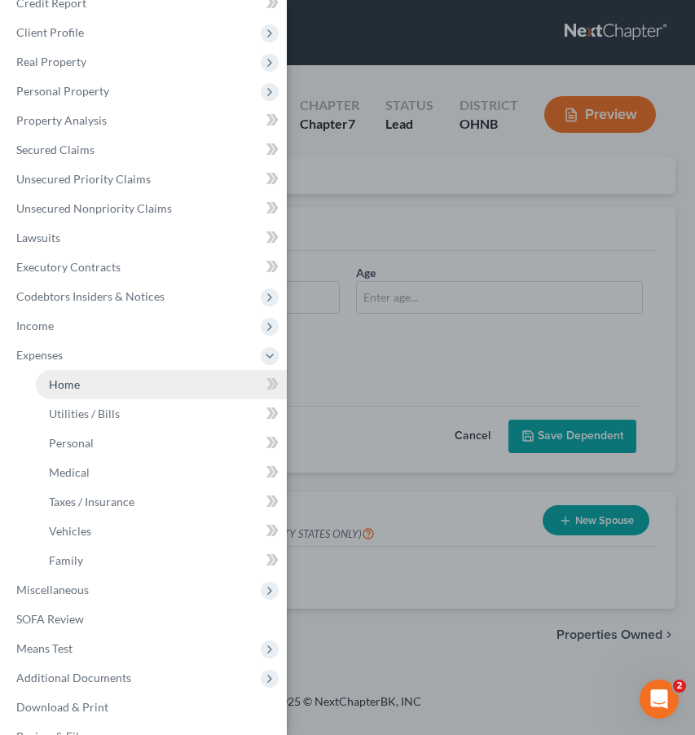
click at [92, 386] on link "Home" at bounding box center [161, 384] width 251 height 29
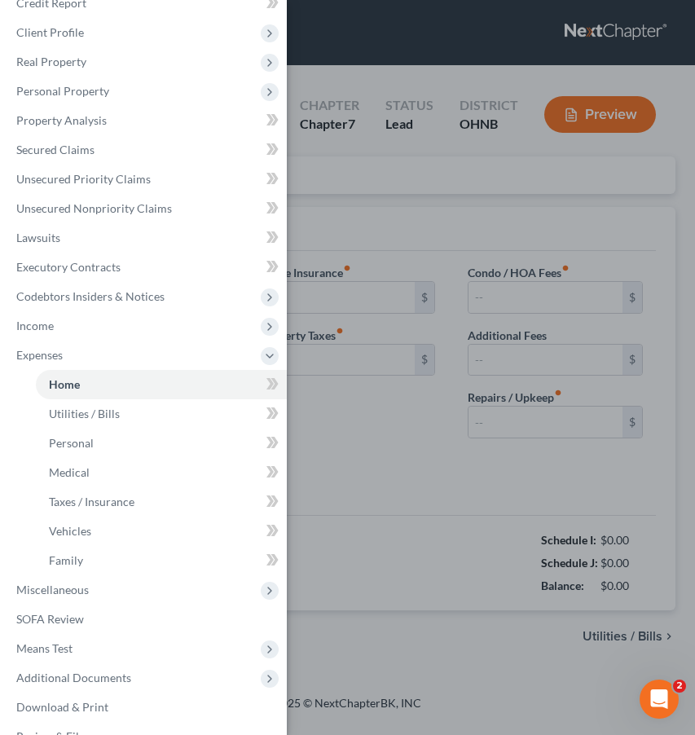
type input "1,400.00"
type input "0.00"
radio input "true"
type input "0.00"
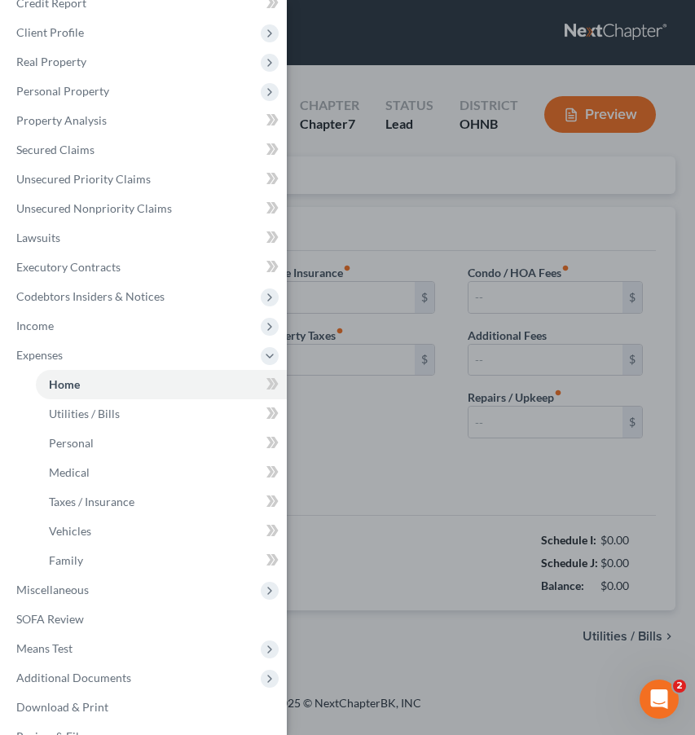
type input "0.00"
click at [354, 471] on div "Case Dashboard Payments Invoices Payments Payments Credit Report Client Profile" at bounding box center [347, 367] width 695 height 735
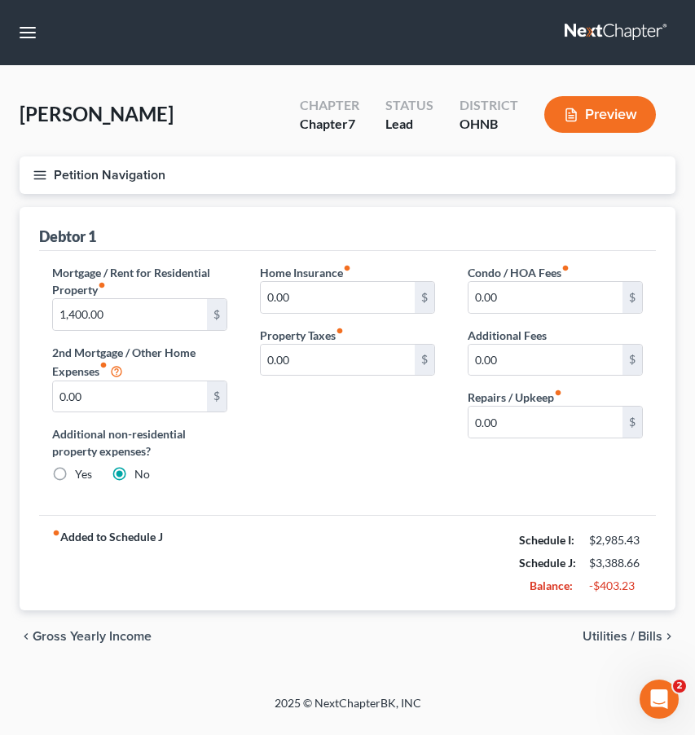
click at [34, 175] on line "button" at bounding box center [39, 175] width 11 height 0
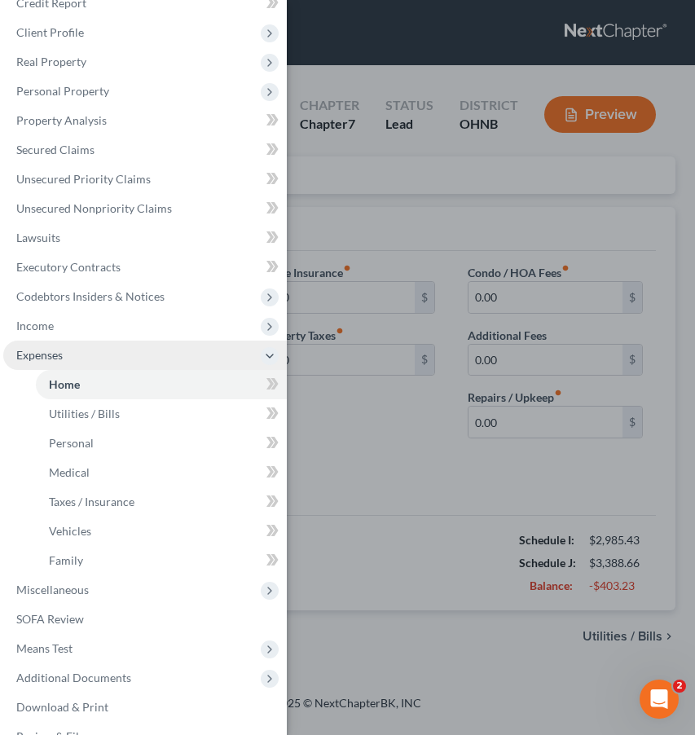
click at [270, 356] on icon at bounding box center [269, 355] width 13 height 13
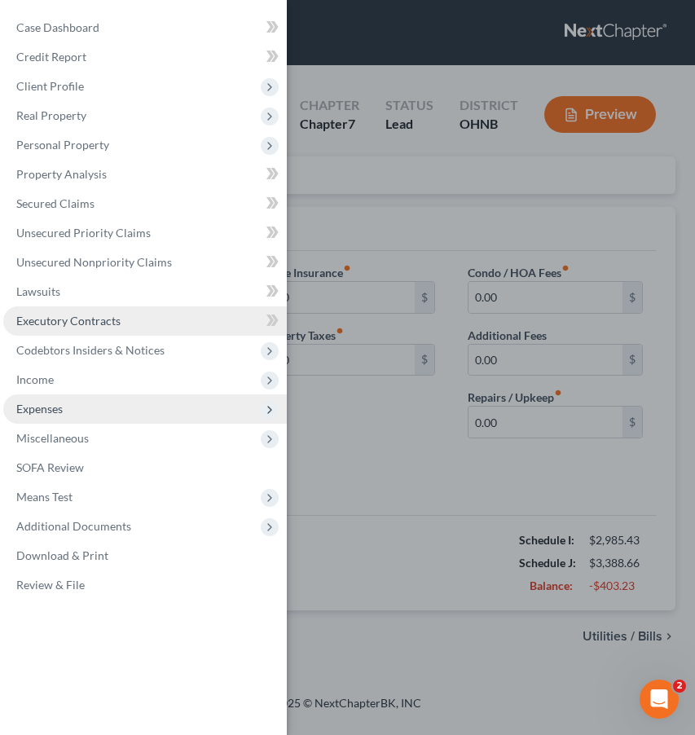
click at [214, 322] on link "Executory Contracts" at bounding box center [144, 320] width 283 height 29
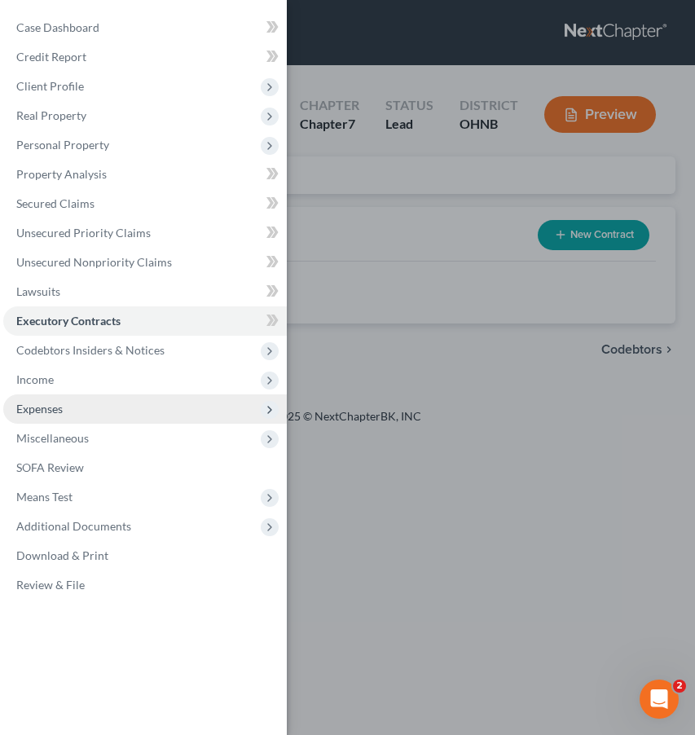
click at [366, 290] on div "Case Dashboard Payments Invoices Payments Payments Credit Report Client Profile" at bounding box center [347, 367] width 695 height 735
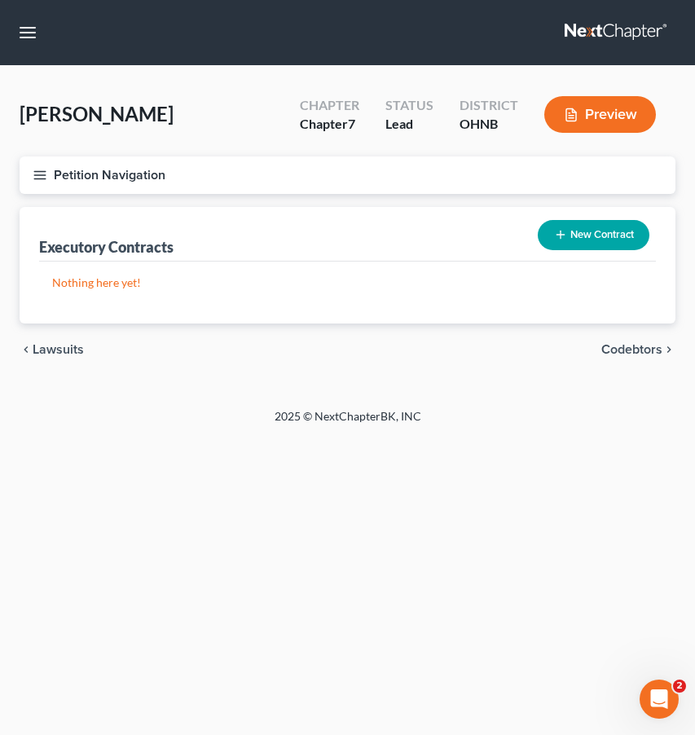
click at [55, 181] on button "Petition Navigation" at bounding box center [348, 174] width 656 height 37
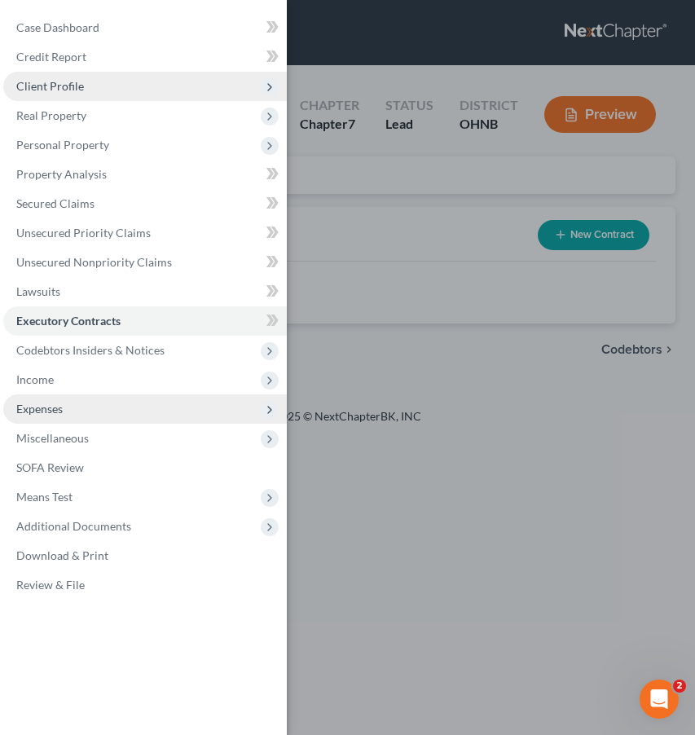
click at [130, 86] on span "Client Profile" at bounding box center [144, 86] width 283 height 29
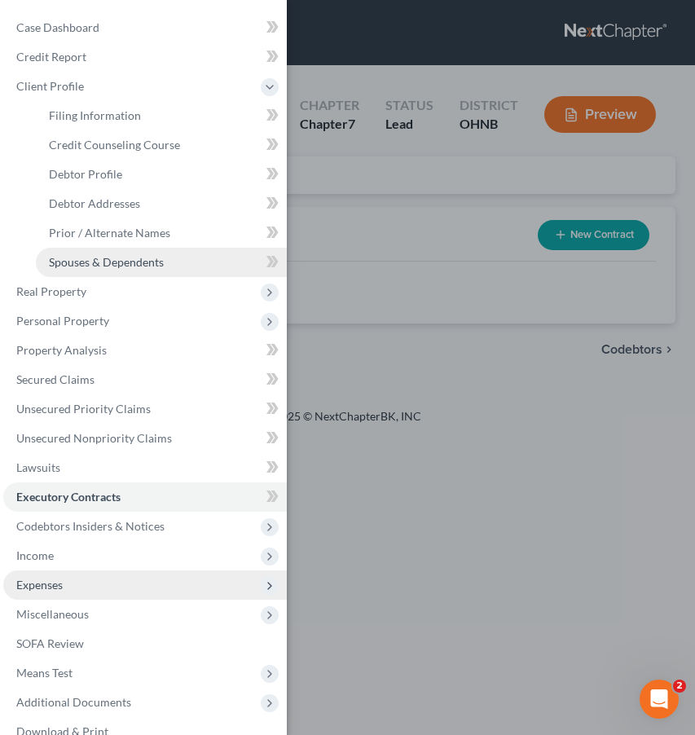
click at [129, 258] on span "Spouses & Dependents" at bounding box center [106, 262] width 115 height 14
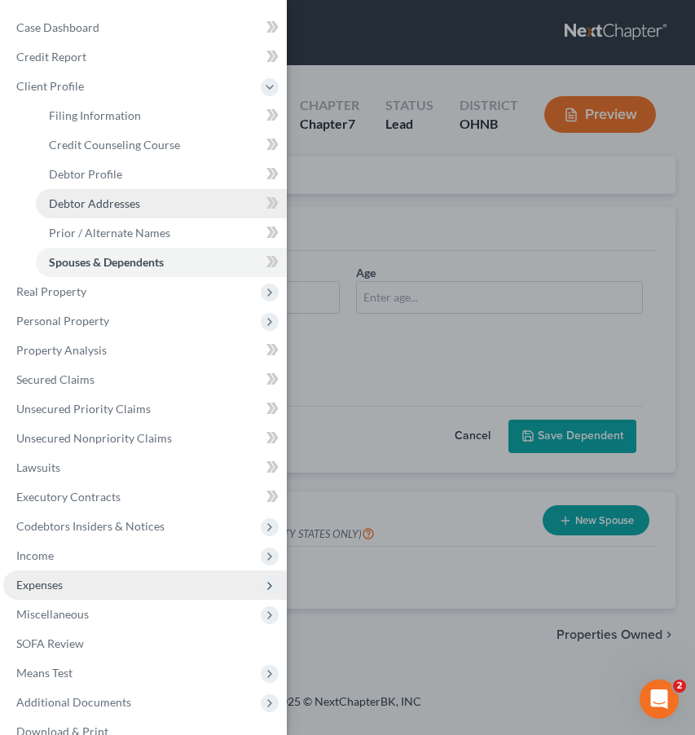
click at [125, 201] on span "Debtor Addresses" at bounding box center [94, 203] width 91 height 14
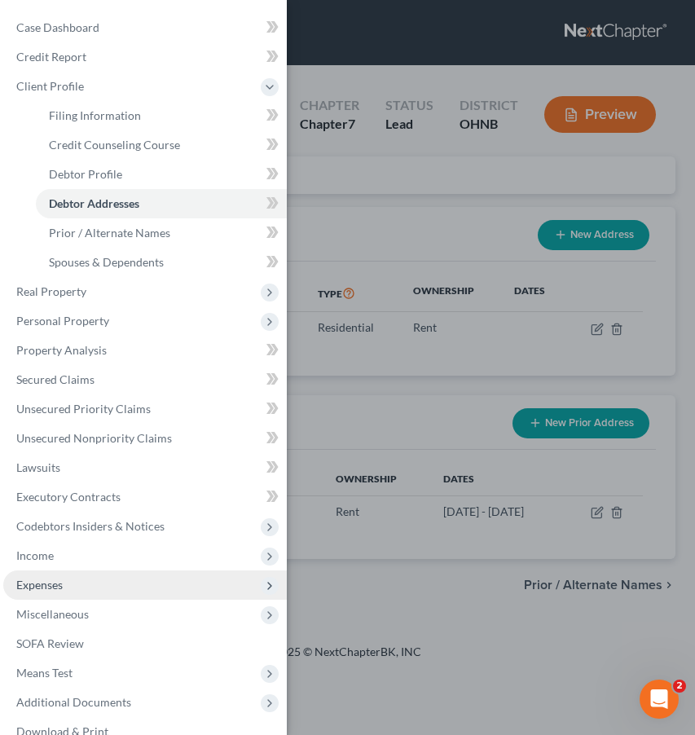
click at [360, 231] on div "Case Dashboard Payments Invoices Payments Payments Credit Report Client Profile" at bounding box center [347, 367] width 695 height 735
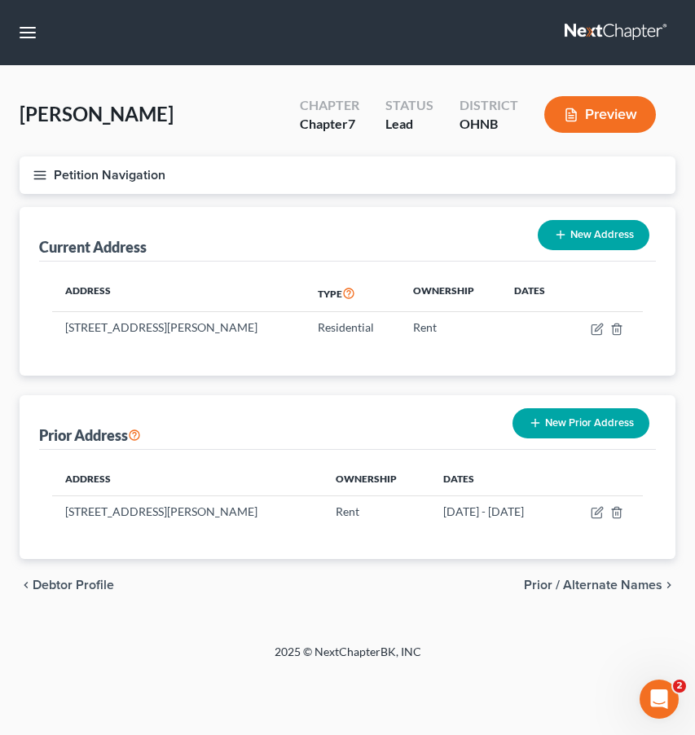
click at [42, 174] on icon "button" at bounding box center [40, 175] width 15 height 15
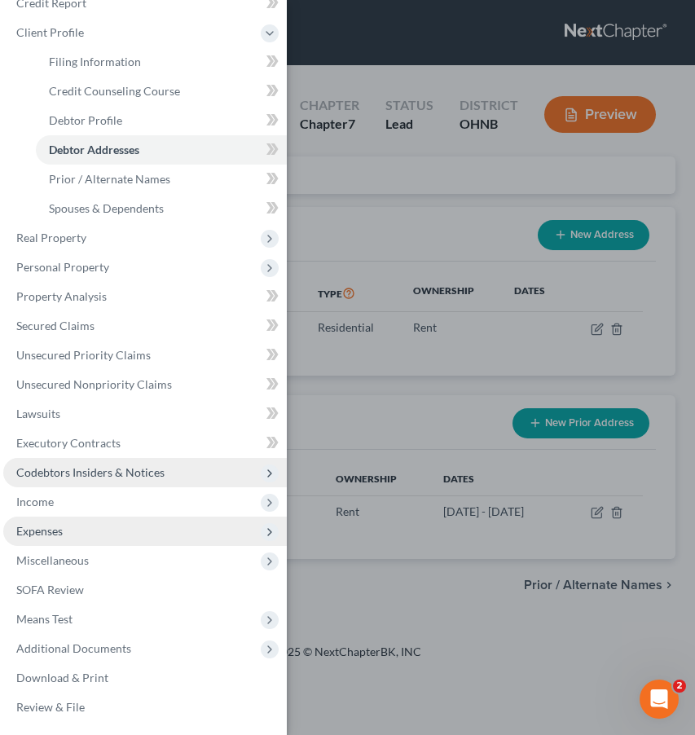
scroll to position [54, 0]
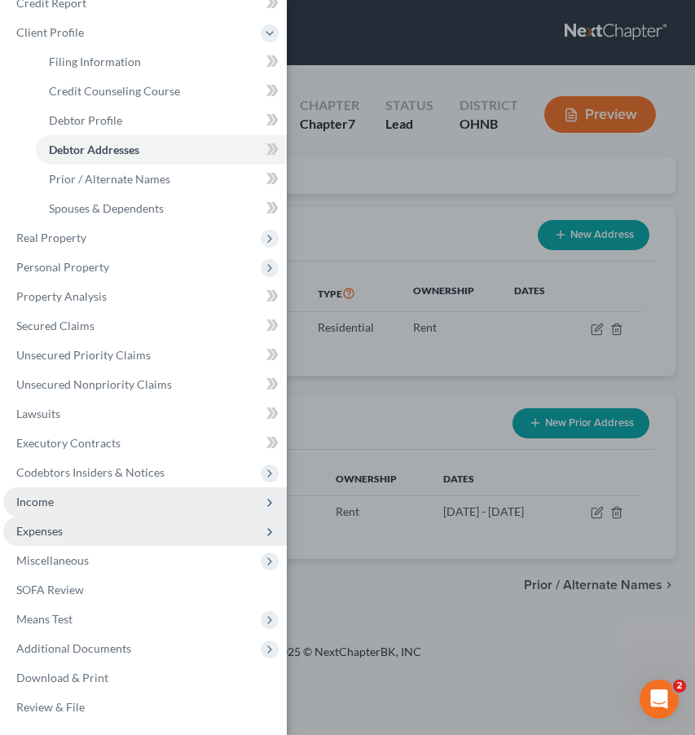
click at [85, 500] on span "Income" at bounding box center [144, 501] width 283 height 29
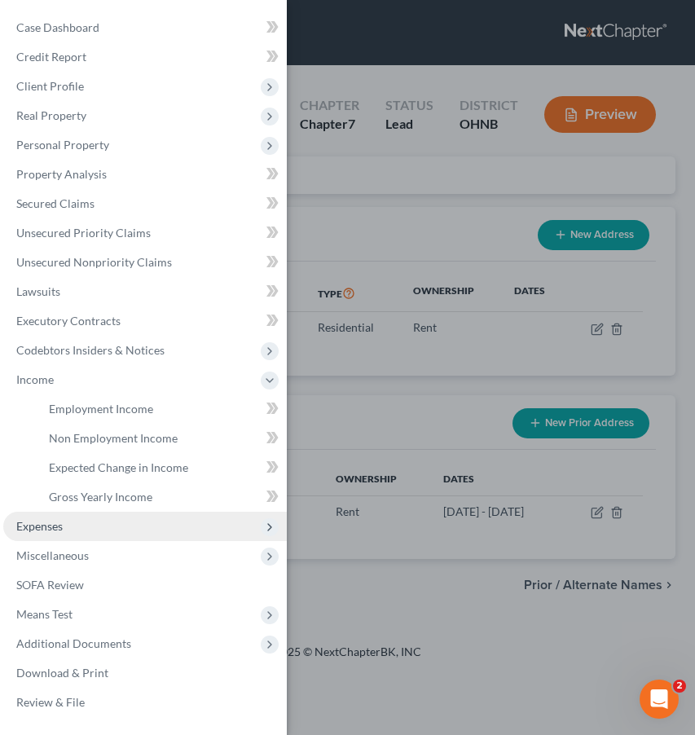
scroll to position [0, 0]
click at [182, 403] on link "Employment Income" at bounding box center [161, 408] width 251 height 29
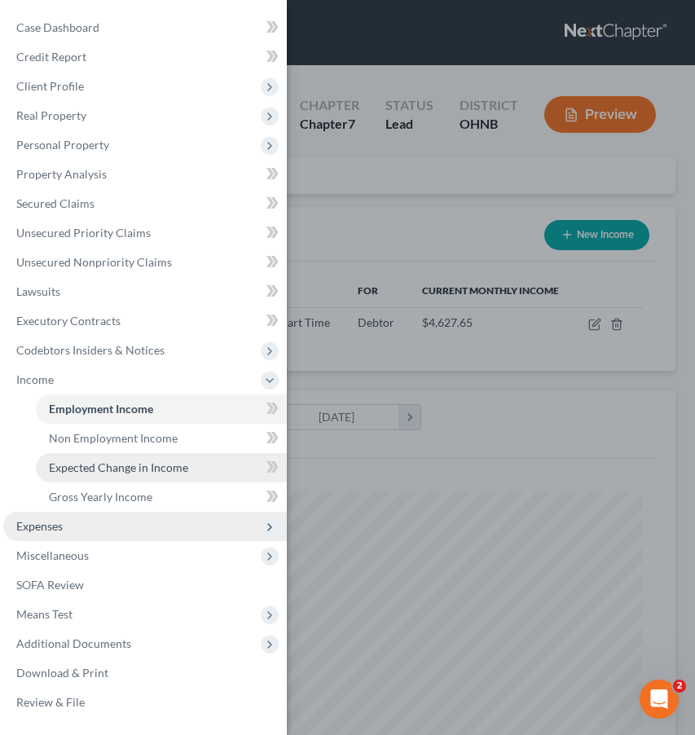
scroll to position [295, 623]
click at [160, 459] on link "Expected Change in Income" at bounding box center [161, 467] width 251 height 29
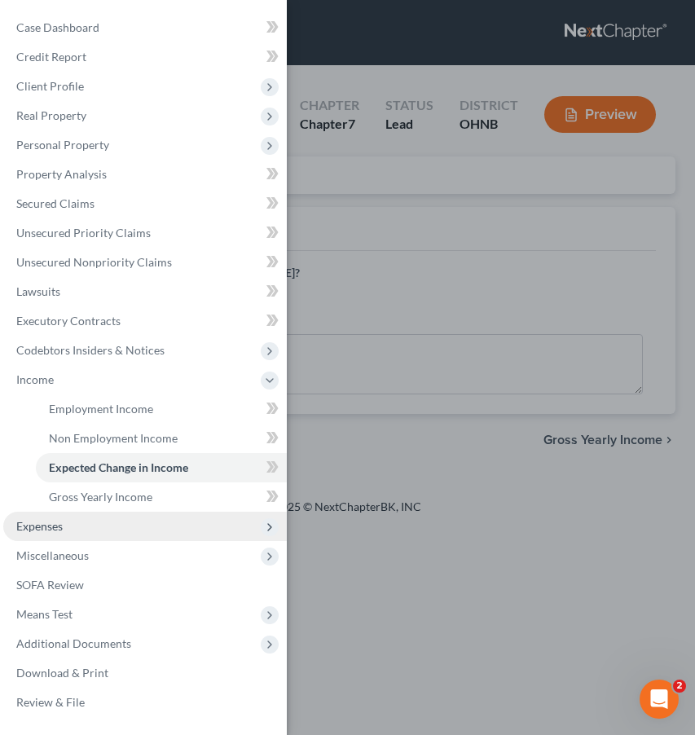
click at [329, 327] on div "Case Dashboard Payments Invoices Payments Payments Credit Report Client Profile" at bounding box center [347, 367] width 695 height 735
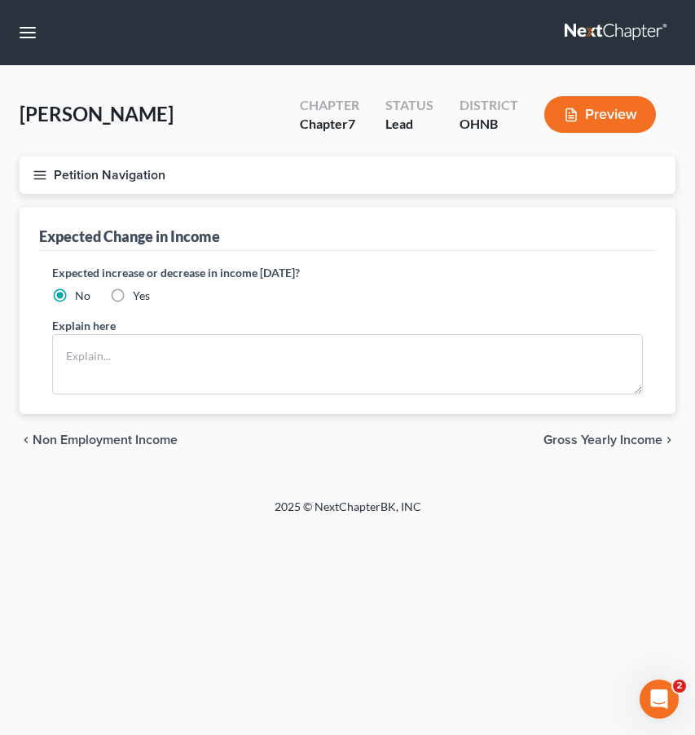
click at [97, 436] on span "Non Employment Income" at bounding box center [105, 439] width 145 height 13
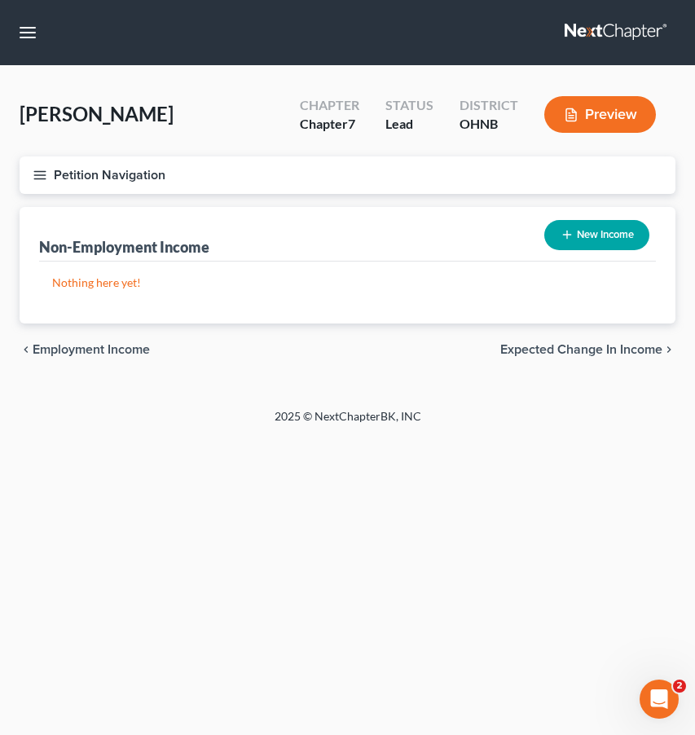
click at [37, 183] on button "Petition Navigation" at bounding box center [348, 174] width 656 height 37
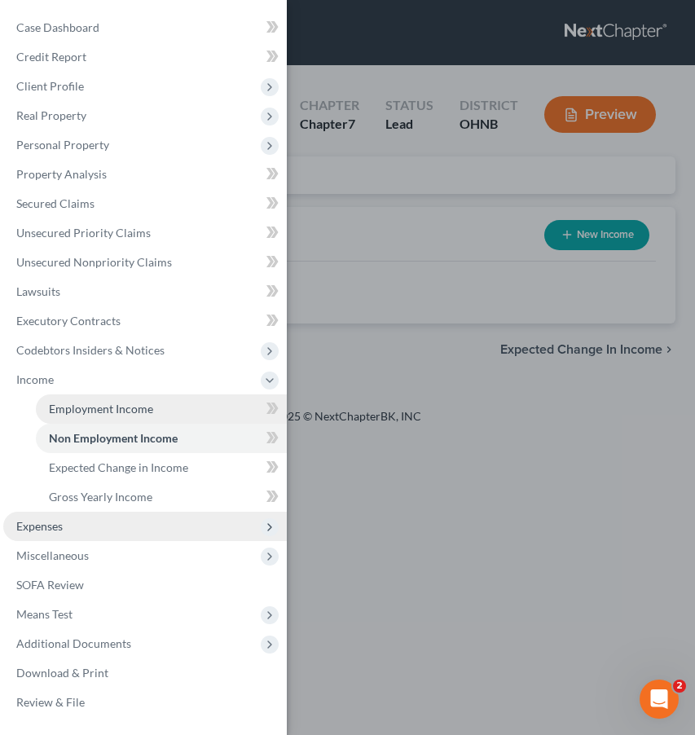
click at [76, 415] on link "Employment Income" at bounding box center [161, 408] width 251 height 29
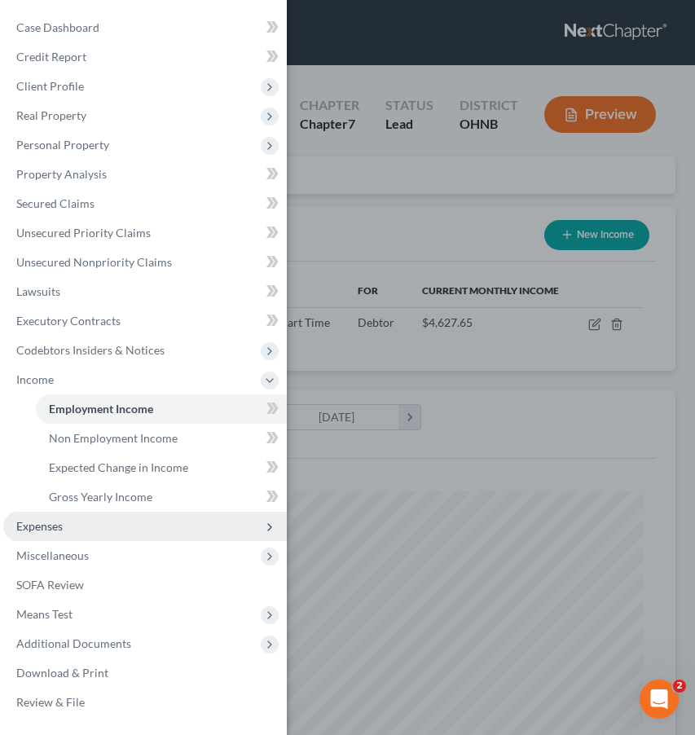
scroll to position [295, 623]
click at [354, 261] on div "Case Dashboard Payments Invoices Payments Payments Credit Report Client Profile" at bounding box center [347, 367] width 695 height 735
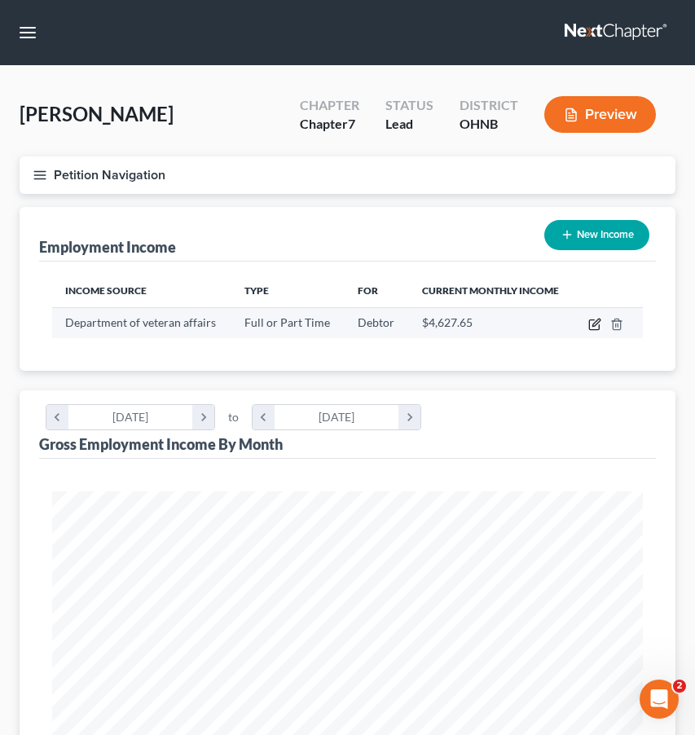
click at [595, 328] on icon "button" at bounding box center [594, 324] width 13 height 13
select select "0"
select select "36"
select select "2"
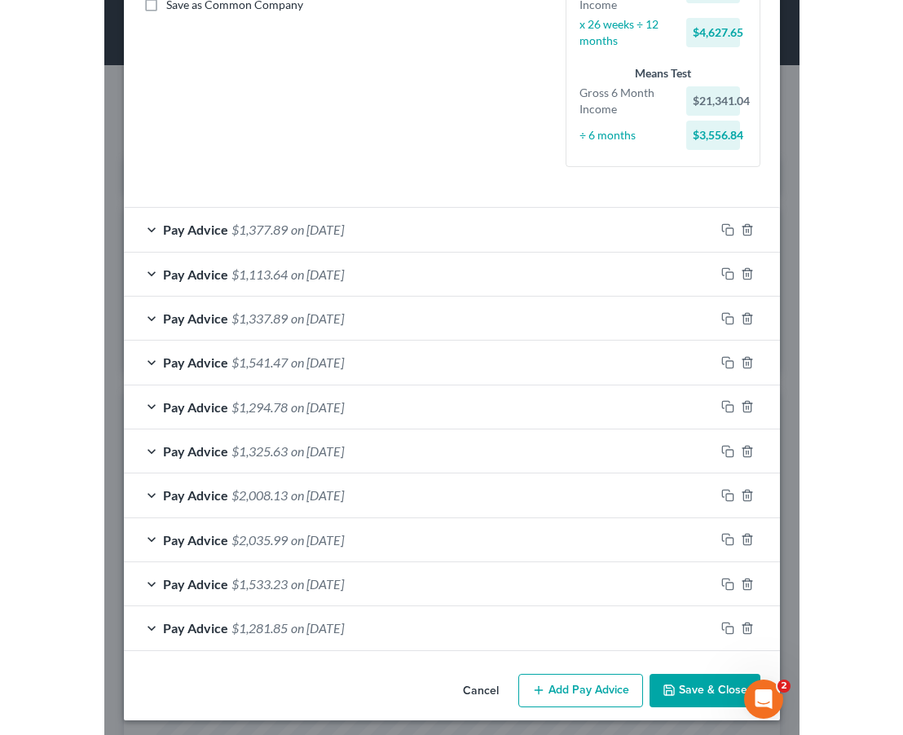
scroll to position [385, 0]
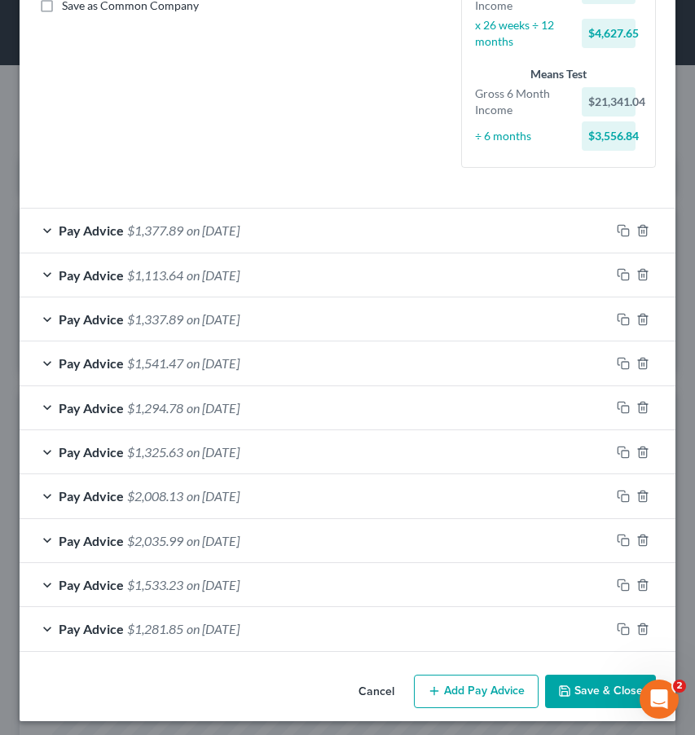
click at [380, 691] on button "Cancel" at bounding box center [376, 692] width 62 height 33
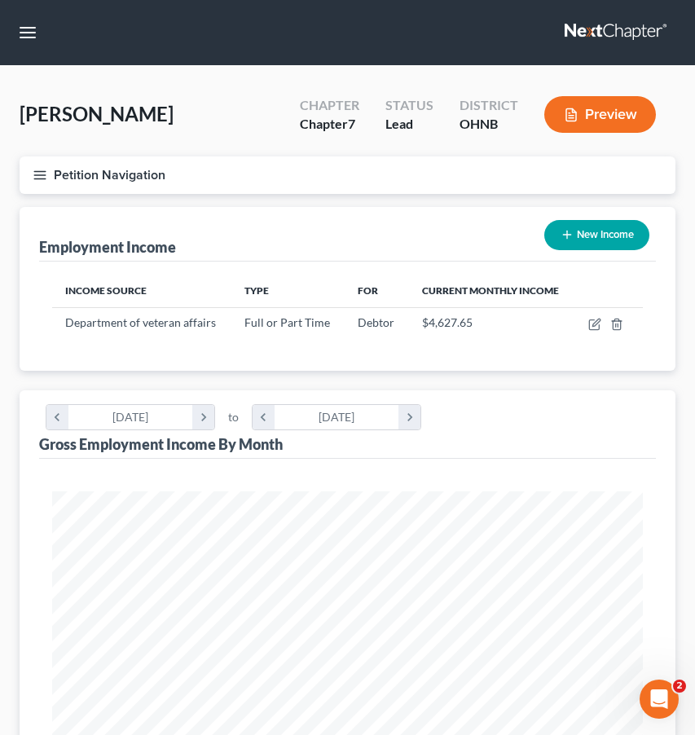
click at [593, 239] on button "New Income" at bounding box center [596, 235] width 105 height 30
select select "0"
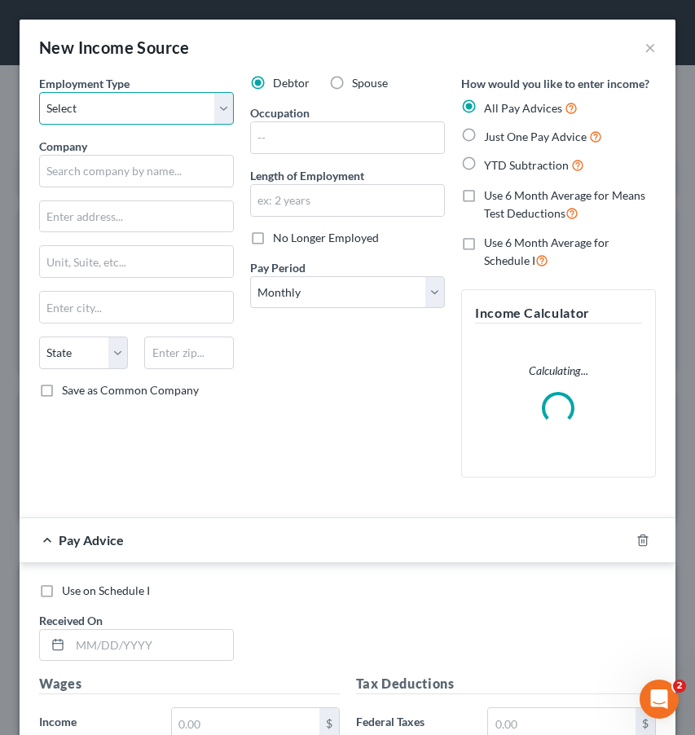
select select "0"
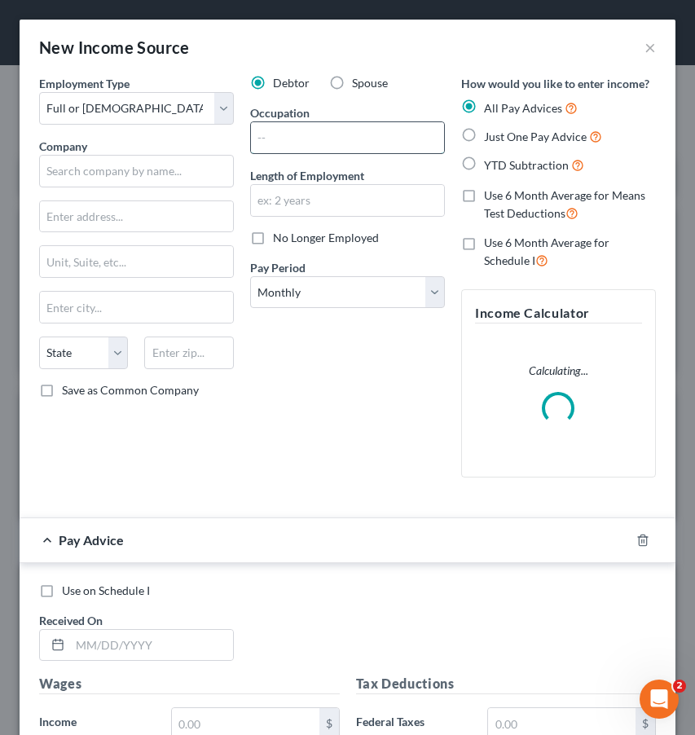
click at [277, 138] on input "text" at bounding box center [347, 137] width 193 height 31
click at [142, 180] on input "text" at bounding box center [136, 171] width 195 height 33
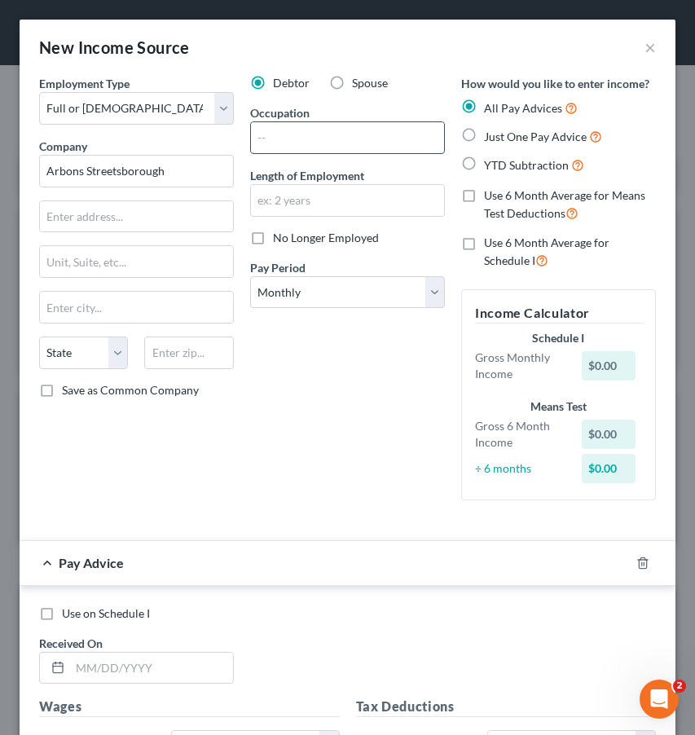
click at [344, 136] on input "text" at bounding box center [347, 137] width 193 height 31
type input "Arbons Streetsborough"
type input "Nursing Assistant"
click at [348, 200] on input "text" at bounding box center [347, 200] width 193 height 31
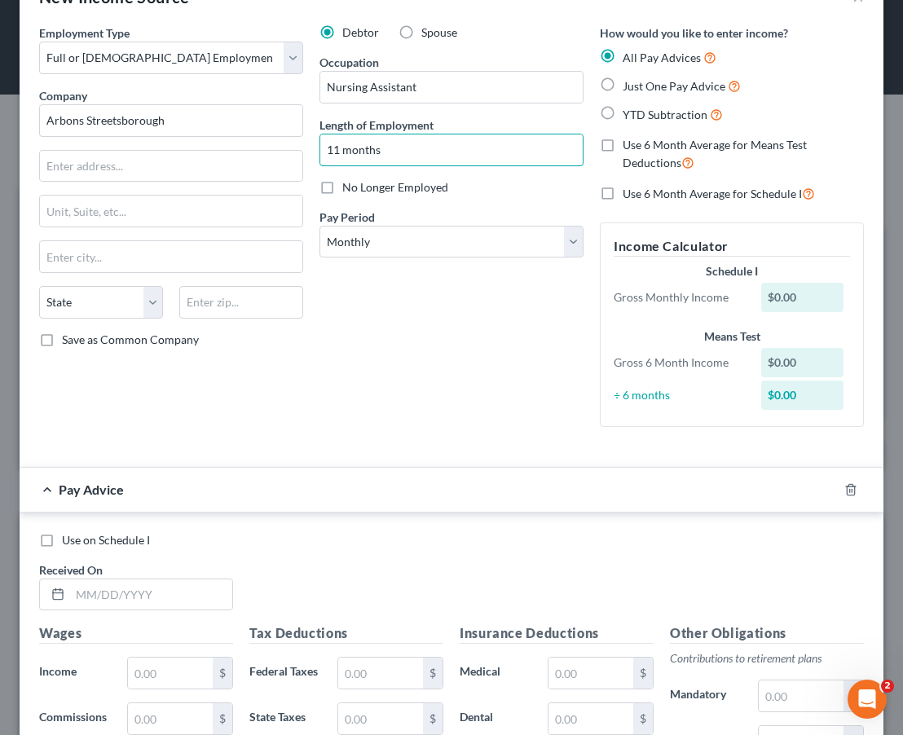
scroll to position [0, 0]
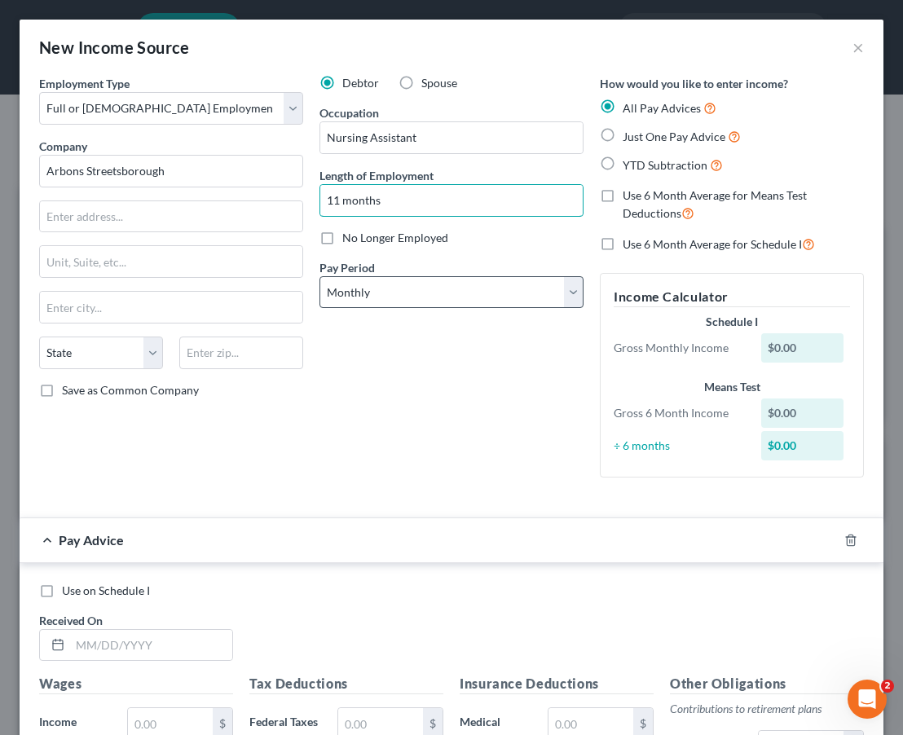
type input "11 months"
select select "2"
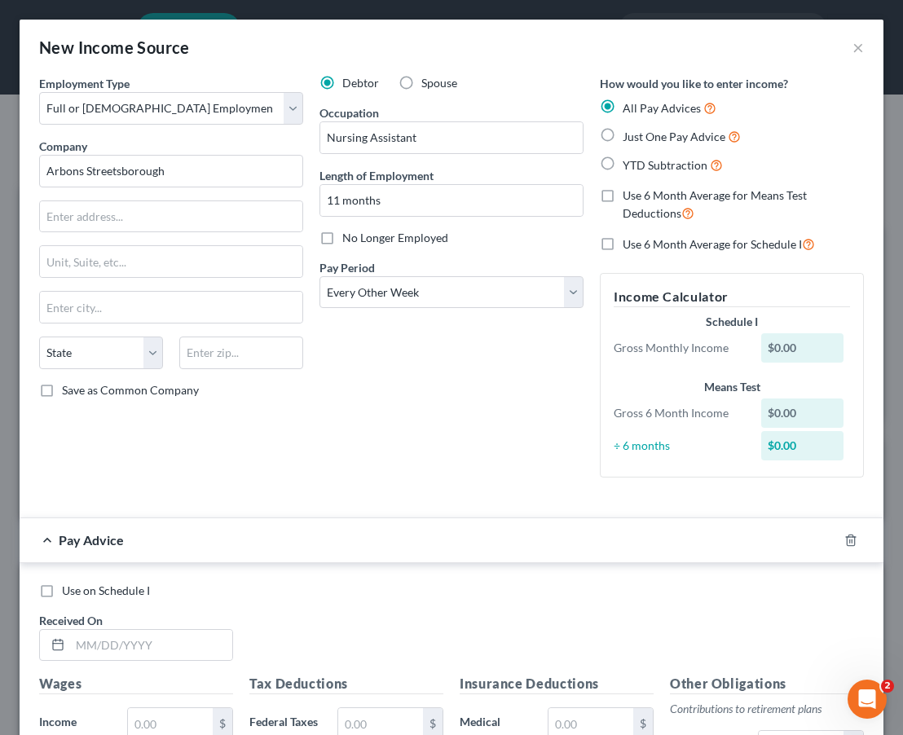
click at [385, 509] on form "Employment Type * Select Full or [DEMOGRAPHIC_DATA] Employment Self Employment …" at bounding box center [451, 572] width 824 height 994
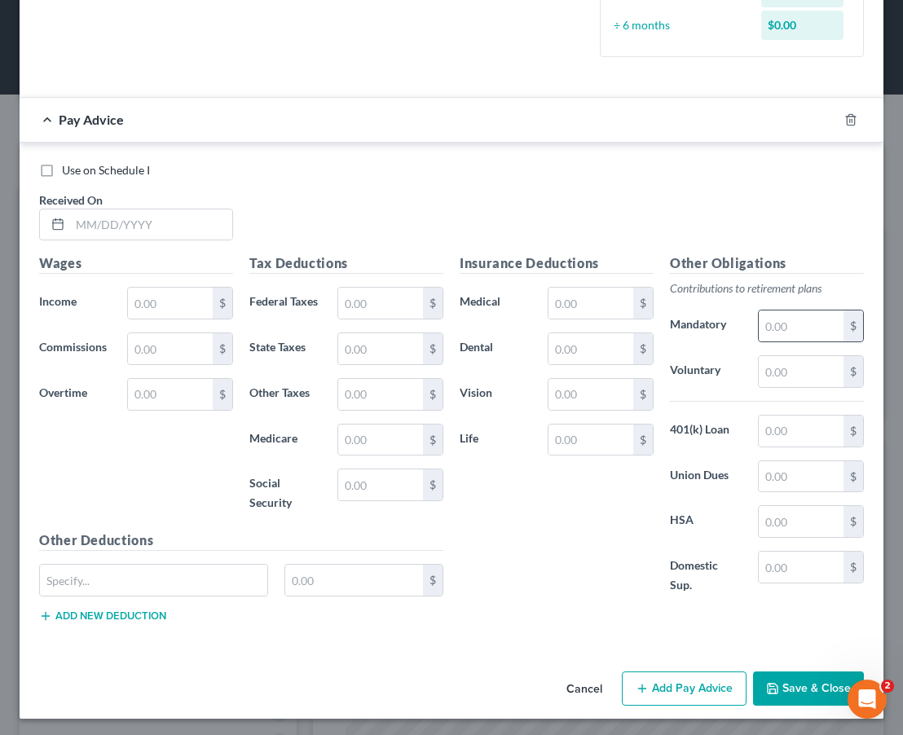
scroll to position [420, 0]
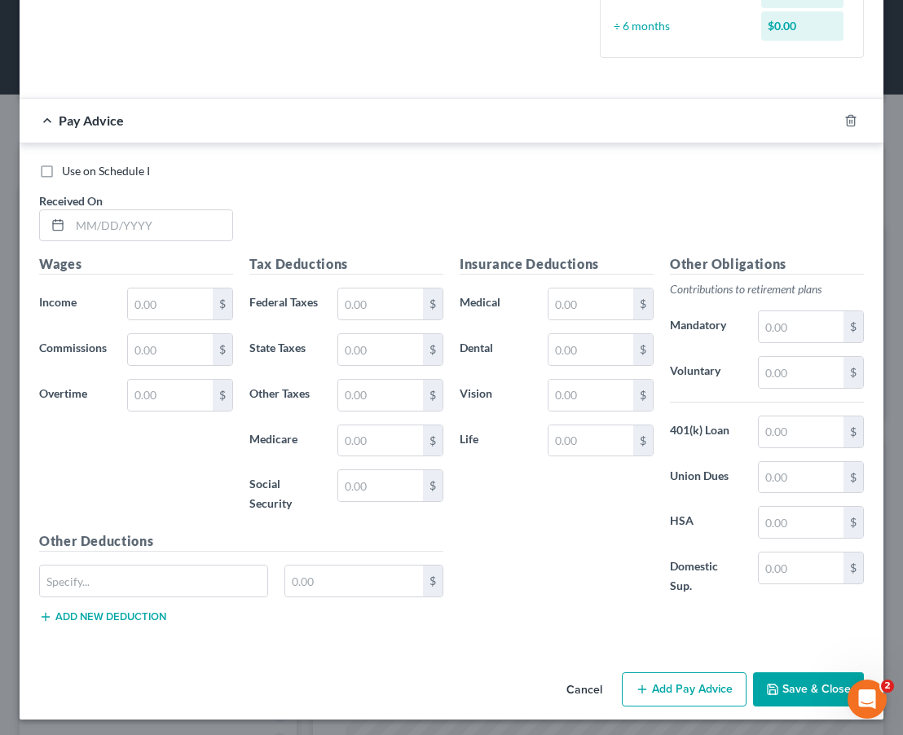
click at [850, 128] on div at bounding box center [860, 121] width 46 height 26
click at [850, 124] on div at bounding box center [860, 121] width 46 height 26
click at [849, 119] on form "Employment Type * Select Full or [DEMOGRAPHIC_DATA] Employment Self Employment …" at bounding box center [451, 152] width 824 height 994
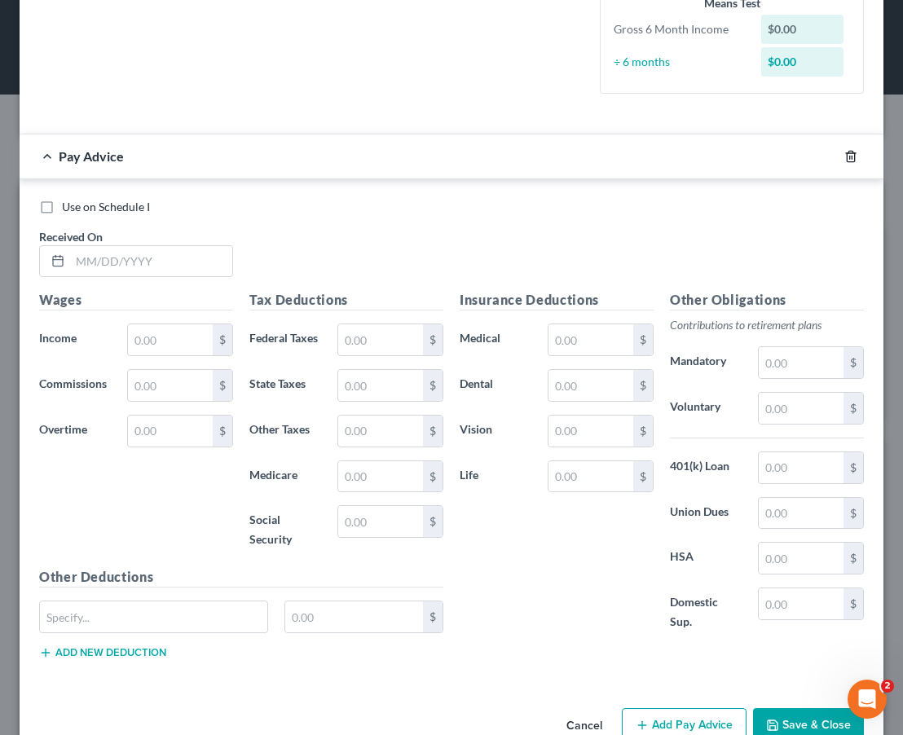
click at [850, 152] on icon "button" at bounding box center [850, 156] width 13 height 13
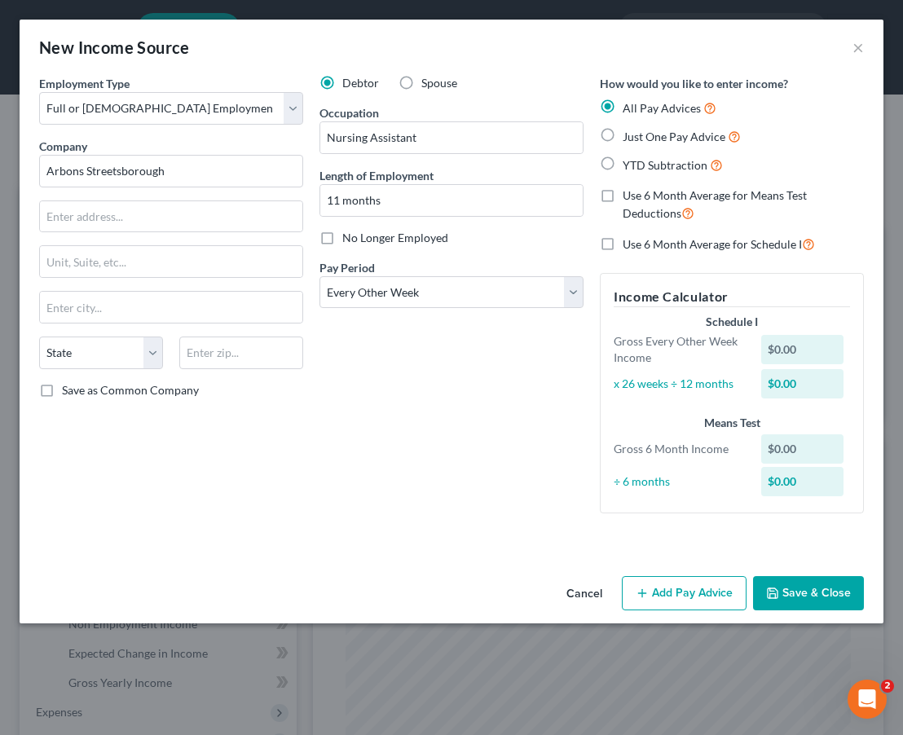
scroll to position [0, 0]
click at [794, 600] on button "Save & Close" at bounding box center [808, 593] width 111 height 34
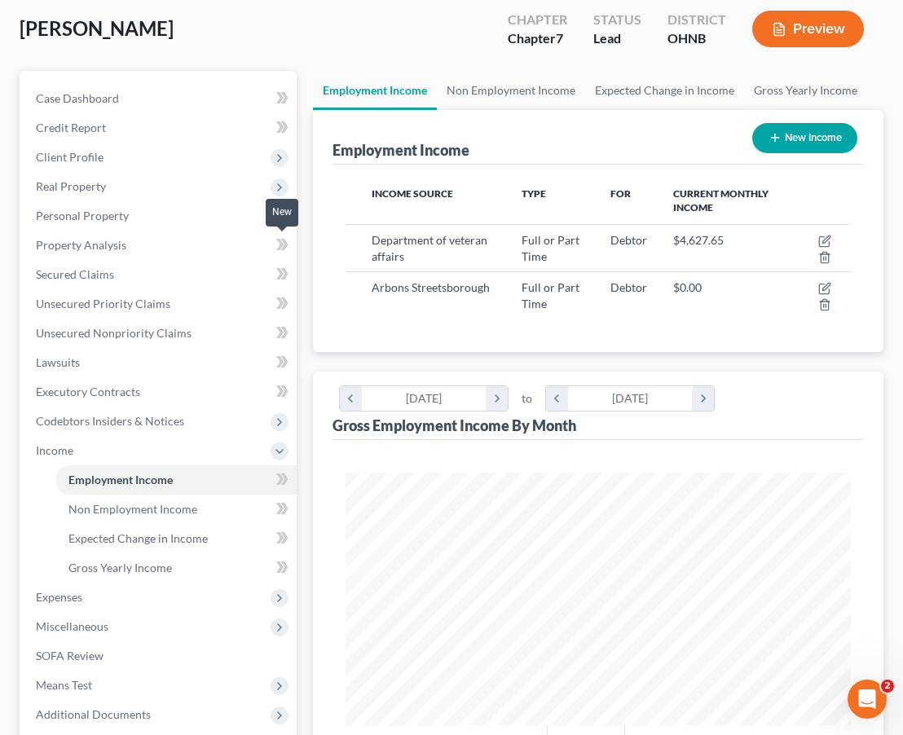
scroll to position [116, 0]
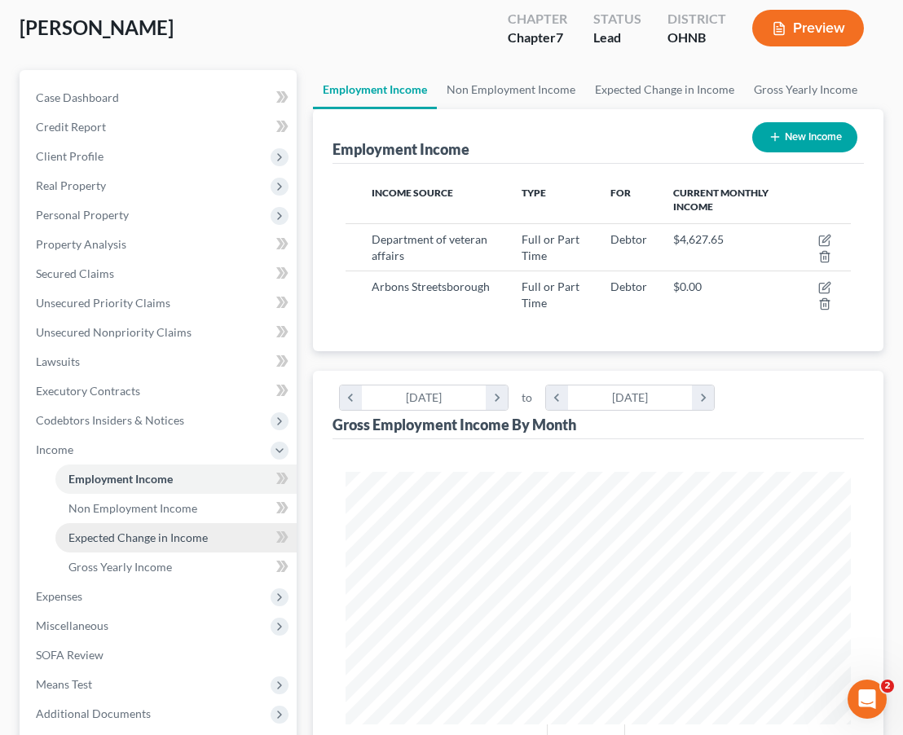
click at [143, 538] on span "Expected Change in Income" at bounding box center [137, 537] width 139 height 14
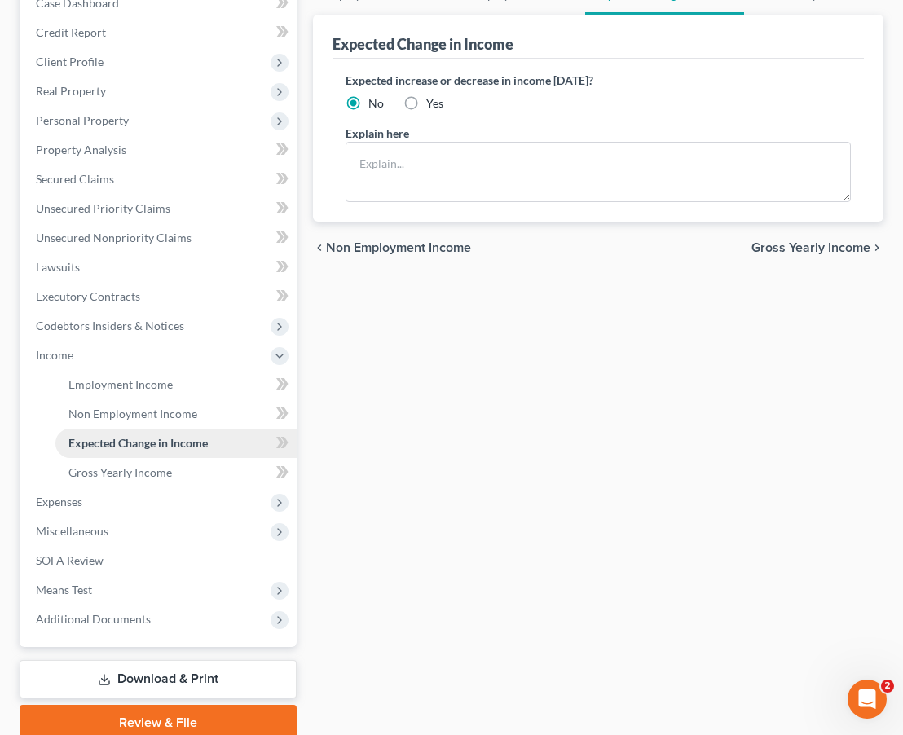
scroll to position [248, 0]
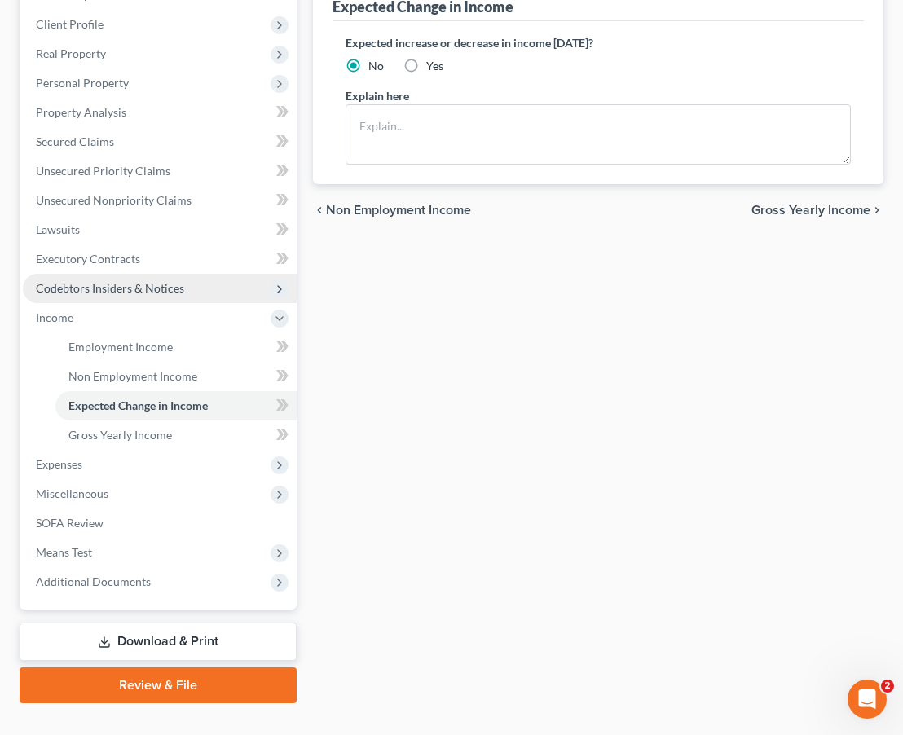
click at [147, 299] on span "Codebtors Insiders & Notices" at bounding box center [160, 288] width 274 height 29
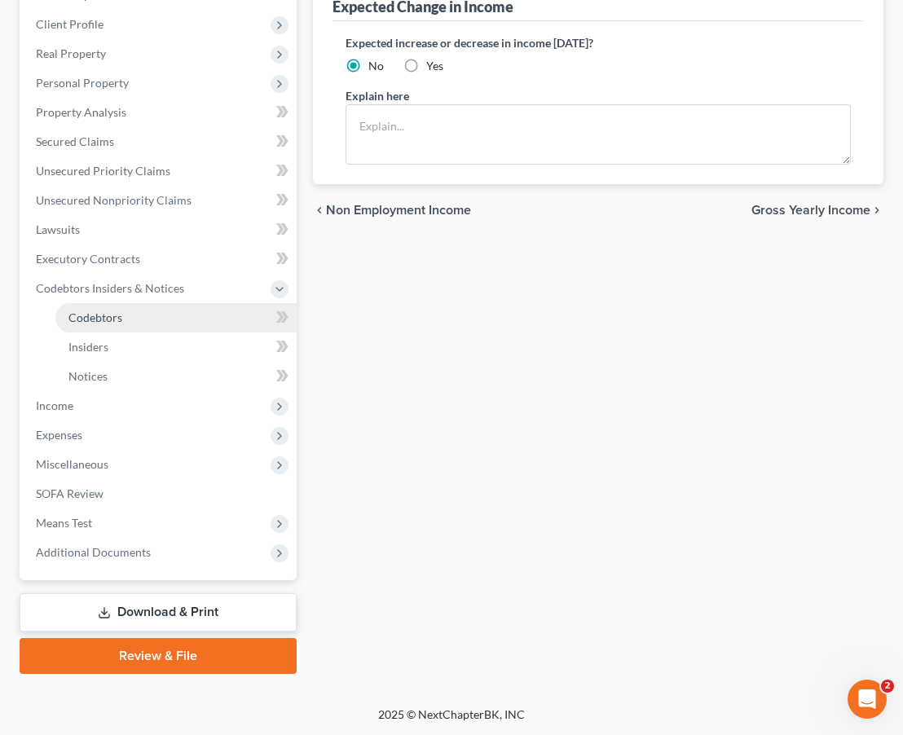
scroll to position [28, 0]
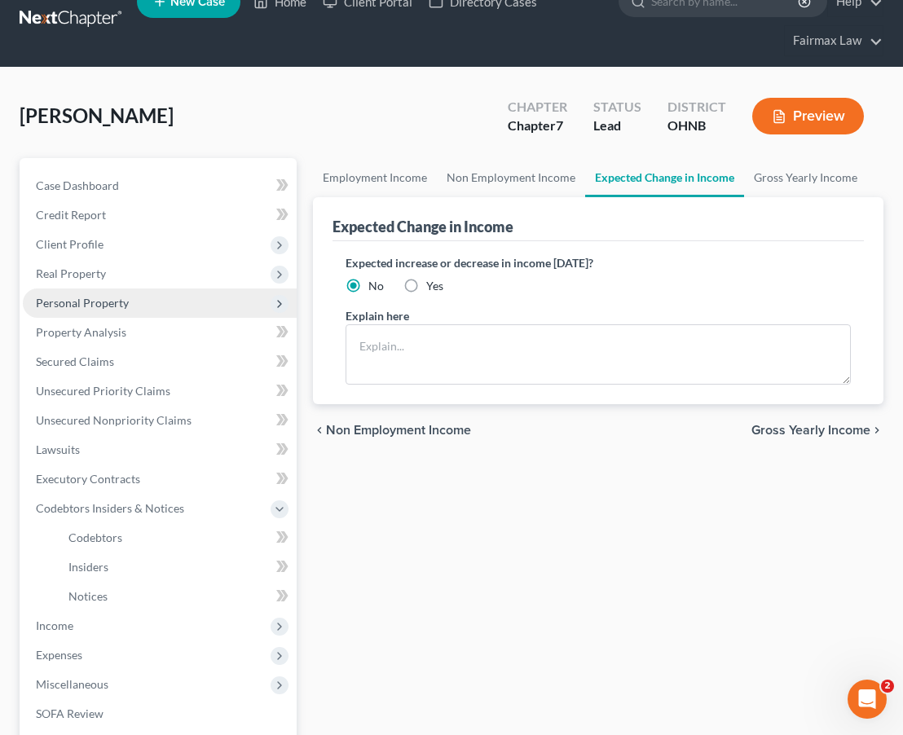
click at [127, 310] on span "Personal Property" at bounding box center [160, 302] width 274 height 29
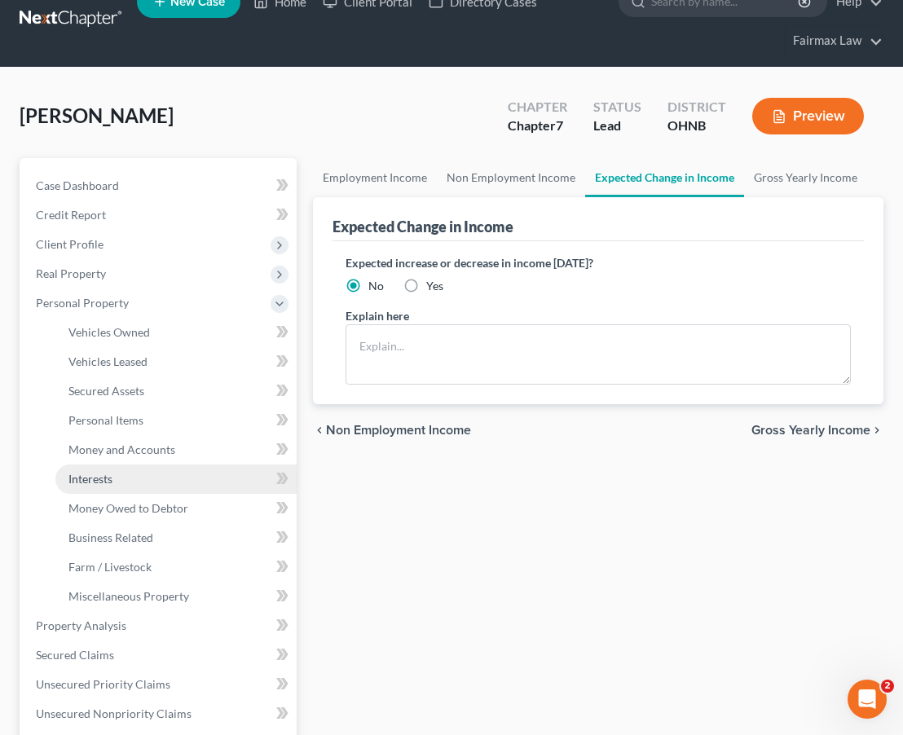
click at [115, 480] on link "Interests" at bounding box center [175, 478] width 241 height 29
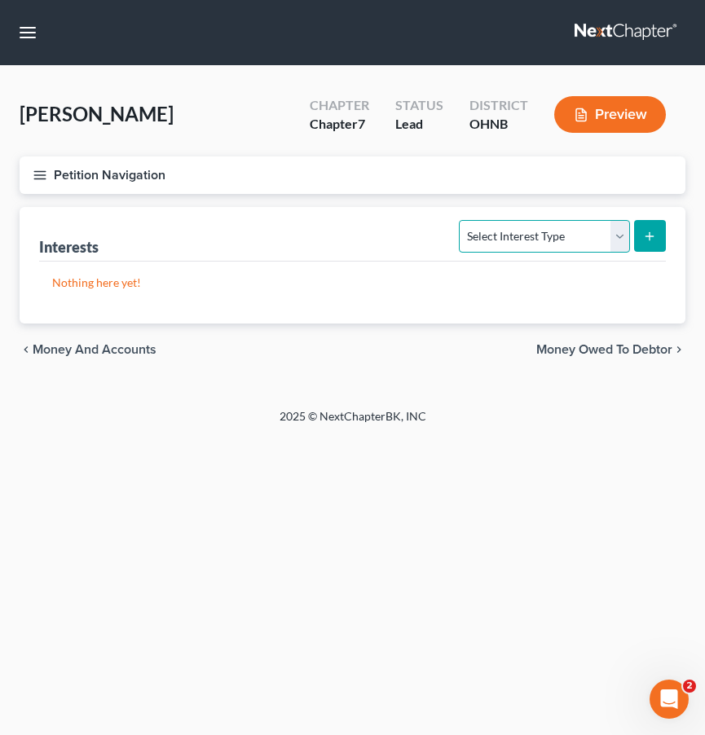
select select "government_pension_plan"
click at [656, 240] on icon "submit" at bounding box center [649, 236] width 13 height 13
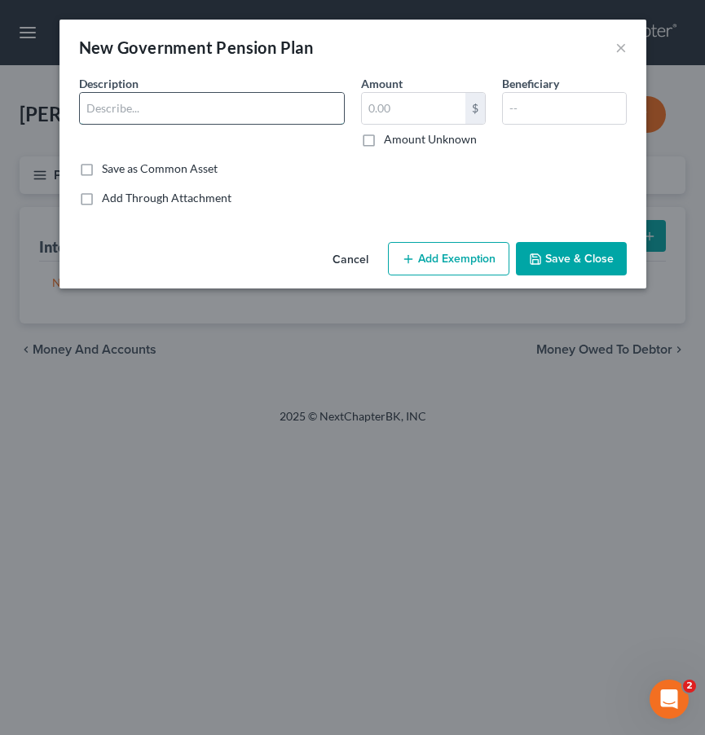
click at [320, 115] on input "text" at bounding box center [212, 108] width 264 height 31
type input "W"
type input "R"
type input "W"
click at [424, 145] on label "Amount Unknown" at bounding box center [430, 139] width 93 height 16
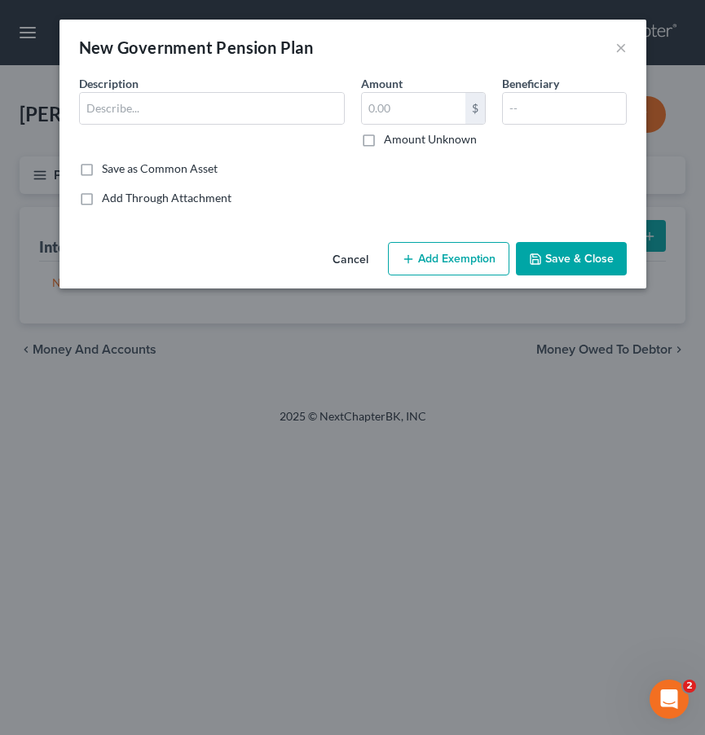
click at [401, 142] on input "Amount Unknown" at bounding box center [395, 136] width 11 height 11
checkbox input "true"
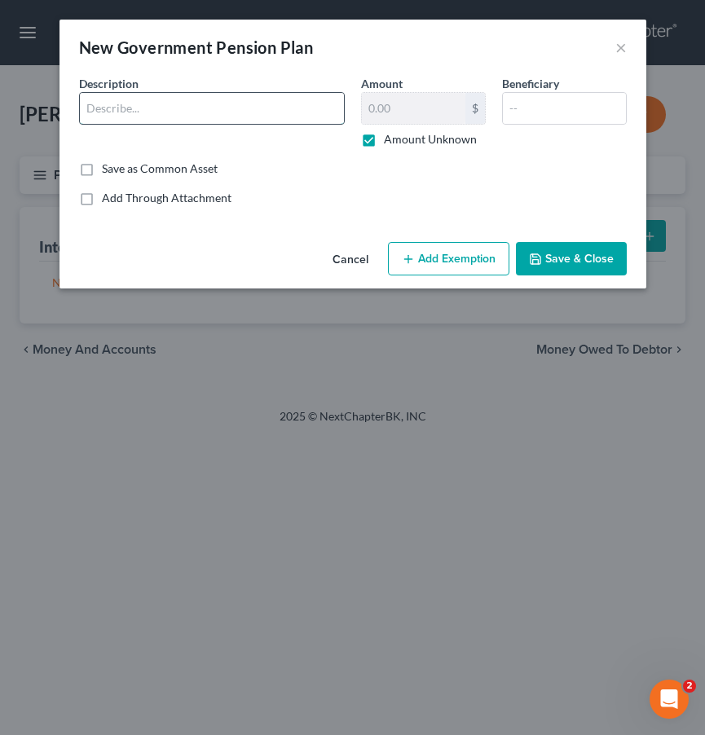
click at [288, 112] on input "text" at bounding box center [212, 108] width 264 height 31
type input "Work funded retirement plan"
click at [436, 262] on button "Add Exemption" at bounding box center [448, 259] width 121 height 34
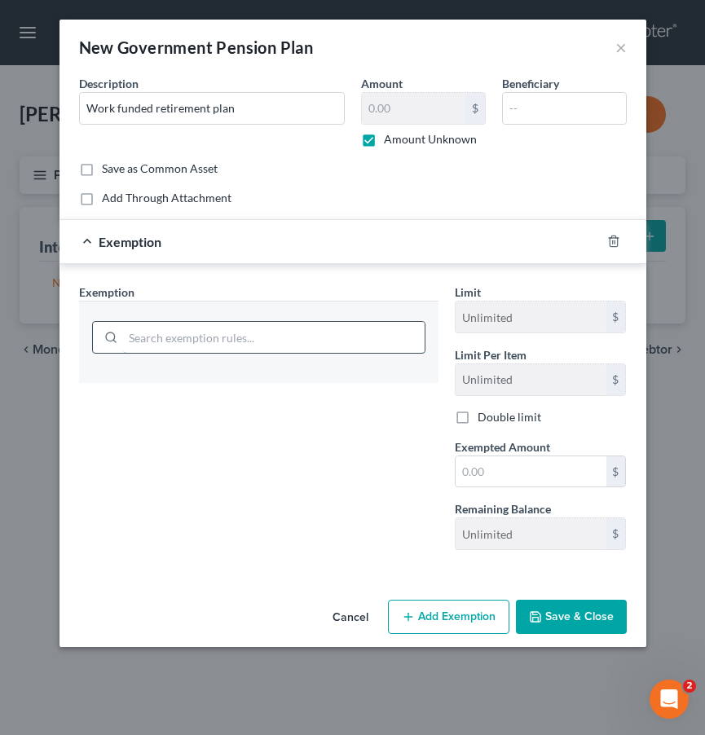
click at [263, 343] on input "search" at bounding box center [273, 337] width 301 height 31
type input "r"
click at [399, 145] on label "Amount Unknown" at bounding box center [430, 139] width 93 height 16
click at [399, 142] on input "Amount Unknown" at bounding box center [395, 136] width 11 height 11
click at [399, 138] on label "Amount Unknown" at bounding box center [430, 139] width 93 height 16
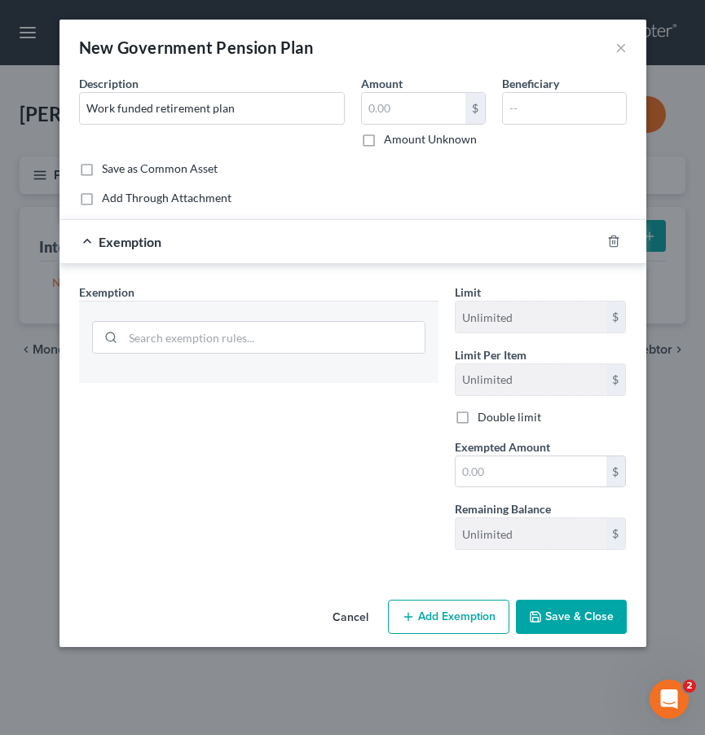
click at [399, 138] on input "Amount Unknown" at bounding box center [395, 136] width 11 height 11
checkbox input "true"
click at [556, 630] on button "Save & Close" at bounding box center [571, 617] width 111 height 34
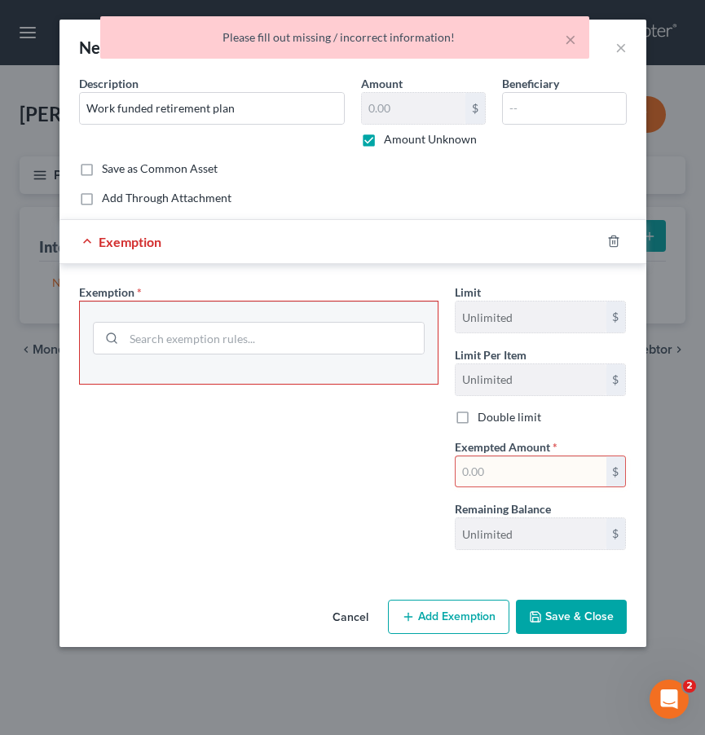
click at [340, 356] on div at bounding box center [259, 336] width 332 height 42
click at [340, 332] on input "search" at bounding box center [274, 338] width 300 height 31
type input "r"
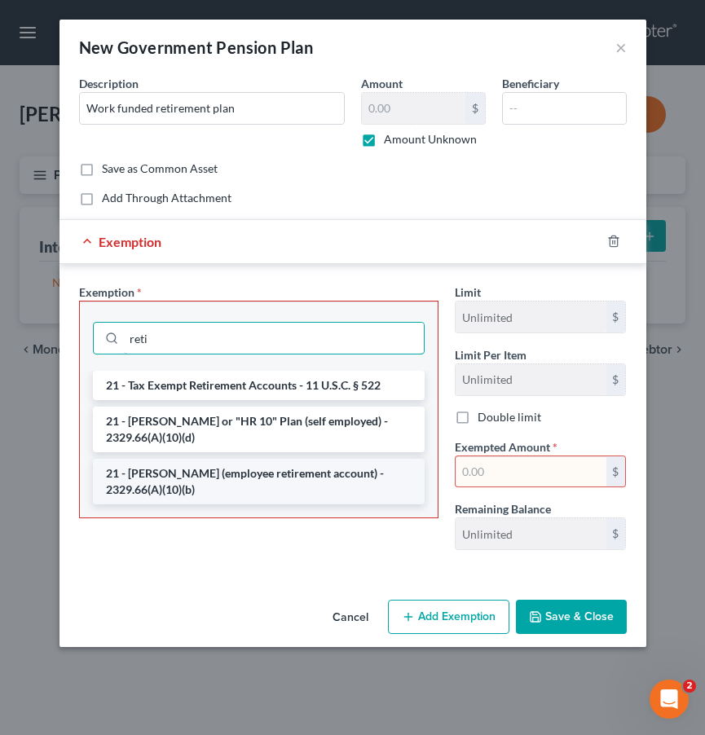
type input "reti"
click at [336, 487] on li "21 - [PERSON_NAME] (employee retirement account) - 2329.66(A)(10)(b)" at bounding box center [259, 482] width 332 height 46
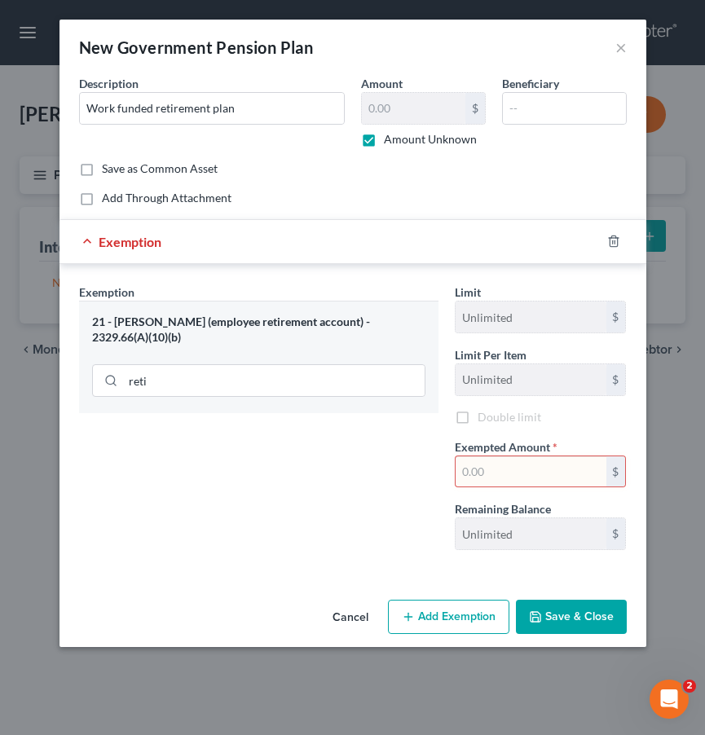
click at [560, 626] on button "Save & Close" at bounding box center [571, 617] width 111 height 34
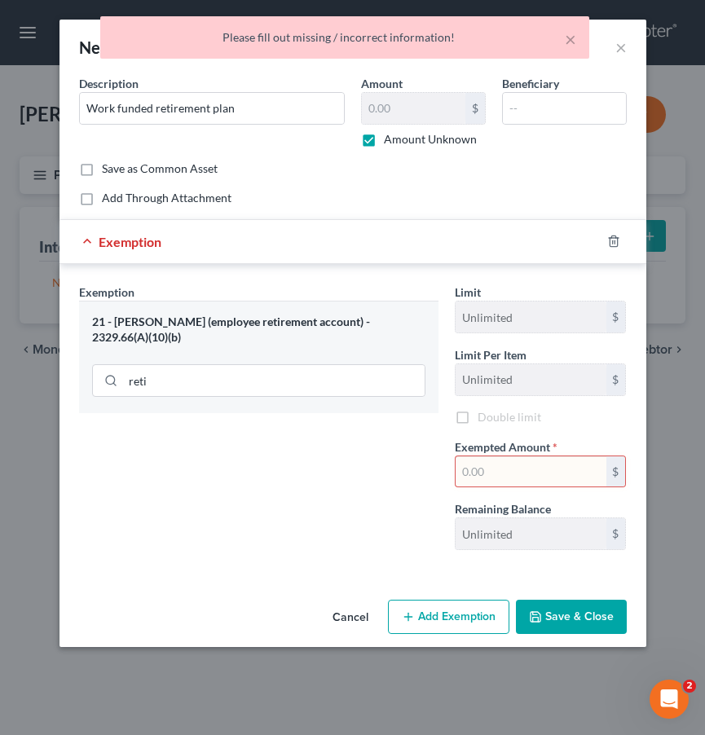
click at [517, 470] on input "text" at bounding box center [530, 471] width 151 height 31
type input "0.00"
click at [580, 625] on button "Save & Close" at bounding box center [571, 617] width 111 height 34
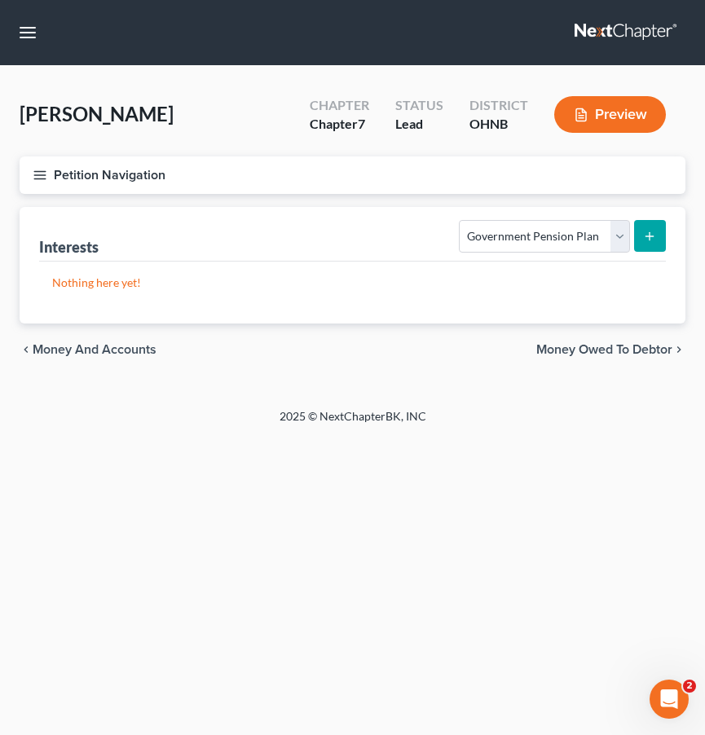
click at [266, 301] on div "Nothing here yet!" at bounding box center [352, 292] width 626 height 62
